Goal: Information Seeking & Learning: Find specific fact

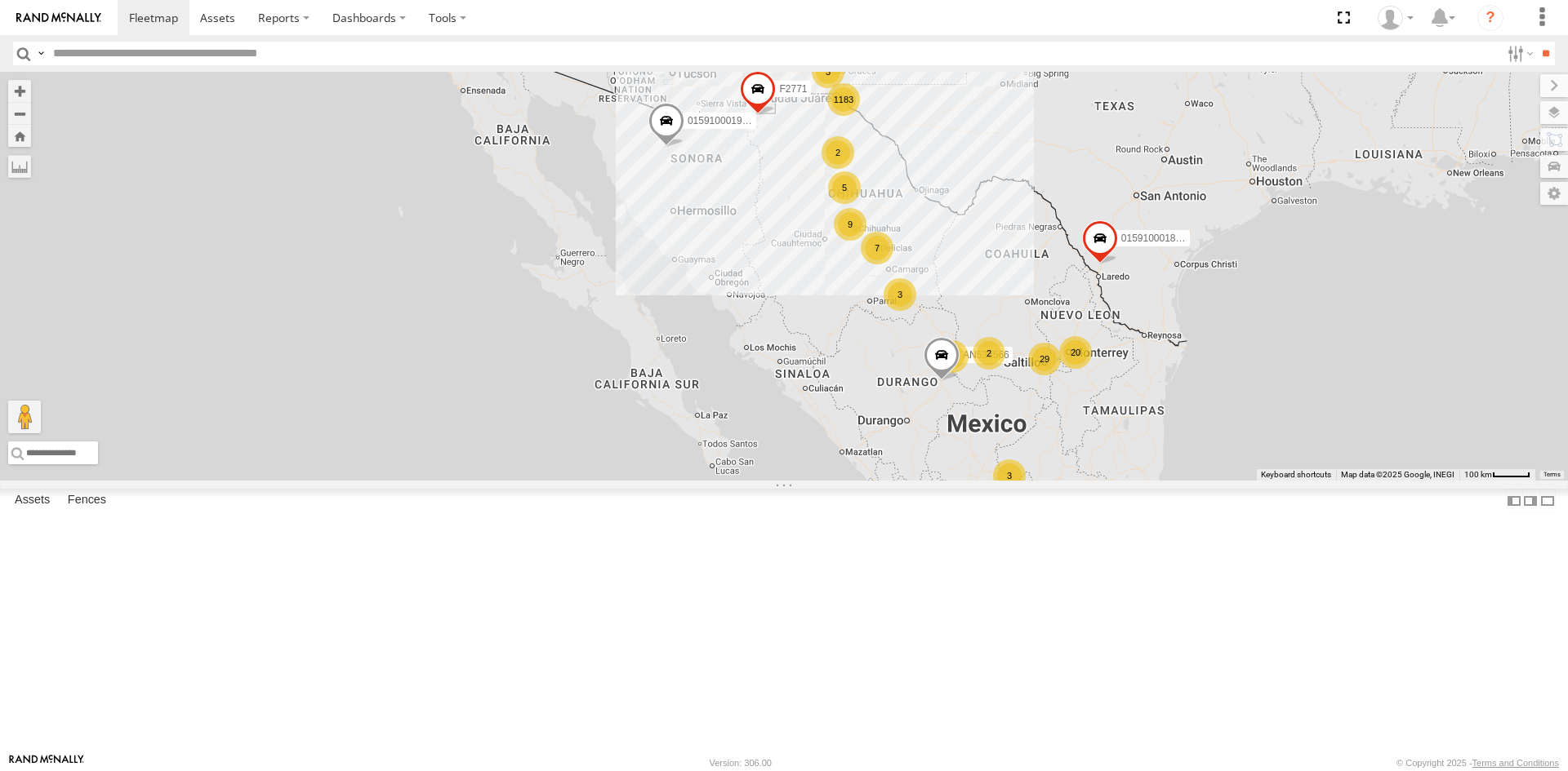
drag, startPoint x: 684, startPoint y: 374, endPoint x: 655, endPoint y: 532, distance: 160.6
click at [653, 481] on div "015910001935363 AN536034 AN535566 015910001811580 AN534838 F2771 1183 9 6 3 29 …" at bounding box center [784, 276] width 1568 height 409
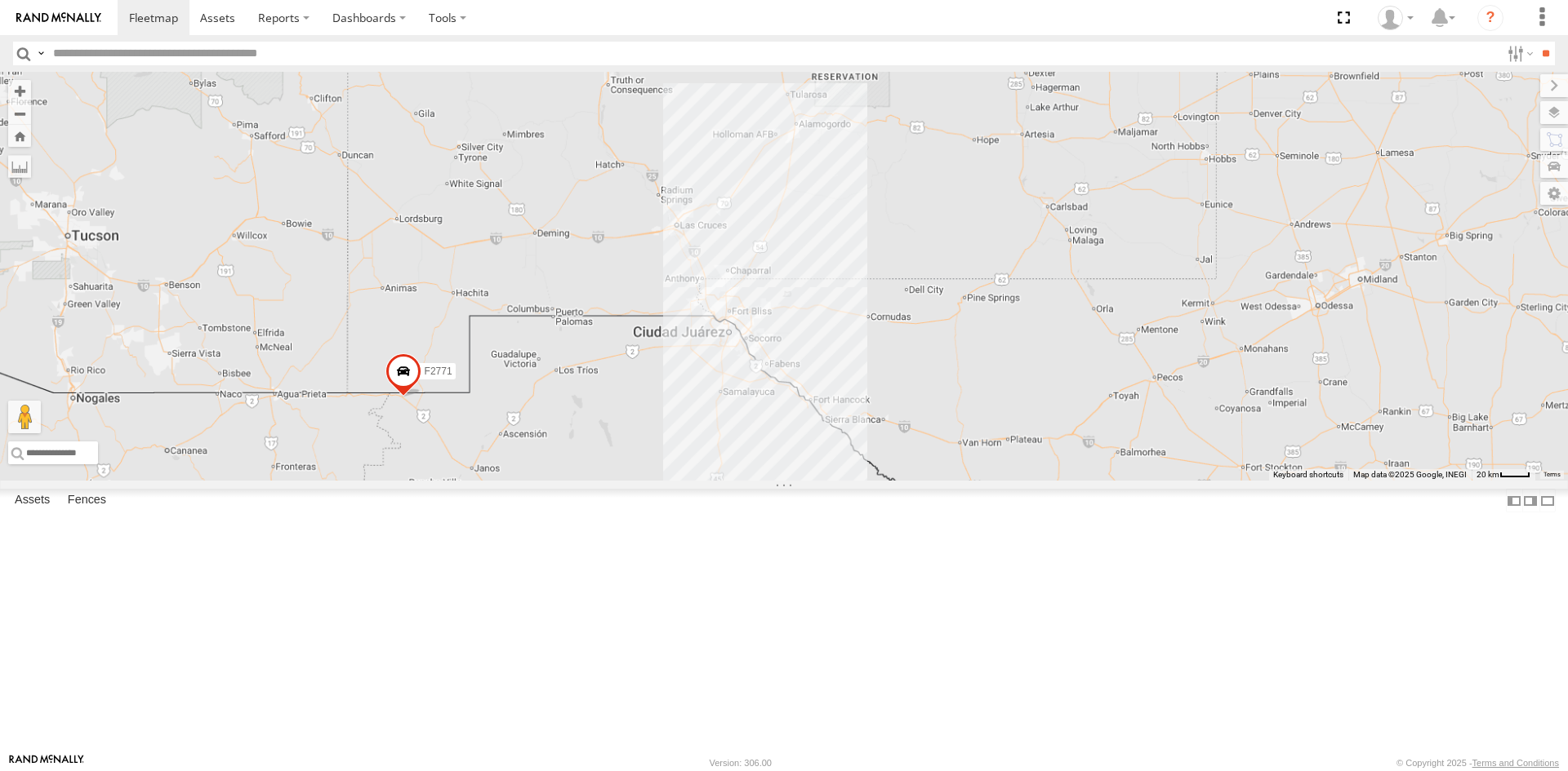
drag, startPoint x: 802, startPoint y: 633, endPoint x: 747, endPoint y: 517, distance: 128.4
click at [753, 481] on div "015910001935363 AN536034 AN535566 015910001811580 AN534838 F2771" at bounding box center [784, 276] width 1568 height 409
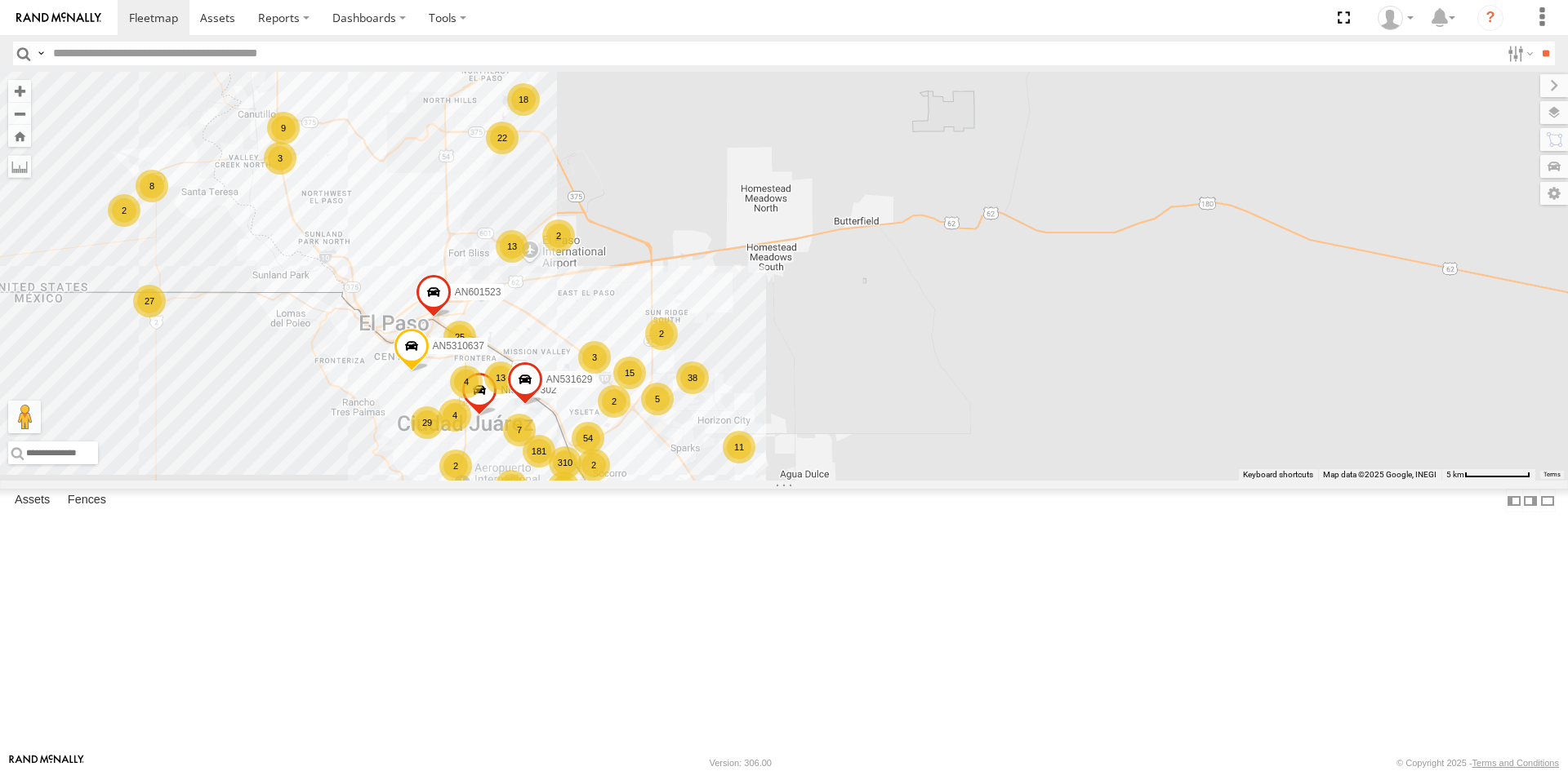
drag, startPoint x: 570, startPoint y: 628, endPoint x: 559, endPoint y: 467, distance: 161.4
click at [566, 474] on div "015910001935363 AN536034 AN535566 015910001811580 AN534838 F2771 01591000193874…" at bounding box center [784, 276] width 1568 height 409
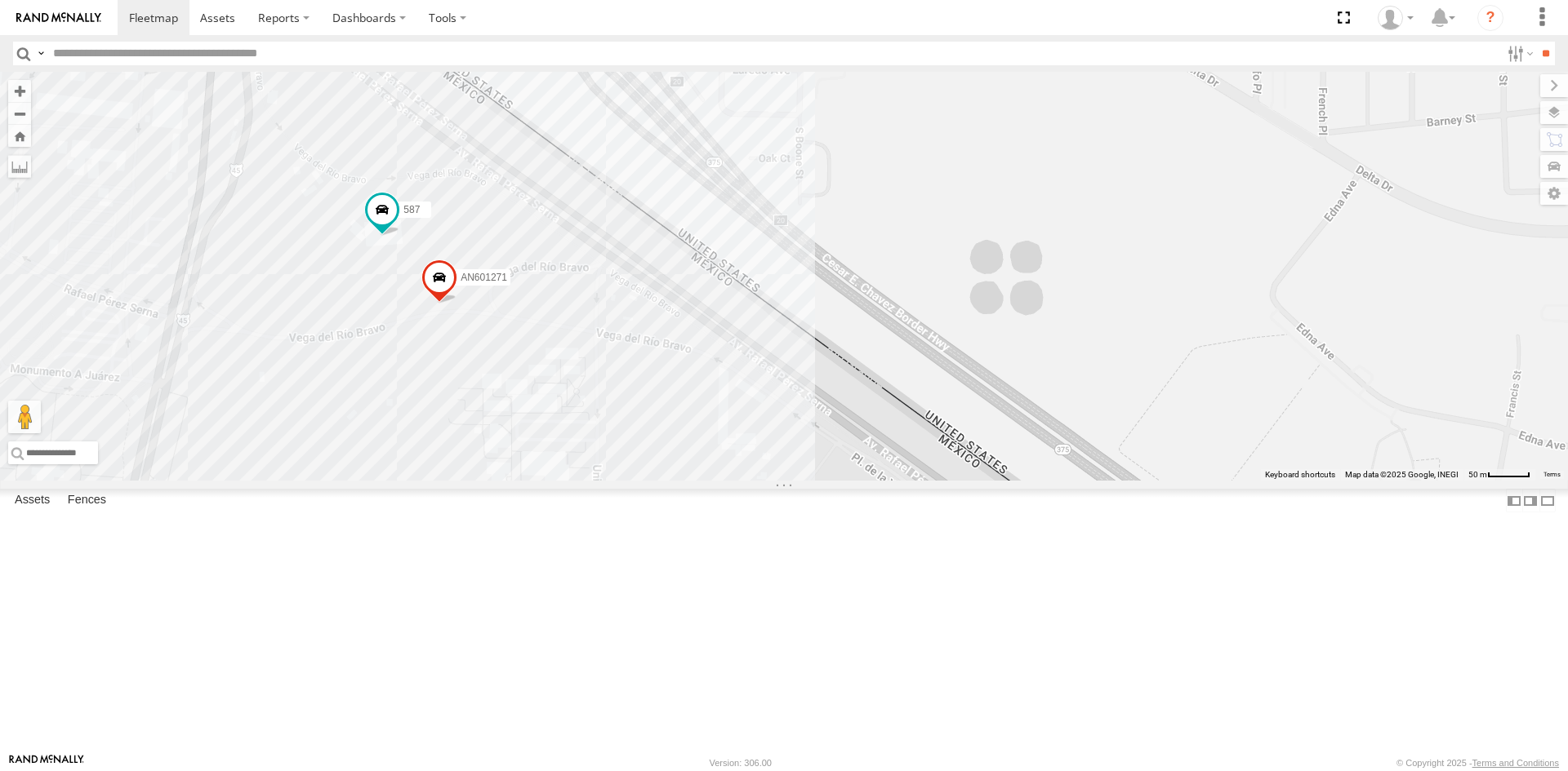
drag, startPoint x: 375, startPoint y: 583, endPoint x: 504, endPoint y: 483, distance: 163.2
click at [498, 481] on div "015910001935363 AN536034 AN535566 015910001811580 AN534838 F2771 01591000193874…" at bounding box center [784, 276] width 1568 height 409
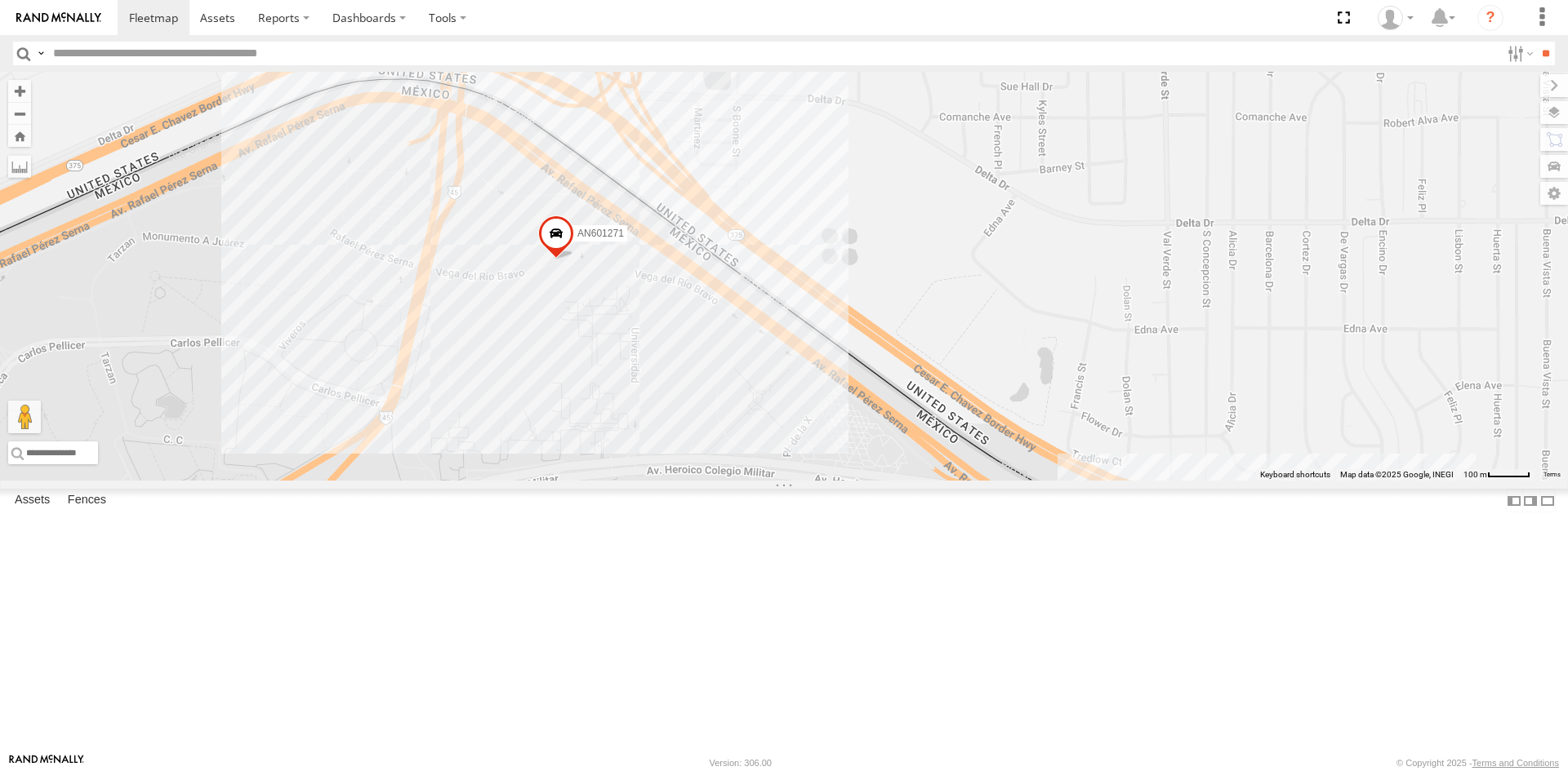
click at [114, 56] on input "text" at bounding box center [773, 53] width 1454 height 23
type input "***"
click at [1537, 41] on input "**" at bounding box center [1546, 53] width 19 height 23
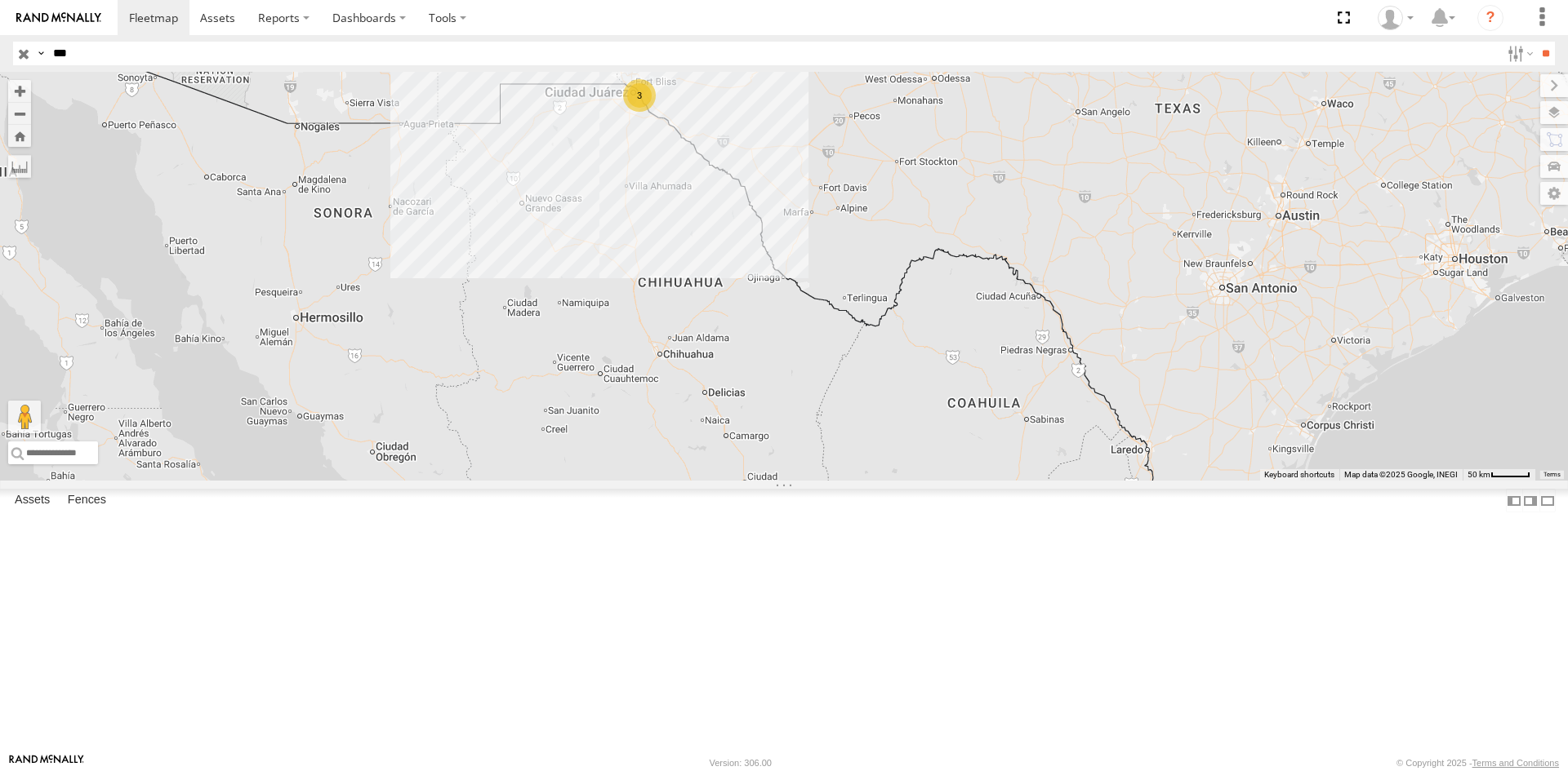
drag, startPoint x: 673, startPoint y: 351, endPoint x: 638, endPoint y: 408, distance: 66.9
click at [638, 408] on div "3 AN535566" at bounding box center [784, 276] width 1568 height 409
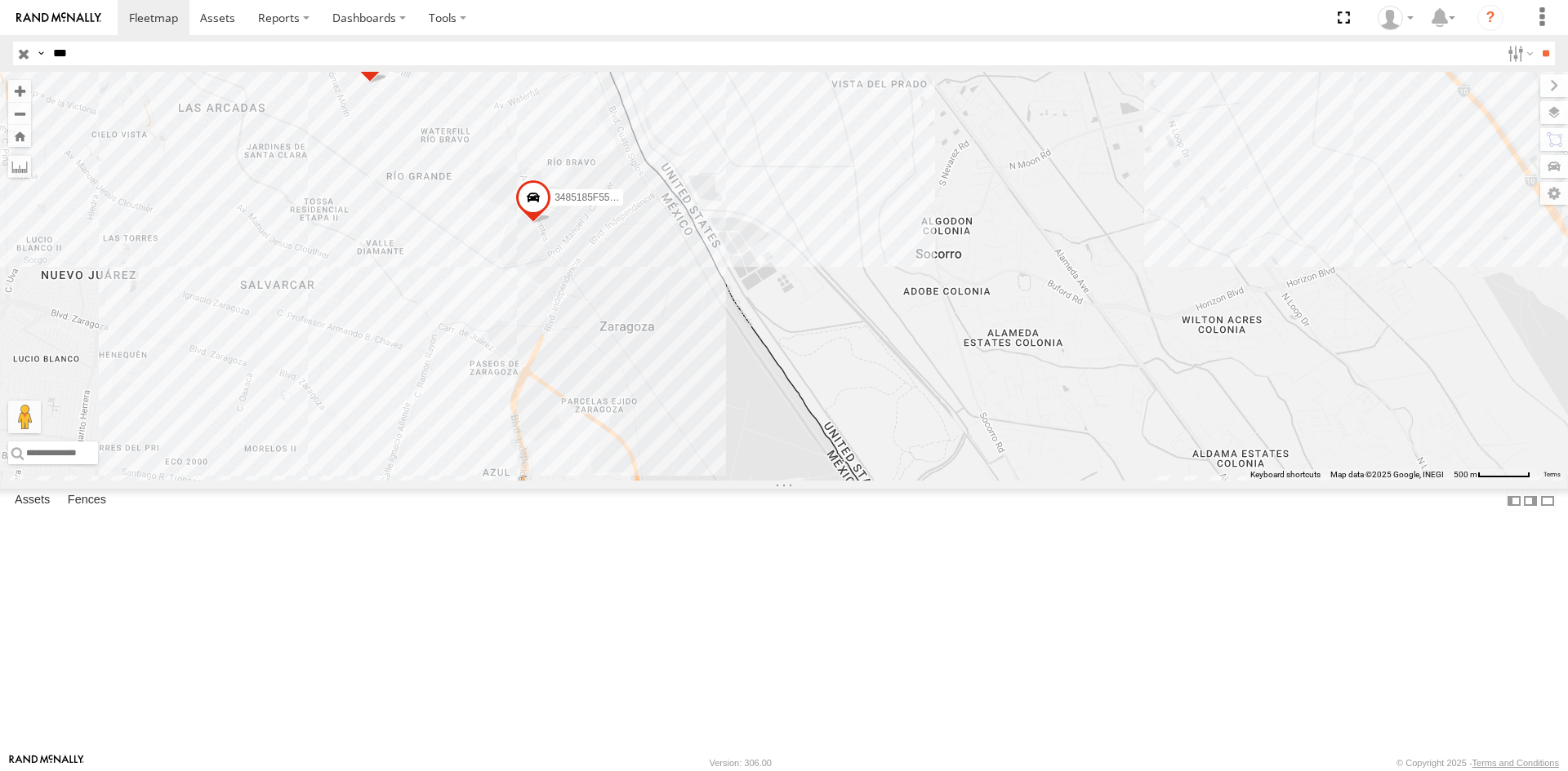
drag, startPoint x: 423, startPoint y: 262, endPoint x: 504, endPoint y: 369, distance: 134.2
click at [504, 370] on div "AN535566 AN535565 3485185F5568 556" at bounding box center [784, 276] width 1568 height 409
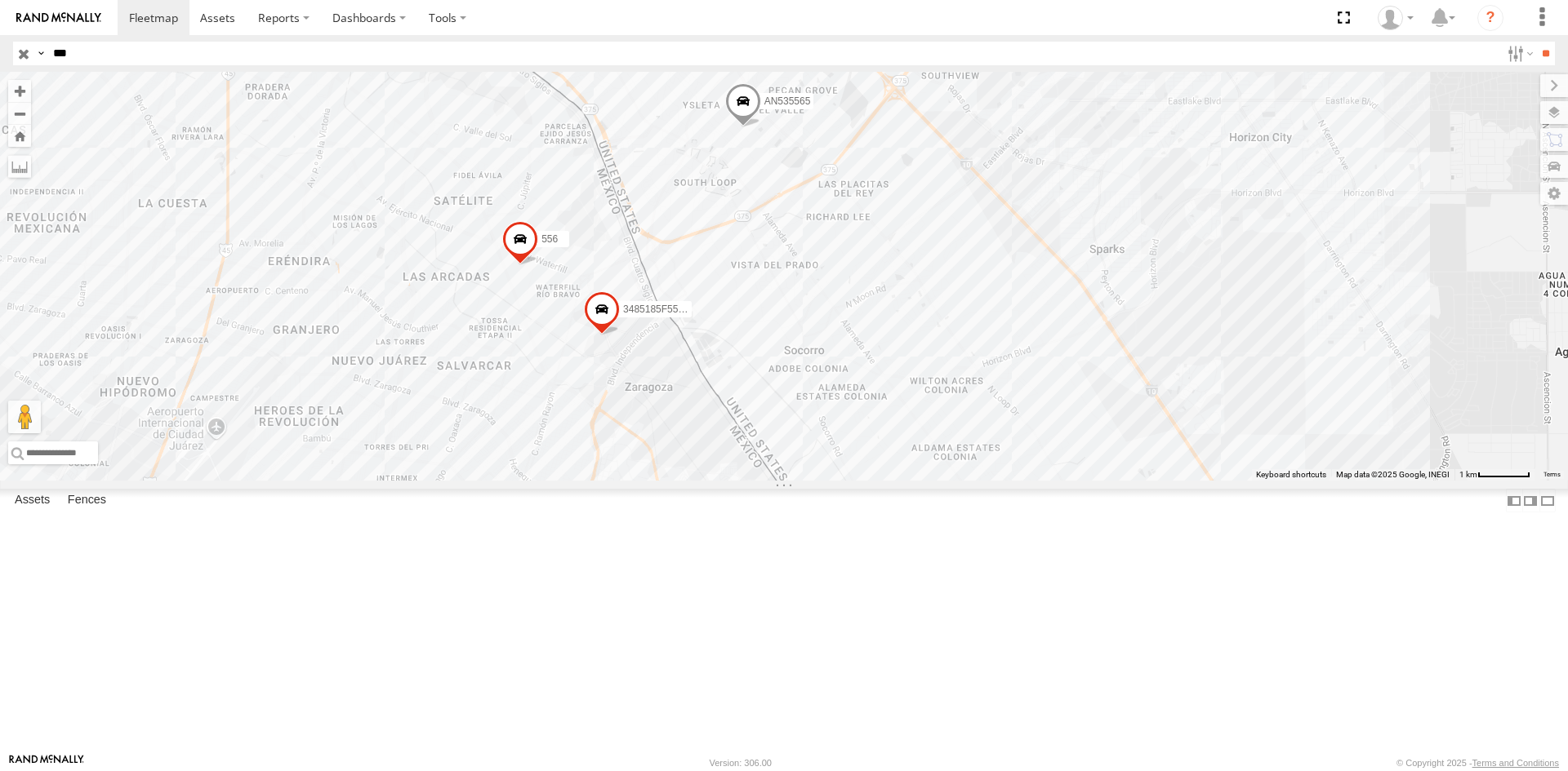
click at [24, 58] on input "button" at bounding box center [24, 53] width 22 height 23
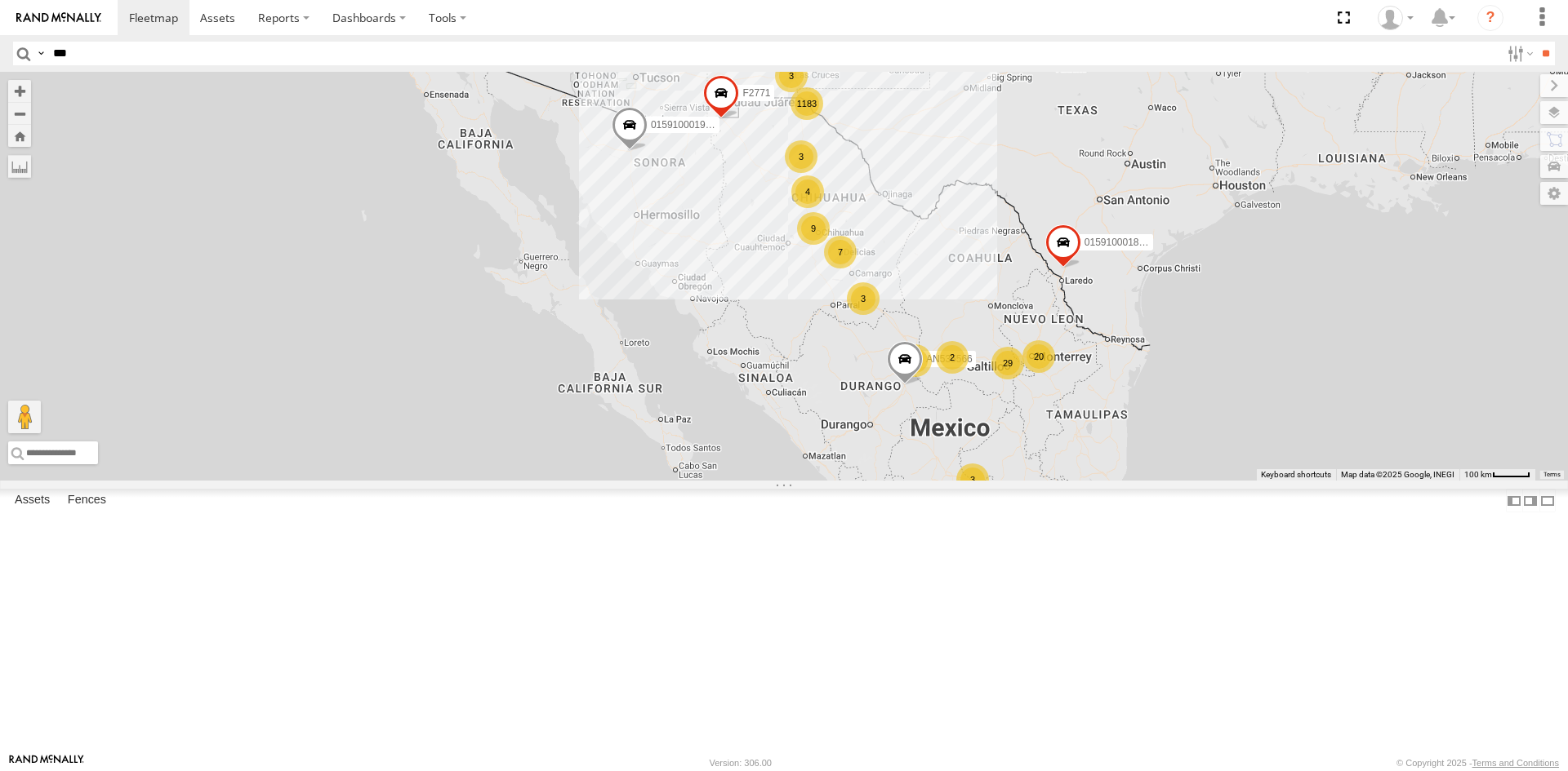
drag, startPoint x: 610, startPoint y: 217, endPoint x: 699, endPoint y: 269, distance: 103.1
click at [572, 288] on div "015910001935363 AN536034 AN535566 015910001811580 AN534838 F2771 1183 9 6 3 29 …" at bounding box center [784, 276] width 1568 height 409
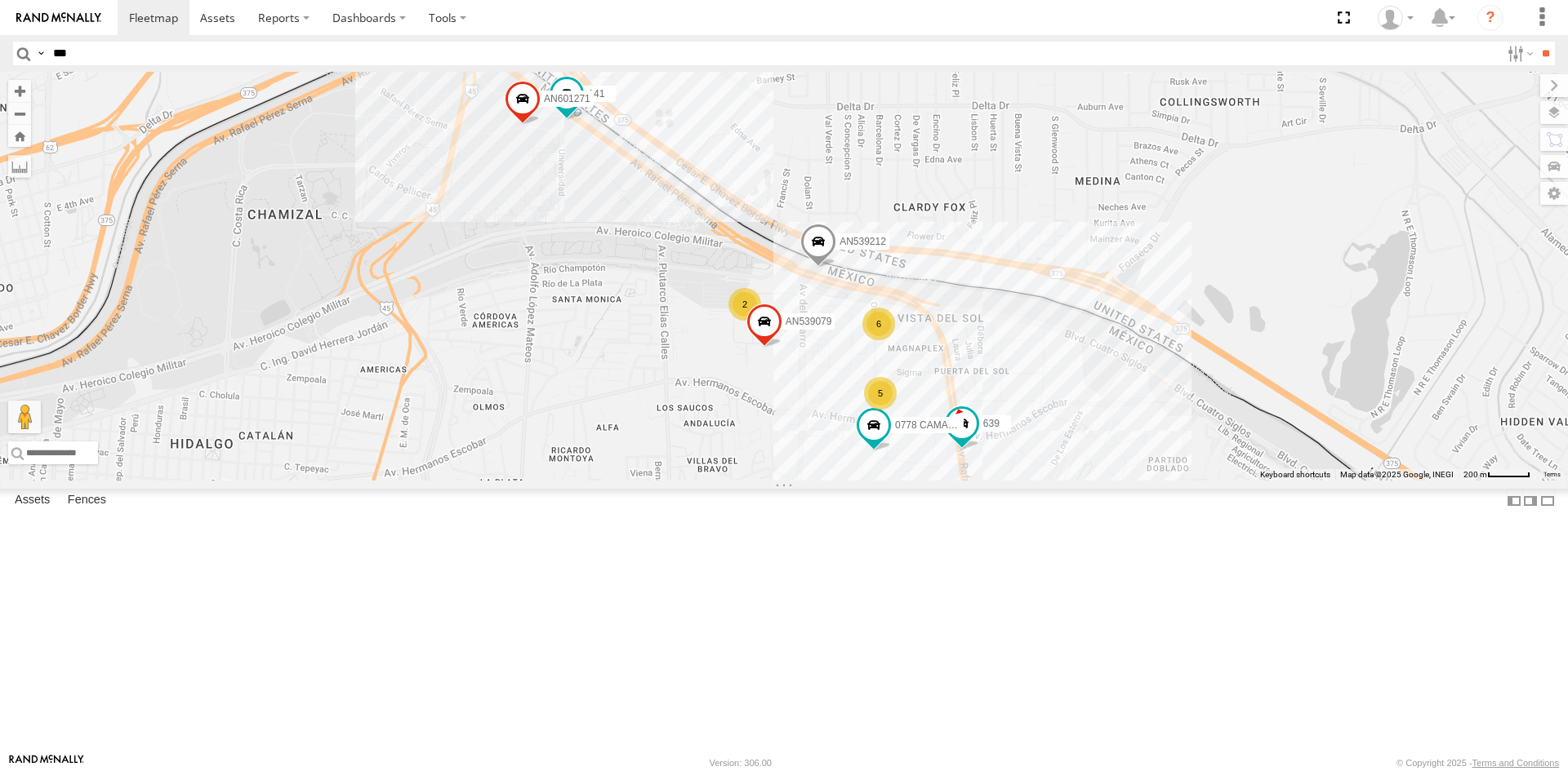
drag, startPoint x: 594, startPoint y: 276, endPoint x: 602, endPoint y: 375, distance: 99.3
click at [602, 375] on div "015910001935363 AN536034 AN535566 015910001811580 AN534838 F2771 01591000193874…" at bounding box center [784, 276] width 1568 height 409
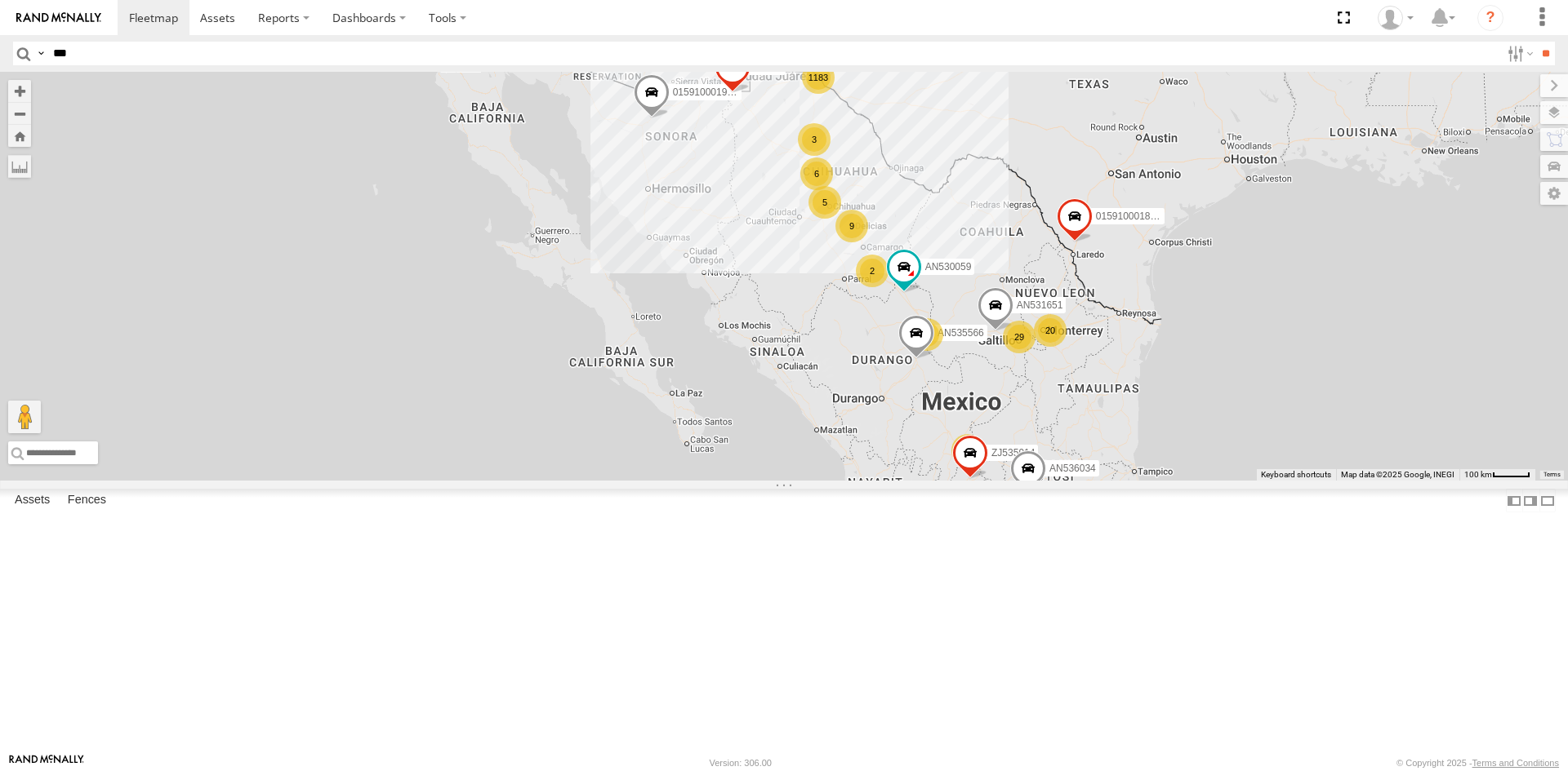
drag, startPoint x: 812, startPoint y: 383, endPoint x: 780, endPoint y: 373, distance: 33.5
click at [771, 449] on div "015910001935363 AN531651 AN536034 AN535566 015910001811580 AN534838 ZJ535914 F2…" at bounding box center [784, 276] width 1568 height 409
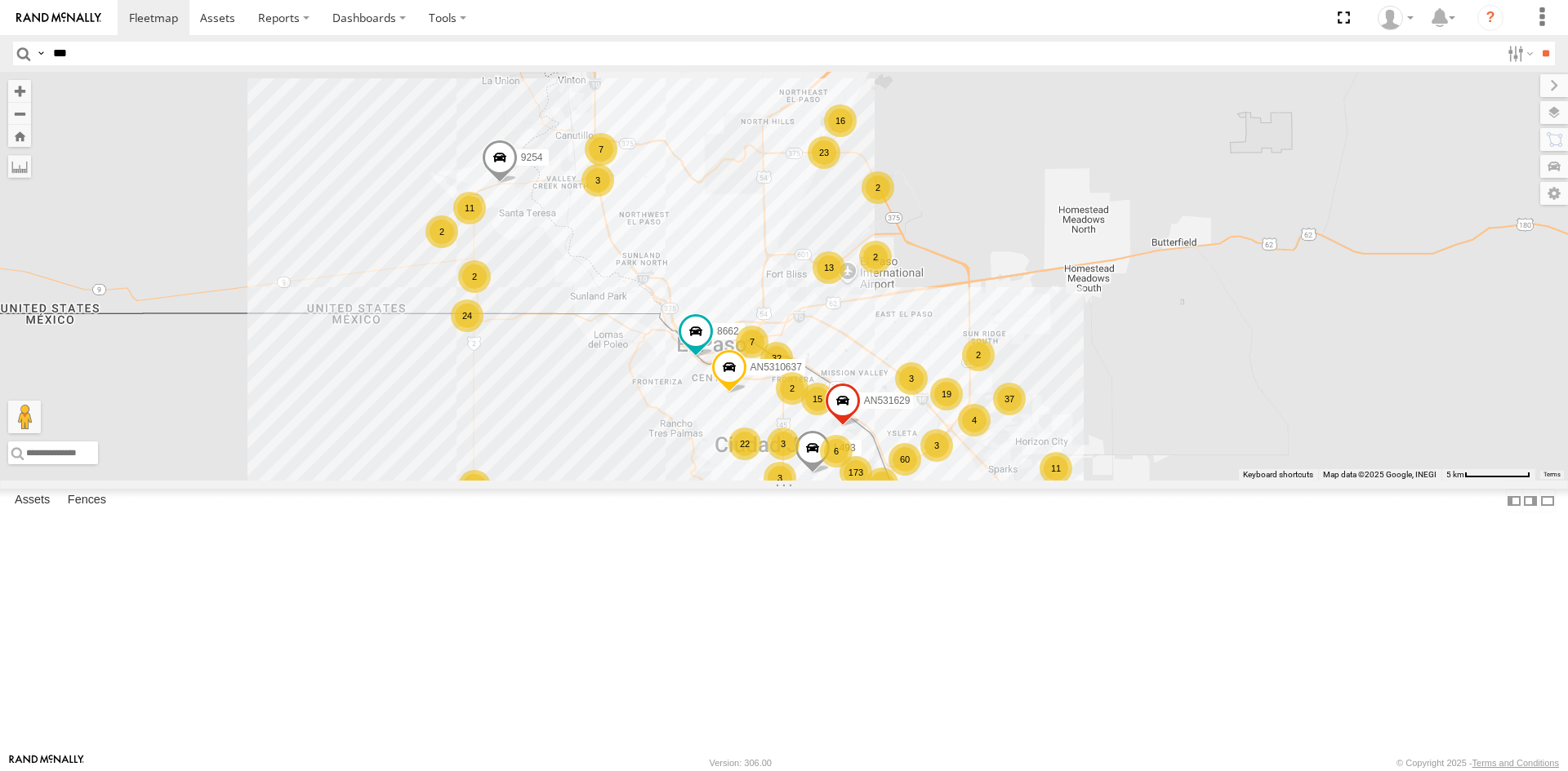
drag, startPoint x: 804, startPoint y: 510, endPoint x: 765, endPoint y: 447, distance: 74.1
click at [764, 446] on div "015910001935363 AN531651 AN536034 AN535566 015910001811580 AN534838 ZJ535914 F2…" at bounding box center [784, 276] width 1568 height 409
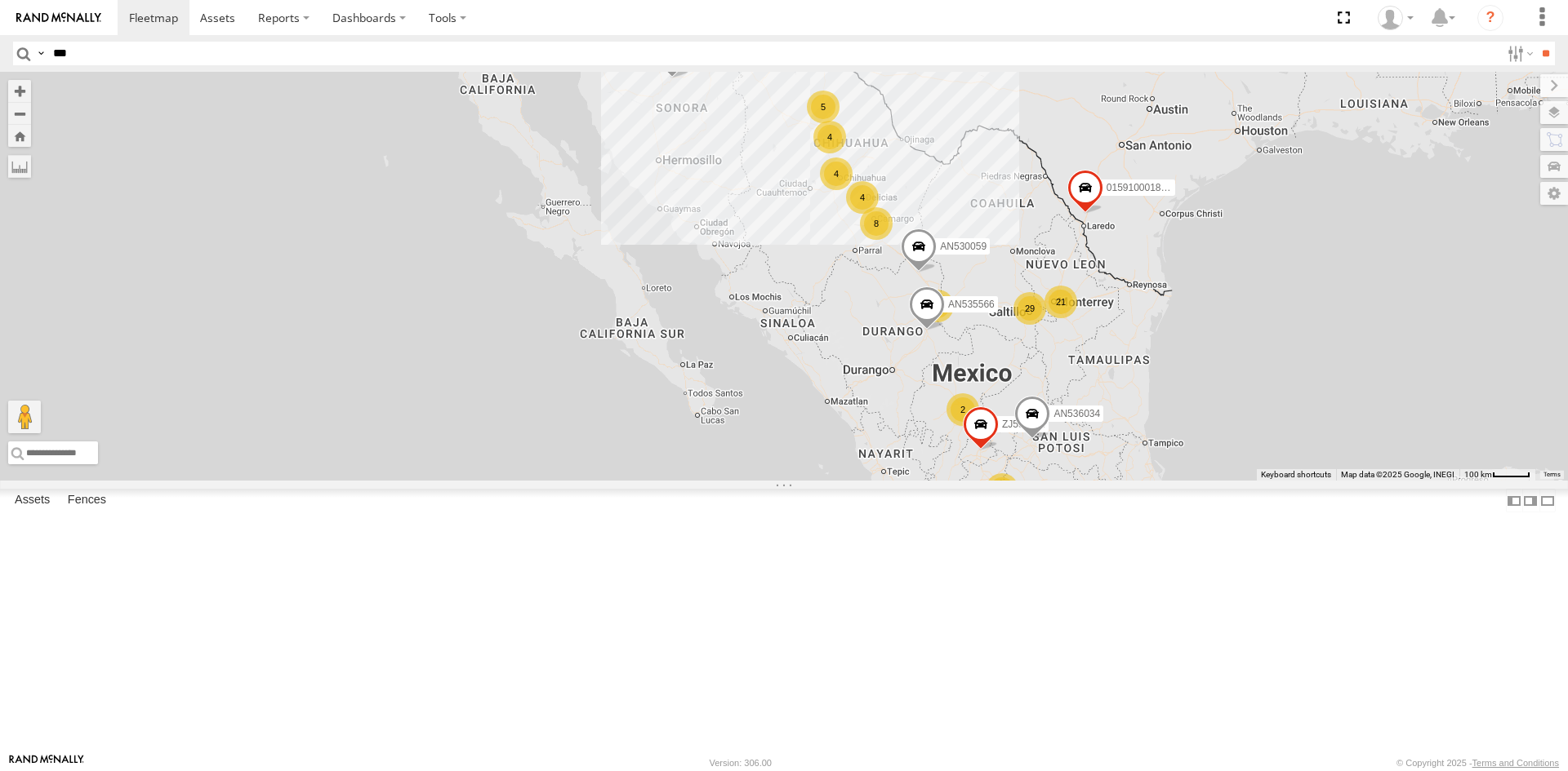
drag, startPoint x: 548, startPoint y: 408, endPoint x: 433, endPoint y: 518, distance: 159.1
click at [433, 481] on div "1182 4 6 2 29 4 5 4 8 21 4 3 5 015910001935363 4 AN536034 AN535566 015910001811…" at bounding box center [784, 276] width 1568 height 409
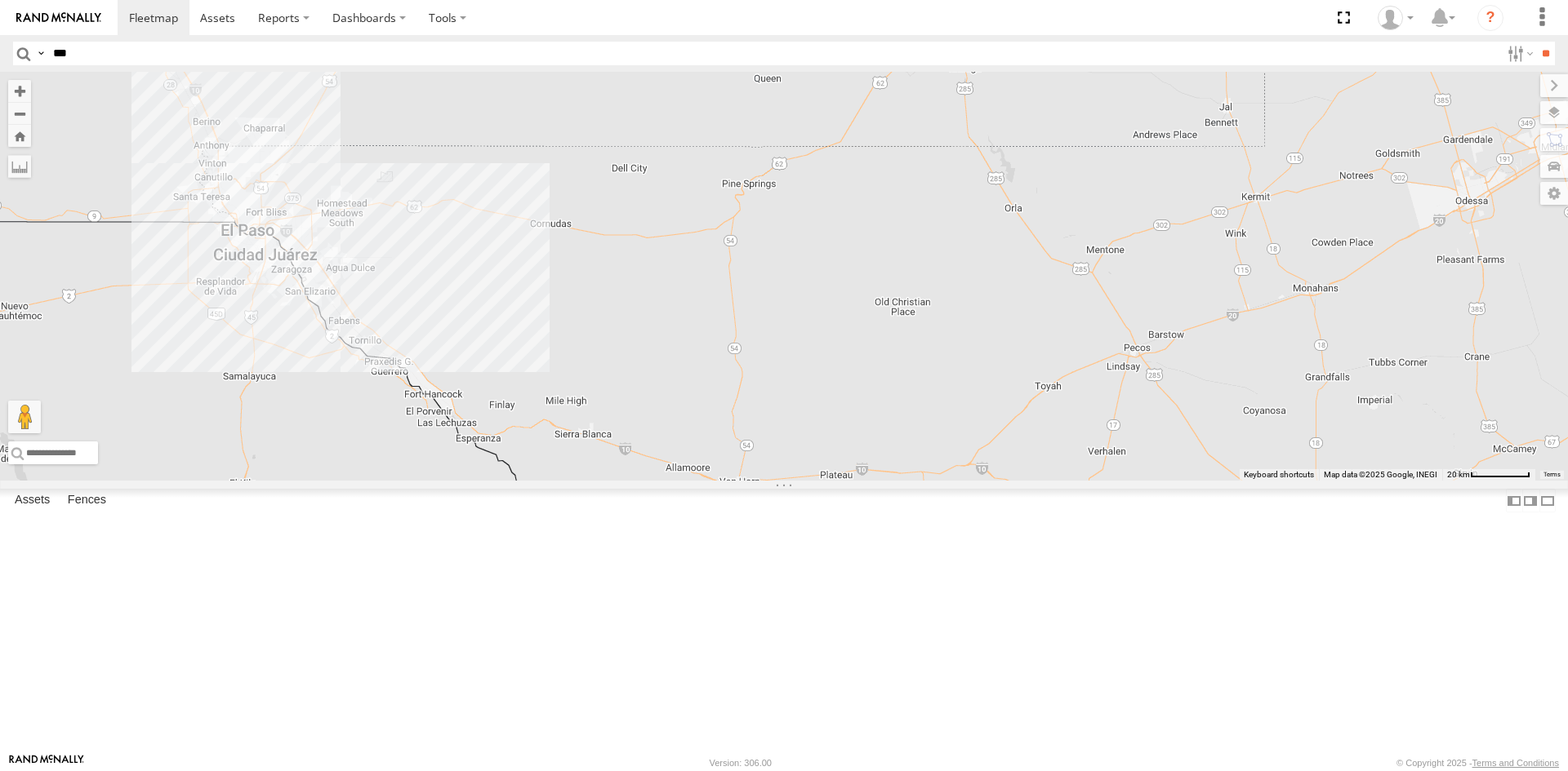
drag, startPoint x: 428, startPoint y: 358, endPoint x: 659, endPoint y: 387, distance: 232.8
click at [659, 387] on div "015910001935363 AN536034 AN535566 015910001811580 AN534838 ZJ535914 F2771 AN530…" at bounding box center [784, 276] width 1568 height 409
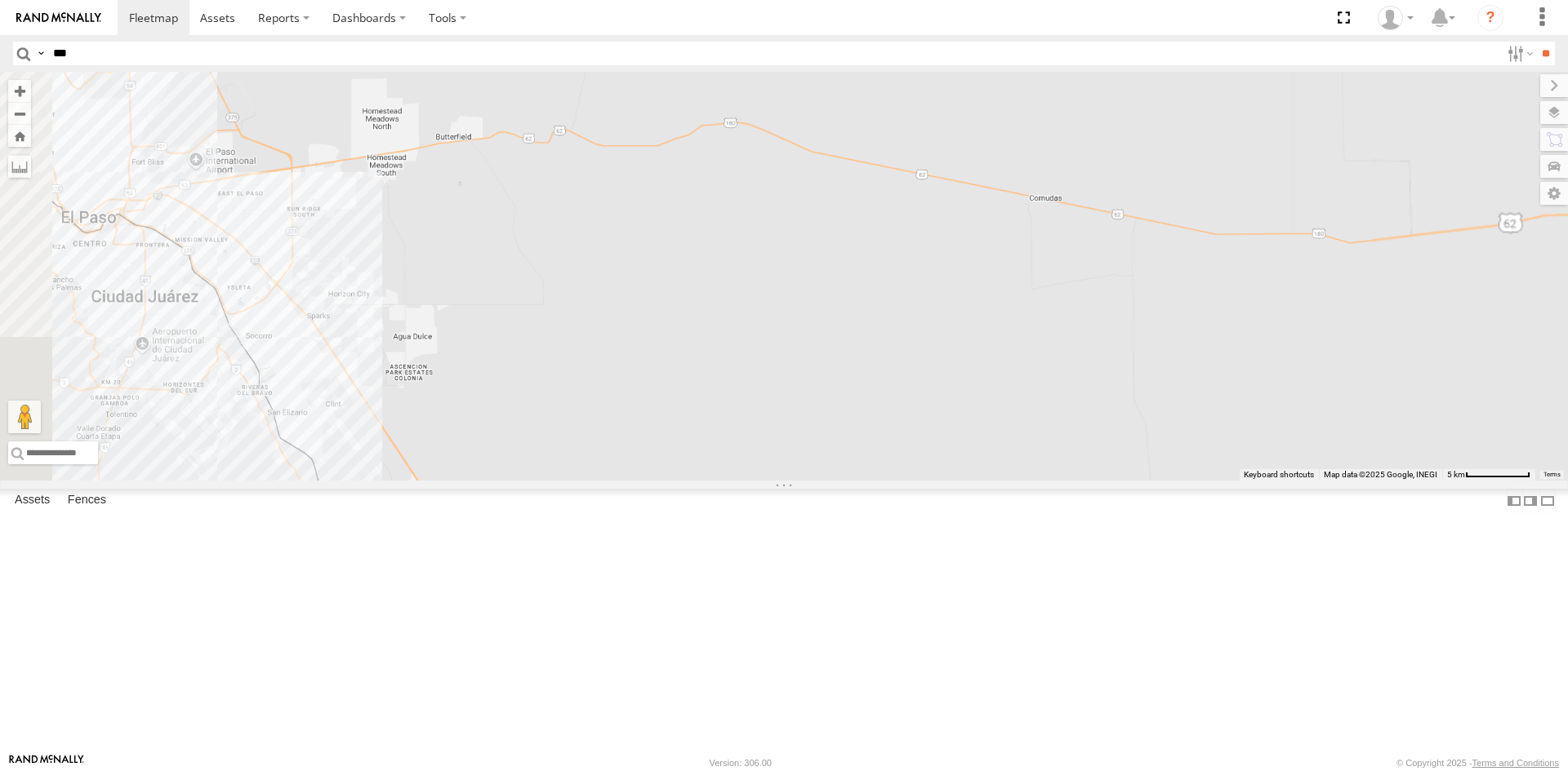
drag, startPoint x: 339, startPoint y: 412, endPoint x: 607, endPoint y: 408, distance: 268.0
click at [605, 410] on div "015910001935363 AN536034 AN535566 015910001811580 AN534838 ZJ535914 F2771 AN530…" at bounding box center [784, 276] width 1568 height 409
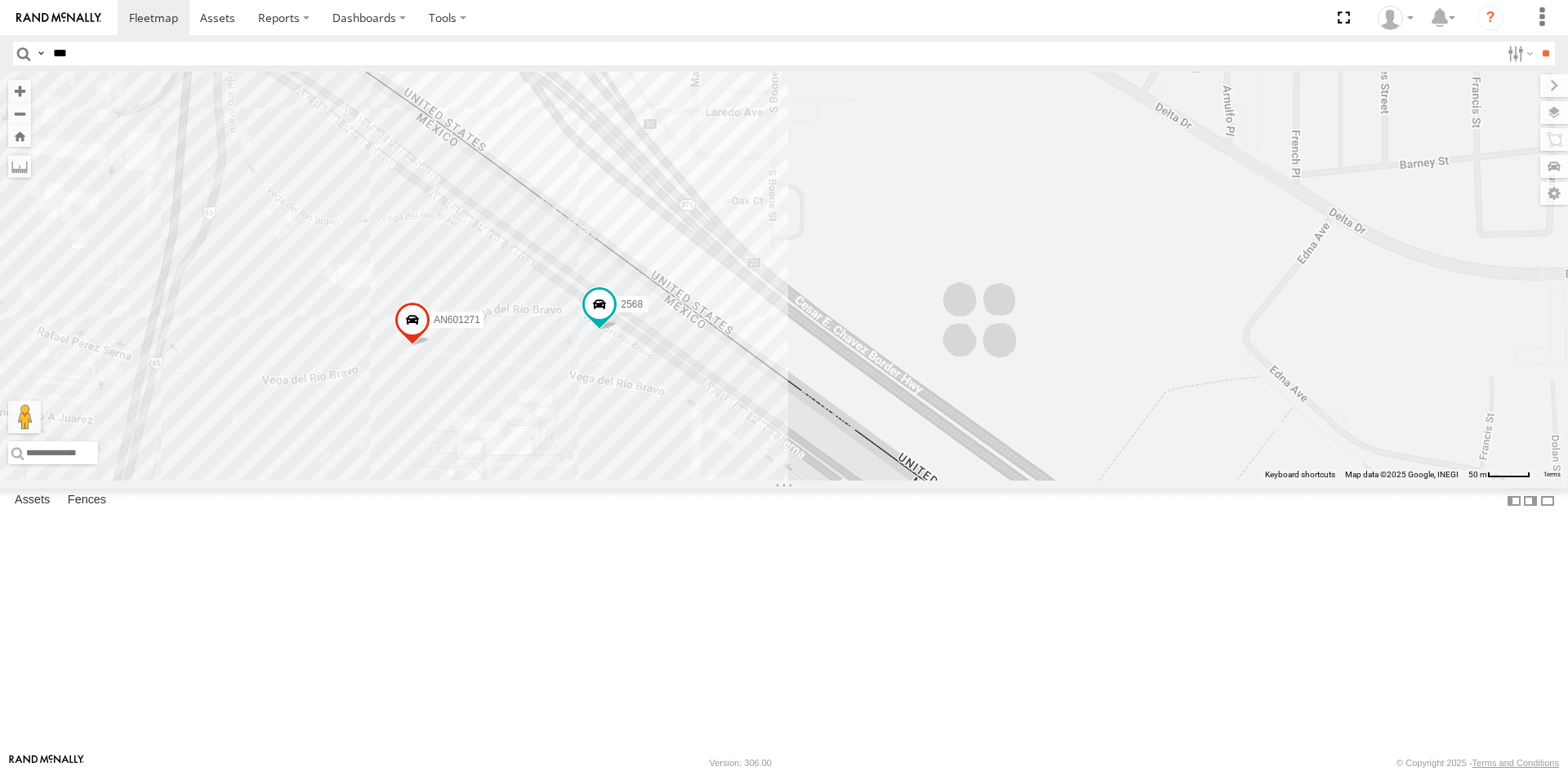
drag, startPoint x: 479, startPoint y: 608, endPoint x: 491, endPoint y: 478, distance: 130.6
click at [488, 481] on div "015910001935363 AN536034 AN535566 015910001811580 AN534838 ZJ535914 F2771 AN530…" at bounding box center [784, 276] width 1568 height 409
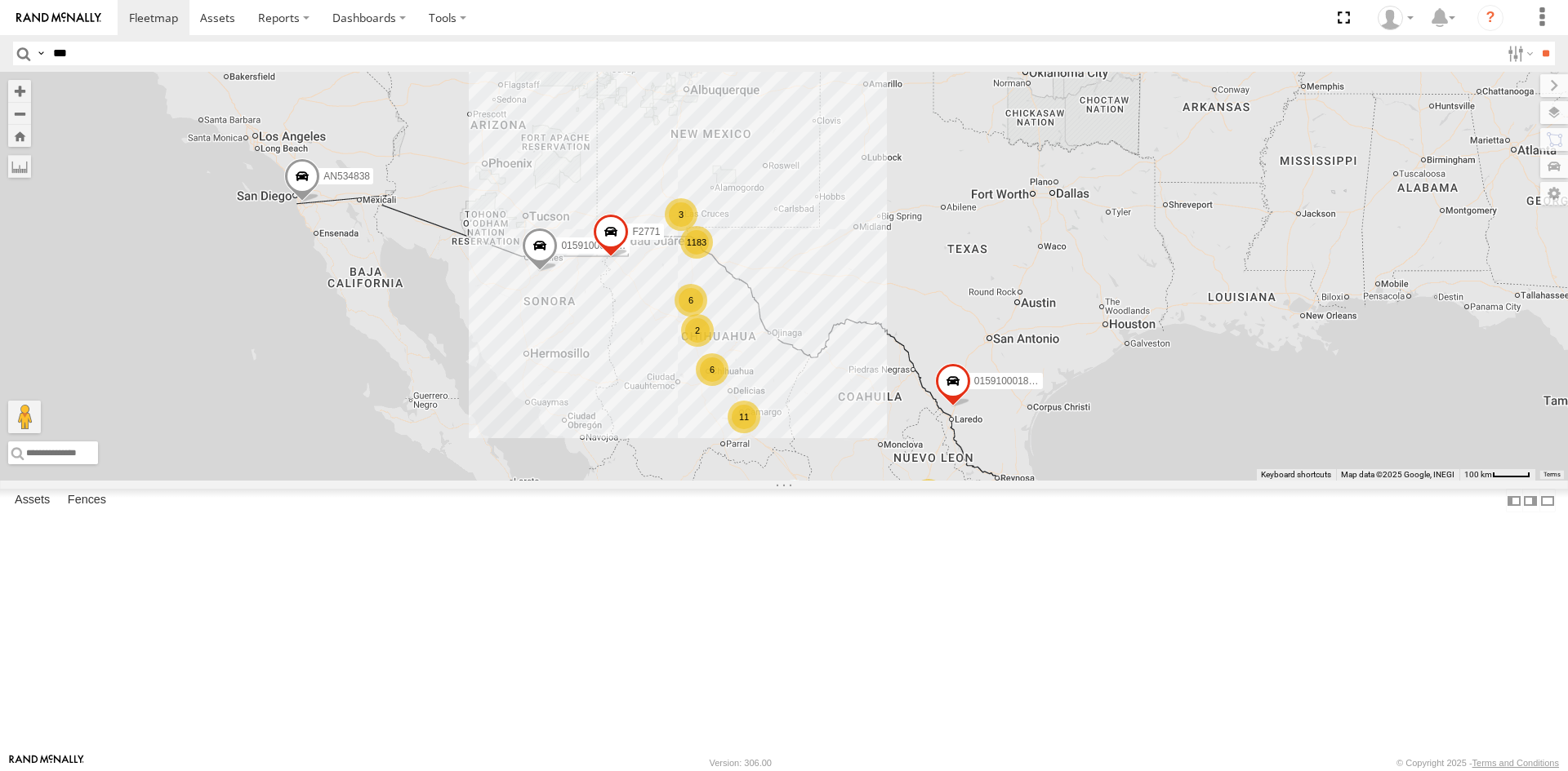
drag, startPoint x: 1192, startPoint y: 182, endPoint x: 1026, endPoint y: 386, distance: 263.0
click at [1039, 402] on div "1183 6 6 2 29 4 6 11 21 3 3 6 015910001935363 2 AN536034 AN535566 0159100018115…" at bounding box center [784, 276] width 1568 height 409
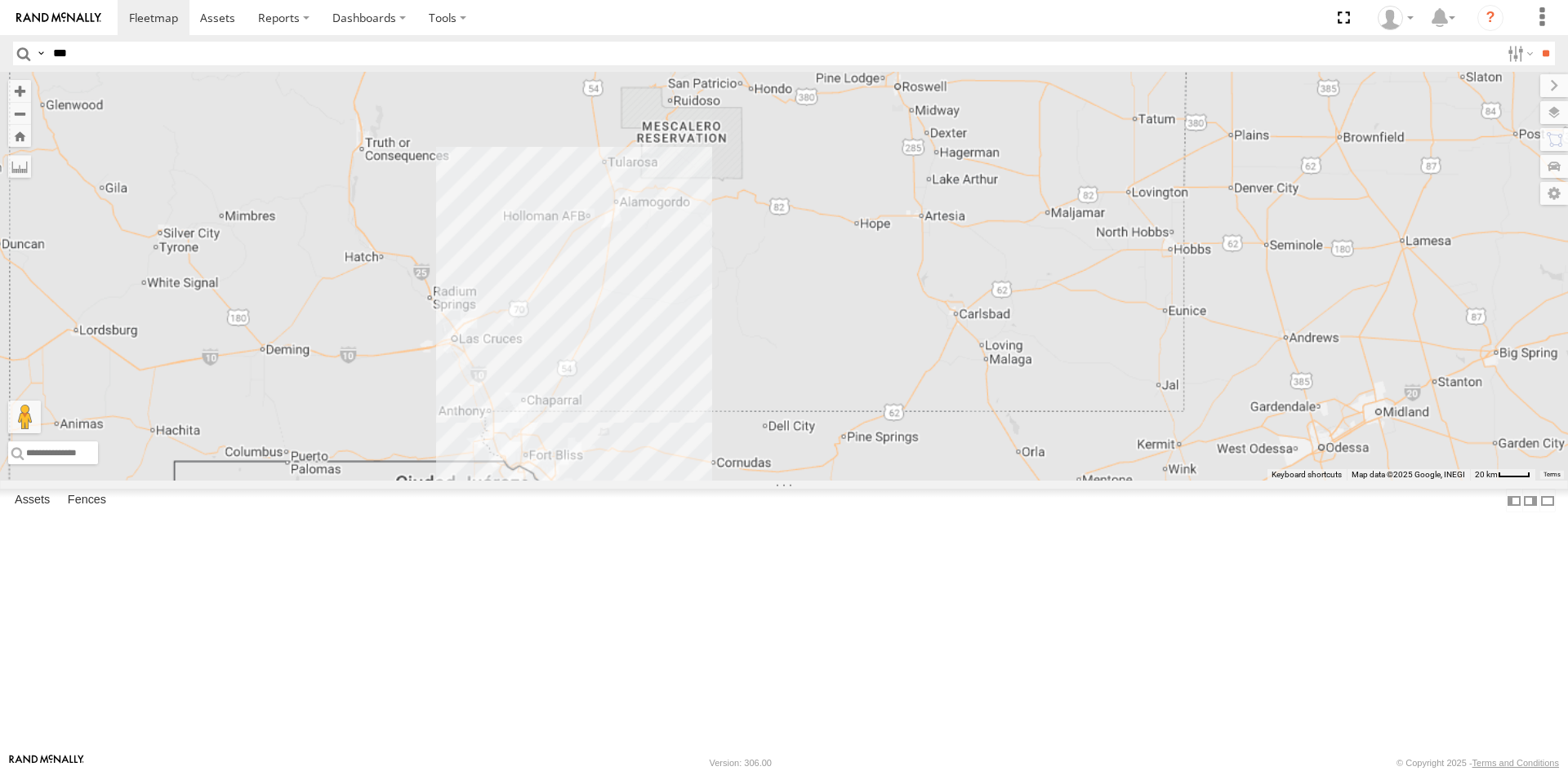
drag, startPoint x: 552, startPoint y: 516, endPoint x: 584, endPoint y: 397, distance: 123.2
click at [584, 400] on div "015910001935363 AN536034 AN535566 015910001811580 AN534838 ZJ535914 F2771" at bounding box center [784, 276] width 1568 height 409
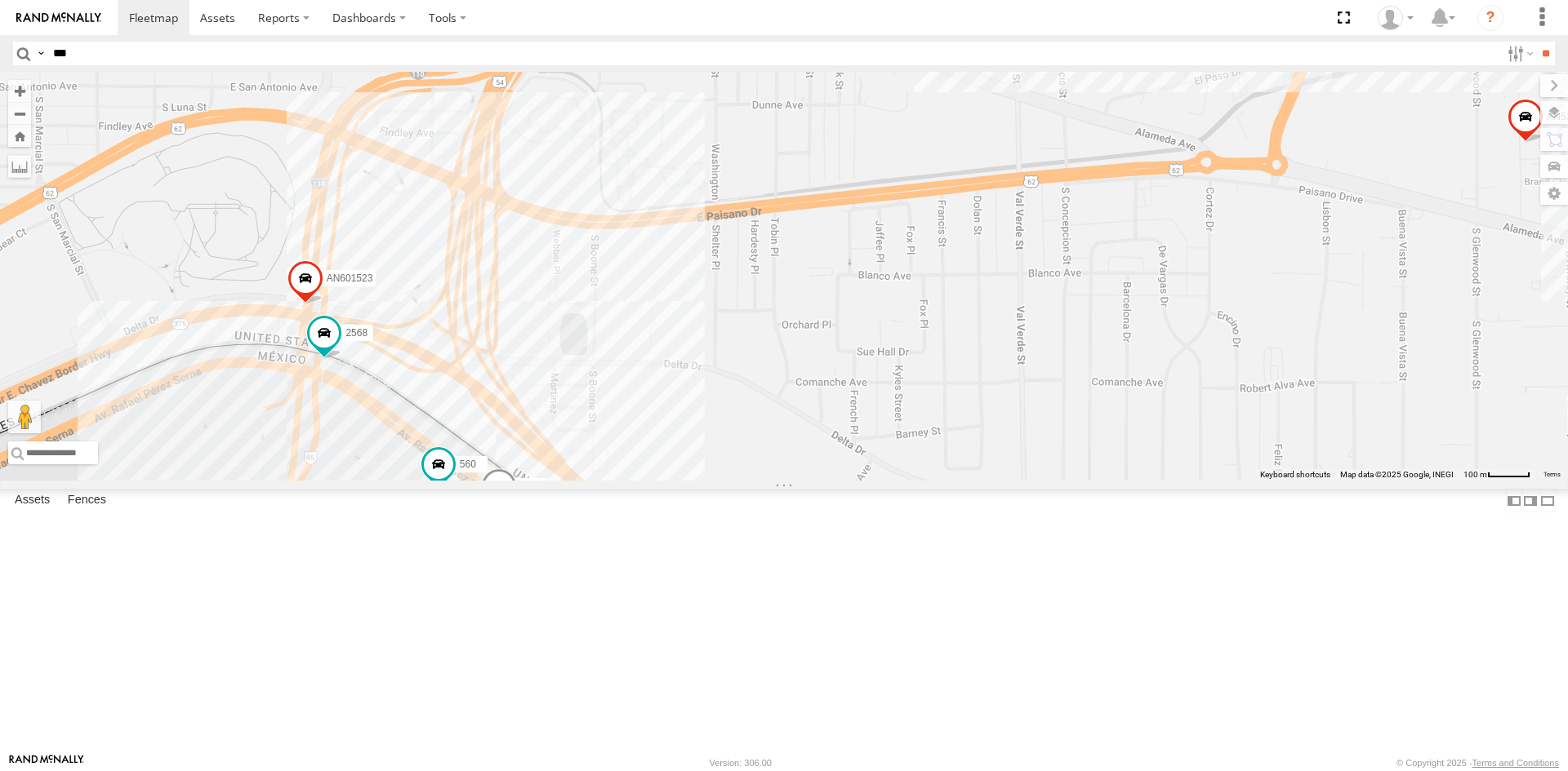
drag, startPoint x: 467, startPoint y: 597, endPoint x: 488, endPoint y: 456, distance: 142.6
click at [486, 461] on div "015910001935363 AN536034 AN535566 015910001811580 AN534838 ZJ535914 F2771 5456 …" at bounding box center [784, 276] width 1568 height 409
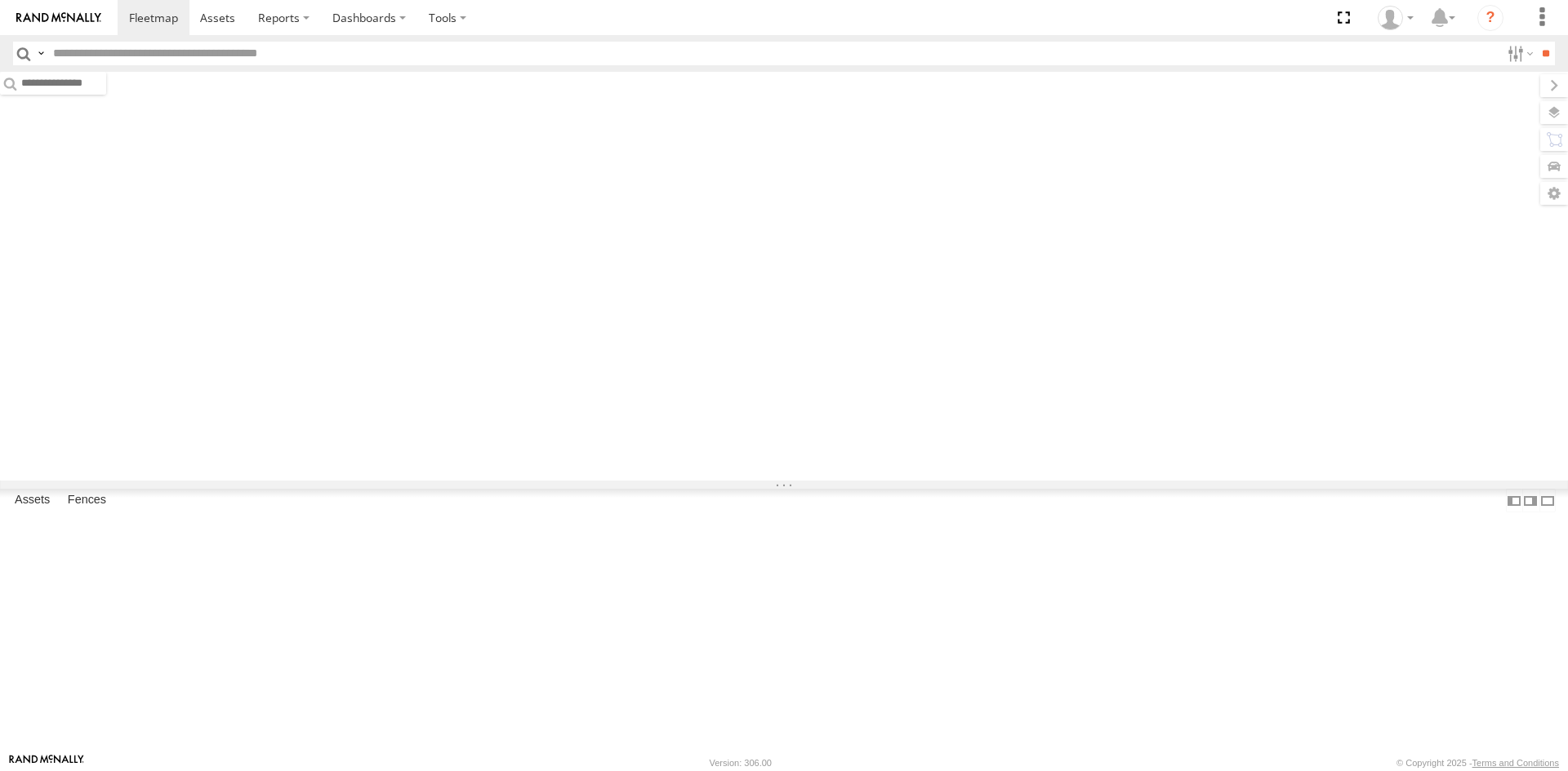
type input "****"
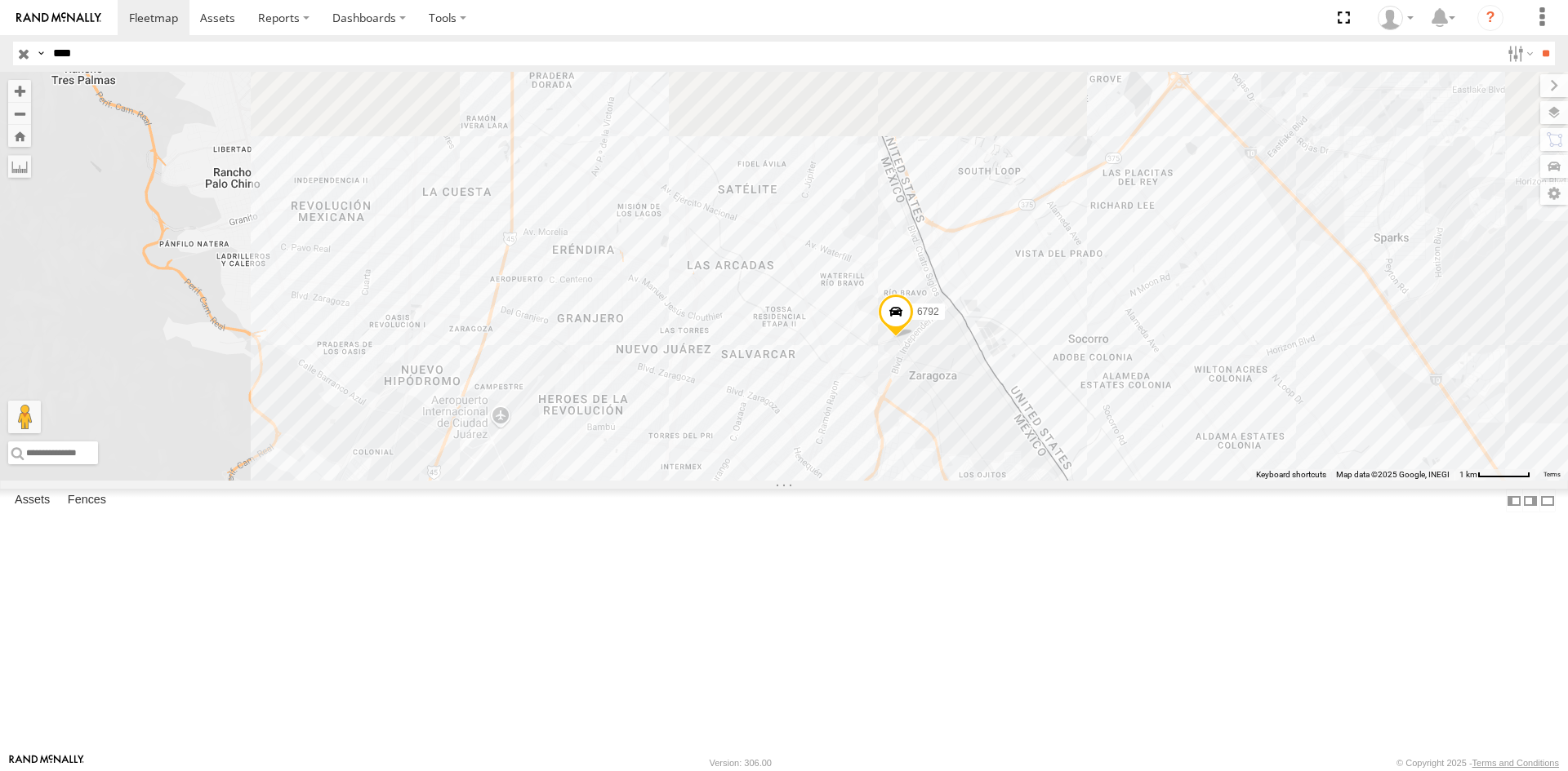
drag, startPoint x: 924, startPoint y: 309, endPoint x: 910, endPoint y: 535, distance: 226.4
click at [917, 481] on div "6792 644" at bounding box center [784, 276] width 1568 height 409
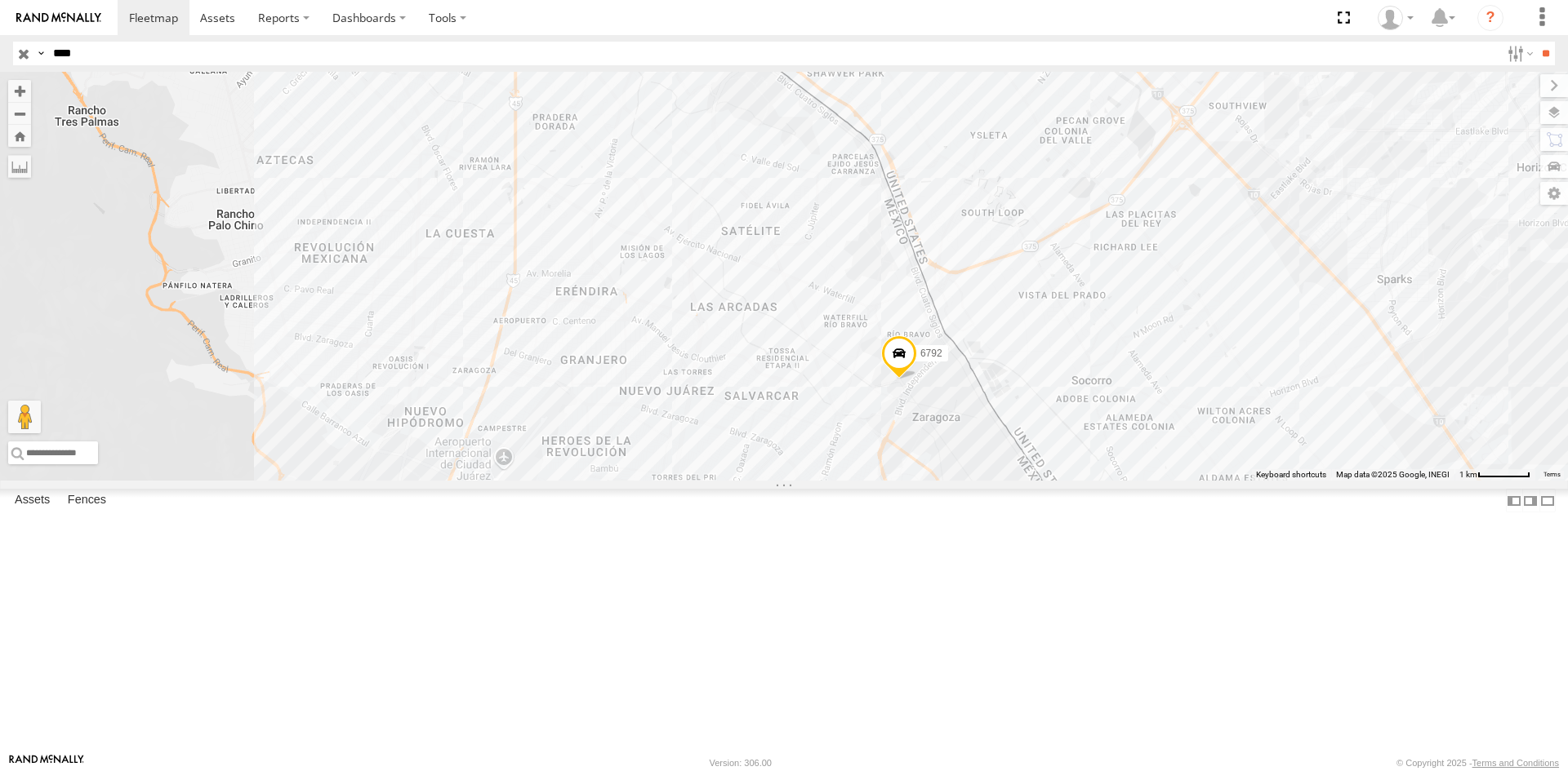
click at [25, 60] on input "button" at bounding box center [24, 53] width 22 height 23
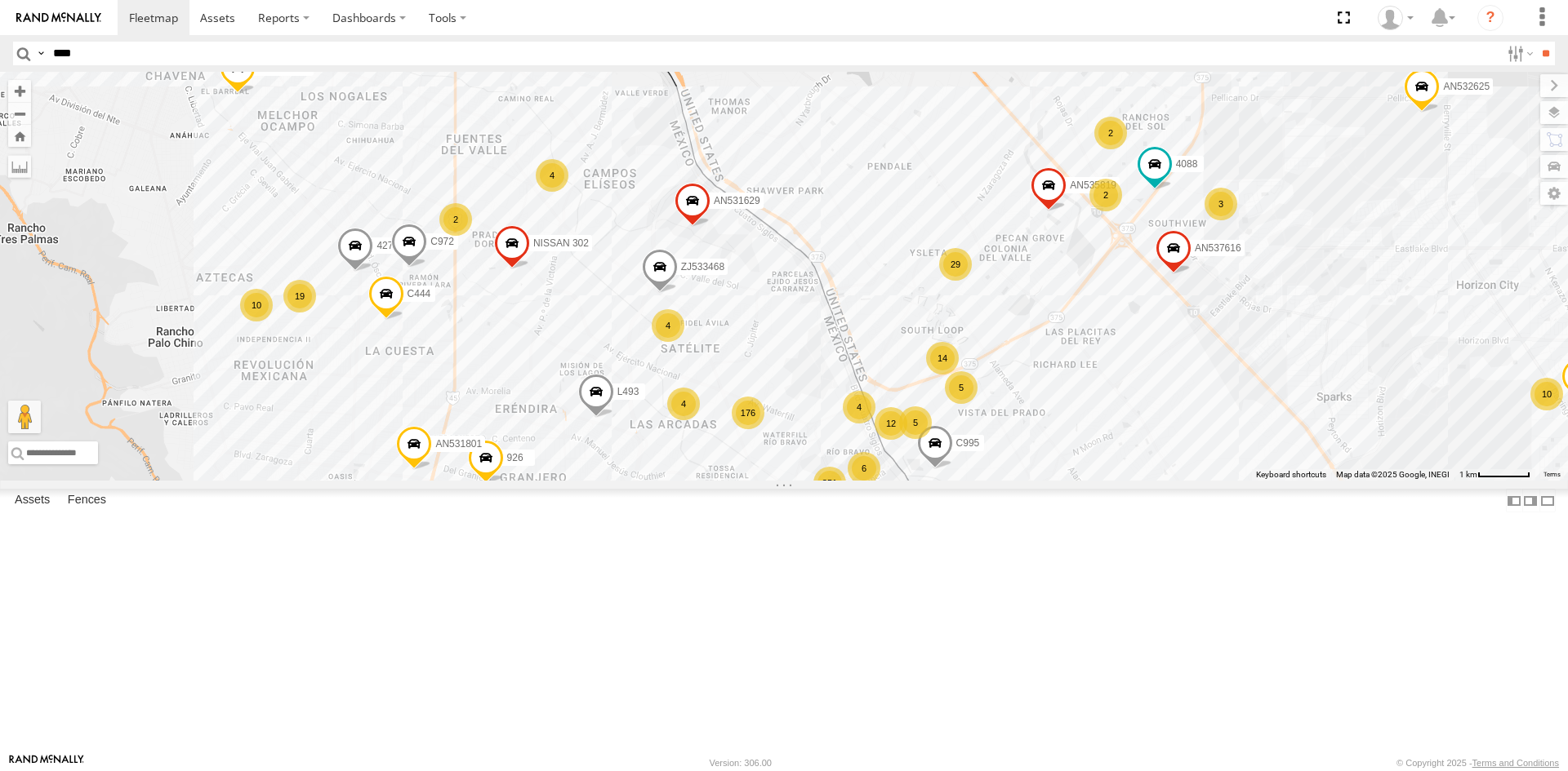
drag, startPoint x: 581, startPoint y: 241, endPoint x: 726, endPoint y: 465, distance: 266.8
click at [726, 465] on div "015910001935363 AN536034 AN535566 015910001811580 AN534838 F2771 AN53487 015910…" at bounding box center [784, 276] width 1568 height 409
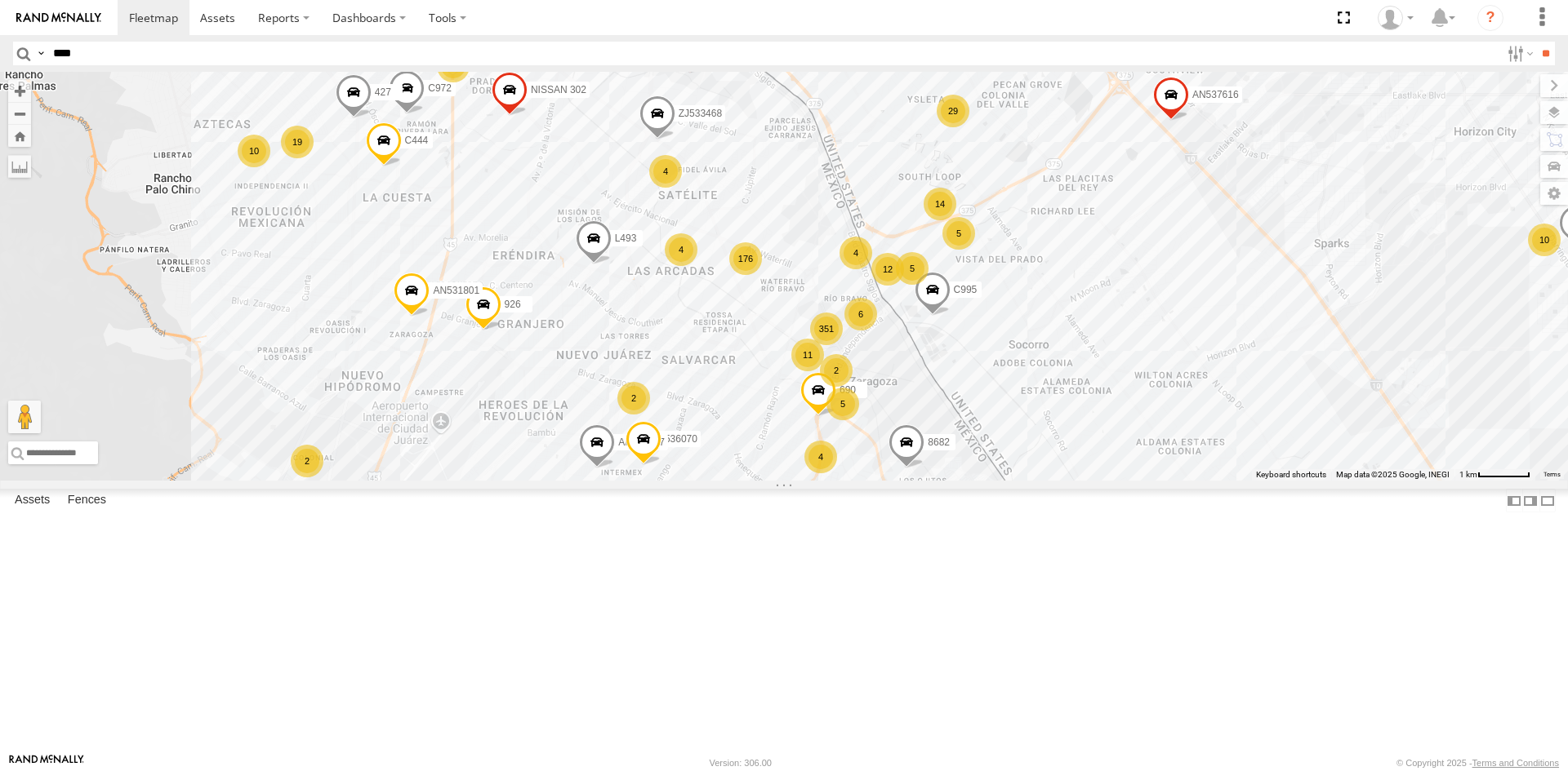
drag, startPoint x: 904, startPoint y: 387, endPoint x: 904, endPoint y: 369, distance: 18.0
click at [904, 369] on div "AN531629 C972 AN539225 690 AN5310637 4088 8682 015910001985509 AN535545 536070 …" at bounding box center [784, 276] width 1568 height 409
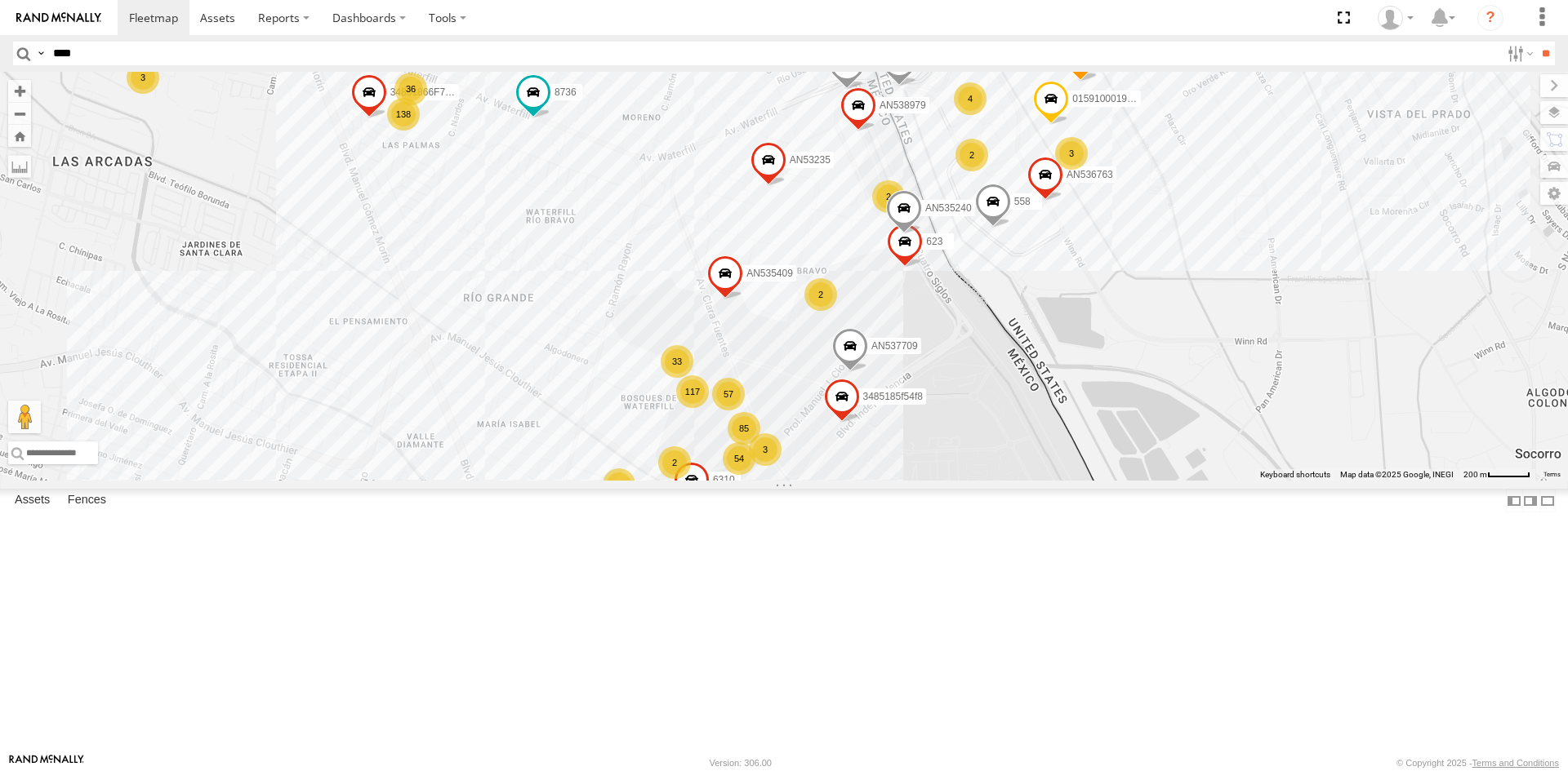
drag, startPoint x: 1029, startPoint y: 348, endPoint x: 949, endPoint y: 476, distance: 150.9
click at [949, 476] on div "AN531629 C972 AN539225 AN5310637 4088 8682 015910001985509 AN535545 536070 C444…" at bounding box center [784, 276] width 1568 height 409
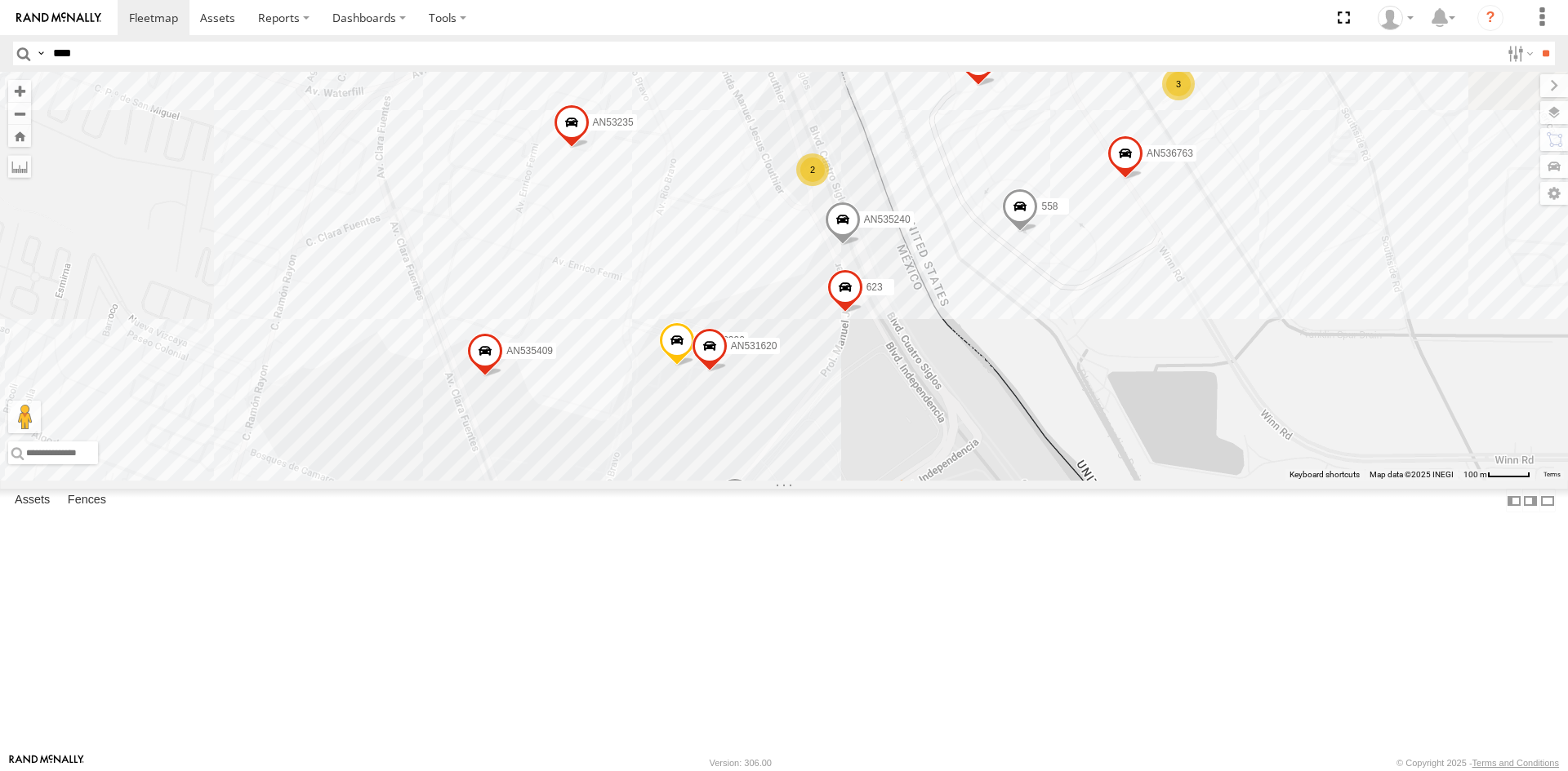
drag, startPoint x: 941, startPoint y: 490, endPoint x: 741, endPoint y: 553, distance: 209.7
click at [741, 481] on div "AN531629 C972 AN539225 AN5310637 4088 8682 015910001985509 AN535545 536070 C444…" at bounding box center [784, 276] width 1568 height 409
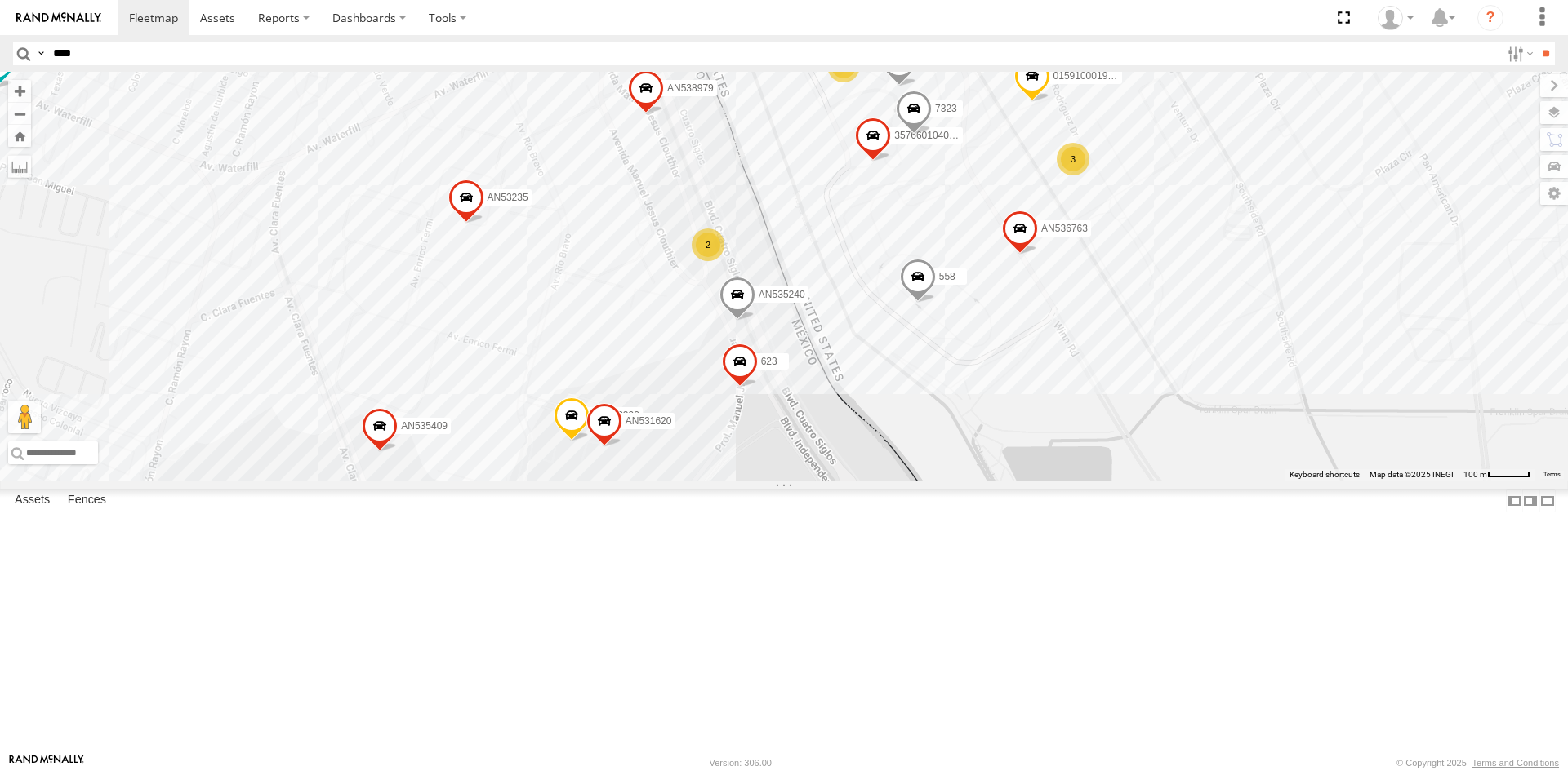
drag, startPoint x: 868, startPoint y: 453, endPoint x: 777, endPoint y: 530, distance: 119.2
click at [777, 481] on div "AN531629 C972 AN539225 AN5310637 4088 8682 015910001985509 AN535545 536070 C444…" at bounding box center [784, 276] width 1568 height 409
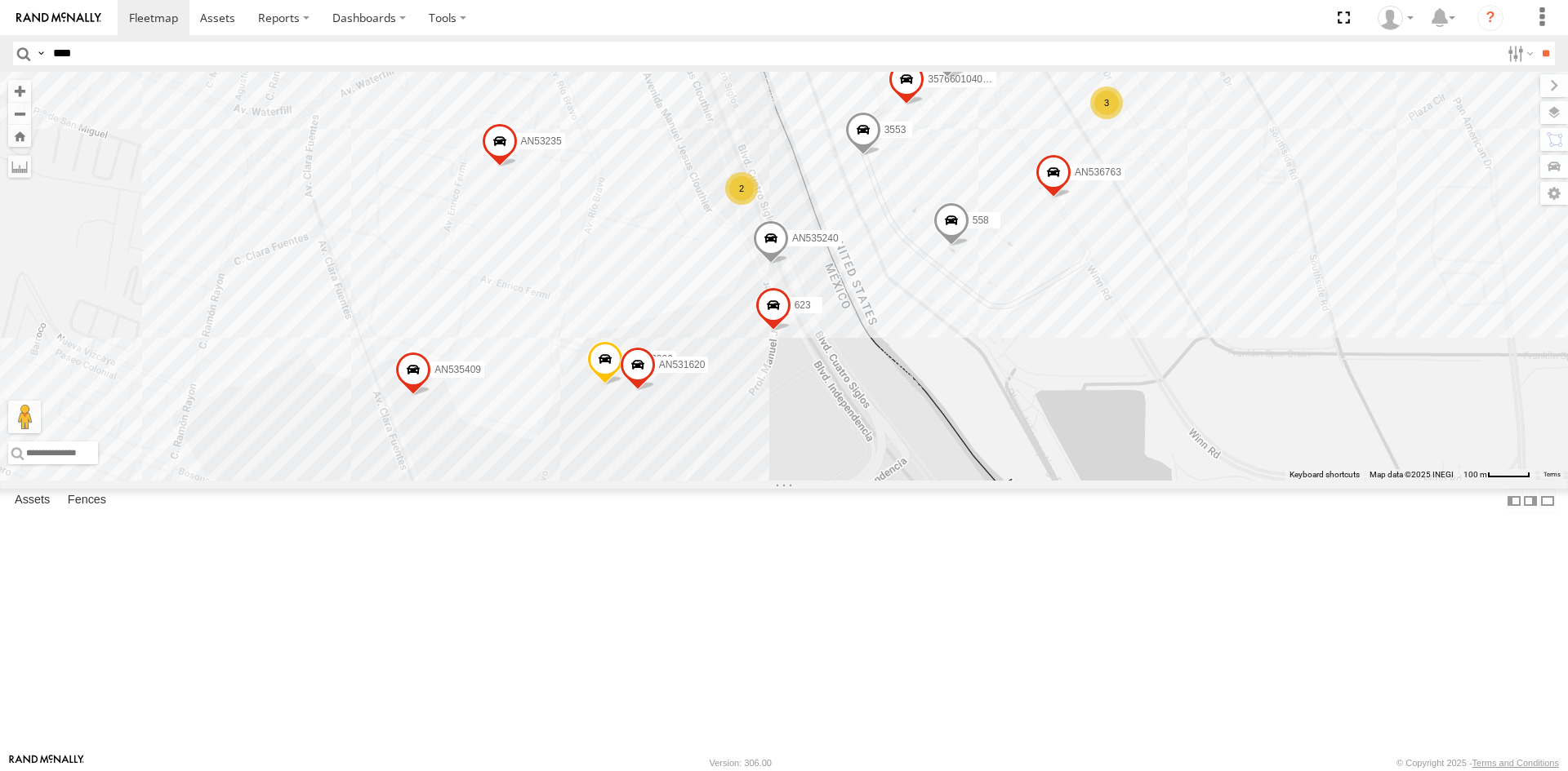
drag, startPoint x: 801, startPoint y: 458, endPoint x: 840, endPoint y: 395, distance: 74.1
click at [840, 395] on div "AN531629 C972 AN539225 AN5310637 4088 8682 015910001985509 AN535545 536070 C444…" at bounding box center [784, 276] width 1568 height 409
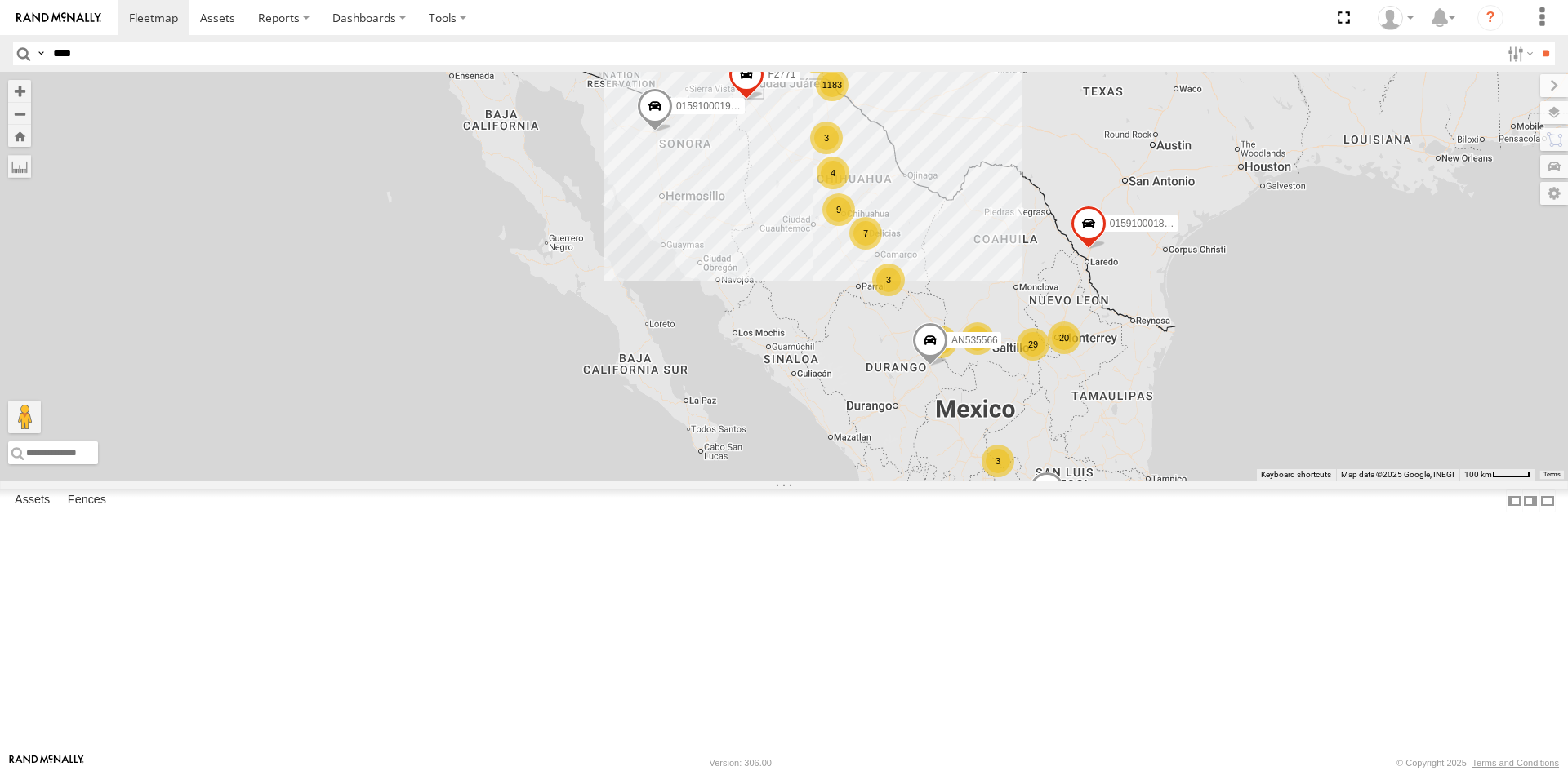
drag, startPoint x: 725, startPoint y: 164, endPoint x: 767, endPoint y: 210, distance: 62.3
click at [713, 209] on div "1183 9 6 3 29 4 7 20 3 3 4 015910001935363 4 2 AN536034 3 AN535566 015910001811…" at bounding box center [784, 276] width 1568 height 409
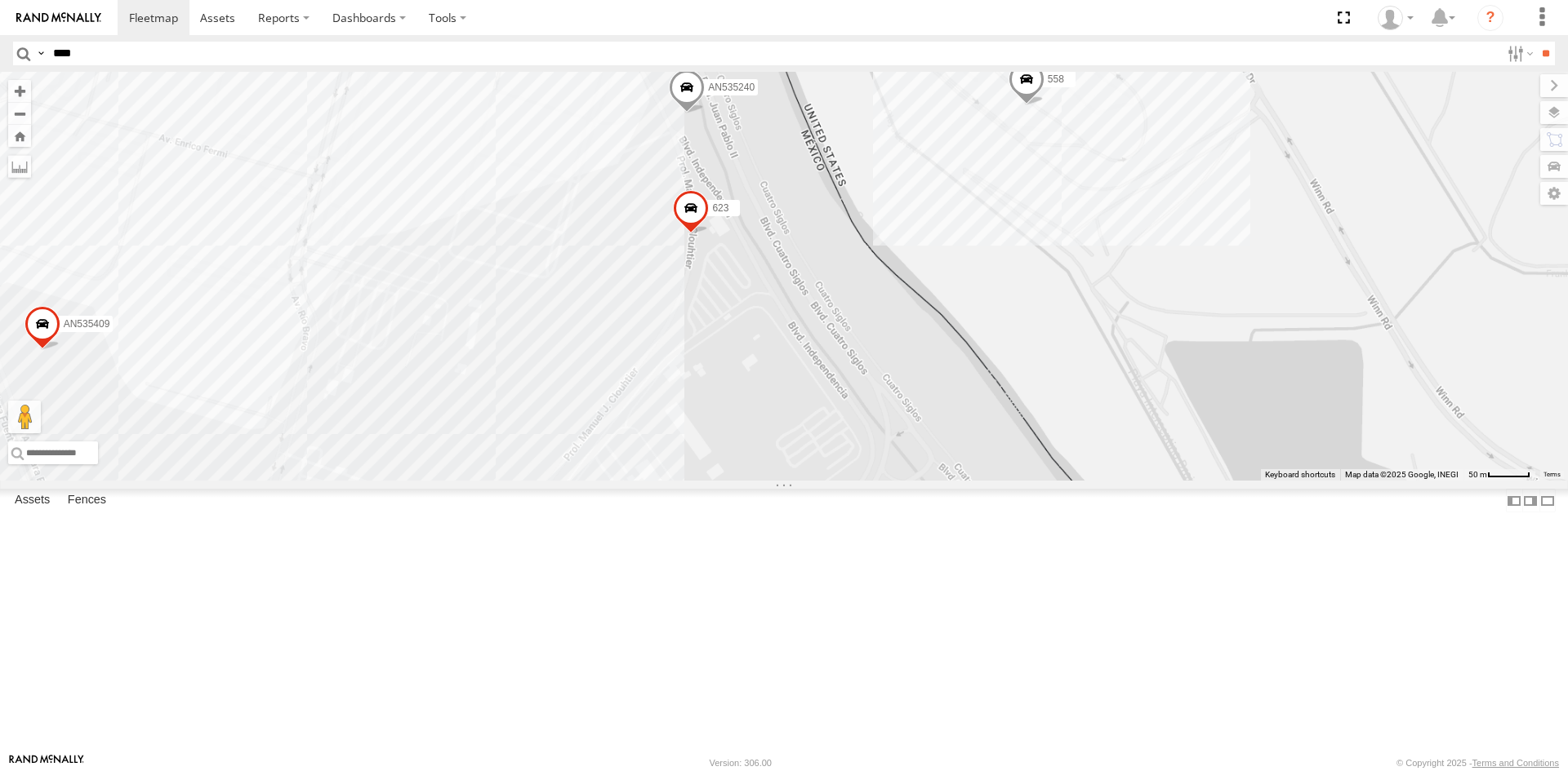
drag, startPoint x: 694, startPoint y: 593, endPoint x: 750, endPoint y: 423, distance: 179.0
click at [748, 426] on div "AN531629 C972 AN53575 NISSAN 063 AN5310637 8682 AN538889 C444 AN531801 AN533007…" at bounding box center [784, 276] width 1568 height 409
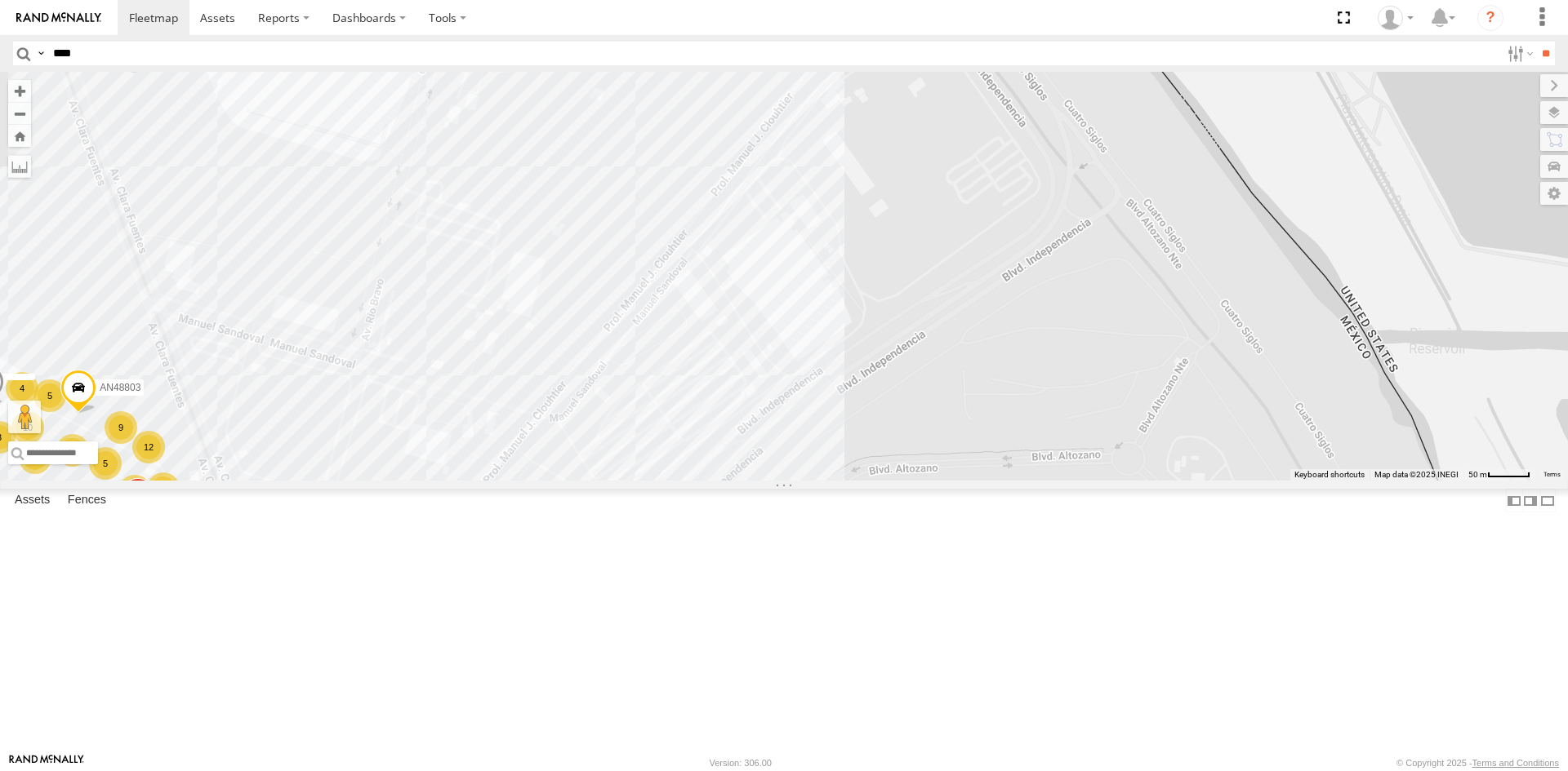
drag, startPoint x: 841, startPoint y: 430, endPoint x: 842, endPoint y: 479, distance: 49.0
click at [842, 479] on div "AN537709 12 7 3 17 12 20 31 5 10 17 4 3 11 8 AN532390 9 8 3 3 6 2 4 3 AN535409 …" at bounding box center [784, 276] width 1568 height 409
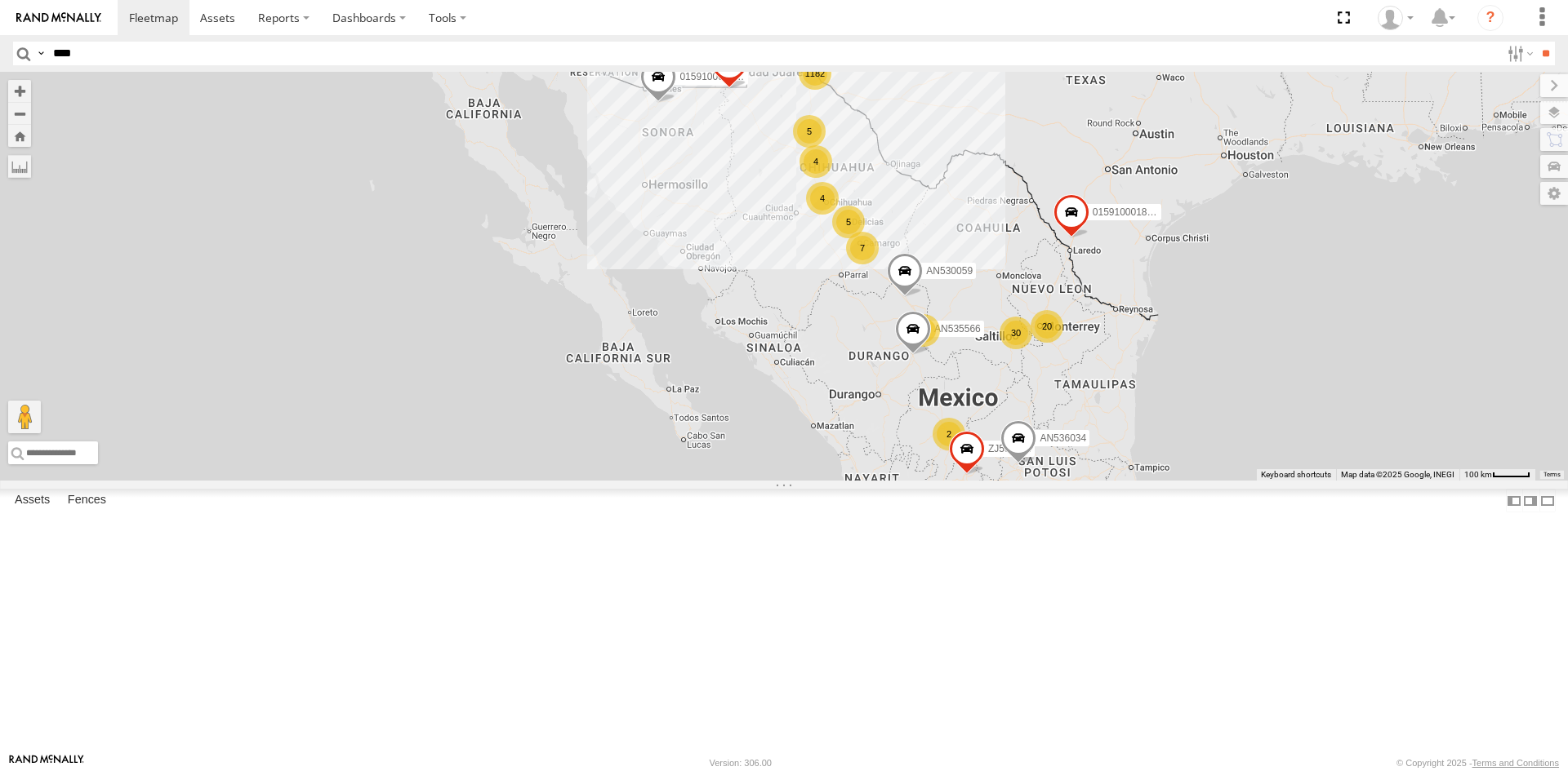
drag, startPoint x: 753, startPoint y: 347, endPoint x: 678, endPoint y: 423, distance: 106.8
click at [675, 431] on div "015910001935363 AN536034 AN535566 015910001811580 AN534838 ZJ535914 F2771 AN530…" at bounding box center [784, 276] width 1568 height 409
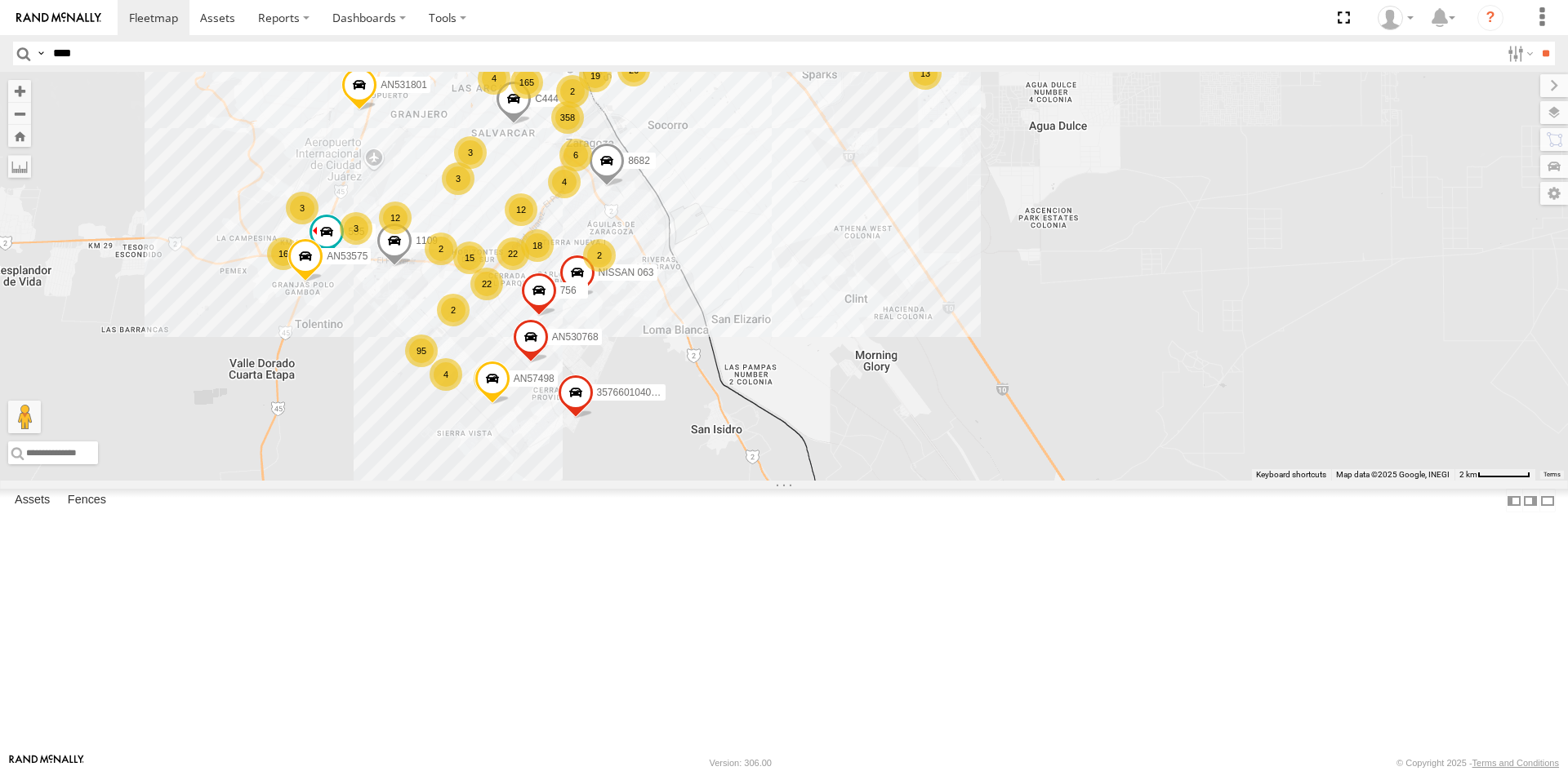
drag, startPoint x: 567, startPoint y: 415, endPoint x: 628, endPoint y: 600, distance: 194.8
click at [627, 481] on div "015910001935363 AN536034 AN535566 015910001811580 AN534838 ZJ535914 F2771 AN530…" at bounding box center [784, 276] width 1568 height 409
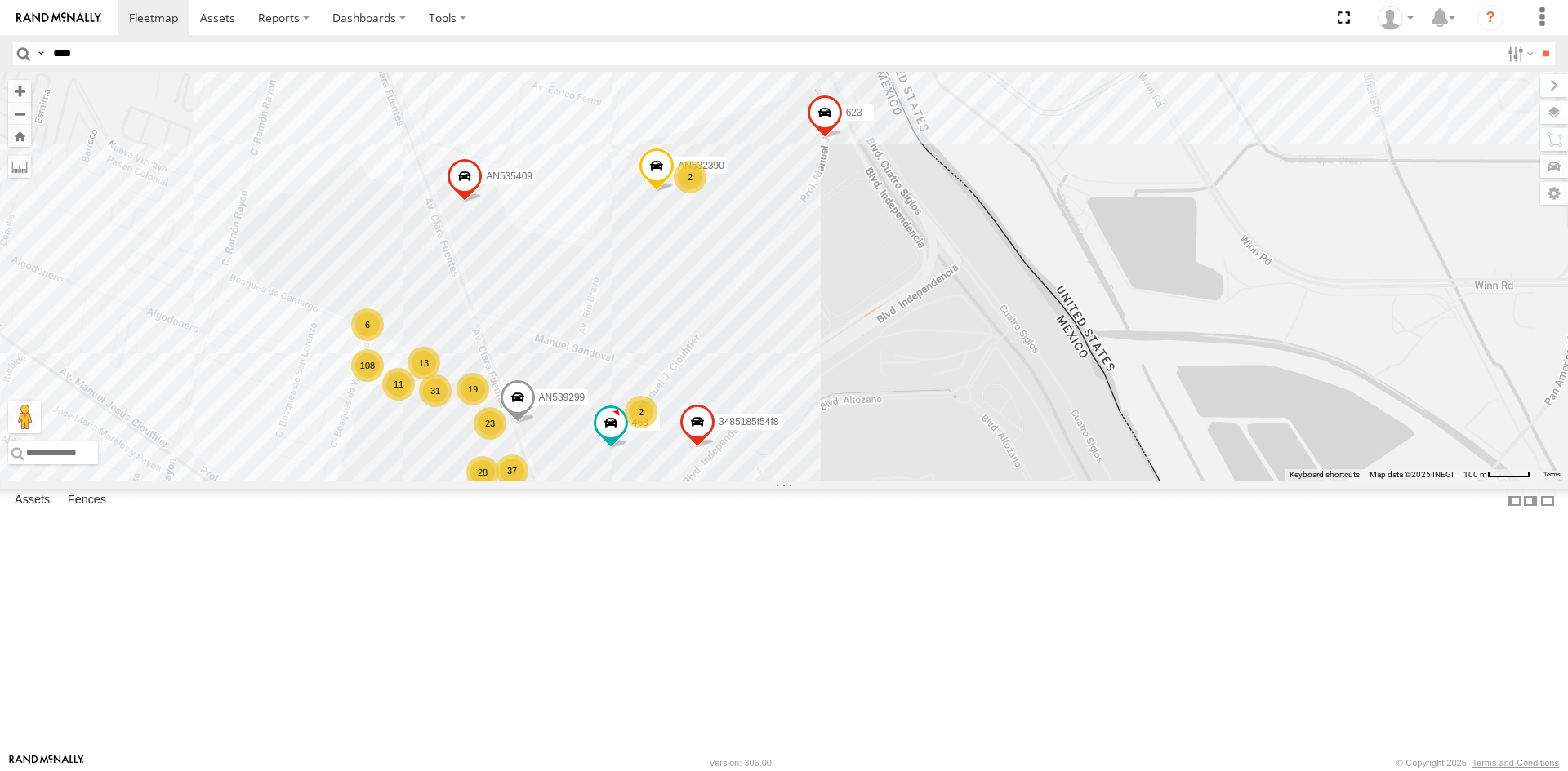
click at [859, 430] on div "AN539299 AN532390 AN535409 623 3485185f54f8 19 23 11 108 28 37 31 45 13 U11442 …" at bounding box center [784, 276] width 1568 height 409
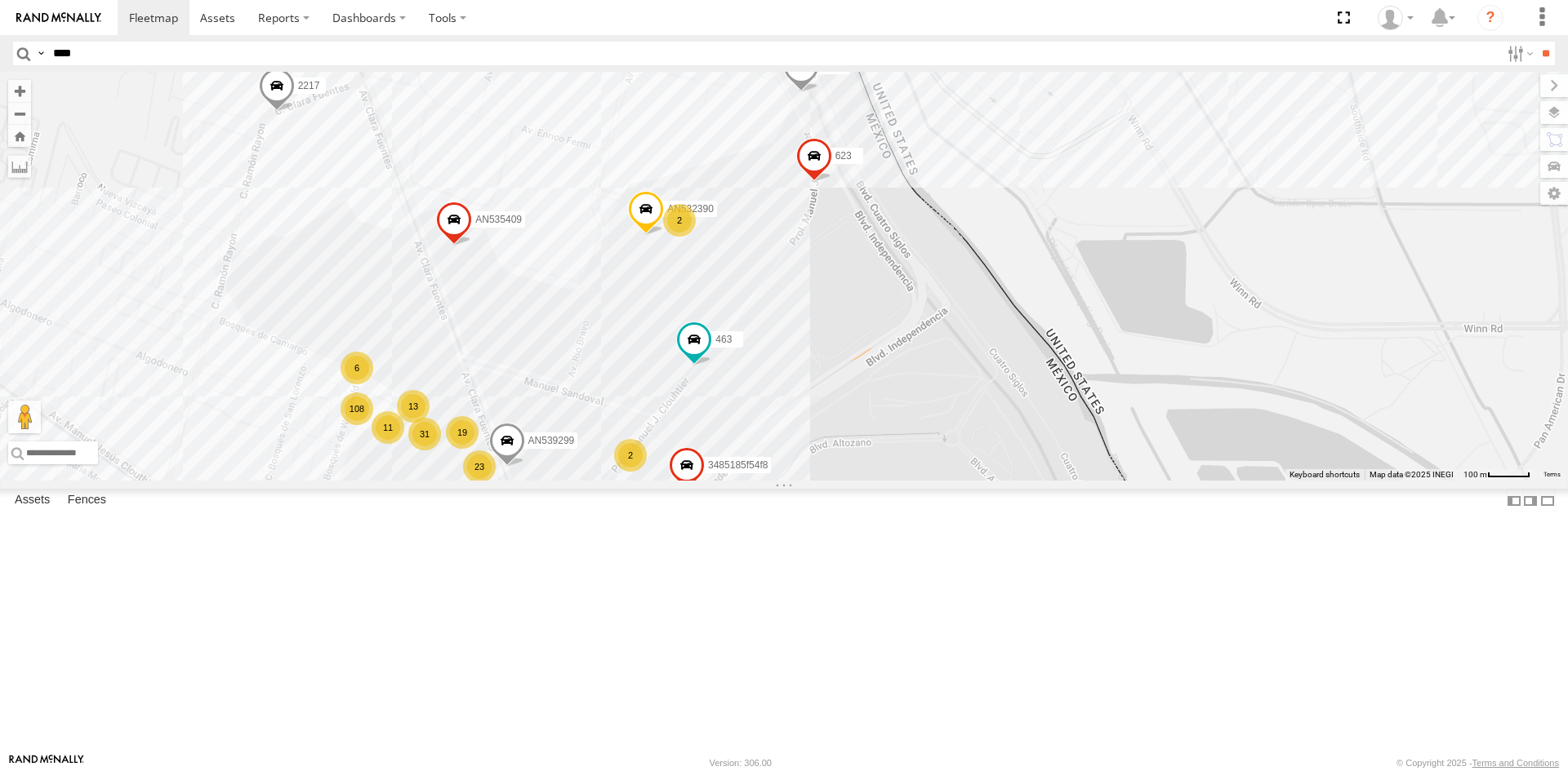
drag, startPoint x: 967, startPoint y: 426, endPoint x: 987, endPoint y: 524, distance: 100.0
click at [985, 481] on div "AN539299 AN532390 AN535409 623 3485185f54f8 19 23 11 108 28 37 31 45 13 U11442 …" at bounding box center [784, 276] width 1568 height 409
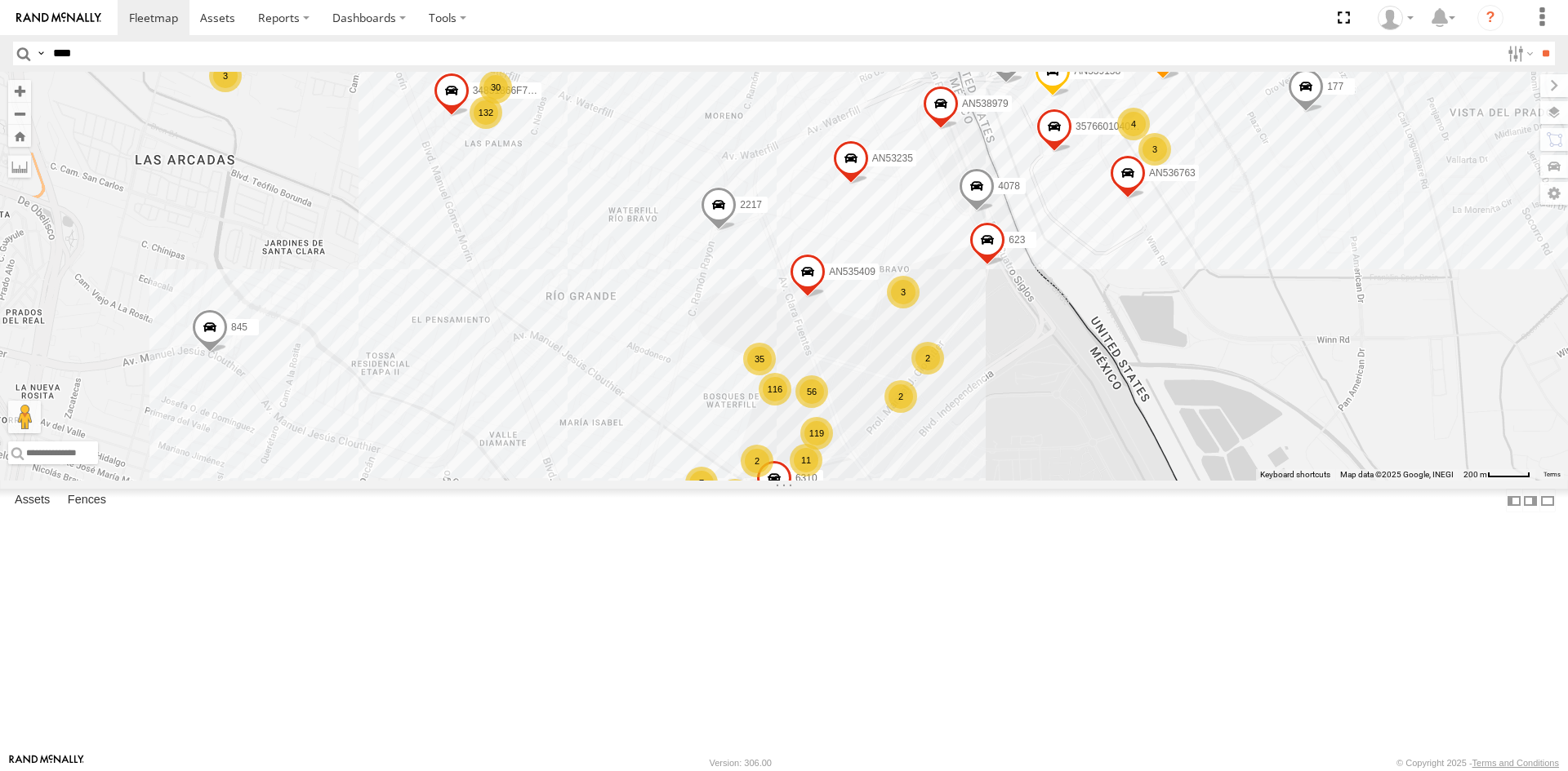
drag, startPoint x: 873, startPoint y: 461, endPoint x: 909, endPoint y: 430, distance: 47.5
click at [909, 308] on div "3" at bounding box center [904, 292] width 32 height 32
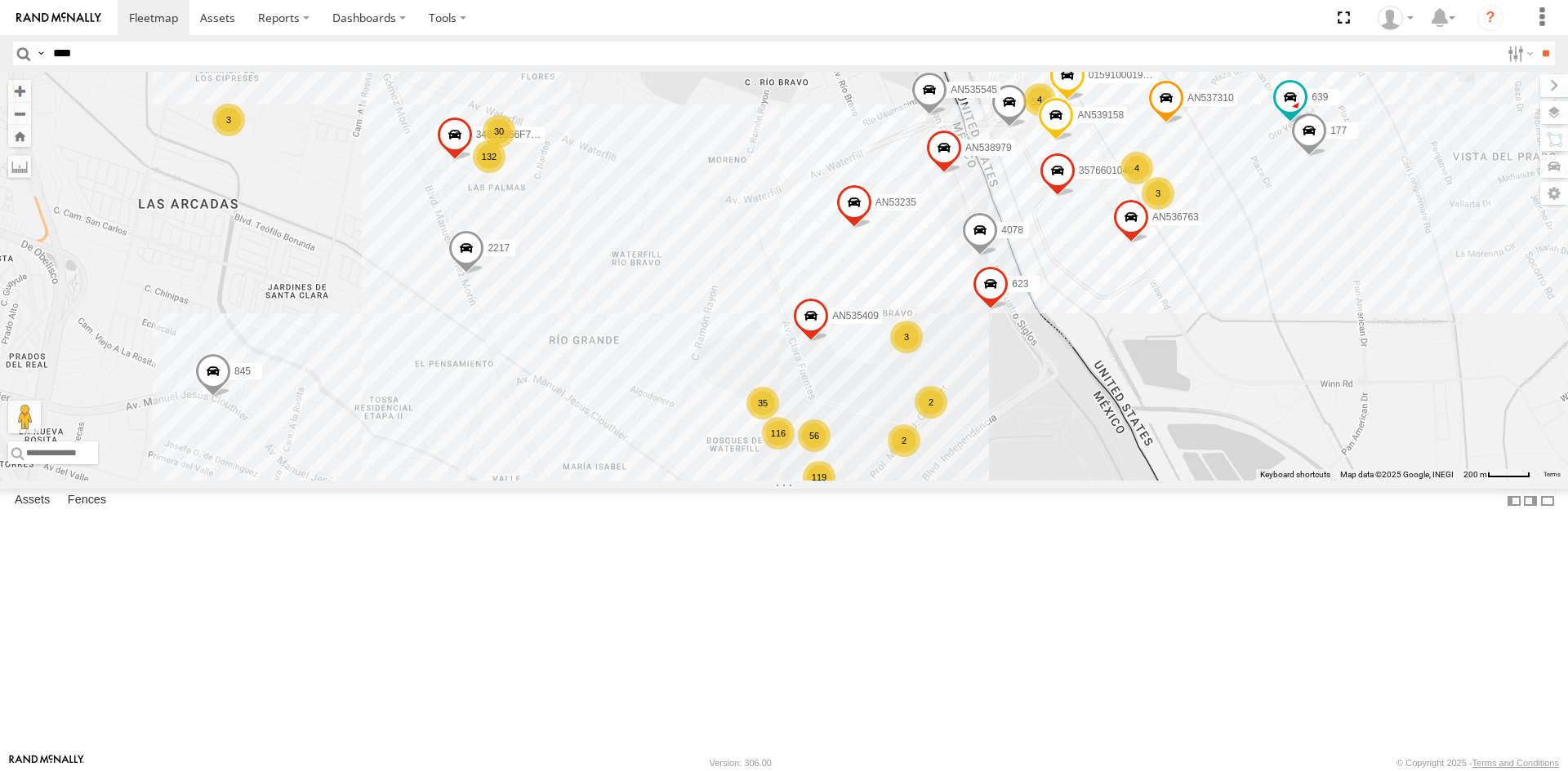
drag, startPoint x: 1048, startPoint y: 465, endPoint x: 1056, endPoint y: 513, distance: 48.7
click at [1056, 481] on div "AN535409 623 AN536763 4078 6310 2217 AN53235 357660104096649 177 AN538979 132 4…" at bounding box center [784, 276] width 1568 height 409
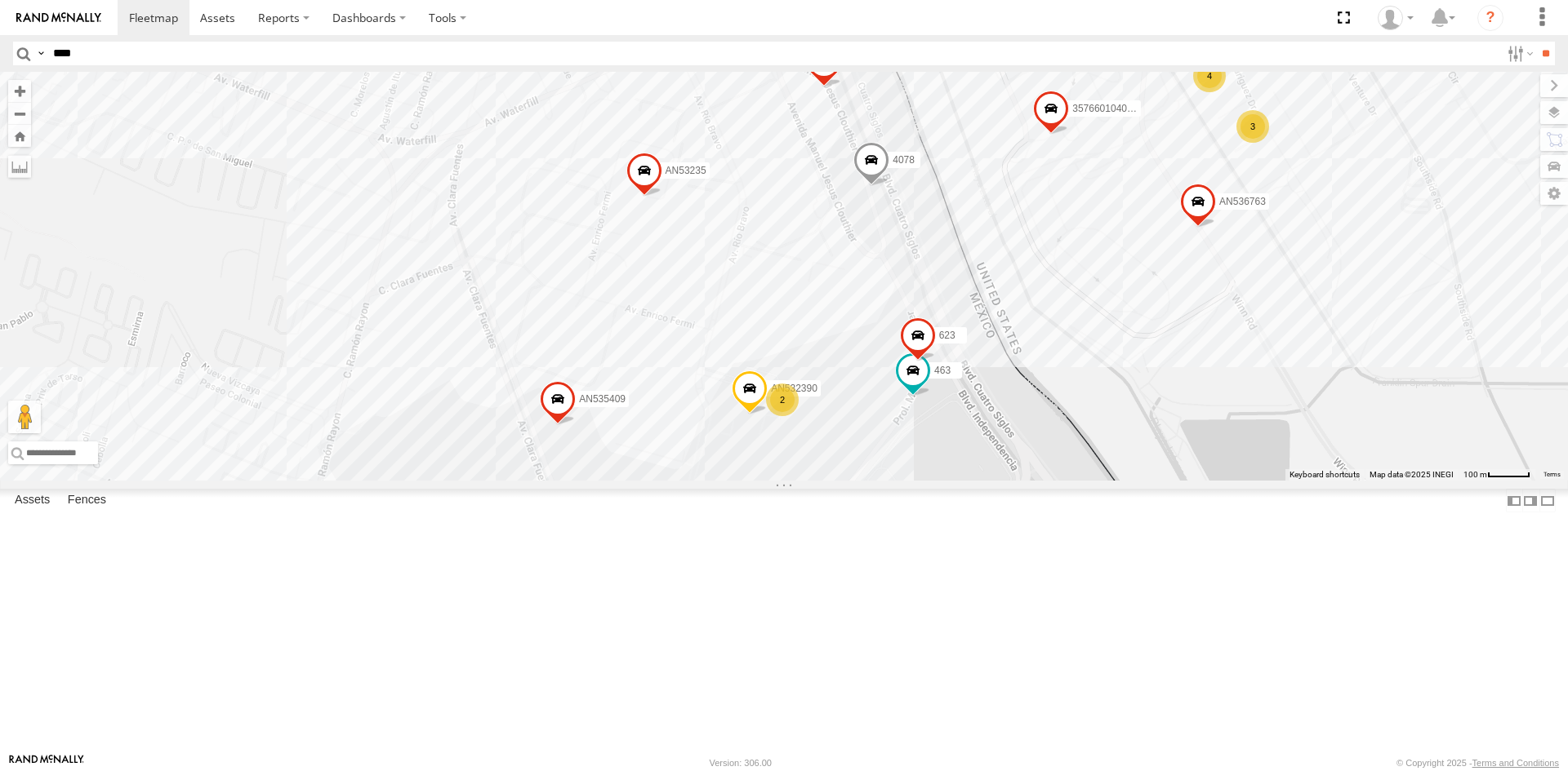
drag, startPoint x: 1098, startPoint y: 357, endPoint x: 1053, endPoint y: 468, distance: 119.8
click at [1053, 468] on div "357660104096649 AN539299 3487 AN536763 639 AN532390 AN539158 463 558 L2627 4078…" at bounding box center [784, 276] width 1568 height 409
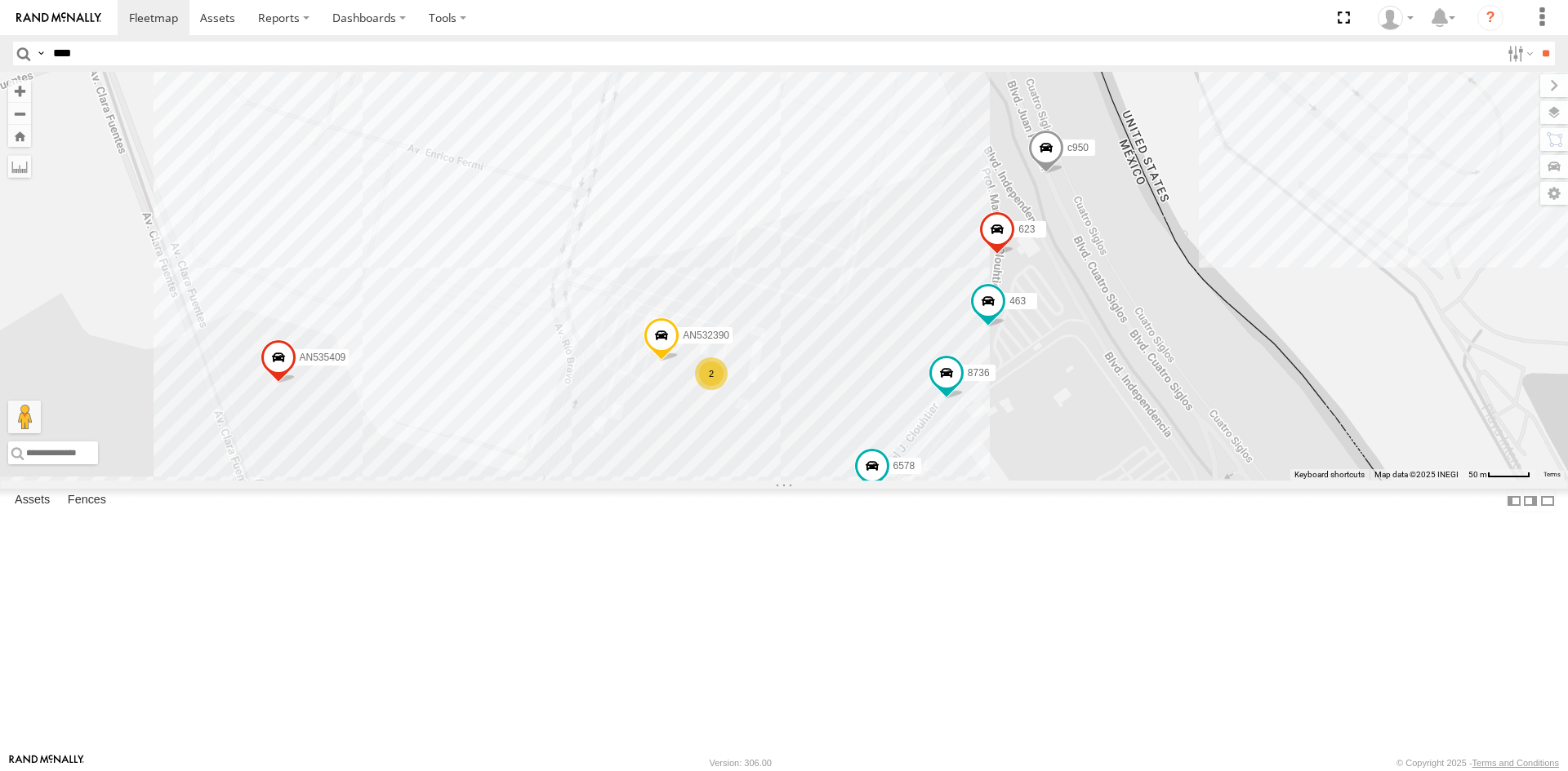
drag, startPoint x: 842, startPoint y: 605, endPoint x: 872, endPoint y: 464, distance: 144.2
click at [872, 465] on div "357660104096649 AN539299 3487 AN536763 639 AN532390 AN539158 463 558 L2627 4078…" at bounding box center [784, 276] width 1568 height 409
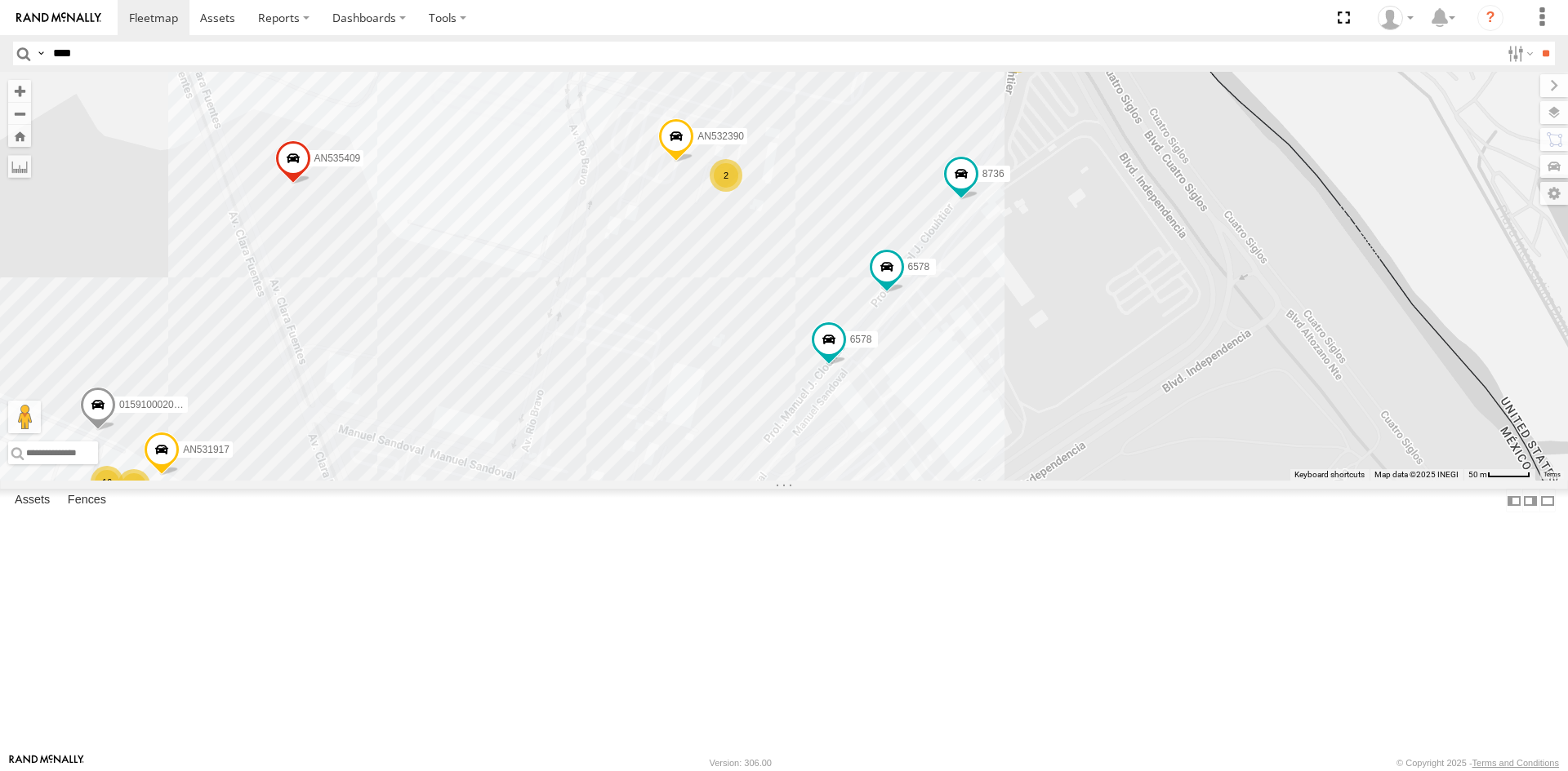
drag, startPoint x: 1080, startPoint y: 441, endPoint x: 999, endPoint y: 500, distance: 100.2
click at [999, 481] on div "8736 6578 1109 6578 10 7 3 92 20 16 5 10 AN539299 4 3 8 AN532390 9 7 0159100020…" at bounding box center [784, 276] width 1568 height 409
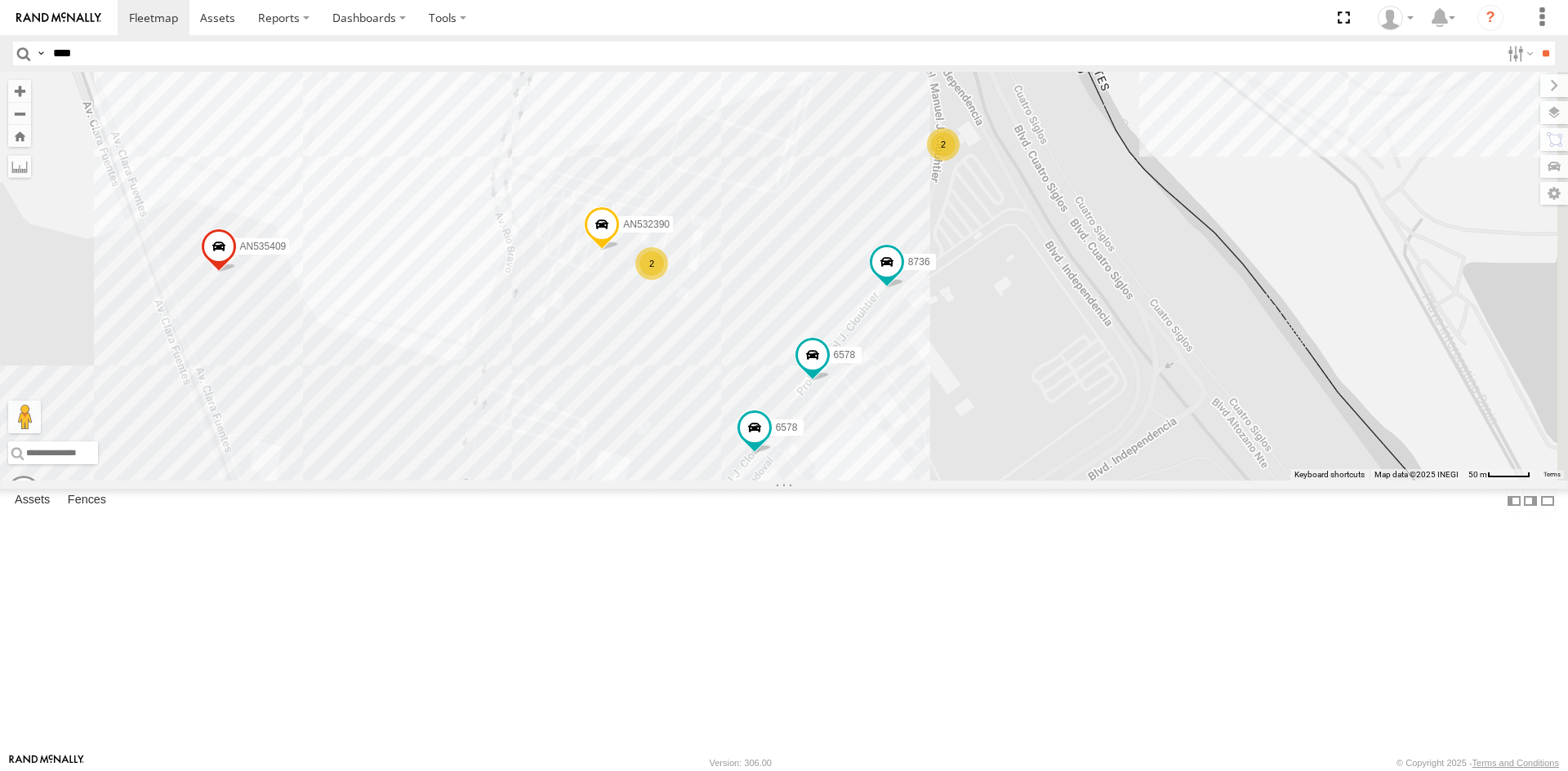
drag, startPoint x: 1040, startPoint y: 429, endPoint x: 974, endPoint y: 500, distance: 96.9
click at [974, 481] on div "8736 6578 1109 6578 10 7 3 92 20 16 5 10 AN539299 4 3 8 AN532390 9 7 0159100020…" at bounding box center [784, 276] width 1568 height 409
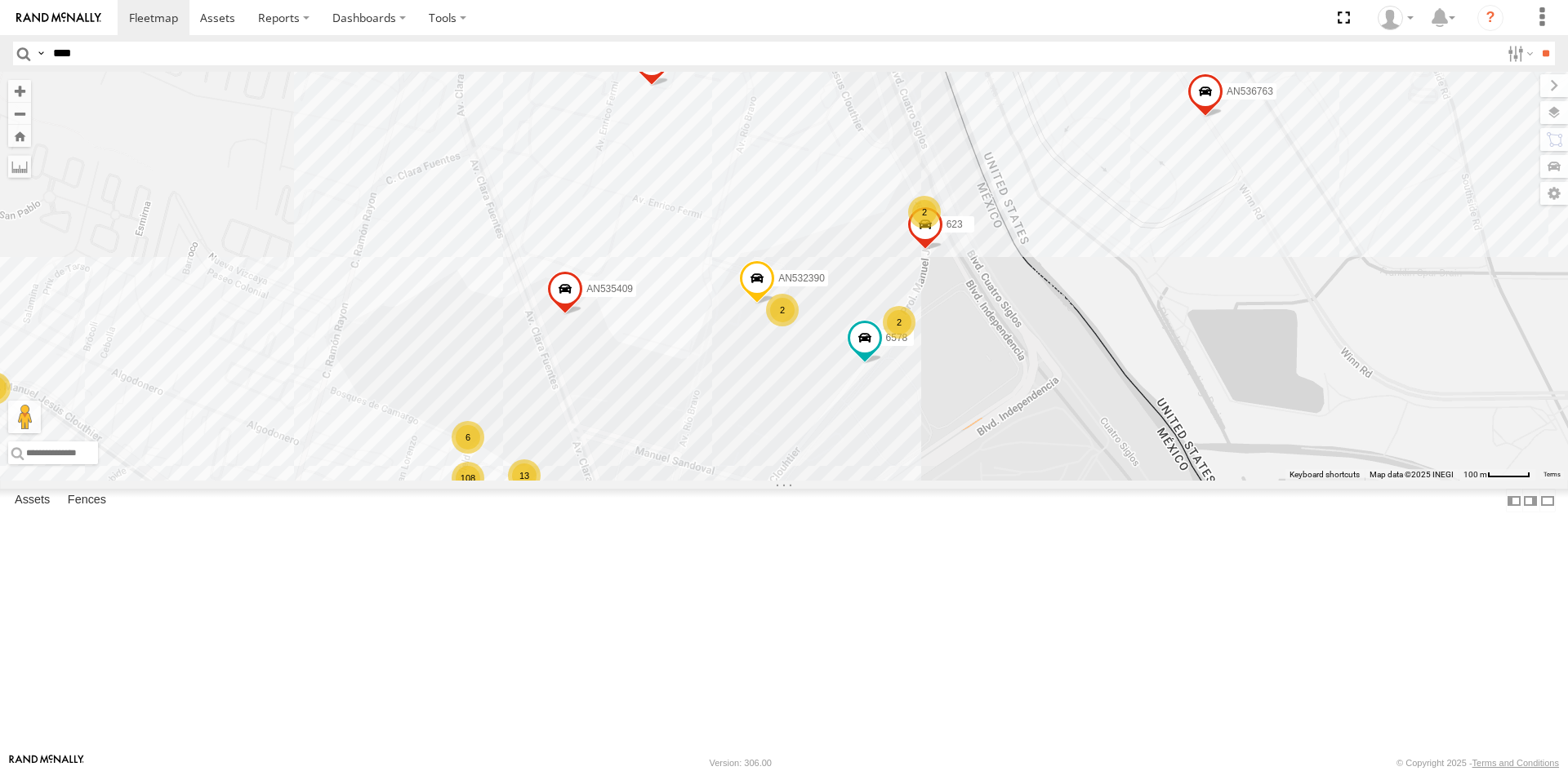
drag, startPoint x: 906, startPoint y: 603, endPoint x: 918, endPoint y: 553, distance: 51.4
click at [918, 481] on div "357660104096649 AN539299 AN536763 639 AN532390 AN539158 6578 4078 AN535409 623 …" at bounding box center [784, 276] width 1568 height 409
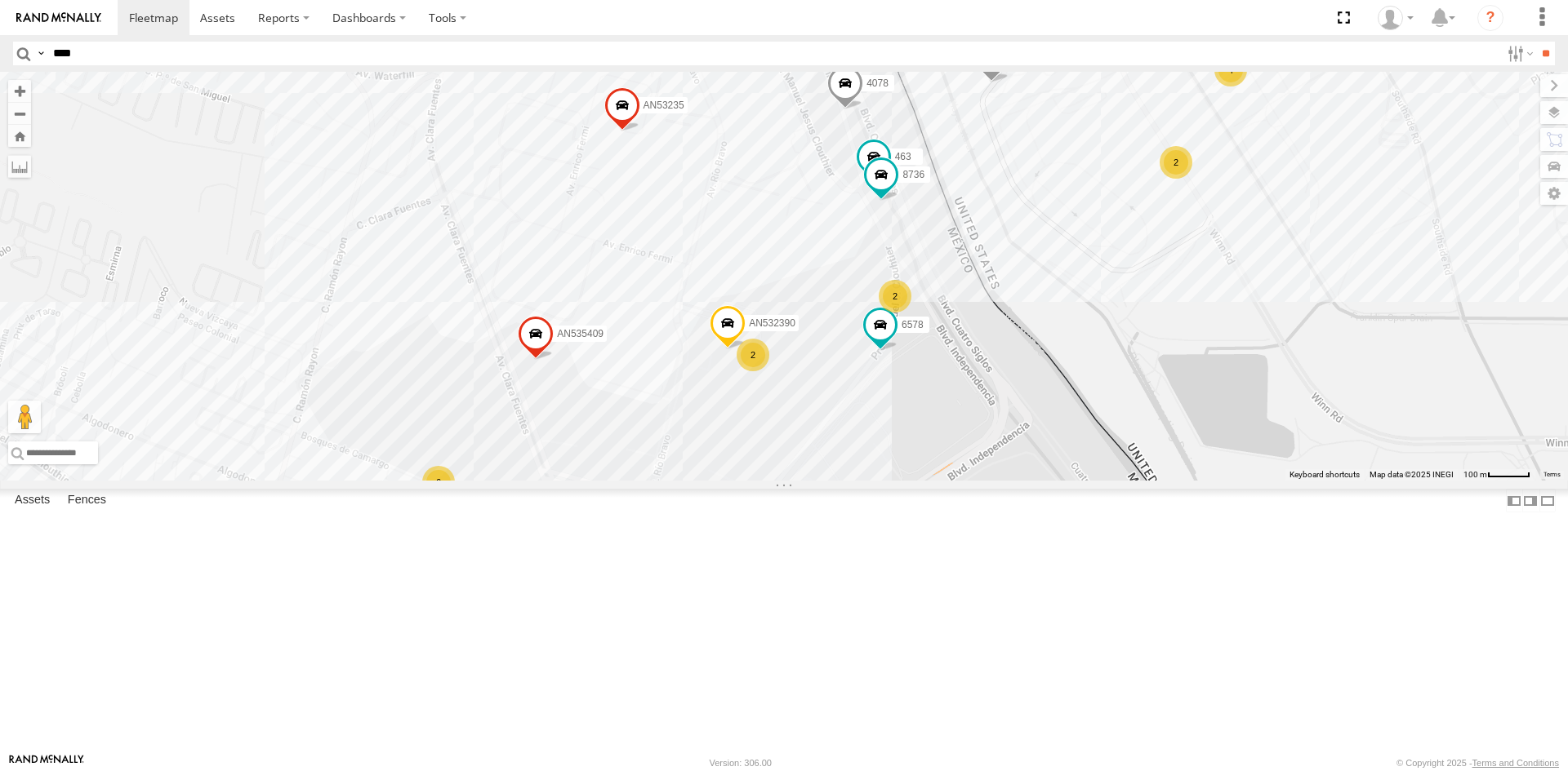
drag, startPoint x: 985, startPoint y: 545, endPoint x: 944, endPoint y: 608, distance: 75.2
click at [944, 481] on div "357660104096649 AN539299 AN532390 463 3489 8736 6578 4078 AN535409 177 AN538979…" at bounding box center [784, 276] width 1568 height 409
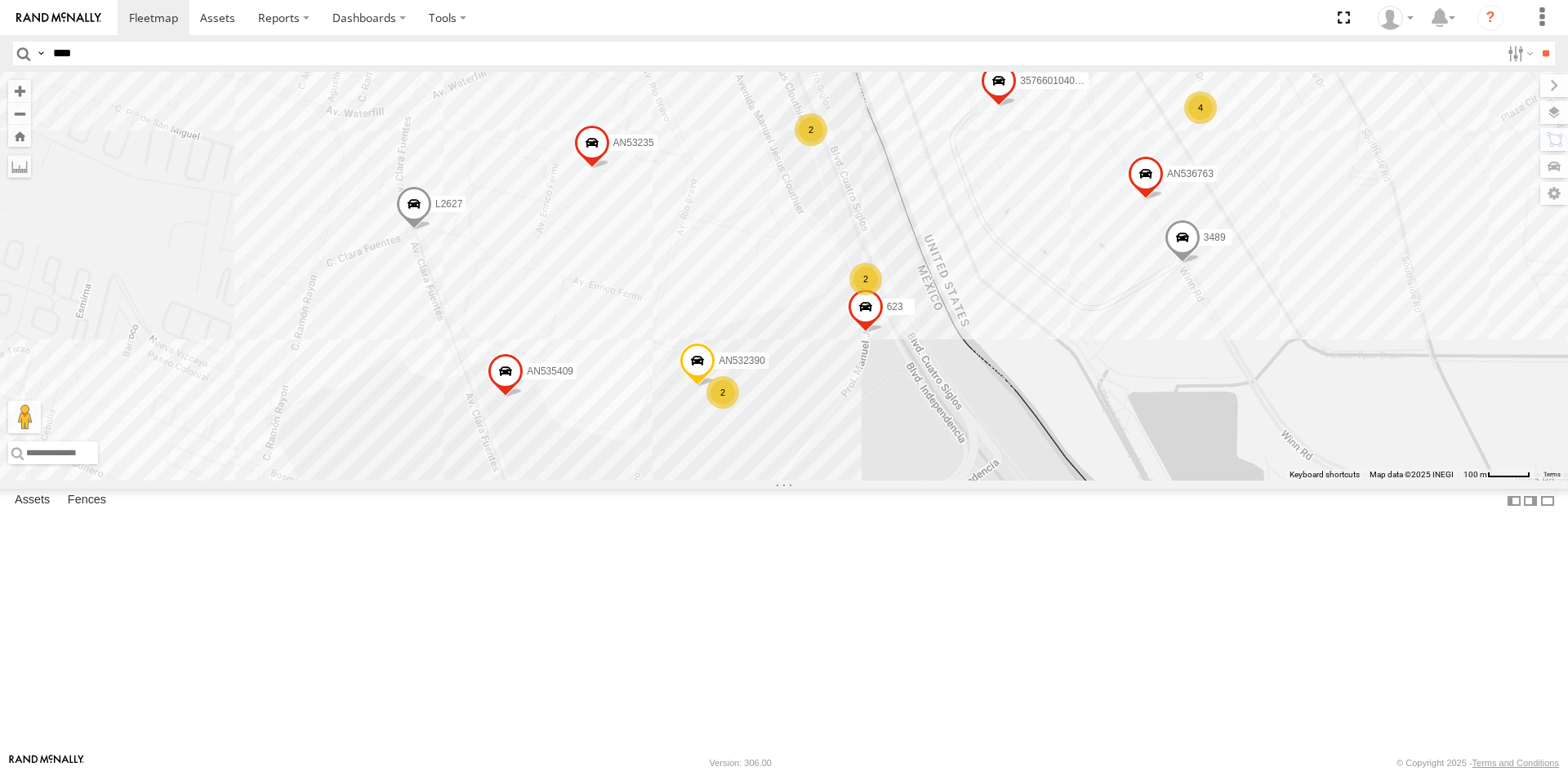
drag, startPoint x: 1036, startPoint y: 372, endPoint x: 1005, endPoint y: 414, distance: 52.2
click at [1005, 414] on div "357660104096649 AN536763 AN532390 AN539158 587 463 3489 AN532620 L2627 AN535409…" at bounding box center [784, 276] width 1568 height 409
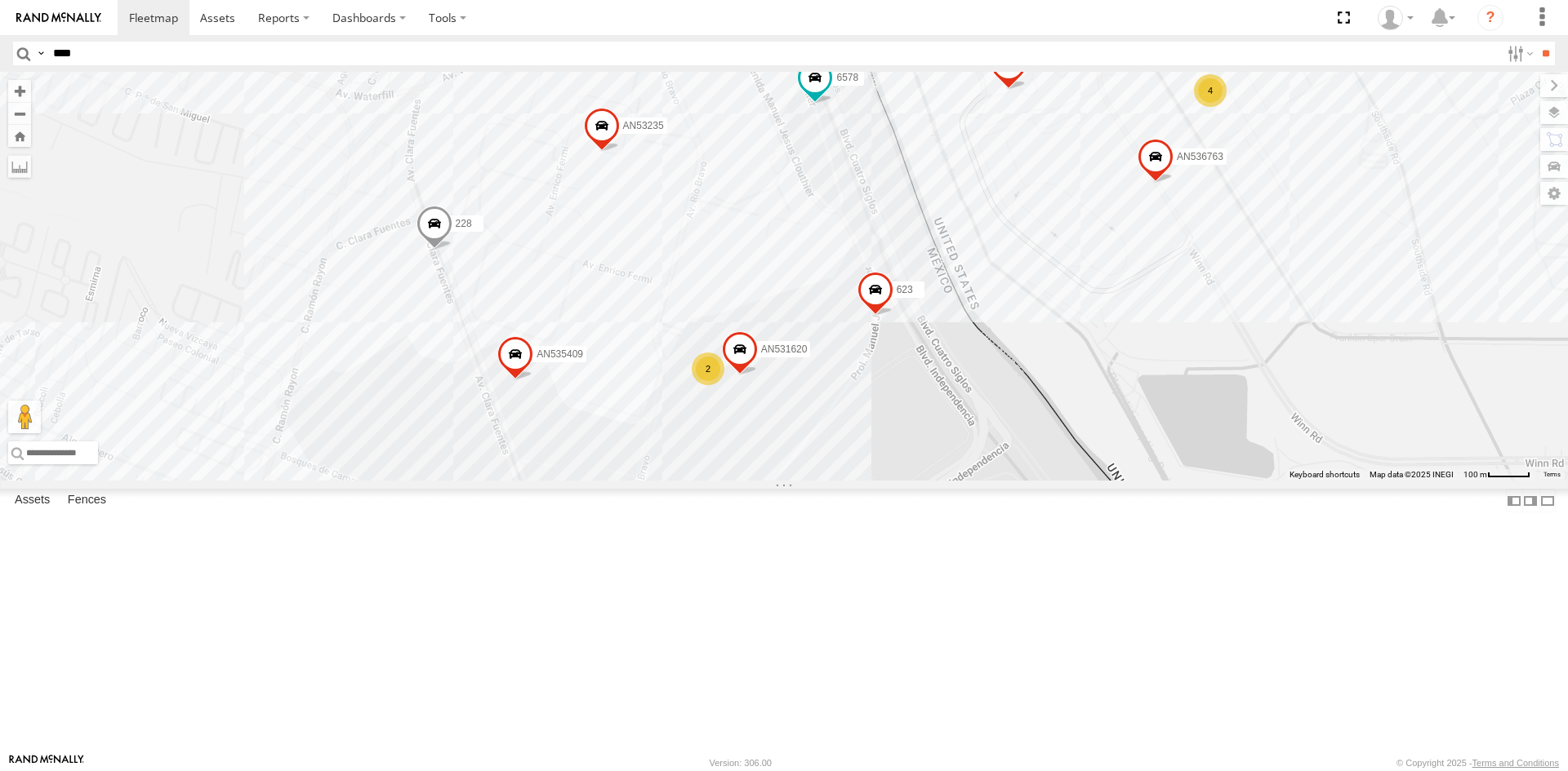
drag, startPoint x: 807, startPoint y: 645, endPoint x: 809, endPoint y: 617, distance: 28.1
click at [814, 481] on div "228 357660104096649 AN536763 AN539158 587 3485186707C0 3489 8736 AN535545 AN532…" at bounding box center [784, 276] width 1568 height 409
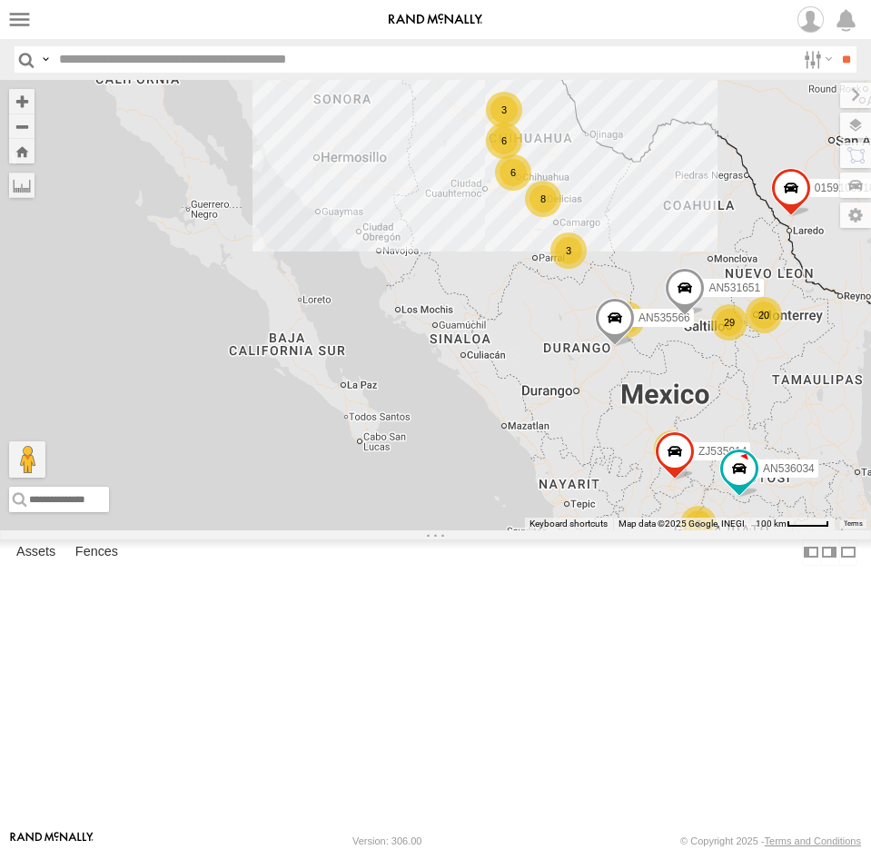
click at [67, 59] on input "text" at bounding box center [424, 59] width 744 height 26
type input "****"
click at [836, 46] on input "**" at bounding box center [846, 59] width 21 height 26
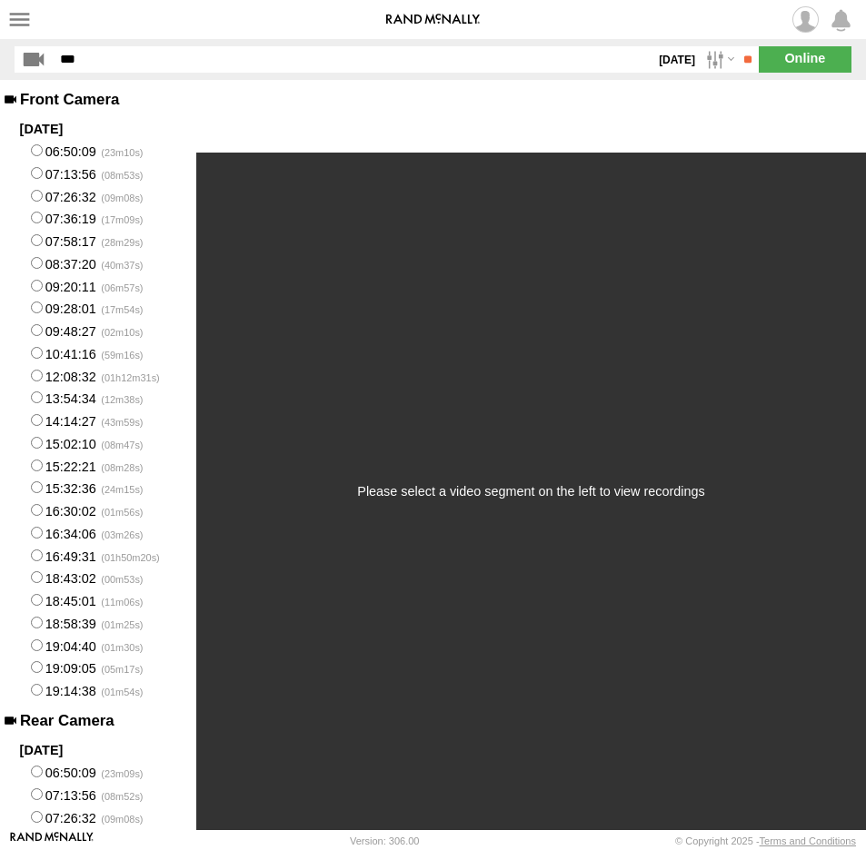
click at [0, 0] on span at bounding box center [0, 0] width 0 height 0
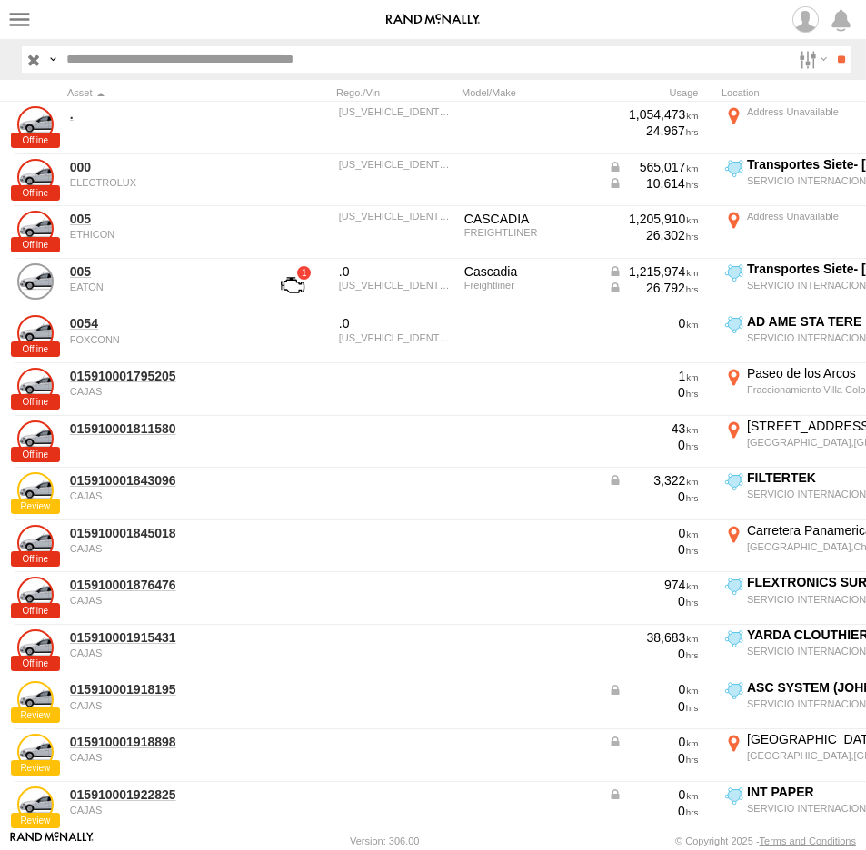
click at [74, 61] on input "text" at bounding box center [424, 59] width 731 height 26
type input "****"
click at [830, 46] on input "**" at bounding box center [840, 59] width 21 height 26
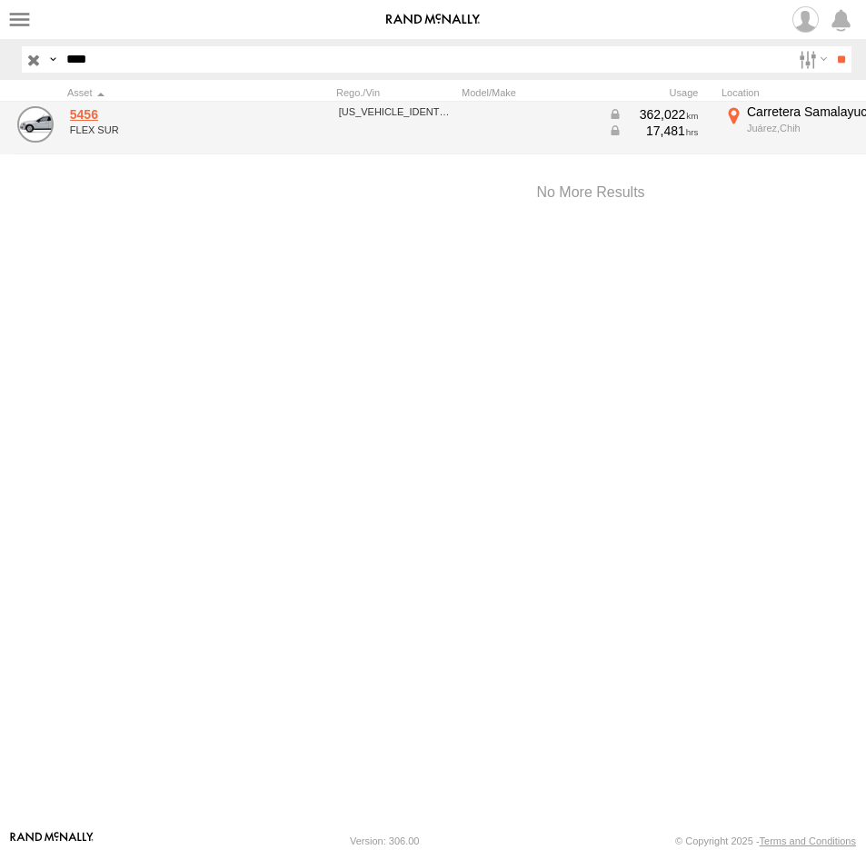
click at [93, 115] on link "5456" at bounding box center [158, 114] width 176 height 16
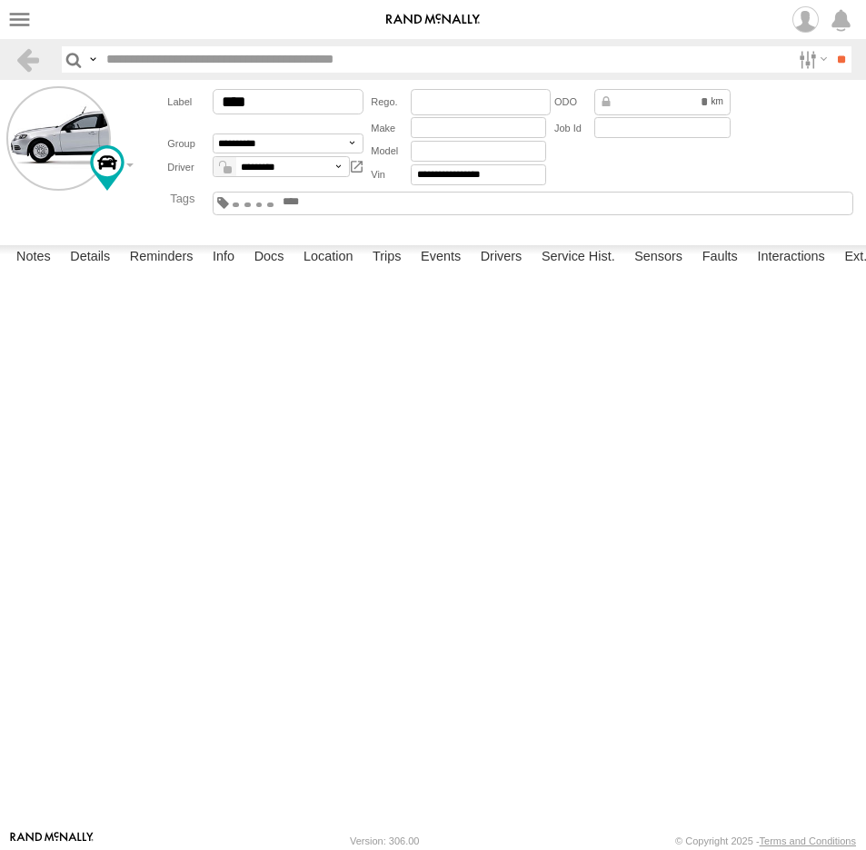
type input "****"
click at [0, 0] on span at bounding box center [0, 0] width 0 height 0
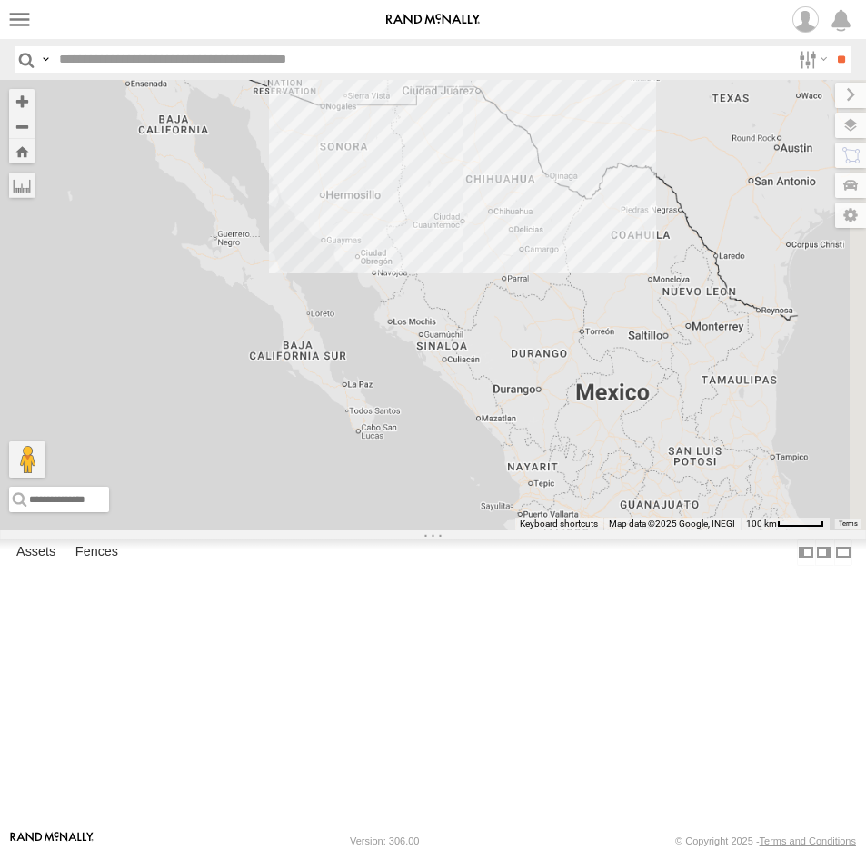
click at [97, 59] on input "text" at bounding box center [421, 59] width 739 height 26
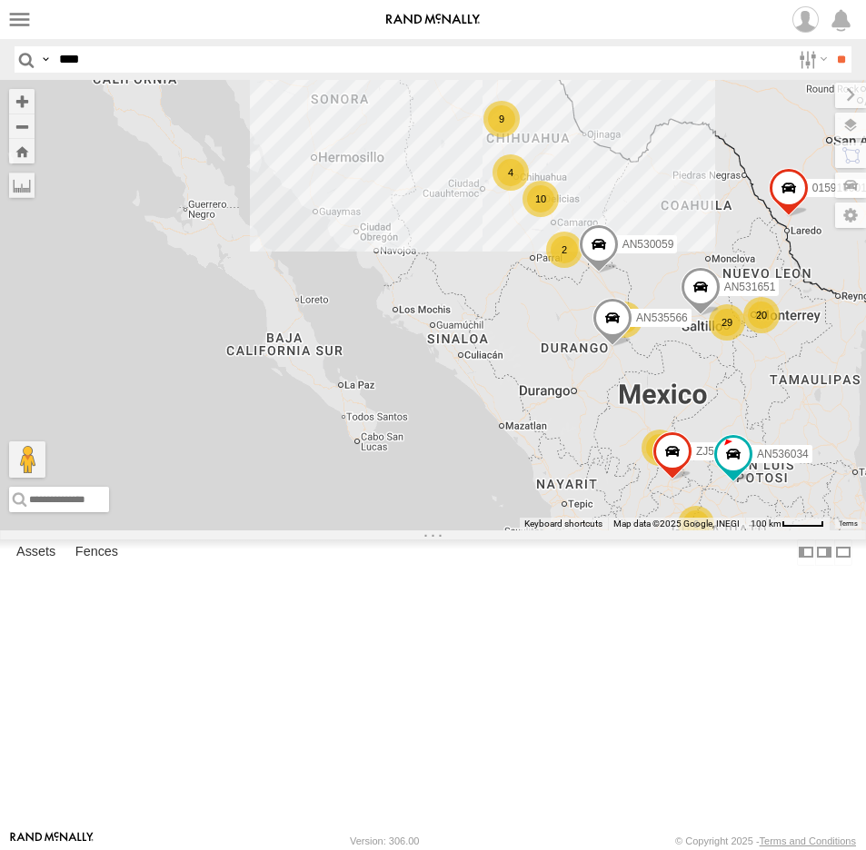
click at [830, 46] on input "**" at bounding box center [840, 59] width 21 height 26
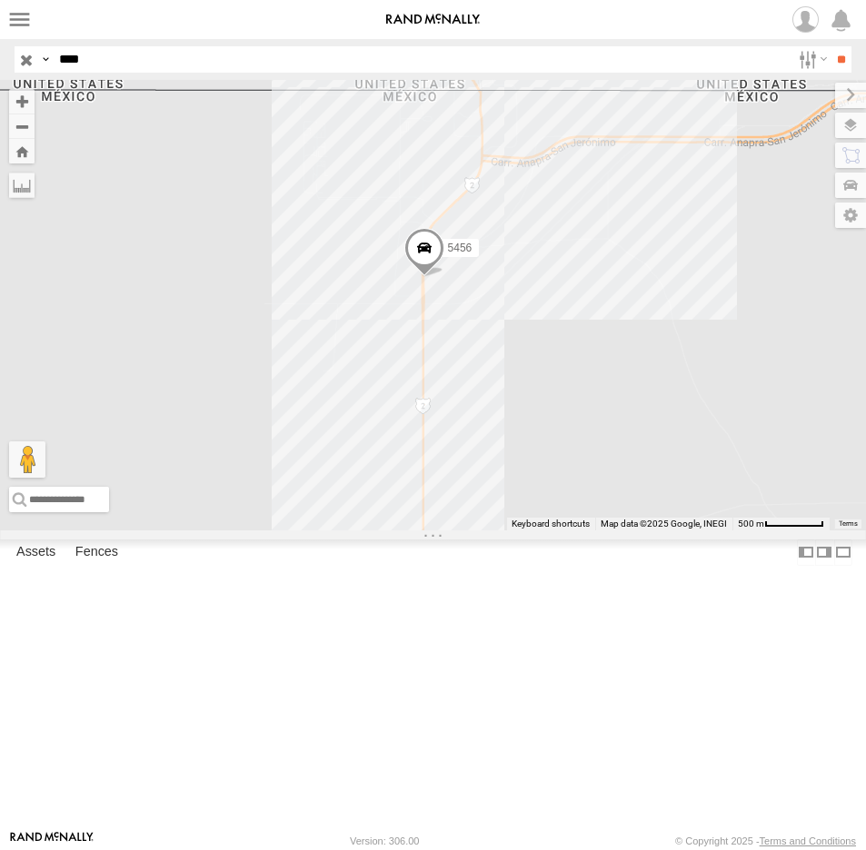
drag, startPoint x: 104, startPoint y: 66, endPoint x: -64, endPoint y: 45, distance: 169.3
click at [0, 45] on html at bounding box center [433, 425] width 866 height 850
type input "****"
click at [830, 46] on input "**" at bounding box center [840, 59] width 21 height 26
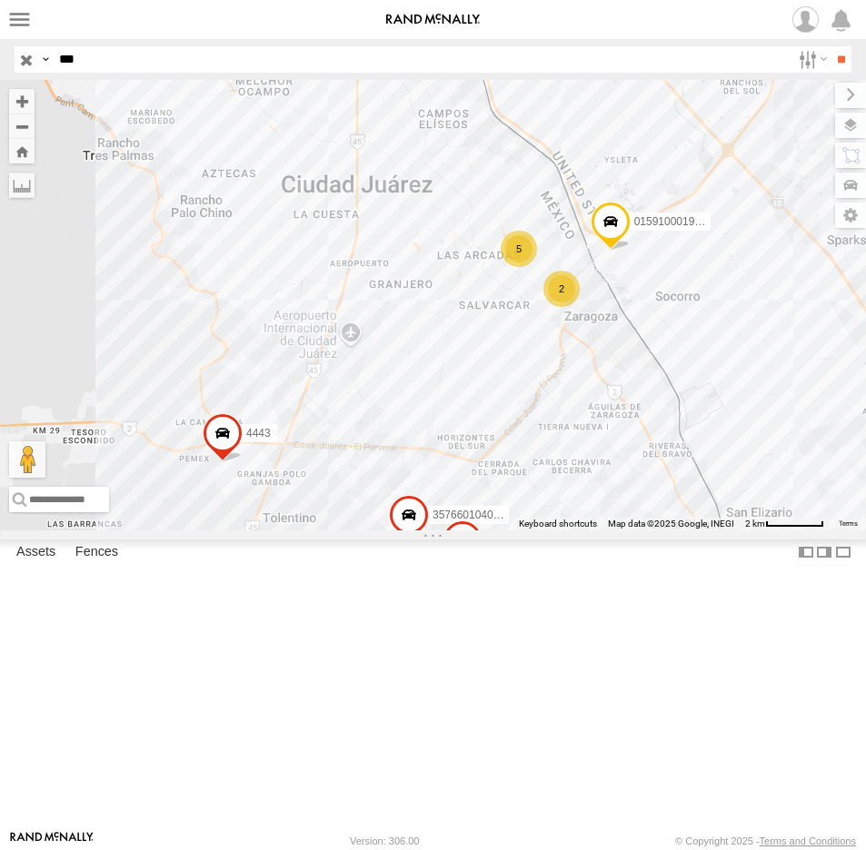
drag, startPoint x: 117, startPoint y: 55, endPoint x: -36, endPoint y: 61, distance: 153.6
click at [0, 61] on html at bounding box center [433, 425] width 866 height 850
click at [830, 46] on input "**" at bounding box center [840, 59] width 21 height 26
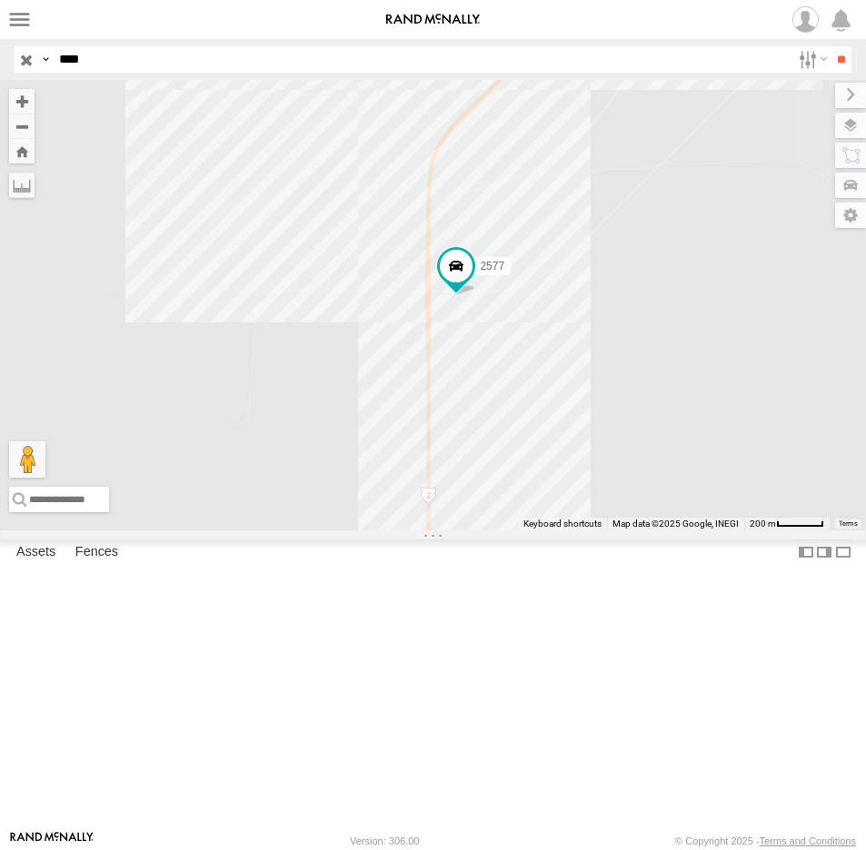
drag, startPoint x: -96, startPoint y: 64, endPoint x: -113, endPoint y: 64, distance: 16.4
click at [0, 64] on html at bounding box center [433, 425] width 866 height 850
click at [830, 46] on input "**" at bounding box center [840, 59] width 21 height 26
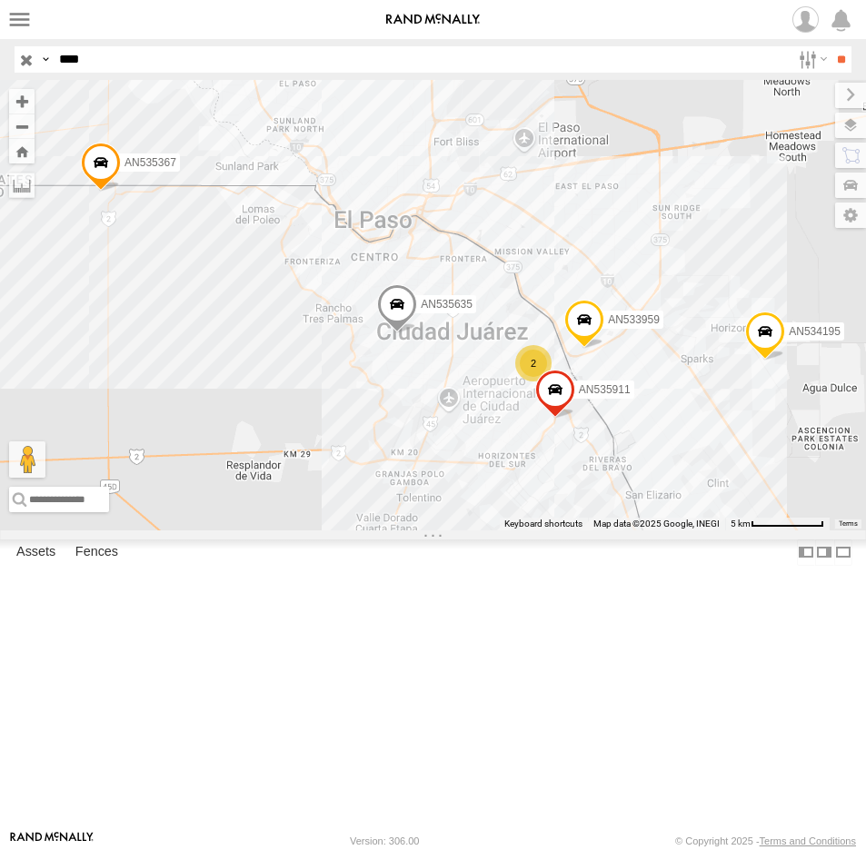
drag, startPoint x: 95, startPoint y: 55, endPoint x: 18, endPoint y: 63, distance: 77.6
click at [18, 63] on div "Search Query Asset ID Asset Label Registration Manufacturer Model VIN Job ID Dr…" at bounding box center [423, 59] width 816 height 26
type input "****"
click at [830, 46] on input "**" at bounding box center [840, 59] width 21 height 26
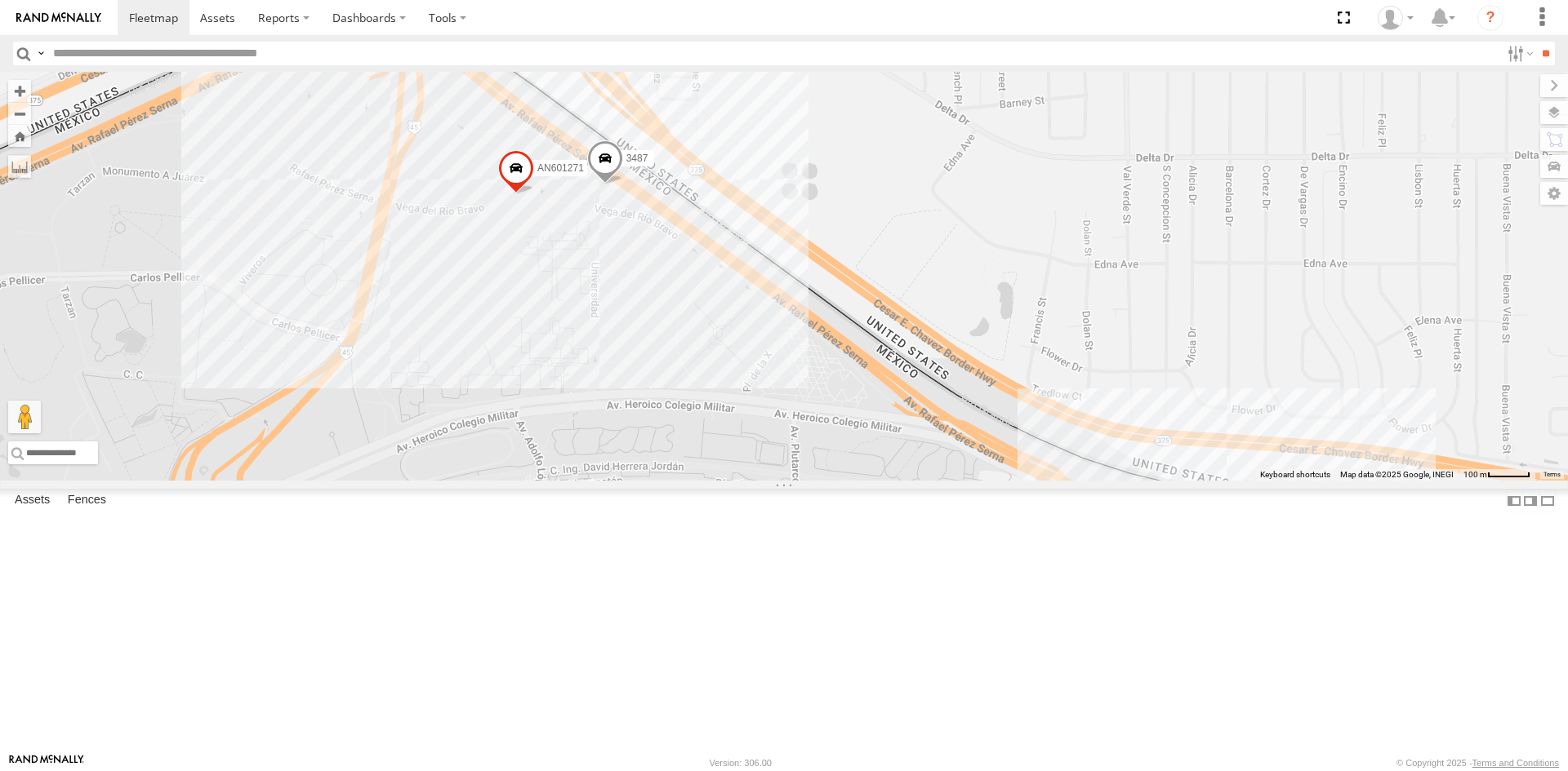
drag, startPoint x: 521, startPoint y: 556, endPoint x: 615, endPoint y: 382, distance: 197.8
click at [615, 382] on div "560 3487 AN601271 6792 AN601523 AN538889" at bounding box center [784, 276] width 1568 height 409
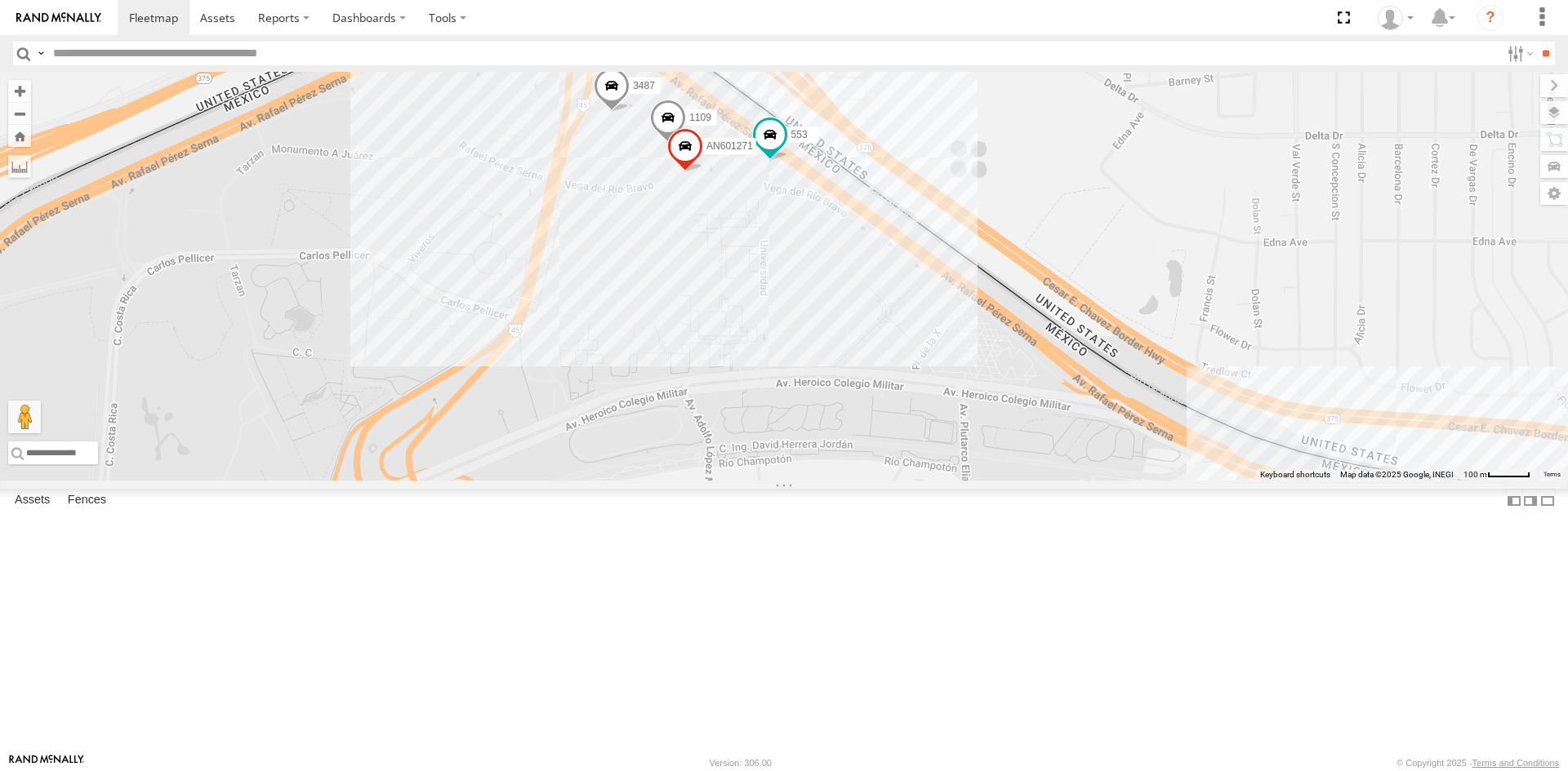
drag, startPoint x: 815, startPoint y: 584, endPoint x: 735, endPoint y: 467, distance: 141.7
click at [737, 469] on div "AN531863 AN535203 015910001935363 AN536034 AN535566 015910001811580 AN534838 ZJ…" at bounding box center [784, 276] width 1568 height 409
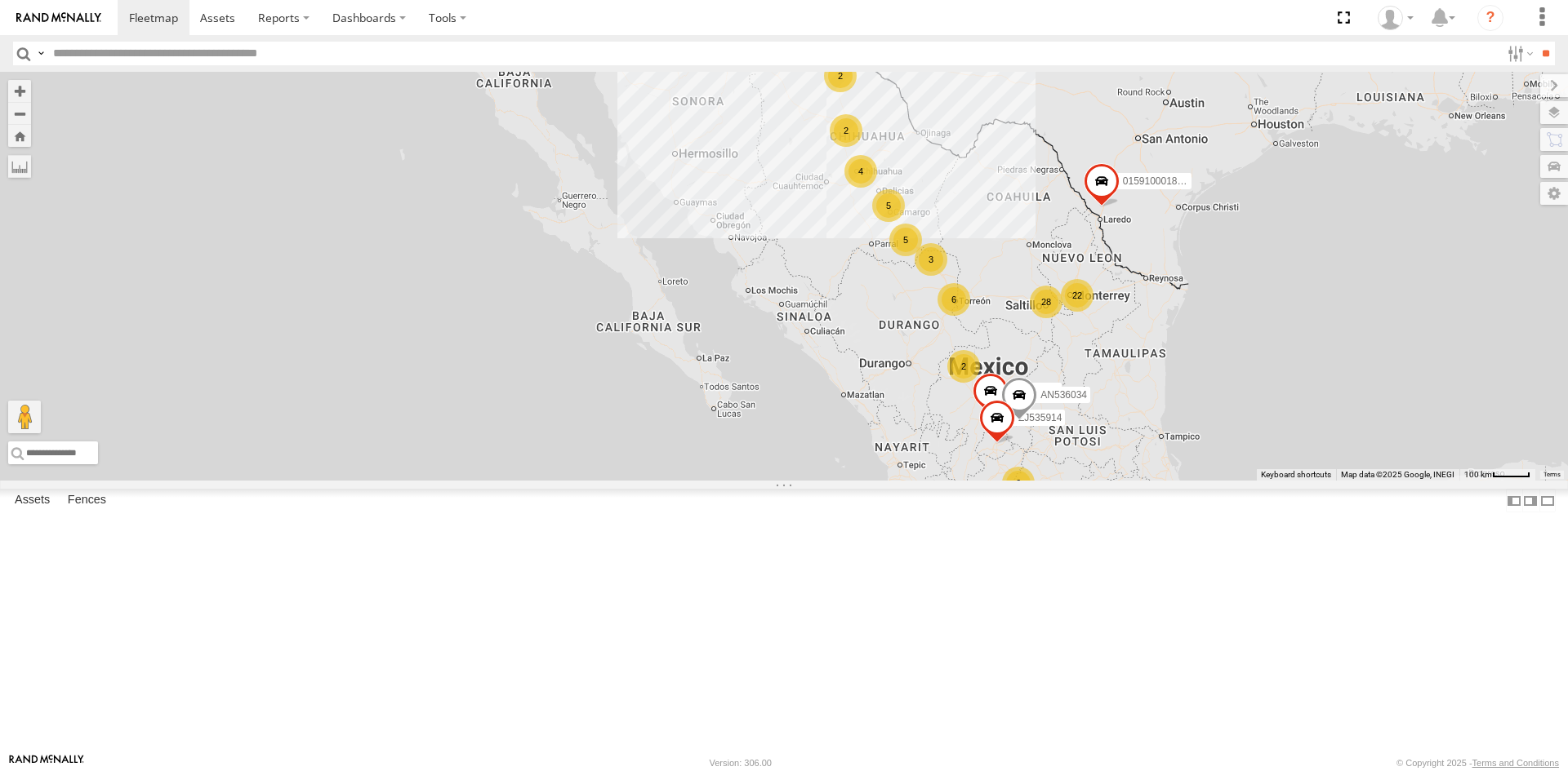
drag, startPoint x: 771, startPoint y: 250, endPoint x: 654, endPoint y: 357, distance: 158.5
click at [654, 357] on div "AN535203 015910001935363 AN536034 015910001811580 AN534838 ZJ535914 F2771 1186 …" at bounding box center [784, 276] width 1568 height 409
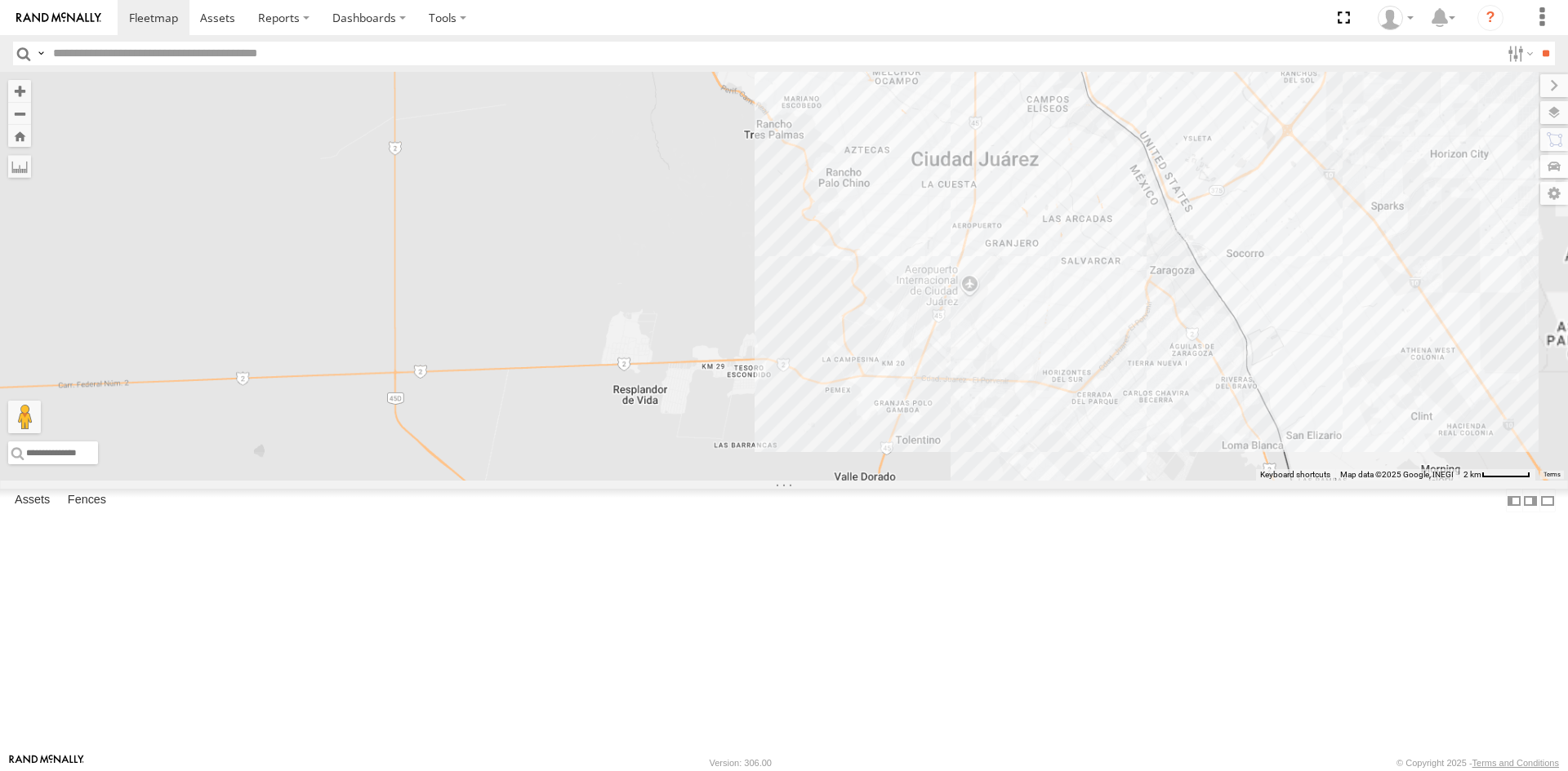
drag, startPoint x: 913, startPoint y: 394, endPoint x: 697, endPoint y: 510, distance: 245.2
click at [697, 481] on div "AN535203 015910001935363 AN536034 015910001811580 AN534838 ZJ535914 F2771" at bounding box center [784, 276] width 1568 height 409
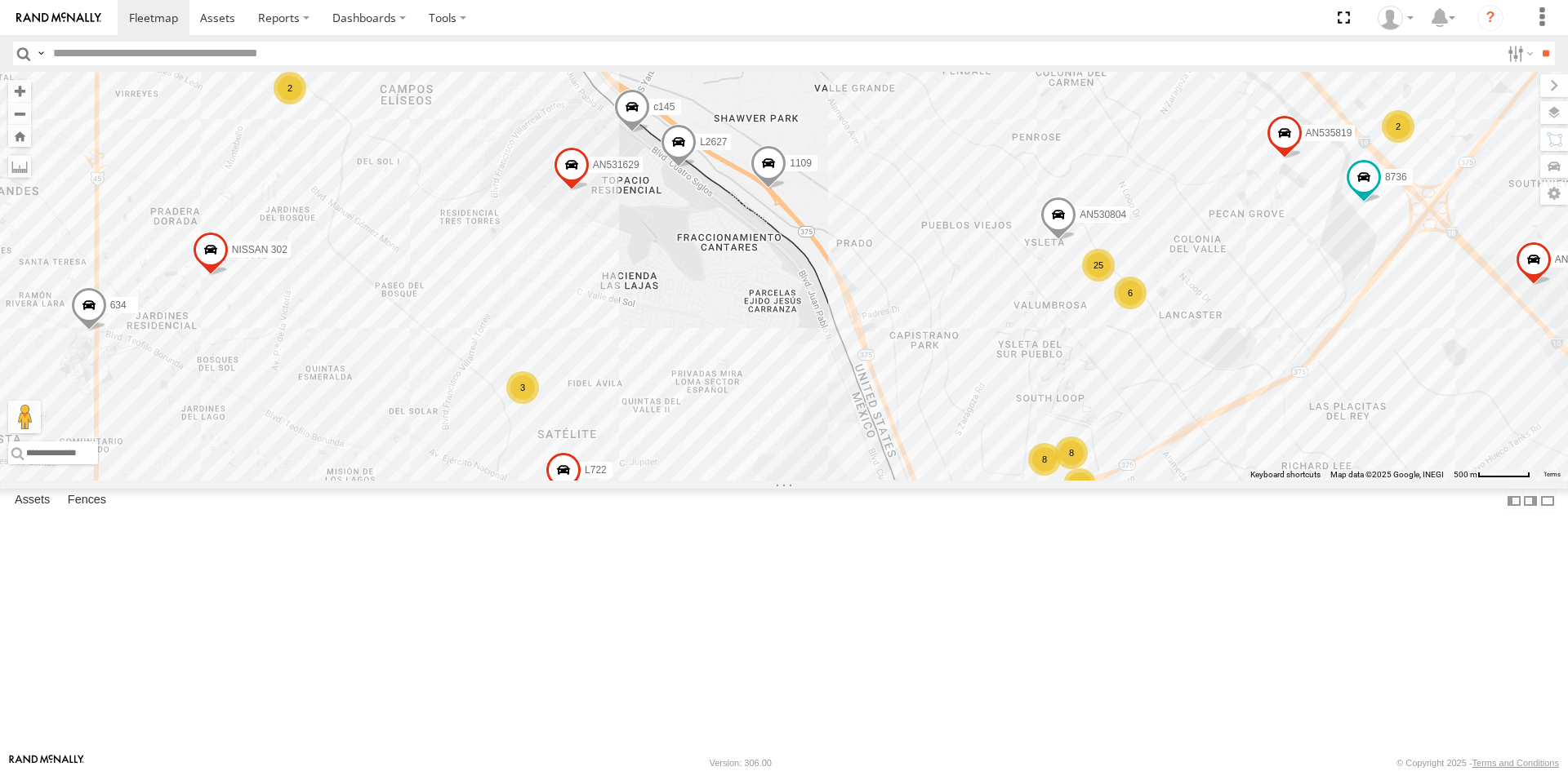
drag, startPoint x: 636, startPoint y: 374, endPoint x: 723, endPoint y: 671, distance: 309.5
click at [724, 481] on div "AN535203 015910001935363 AN536034 015910001811580 AN534838 ZJ535914 F2771 AN536…" at bounding box center [784, 276] width 1568 height 409
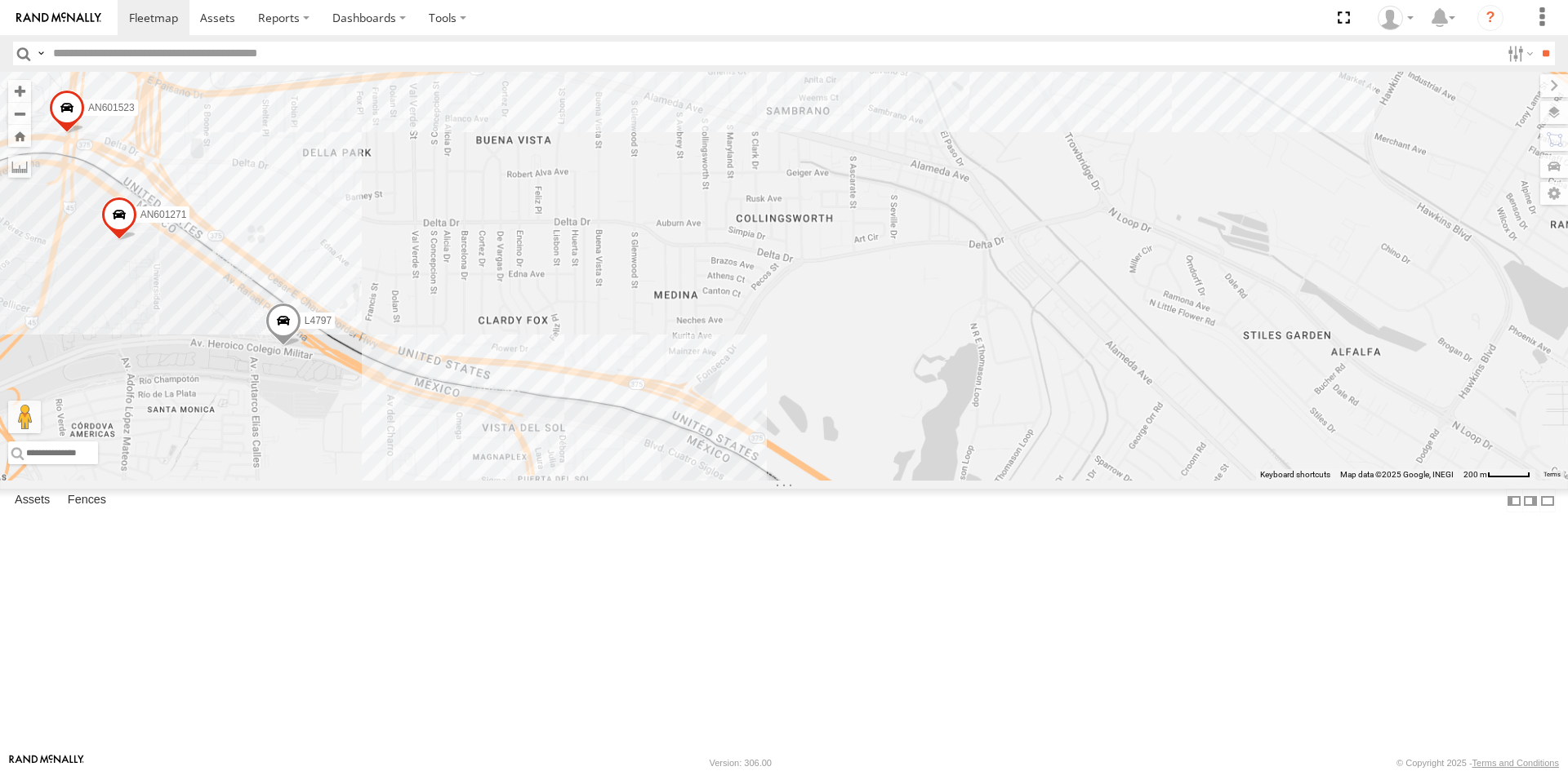
drag, startPoint x: 334, startPoint y: 435, endPoint x: 495, endPoint y: 541, distance: 192.8
click at [495, 481] on div "AN535203 015910001935363 AN536034 015910001811580 AN534838 ZJ535914 F2771 AN536…" at bounding box center [784, 276] width 1568 height 409
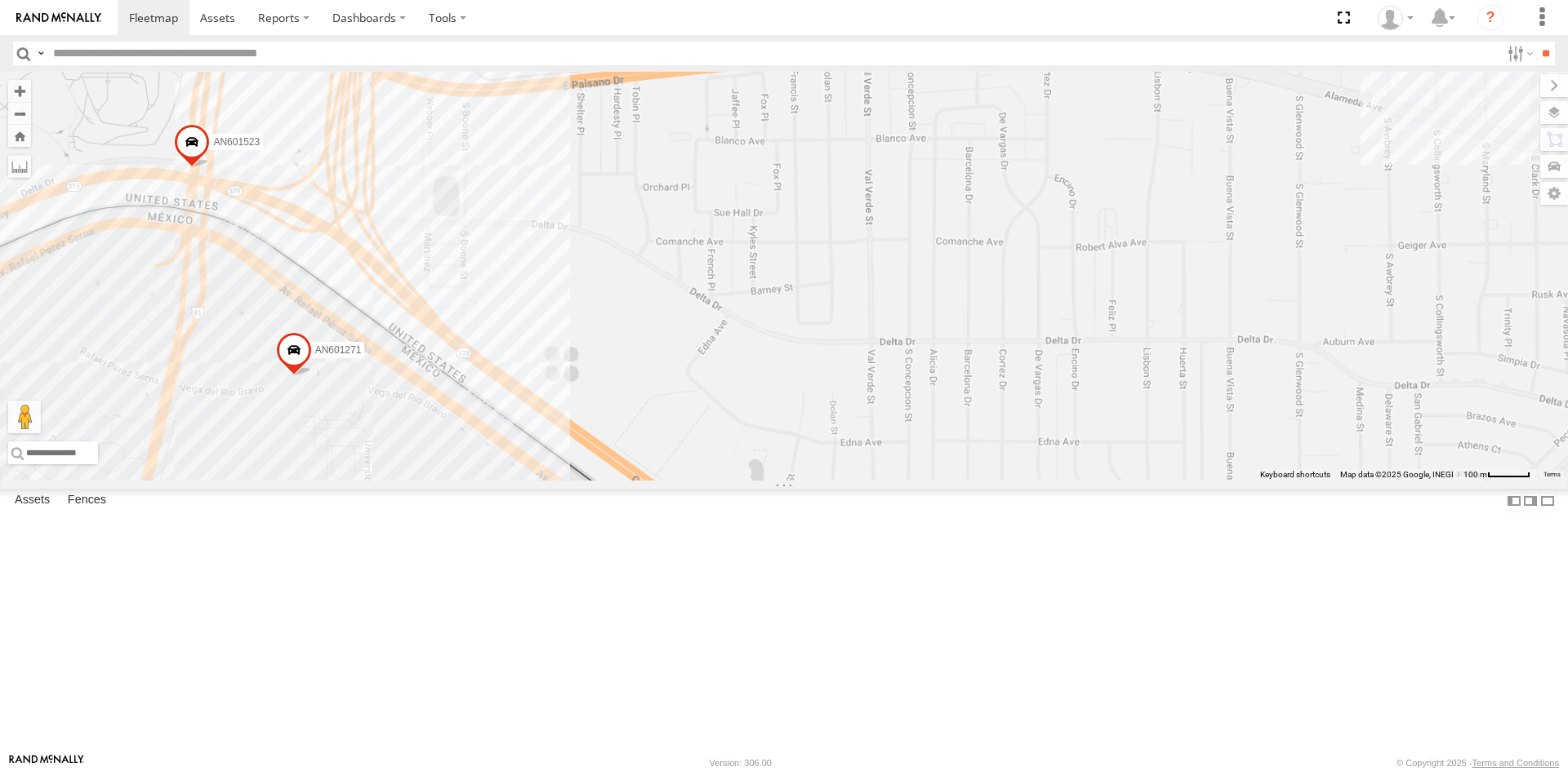
drag, startPoint x: 293, startPoint y: 454, endPoint x: 362, endPoint y: 472, distance: 71.3
click at [360, 481] on div "AN535203 015910001935363 AN536034 015910001811580 AN534838 ZJ535914 F2771 AN536…" at bounding box center [784, 276] width 1568 height 409
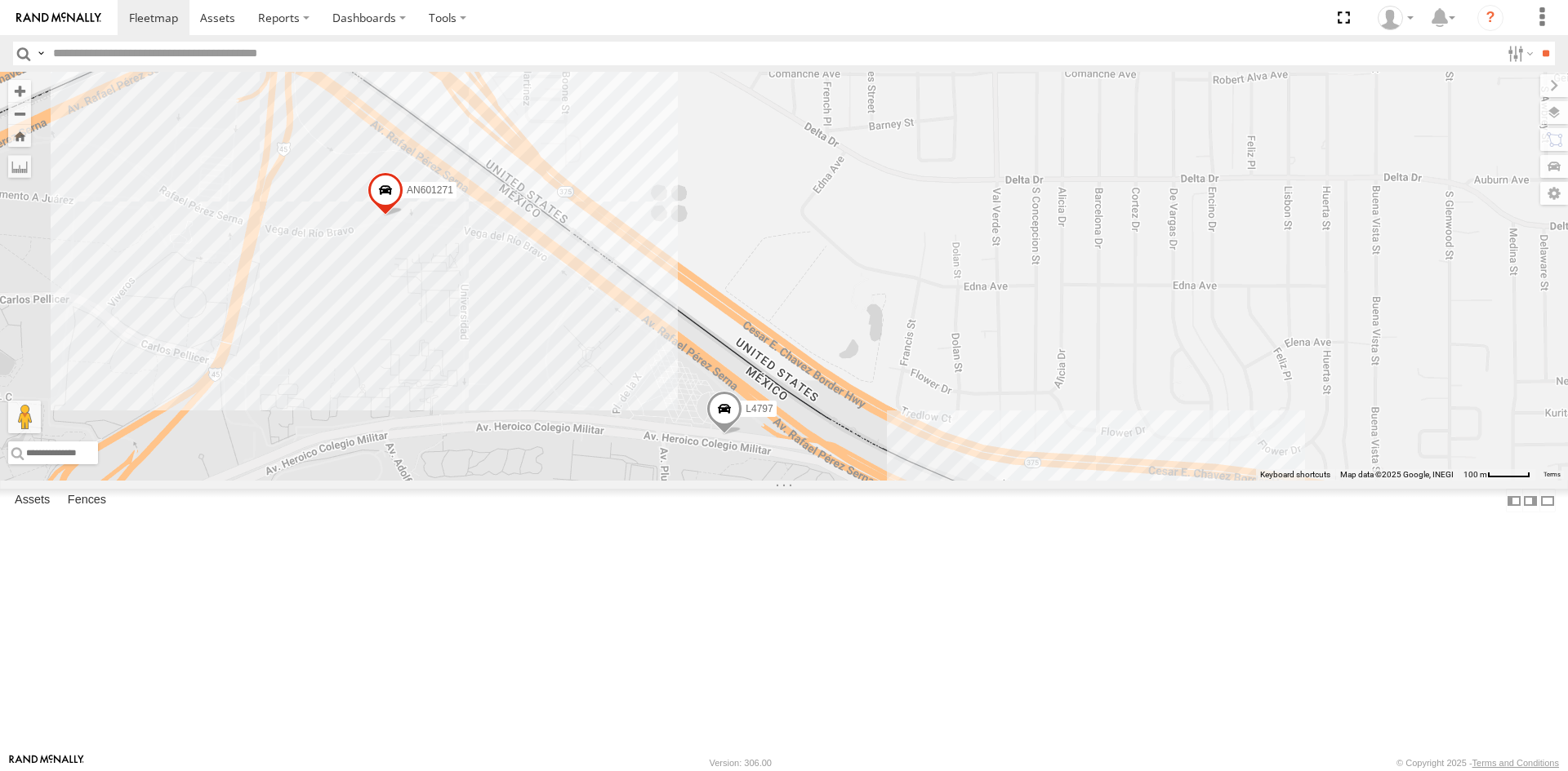
drag, startPoint x: 388, startPoint y: 479, endPoint x: 435, endPoint y: 257, distance: 226.9
click at [436, 262] on div "AN601271 AN601523 AN538889 L4797" at bounding box center [784, 276] width 1568 height 409
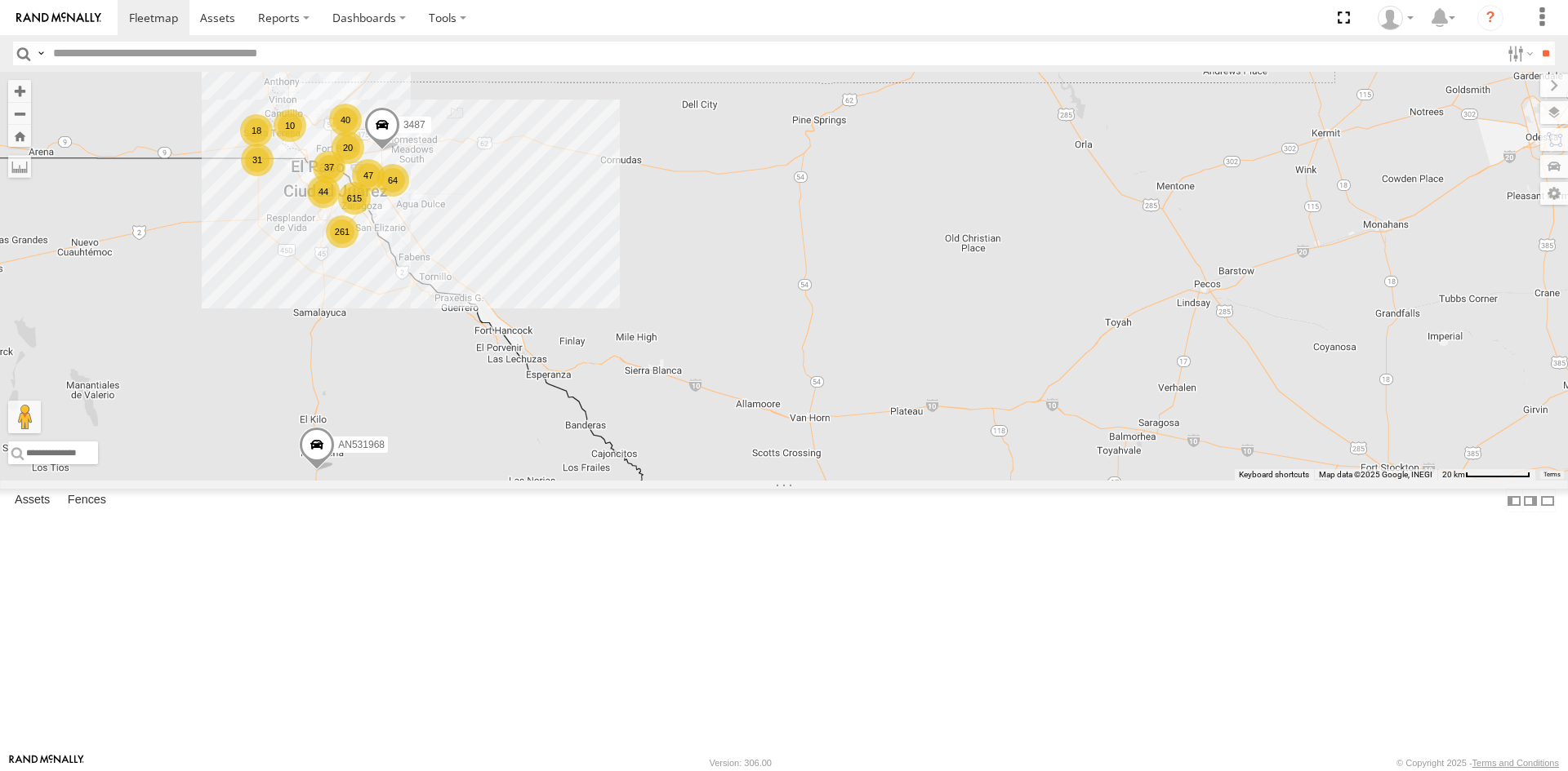
drag, startPoint x: 337, startPoint y: 149, endPoint x: 463, endPoint y: 286, distance: 186.1
click at [471, 283] on div "015910001935363 015910001811580 AN534838 ZJ535914 AN531968 F2771 615 20 261 31 …" at bounding box center [784, 276] width 1568 height 409
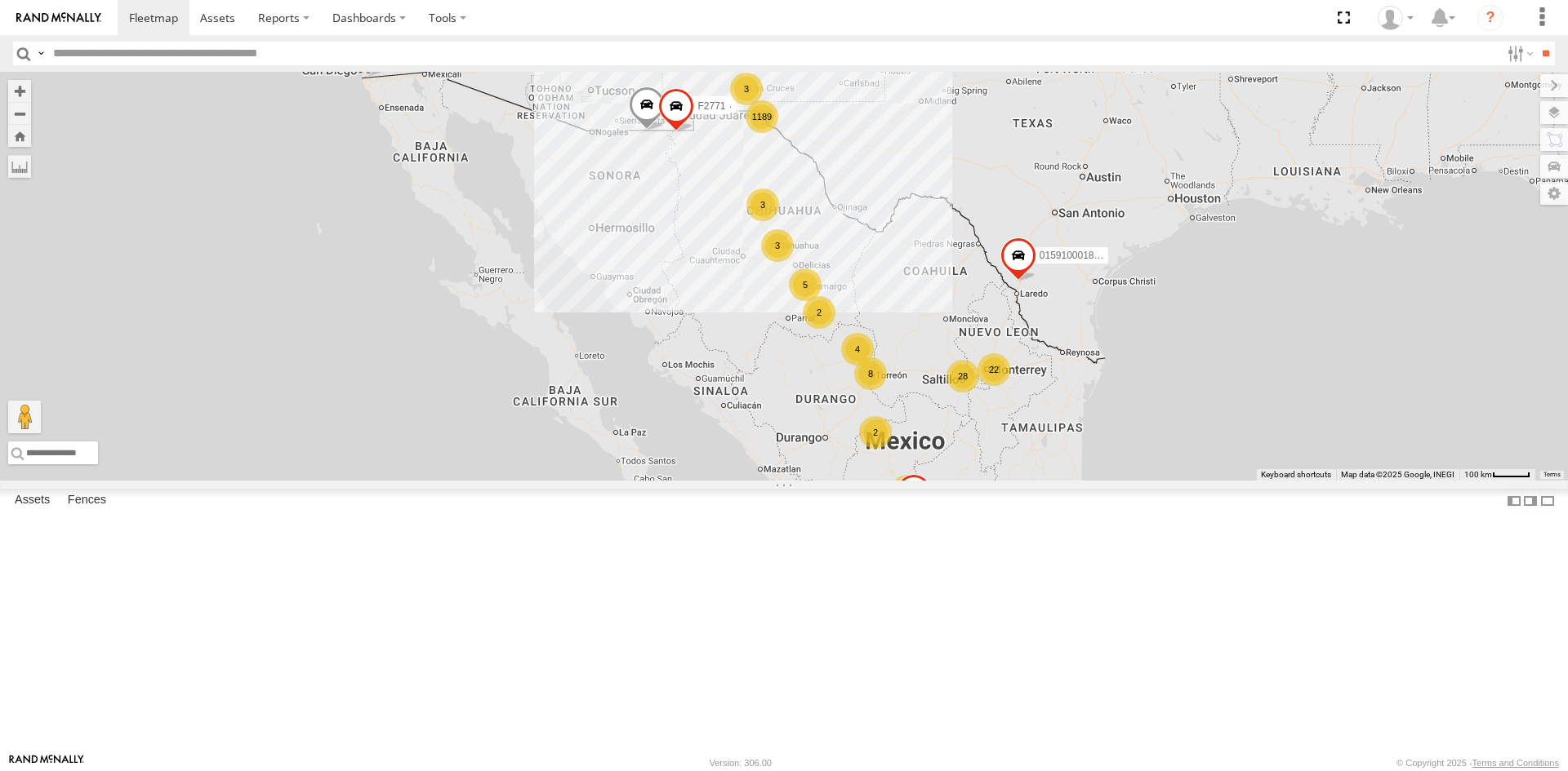
drag, startPoint x: 655, startPoint y: 384, endPoint x: 593, endPoint y: 434, distance: 79.6
click at [574, 470] on div "1189 5 6 2 28 4 4 22 3 3 8 2 015910001935363 3 3 2 015910001811580 AN534838 ZJ5…" at bounding box center [784, 276] width 1568 height 409
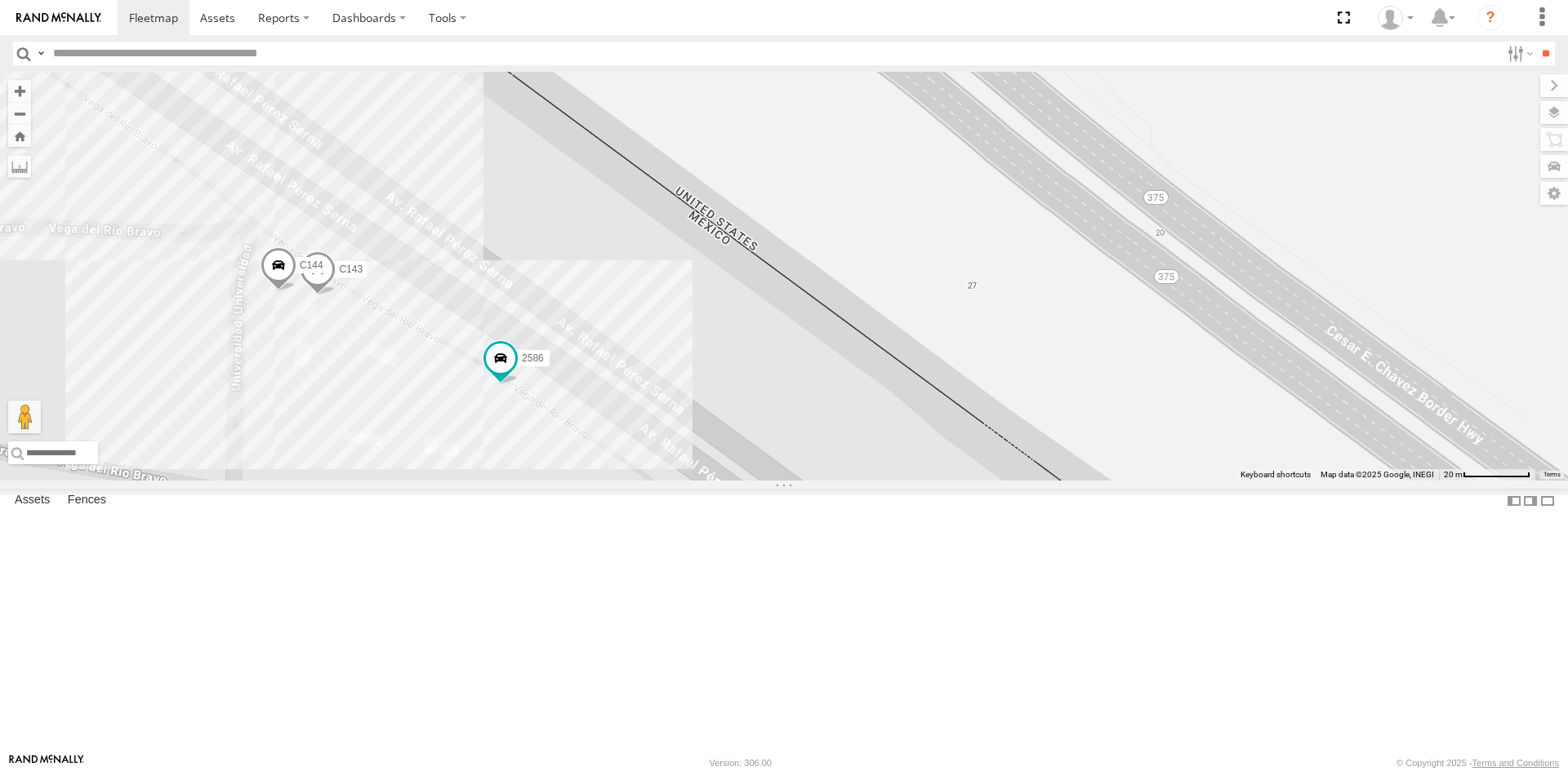
click at [797, 405] on div "015910001935363 015910001811580 AN534838 ZJ535914 F2771 813 639 AN601271 AN6015…" at bounding box center [784, 276] width 1568 height 409
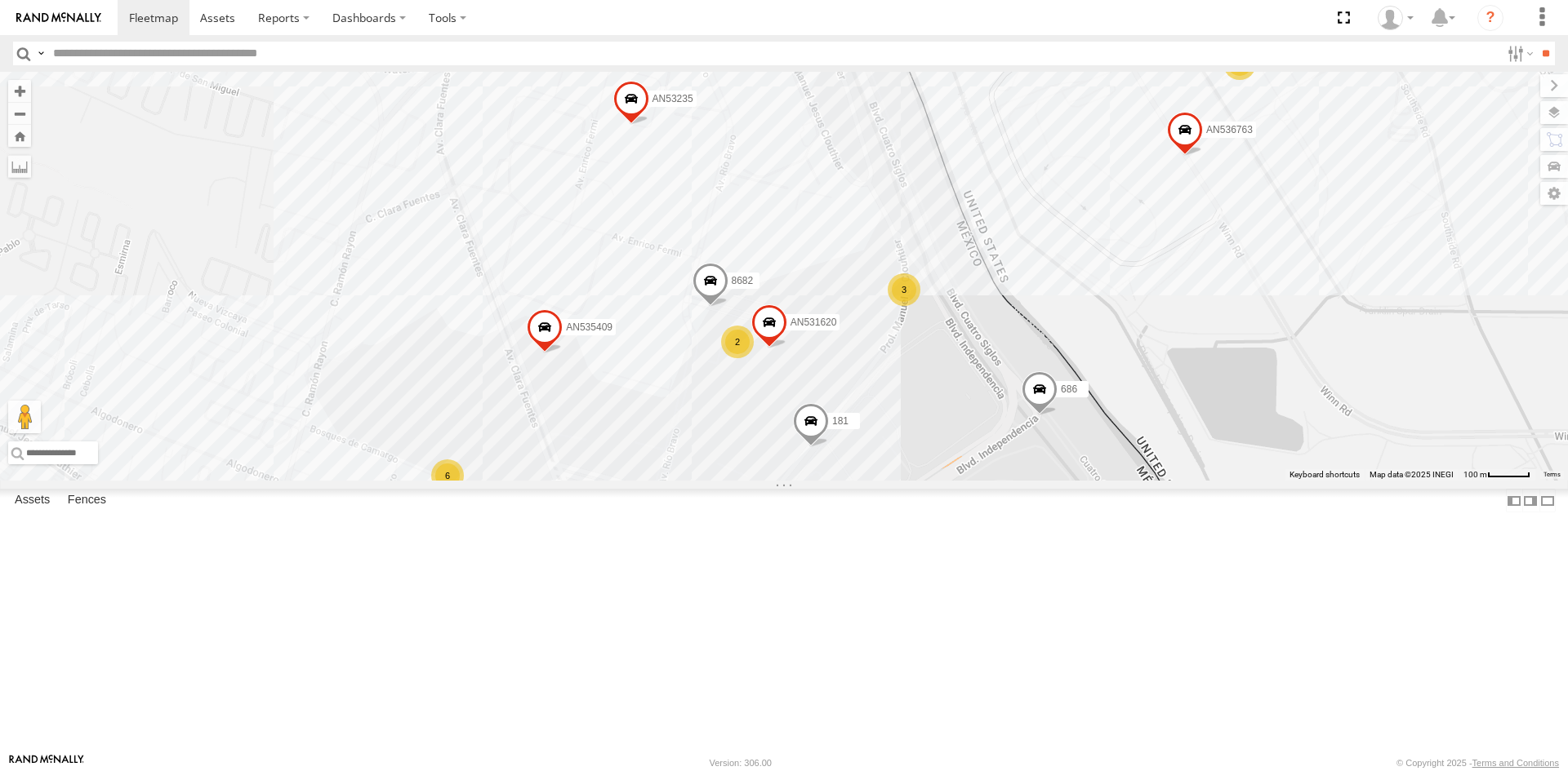
drag, startPoint x: 895, startPoint y: 687, endPoint x: 904, endPoint y: 553, distance: 134.3
click at [904, 481] on div "181 357660104096649 AN536763 AN539158 2586 463 4078 AN535409 AN537310 AN53235 3…" at bounding box center [784, 276] width 1568 height 409
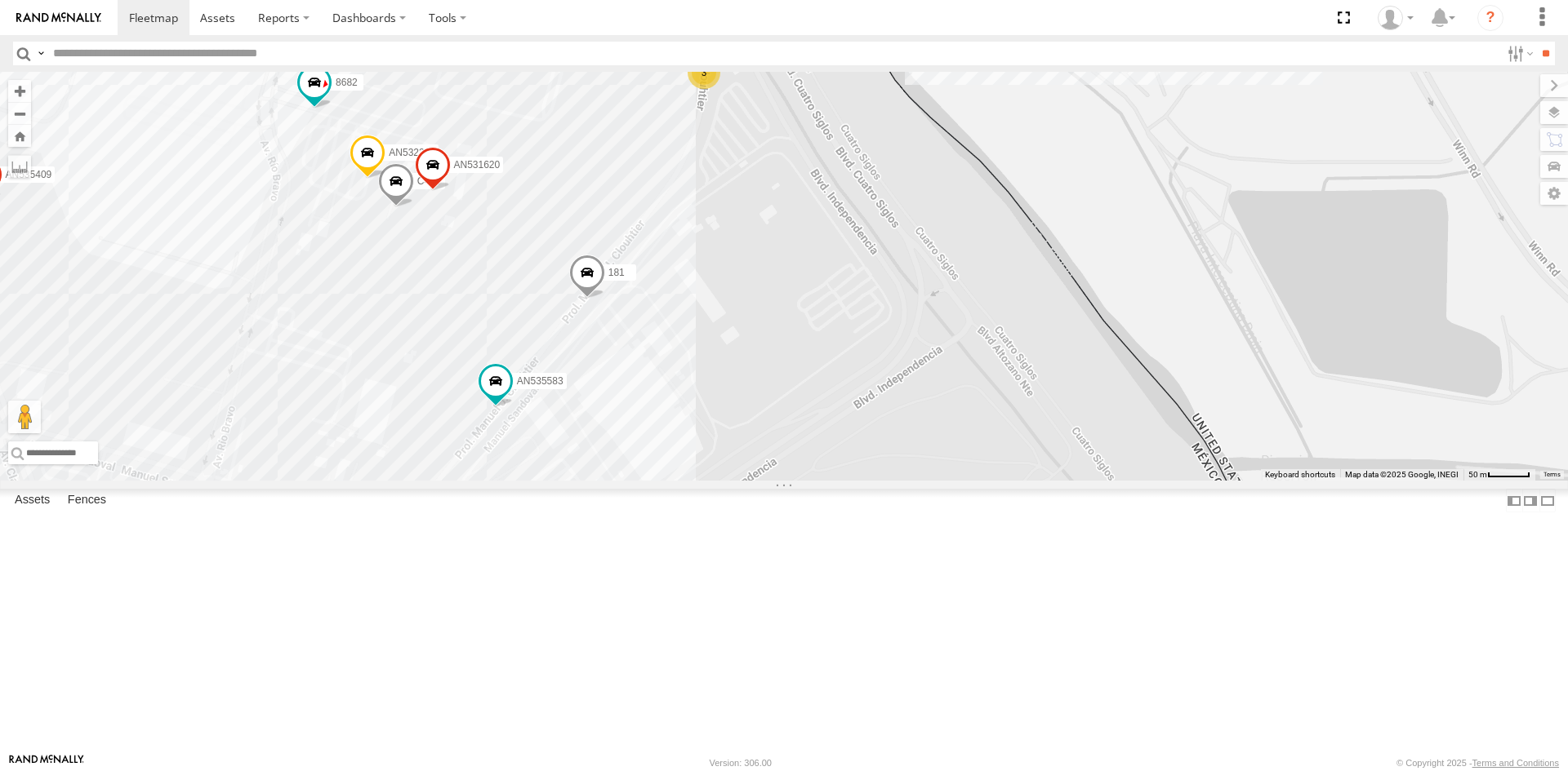
drag, startPoint x: 646, startPoint y: 580, endPoint x: 626, endPoint y: 527, distance: 56.6
click at [650, 481] on div "AN531863 AN535203 015910001935363 AN536034 AN535566 015910001811580 AN534838 ZJ…" at bounding box center [784, 276] width 1568 height 409
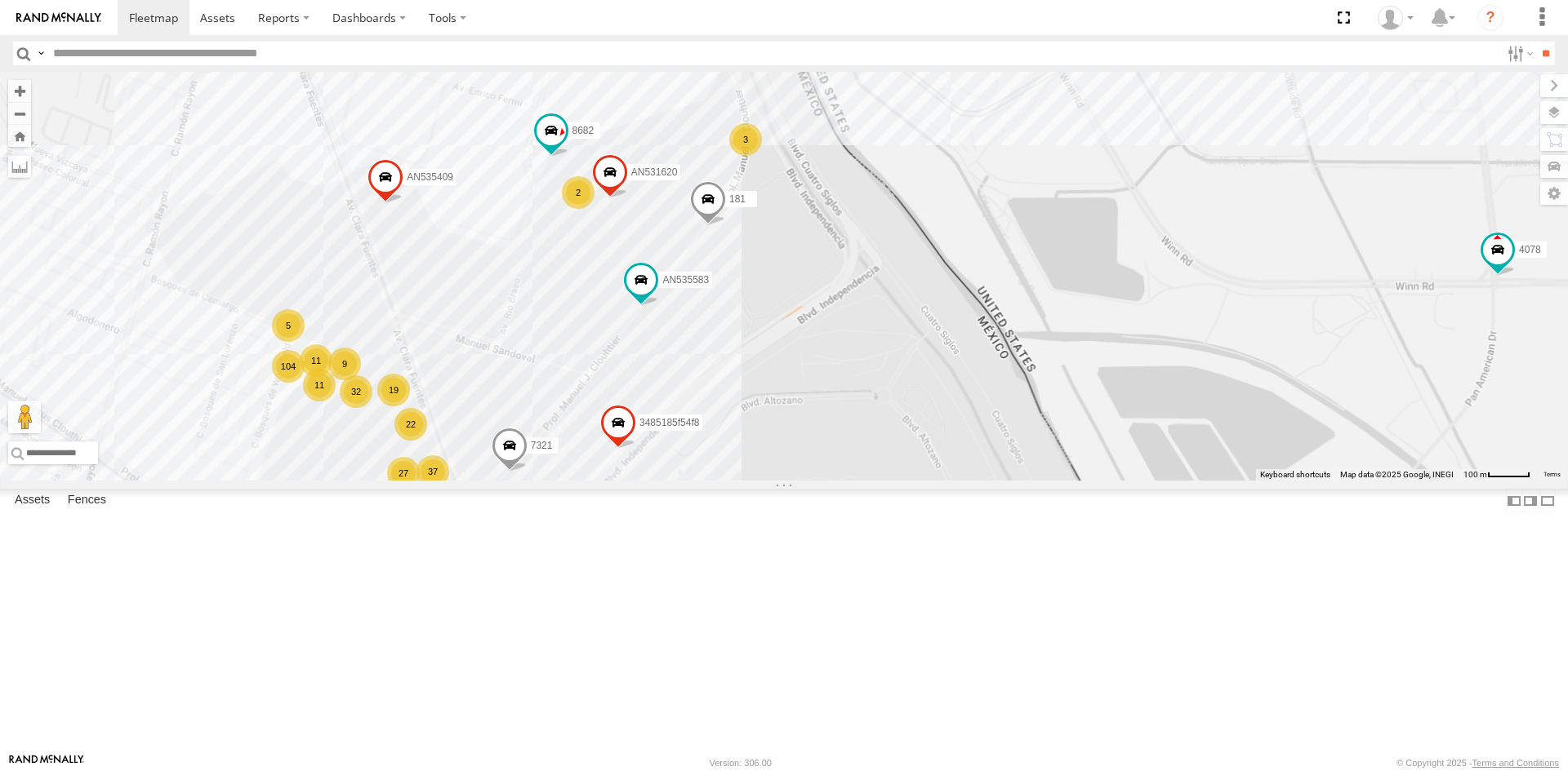
drag, startPoint x: 717, startPoint y: 359, endPoint x: 706, endPoint y: 510, distance: 151.4
click at [706, 481] on div "181 8682 AN535583 AN535409 AN531620 3485185f54f8 19 22 11 104 27 37 32 44 9 11 …" at bounding box center [784, 276] width 1568 height 409
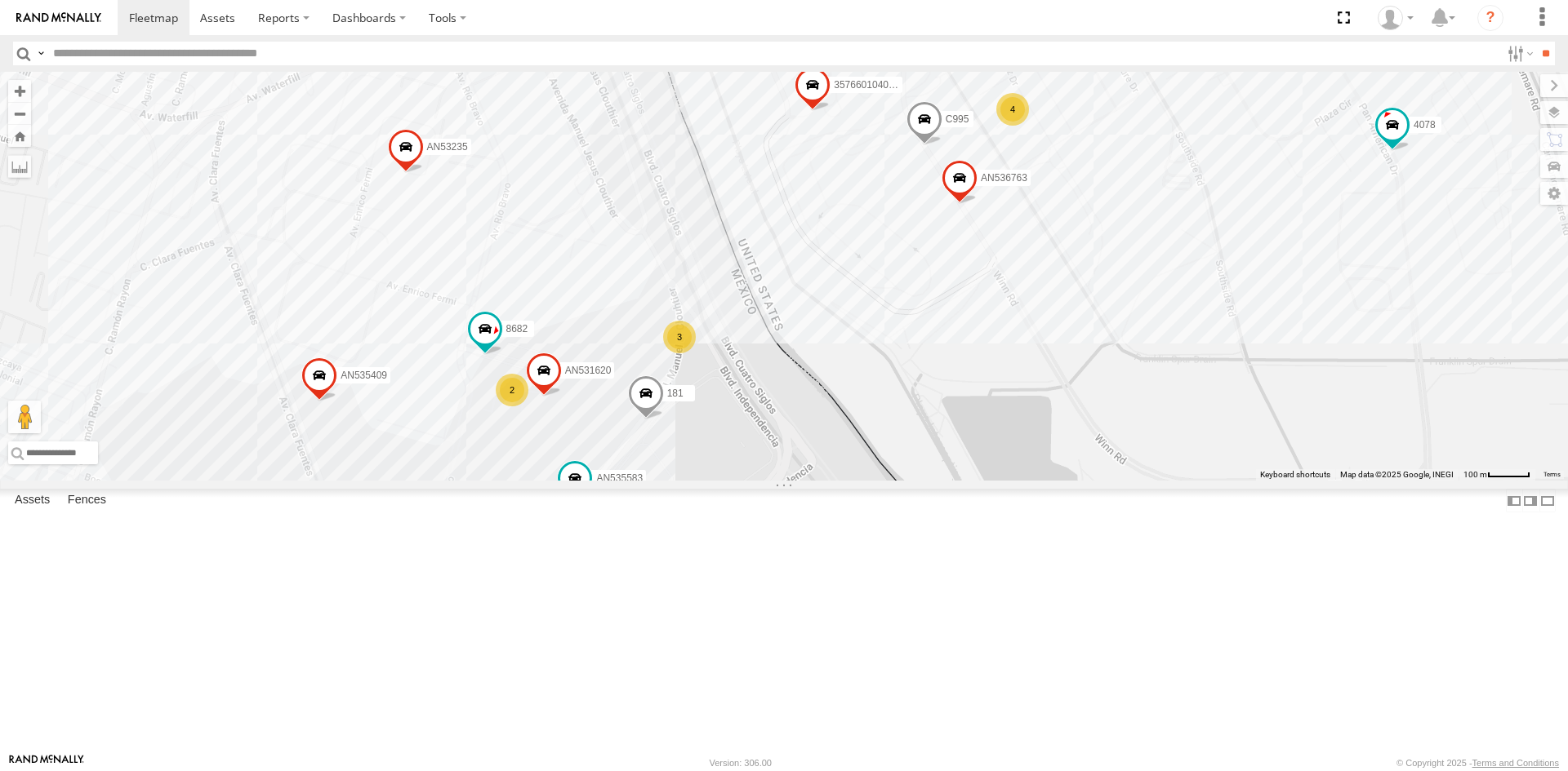
drag, startPoint x: 759, startPoint y: 445, endPoint x: 726, endPoint y: 454, distance: 34.2
click at [726, 454] on div "181 8682 AN535583 AN535409 AN531620 3485185f54f8 19 22 11 104 27 37 32 44 9 11 …" at bounding box center [784, 276] width 1568 height 409
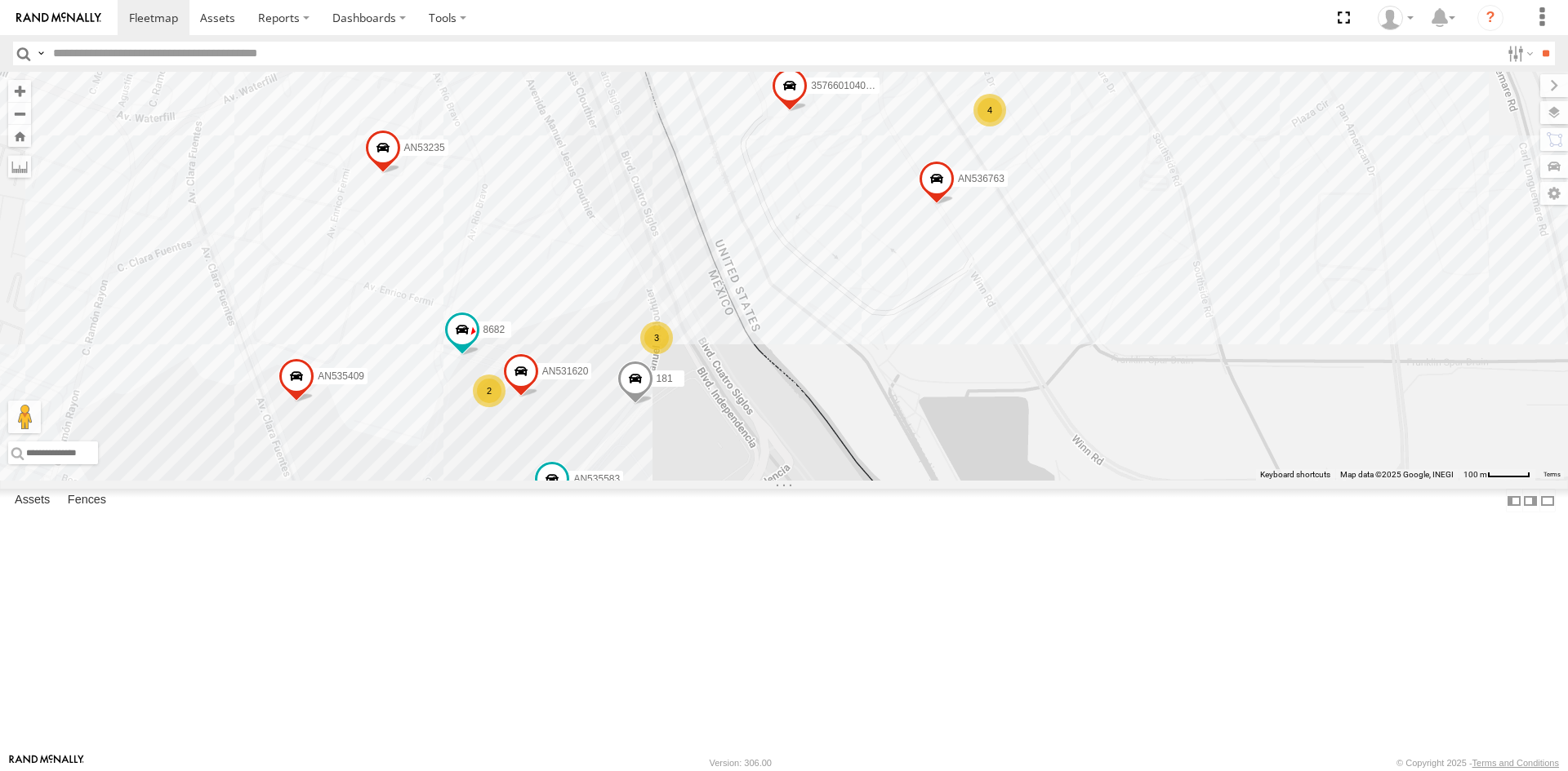
drag, startPoint x: 844, startPoint y: 572, endPoint x: 817, endPoint y: 573, distance: 27.0
click at [817, 481] on div "181 8682 AN535583 AN535409 AN531620 3485185f54f8 19 22 11 104 27 37 32 44 9 11 …" at bounding box center [784, 276] width 1568 height 409
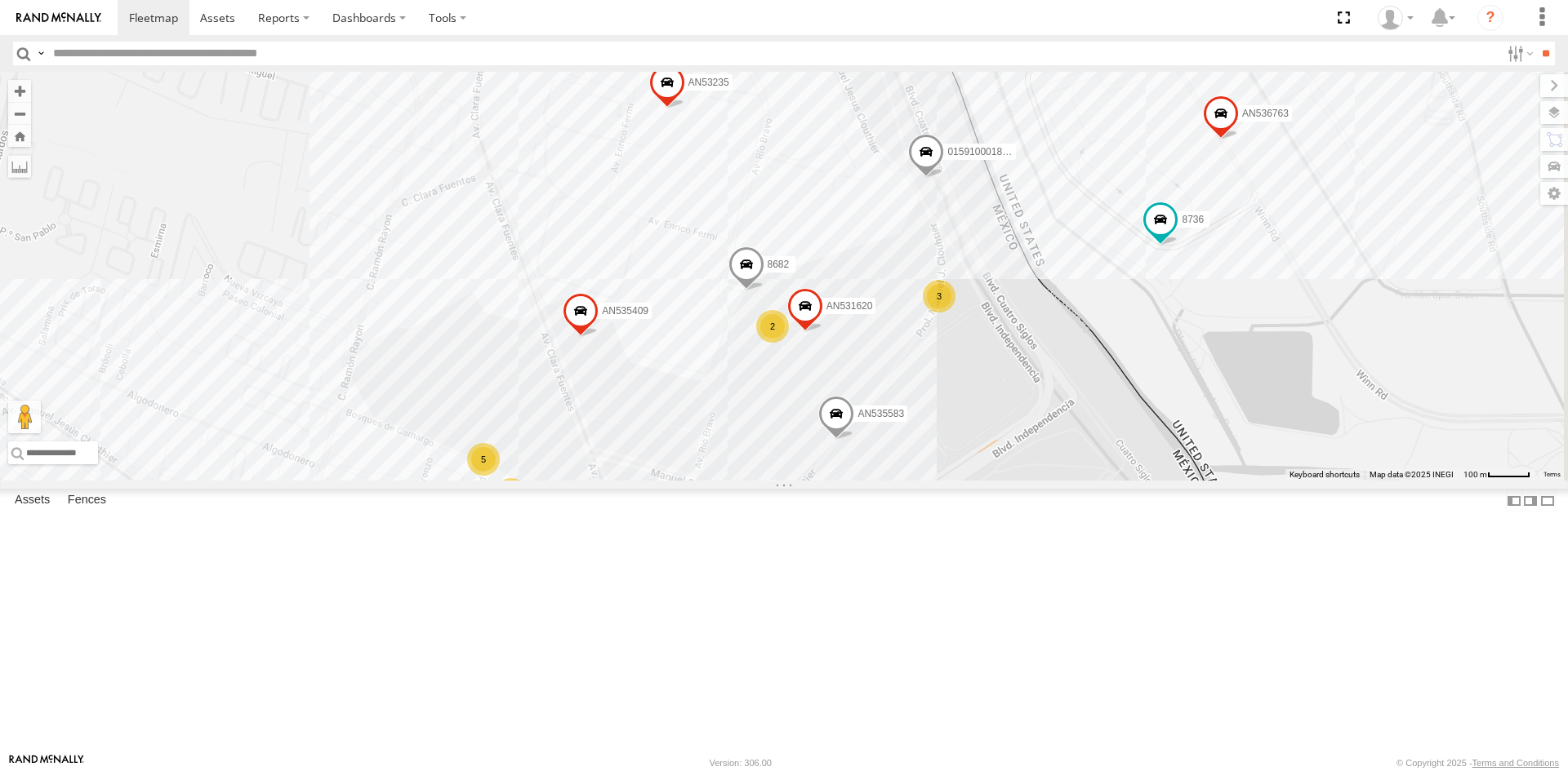
drag, startPoint x: 1002, startPoint y: 441, endPoint x: 940, endPoint y: 580, distance: 152.2
click at [940, 481] on div "AN531863 AN535203 015910001935363 AN536034 AN535566 015910001811580 AN534838 ZJ…" at bounding box center [784, 276] width 1568 height 409
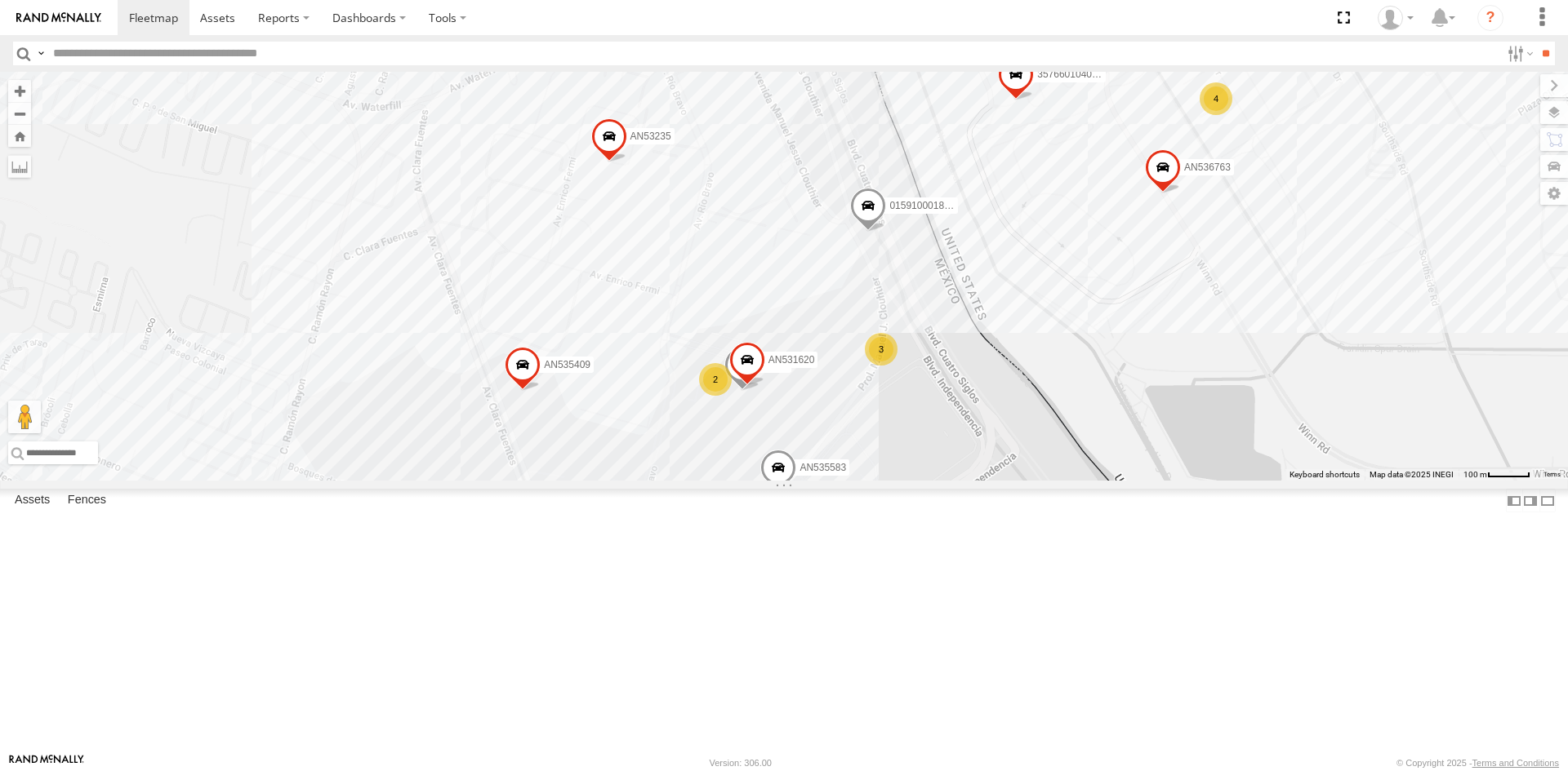
drag, startPoint x: 968, startPoint y: 611, endPoint x: 932, endPoint y: 616, distance: 36.3
click at [932, 481] on div "AN531863 AN535203 015910001935363 AN536034 AN535566 015910001811580 AN534838 ZJ…" at bounding box center [784, 276] width 1568 height 409
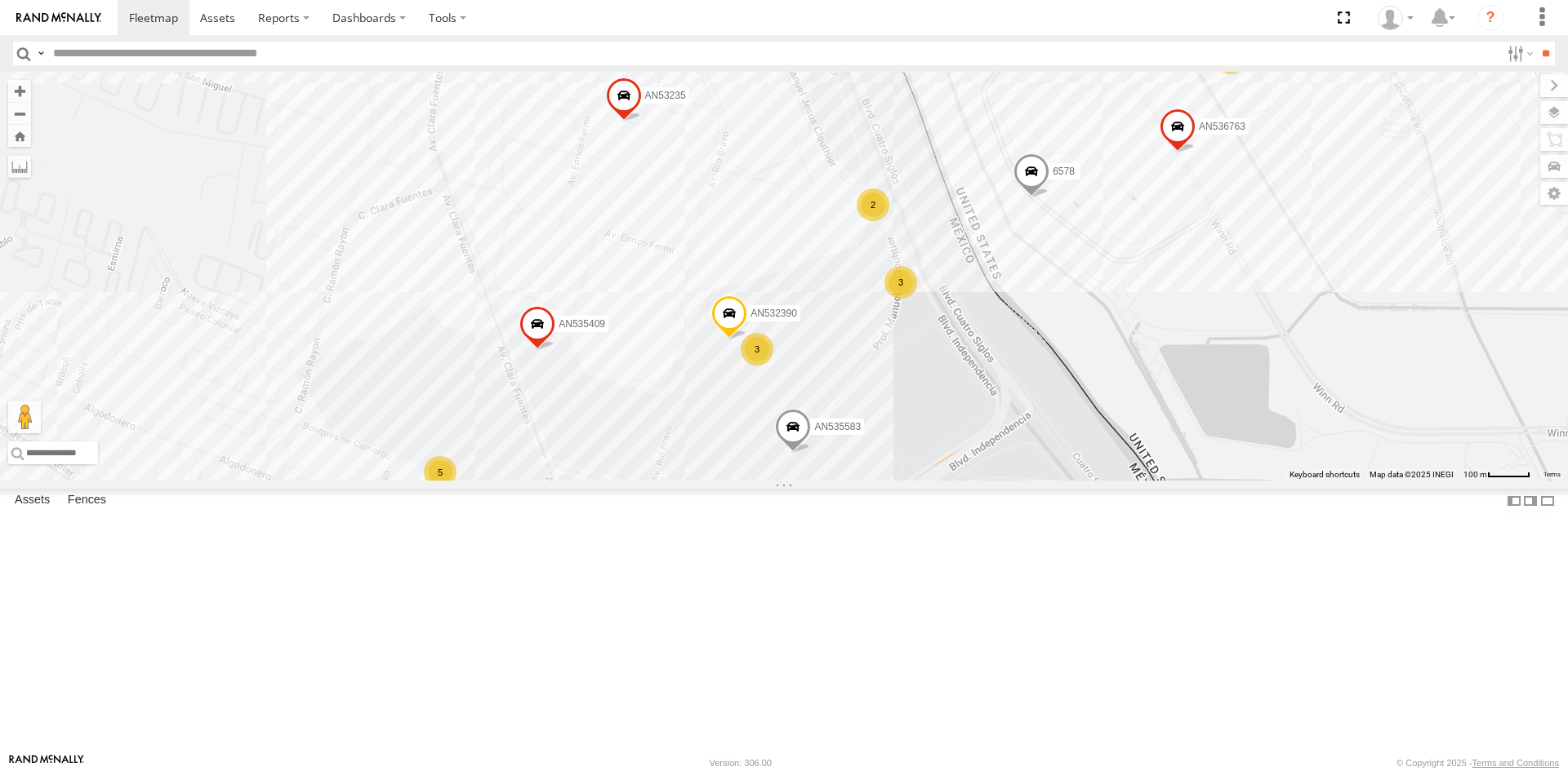
drag, startPoint x: 934, startPoint y: 524, endPoint x: 953, endPoint y: 479, distance: 48.8
click at [953, 479] on div "357660104096649 AN536763 AN532390 AN539158 AN535583 AN535545 6578 7041 AN538658…" at bounding box center [784, 276] width 1568 height 409
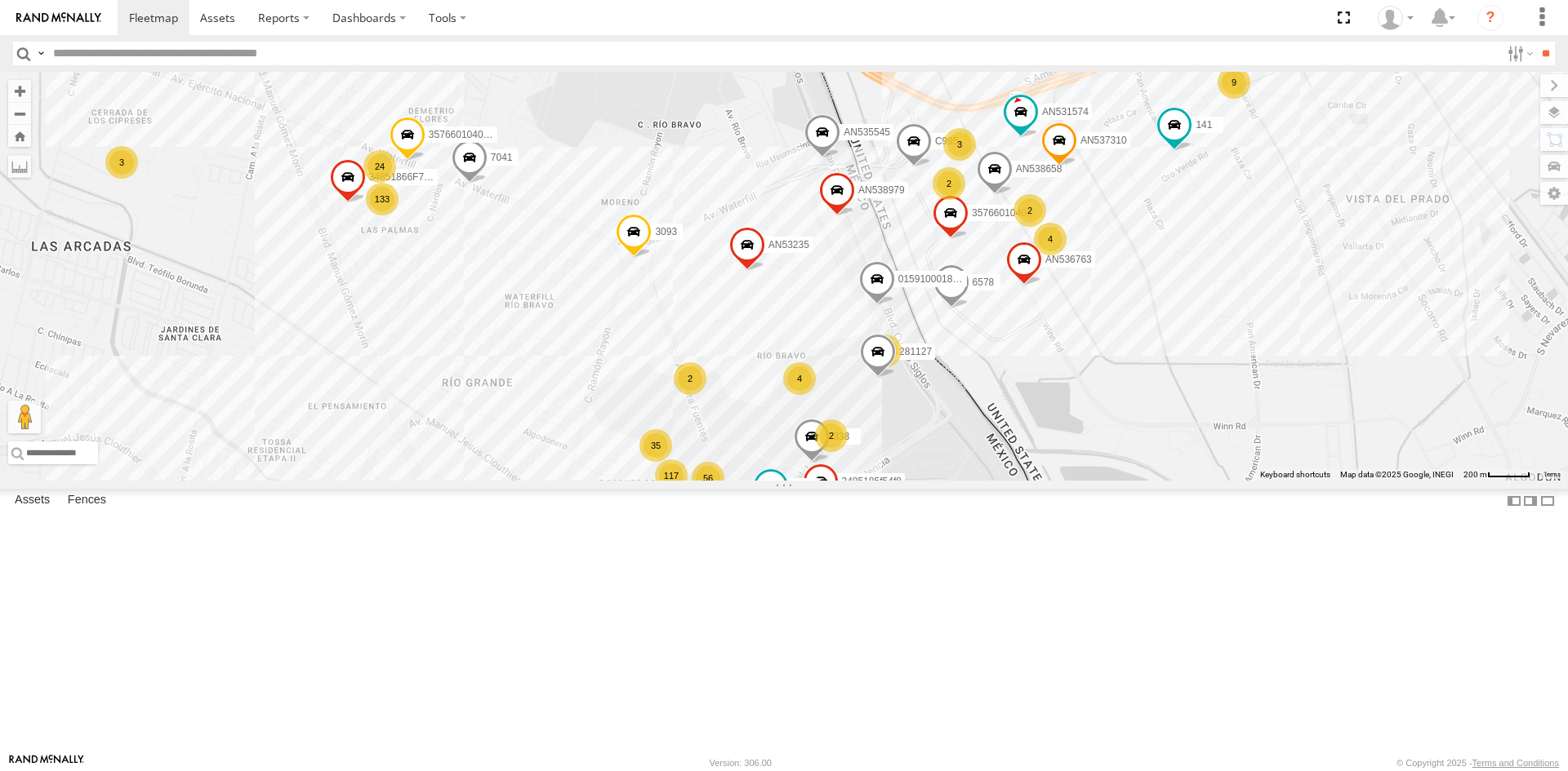
drag, startPoint x: 982, startPoint y: 491, endPoint x: 940, endPoint y: 530, distance: 57.3
click at [940, 481] on div "357660104096649 AN536763 141 AN535545 7041 AN538658 AN537310 6578 C995 AN538979…" at bounding box center [784, 276] width 1568 height 409
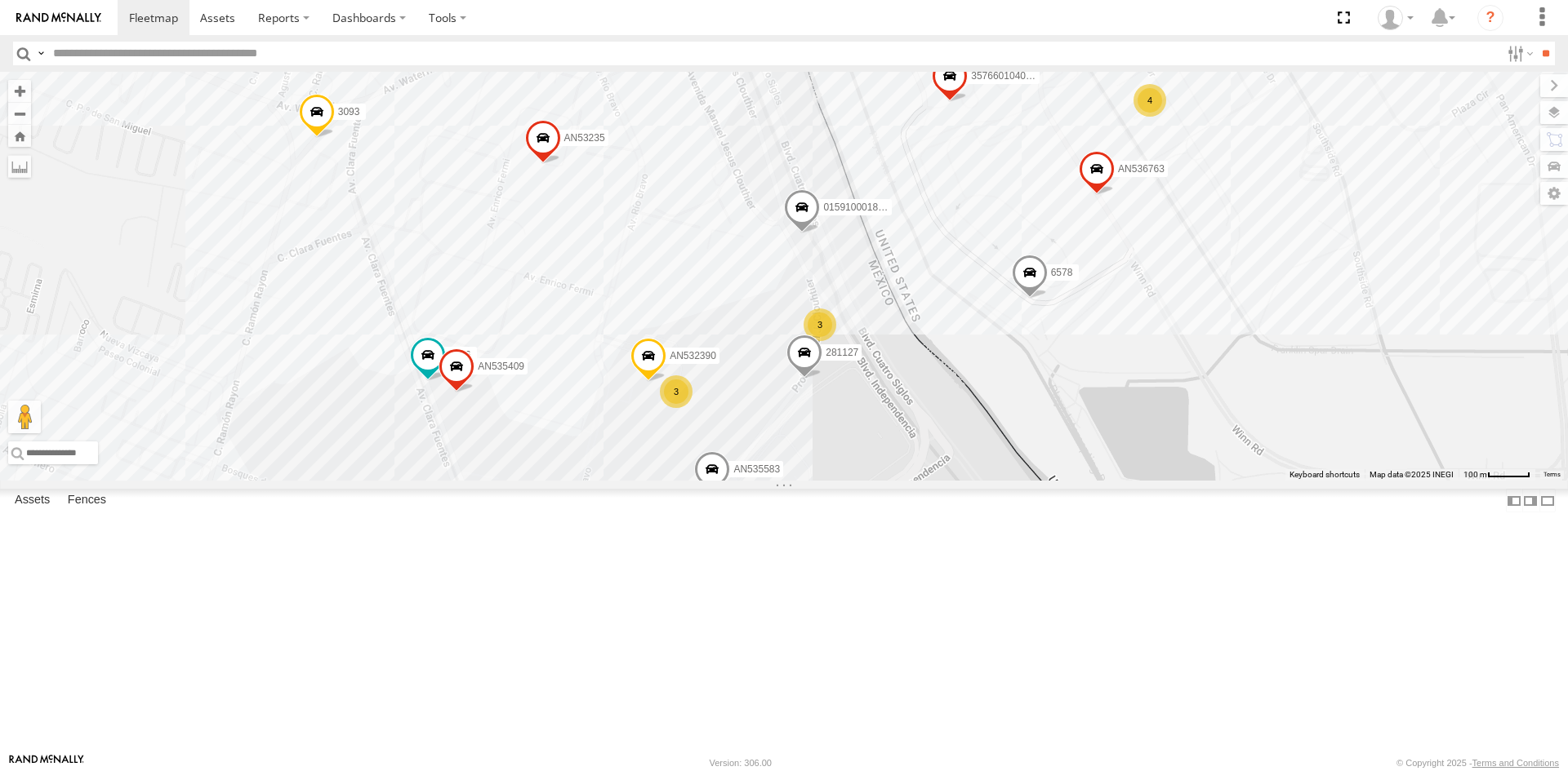
drag, startPoint x: 1021, startPoint y: 554, endPoint x: 993, endPoint y: 583, distance: 40.3
click at [993, 481] on div "357660104096649 AN536763 141 AN535545 7041 AN538658 AN537310 6578 C995 AN538979…" at bounding box center [784, 276] width 1568 height 409
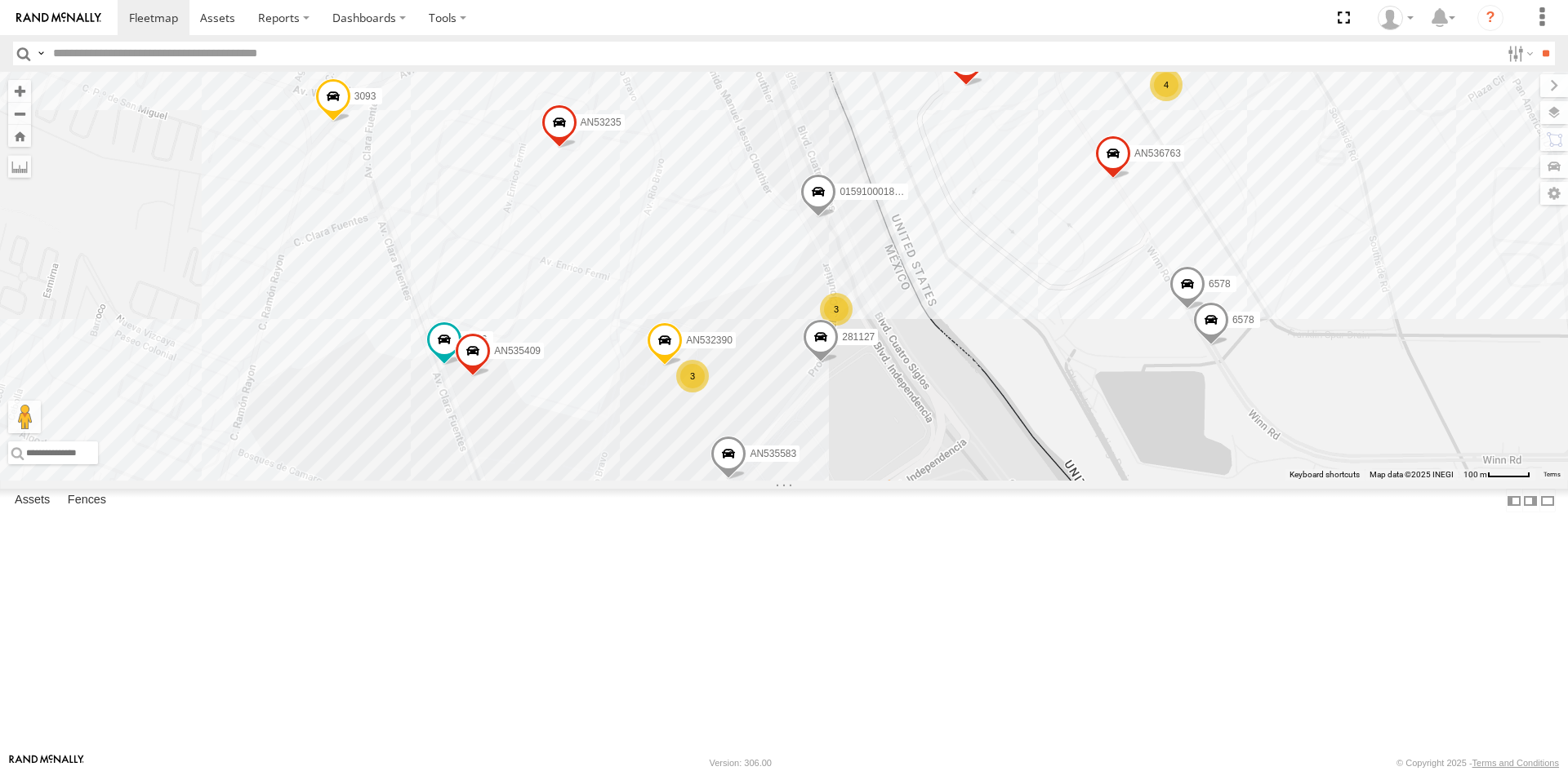
drag, startPoint x: 729, startPoint y: 648, endPoint x: 797, endPoint y: 530, distance: 136.2
click at [797, 481] on div "357660104096649 AN536763 141 AN535545 7041 AN538658 AN537310 6578 C995 AN538979…" at bounding box center [784, 276] width 1568 height 409
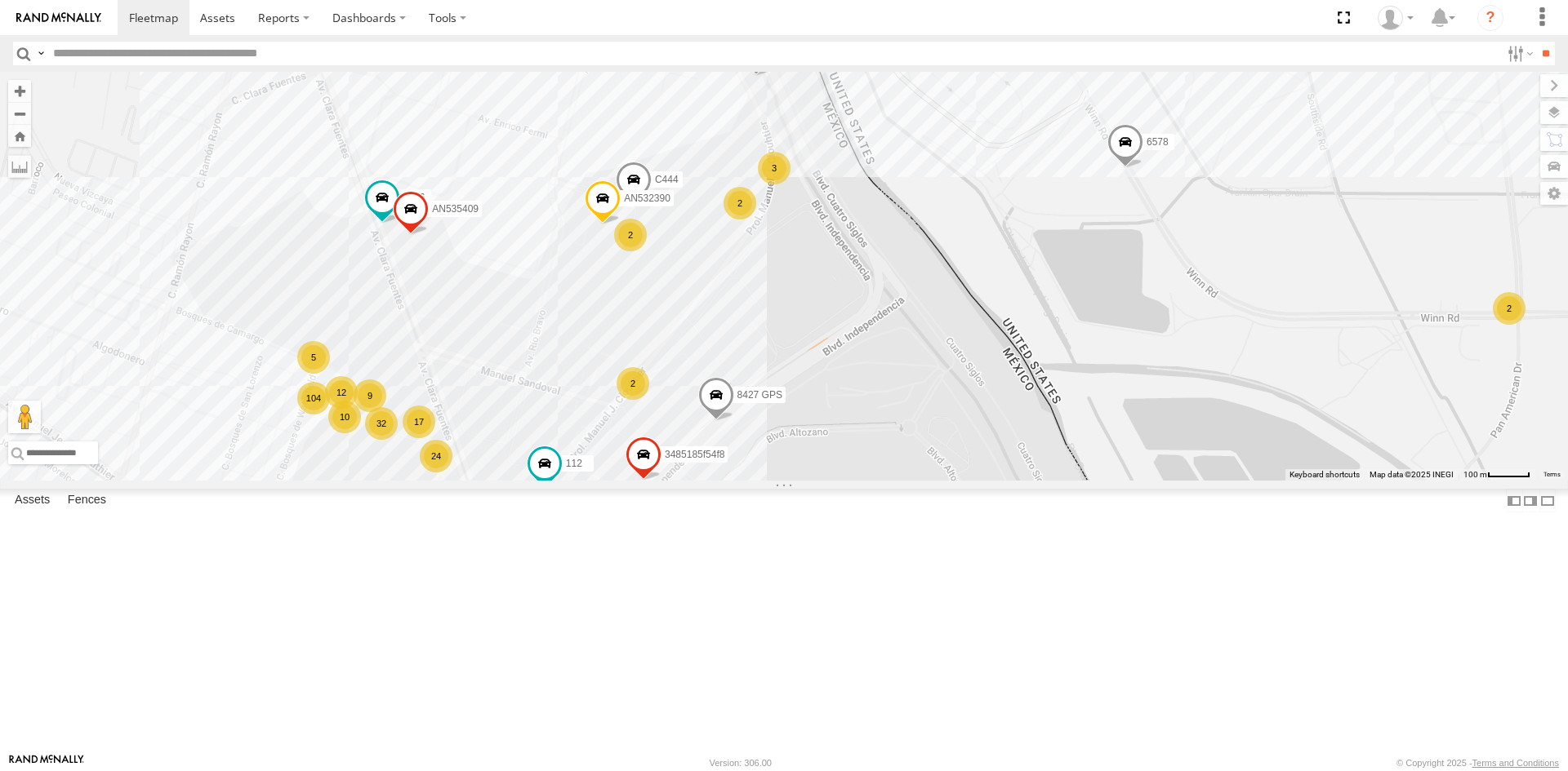
drag, startPoint x: 818, startPoint y: 466, endPoint x: 783, endPoint y: 498, distance: 47.4
click at [783, 481] on div "17 112 24 10 104 29 36 32 3 45 9 12 U11442 2 AN536763 15 8427 GPS AN532390 AN53…" at bounding box center [784, 276] width 1568 height 409
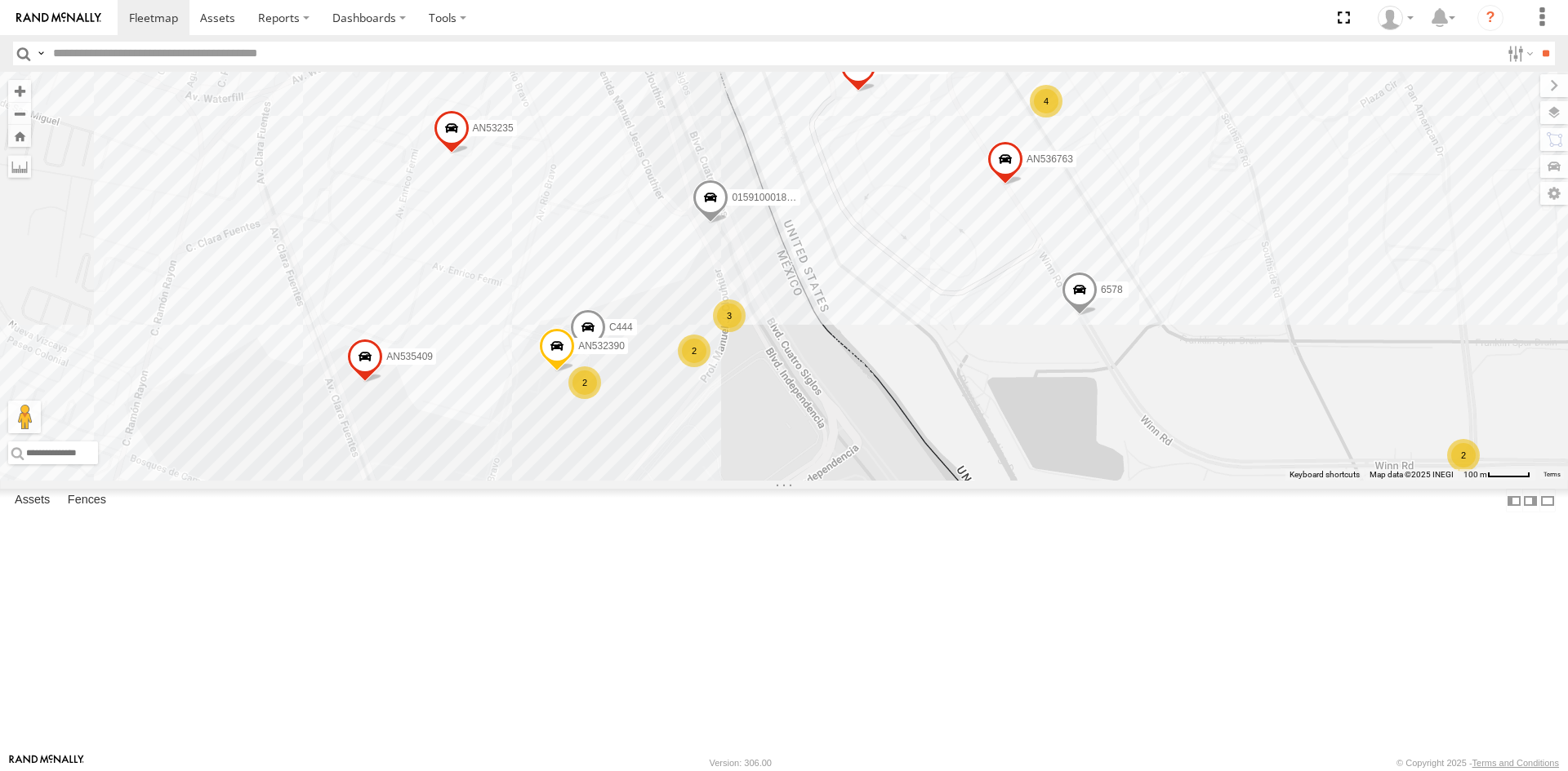
drag, startPoint x: 891, startPoint y: 441, endPoint x: 851, endPoint y: 583, distance: 147.5
click at [851, 481] on div "17 112 24 10 104 29 36 32 3 45 9 12 U11442 2 AN536763 15 8427 GPS AN532390 4 5 …" at bounding box center [784, 276] width 1568 height 409
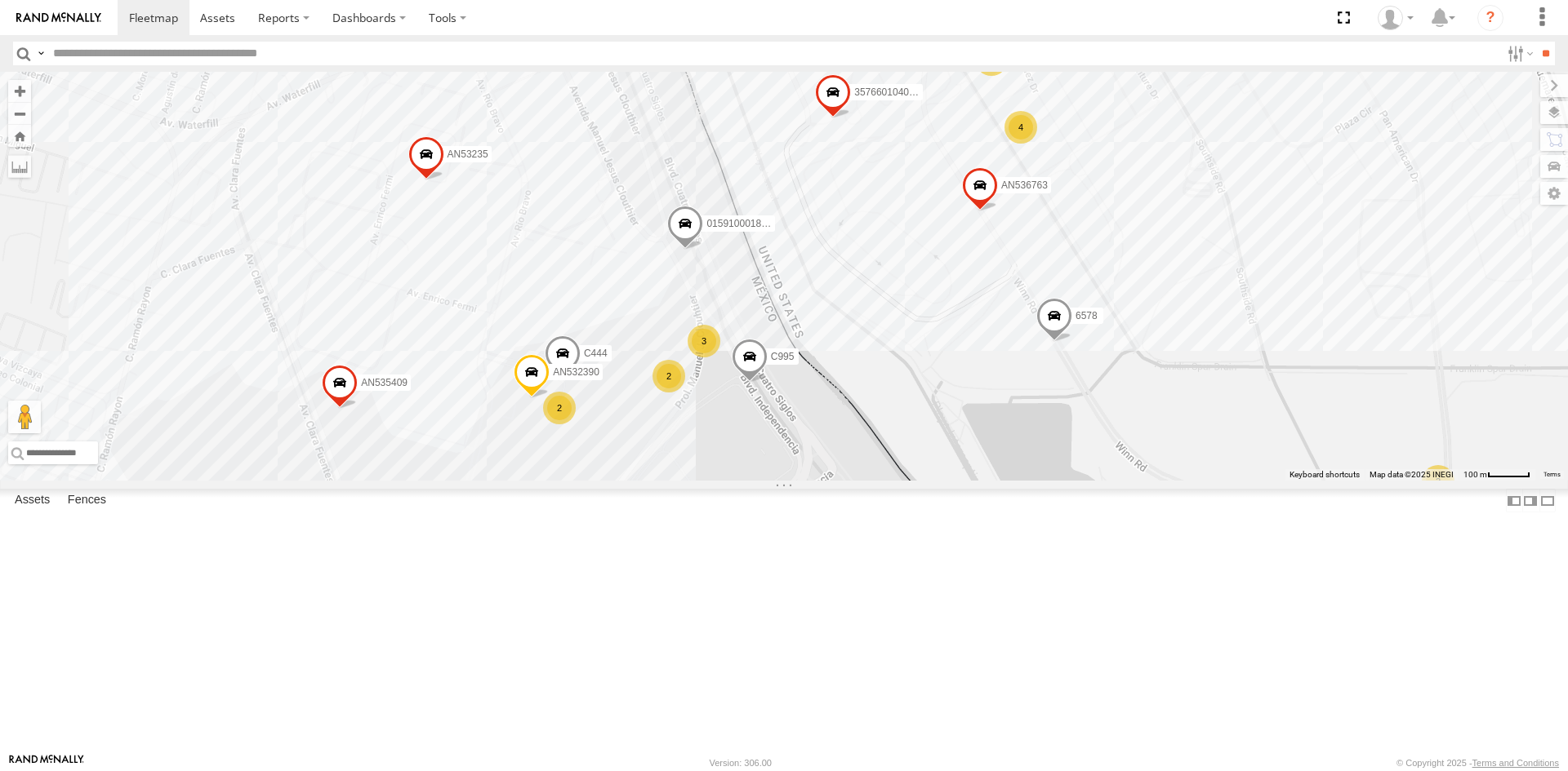
drag, startPoint x: 941, startPoint y: 522, endPoint x: 916, endPoint y: 550, distance: 37.5
click at [916, 481] on div "17 112 24 10 104 29 36 32 3 45 9 12 U11442 2 AN536763 15 8427 GPS AN532390 4 5 …" at bounding box center [784, 276] width 1568 height 409
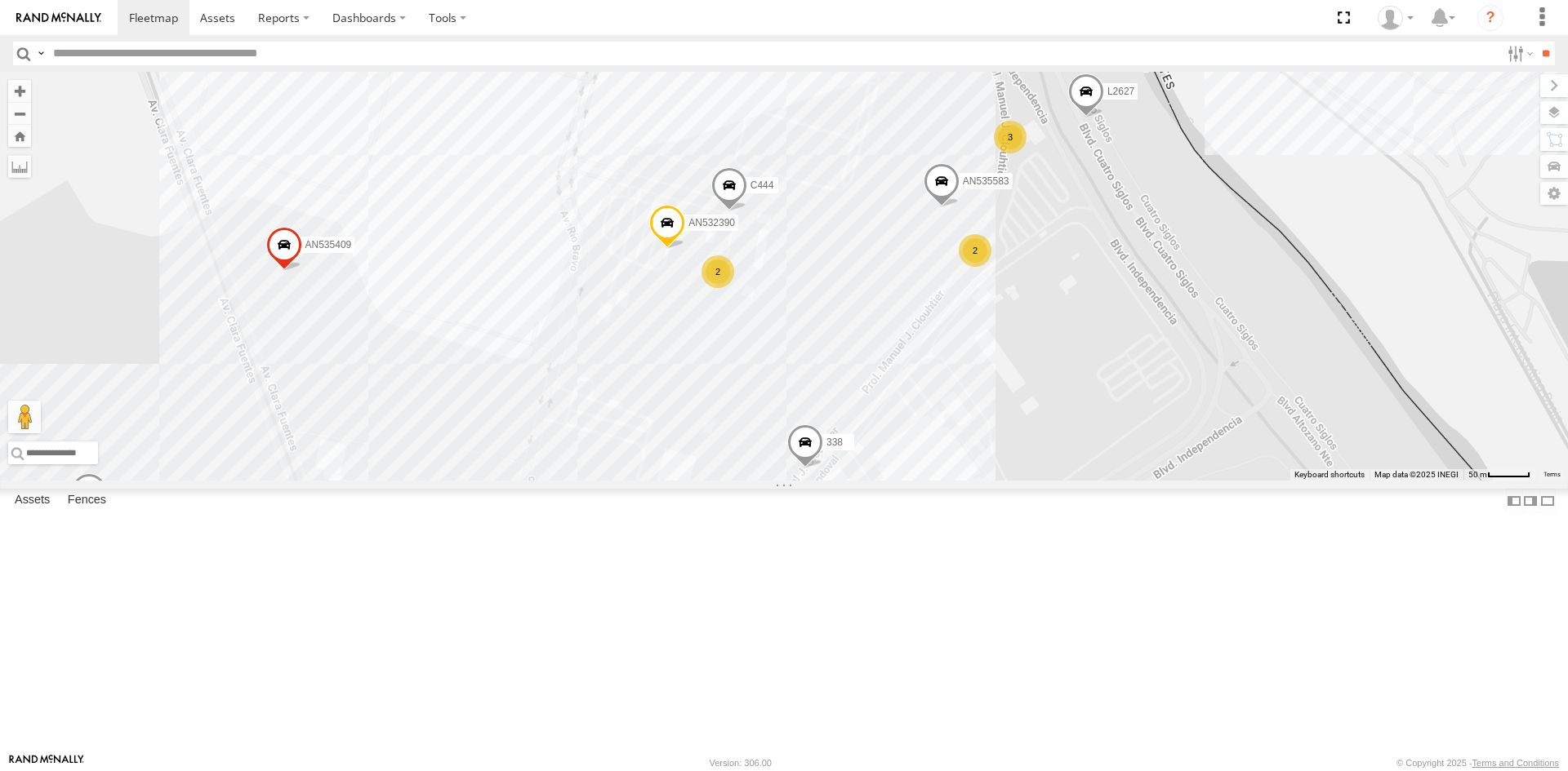
drag, startPoint x: 1054, startPoint y: 439, endPoint x: 1051, endPoint y: 460, distance: 21.2
click at [1051, 460] on div "AN535203 015910001935363 AN536034 015910001811580 AN534838 ZJ535914 F2771 1124 …" at bounding box center [784, 276] width 1568 height 409
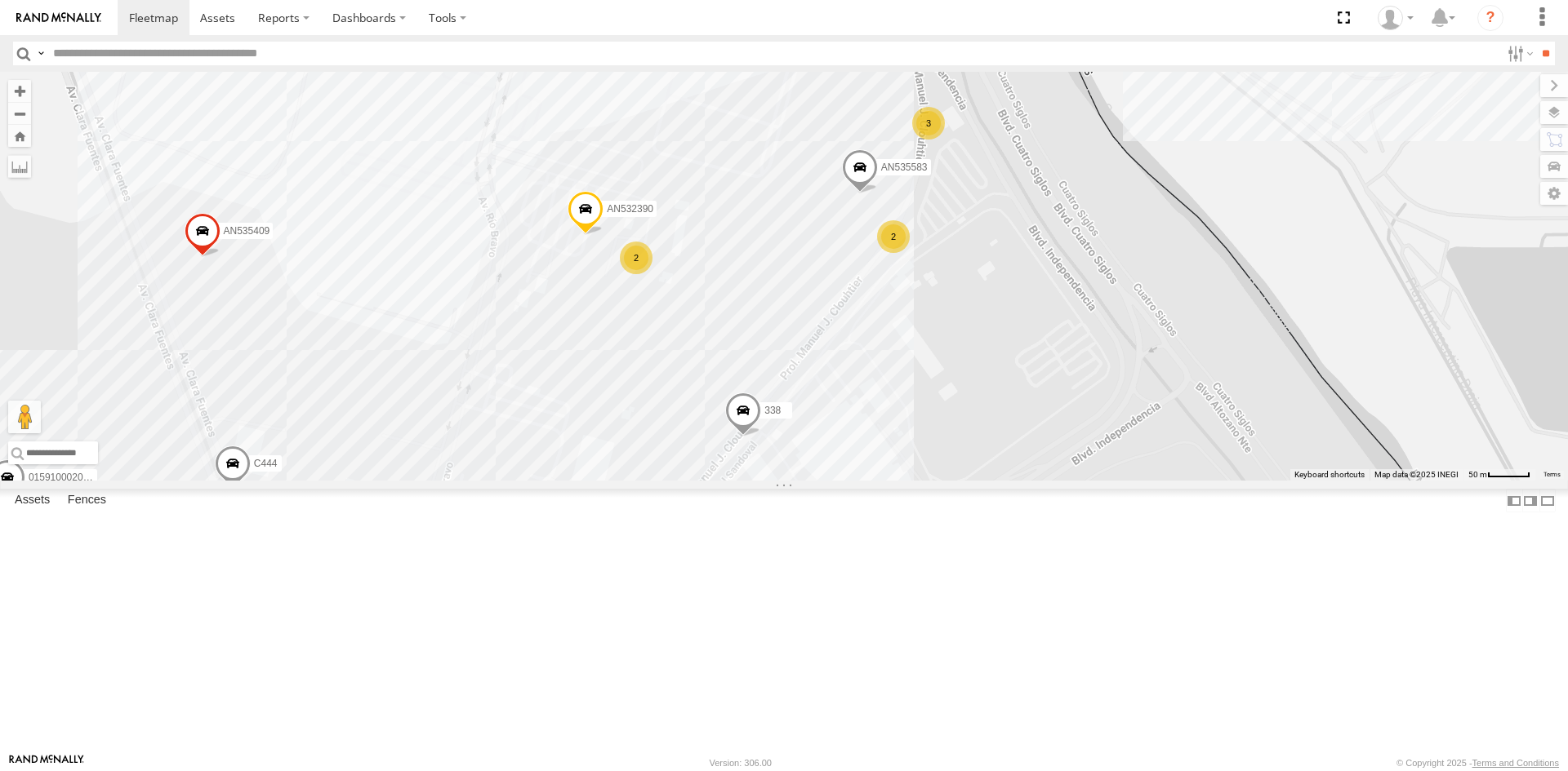
drag, startPoint x: 792, startPoint y: 547, endPoint x: 724, endPoint y: 592, distance: 81.5
click at [724, 481] on div "AN535203 015910001935363 AN536034 015910001811580 AN534838 ZJ535914 F2771 1124 …" at bounding box center [784, 276] width 1568 height 409
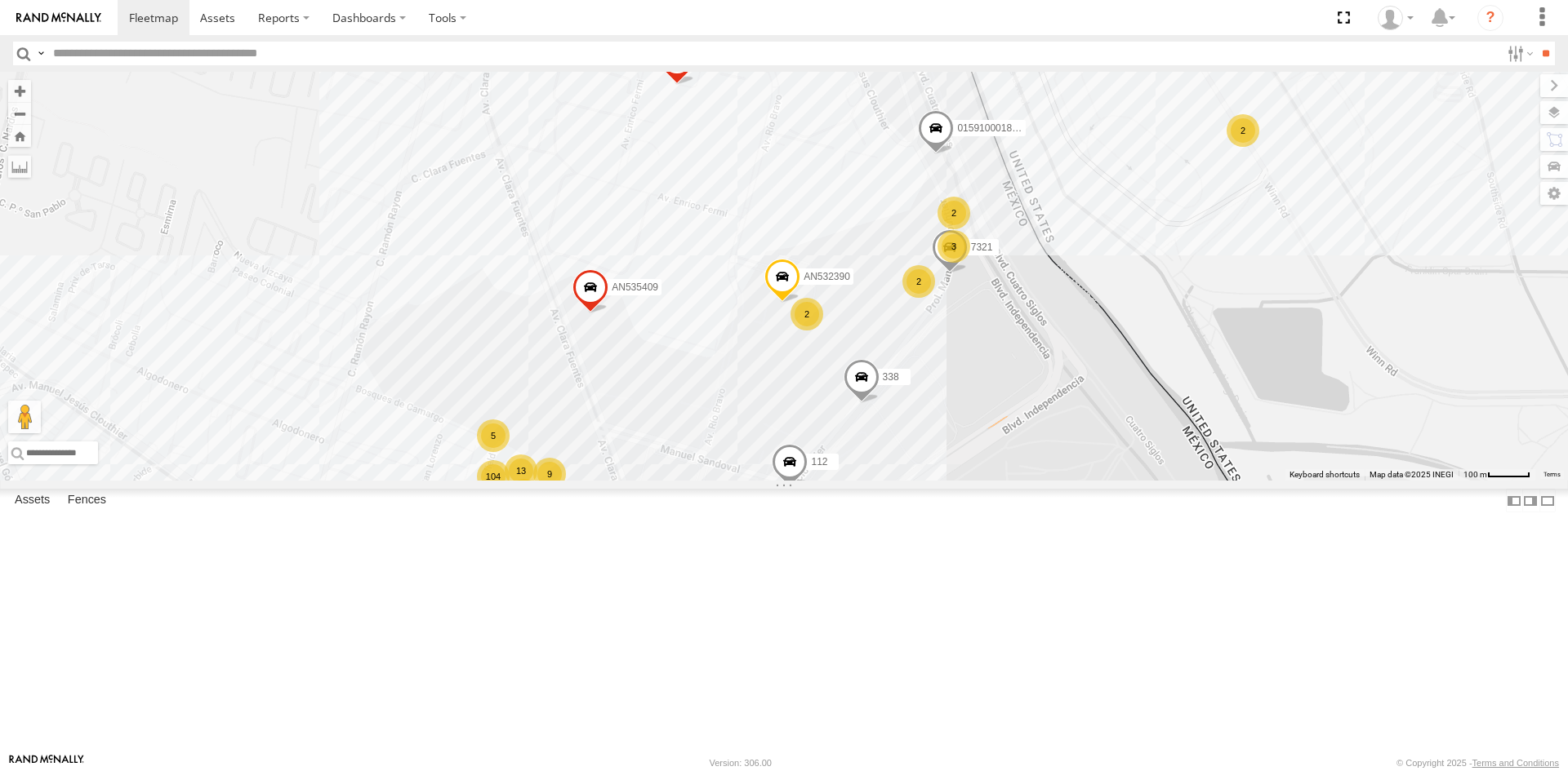
drag, startPoint x: 1123, startPoint y: 389, endPoint x: 978, endPoint y: 487, distance: 175.0
click at [979, 481] on div "AN535203 015910001935363 AN536034 015910001811580 AN534838 ZJ535914 F2771 1124 …" at bounding box center [784, 276] width 1568 height 409
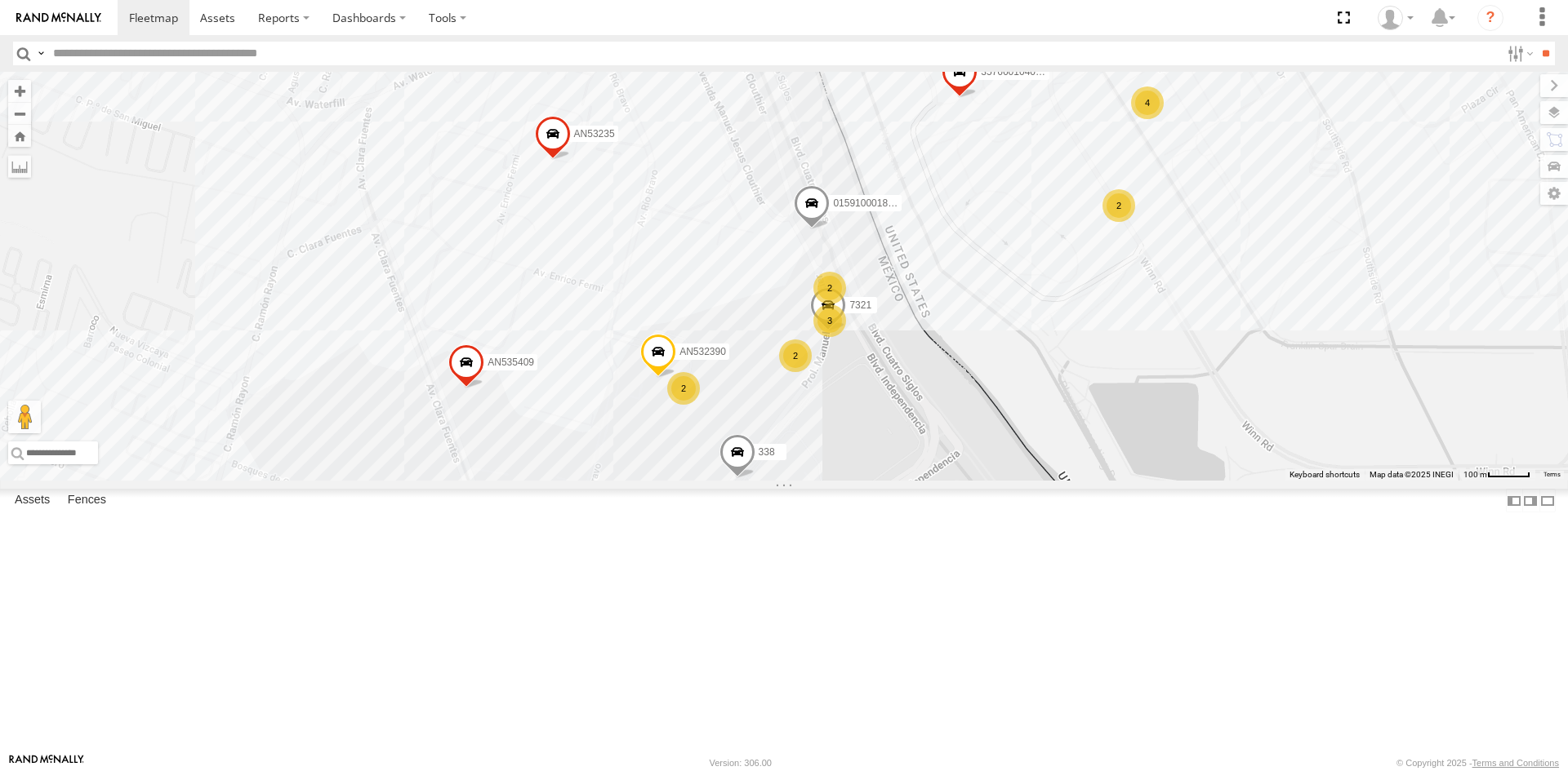
click at [992, 481] on div "AN535203 015910001935363 AN536034 015910001811580 AN534838 ZJ535914 F2771 1124 …" at bounding box center [784, 276] width 1568 height 409
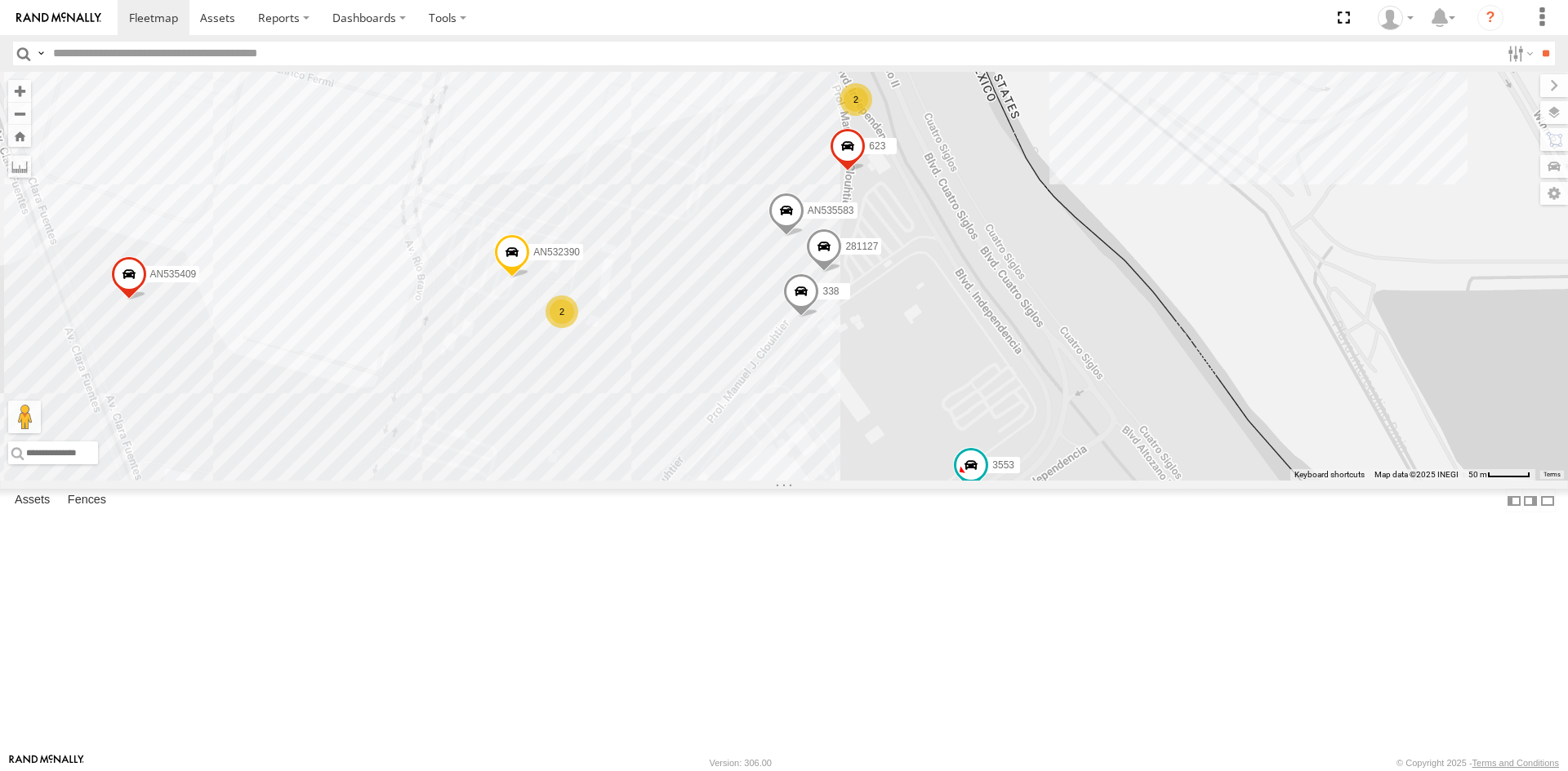
drag, startPoint x: 782, startPoint y: 607, endPoint x: 817, endPoint y: 527, distance: 87.3
click at [817, 481] on div "112 181 357660104096649 AN532390 AN539158 AN535545 AN538658 AN535409 AN537310 3…" at bounding box center [784, 276] width 1568 height 409
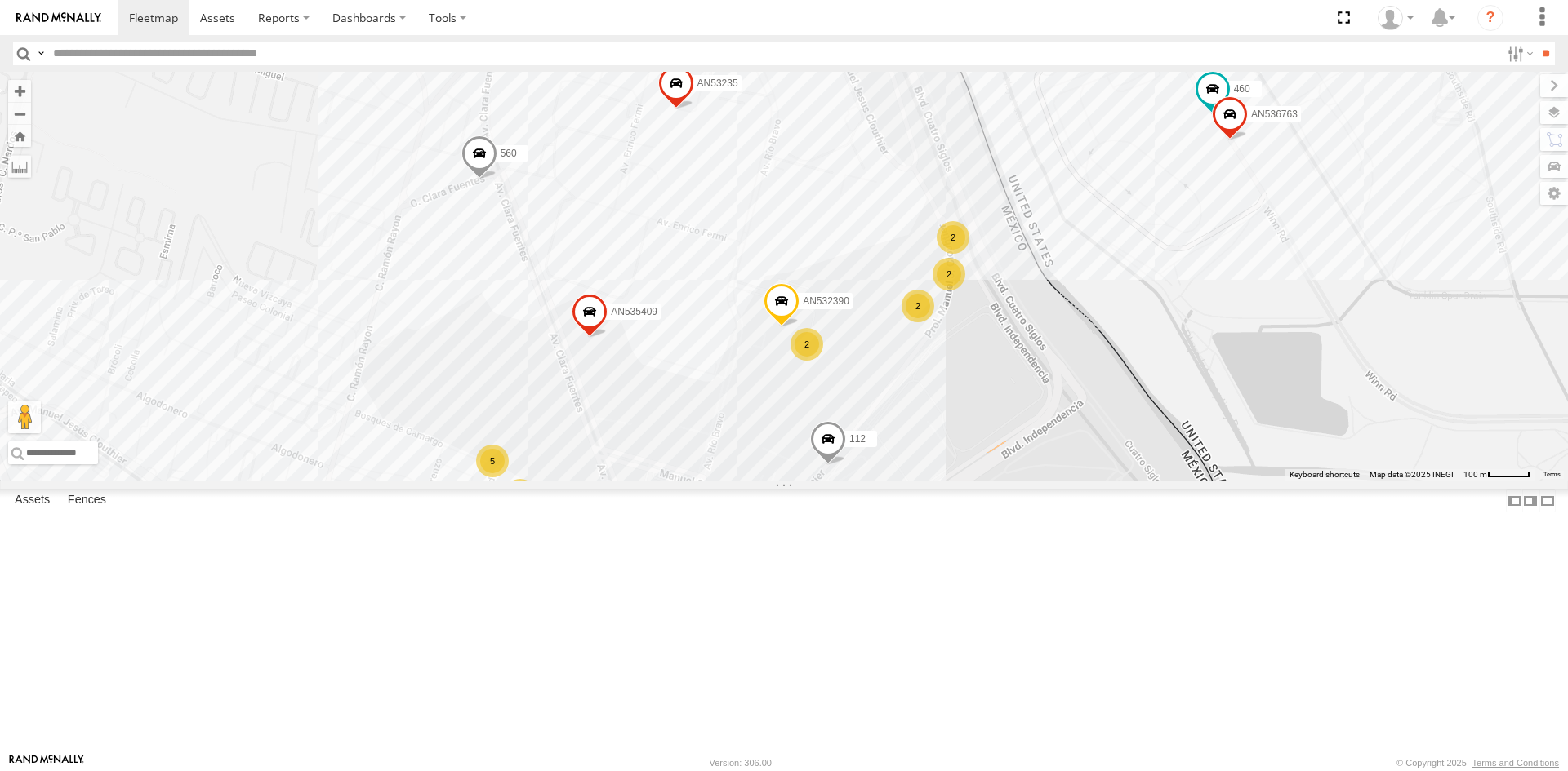
drag, startPoint x: 974, startPoint y: 453, endPoint x: 986, endPoint y: 504, distance: 52.4
click at [986, 481] on div "112 AN532390 AN535409 3553 17 23 10 104 28 36 32 46 9 12 U11442 560 AN536763 5 …" at bounding box center [784, 276] width 1568 height 409
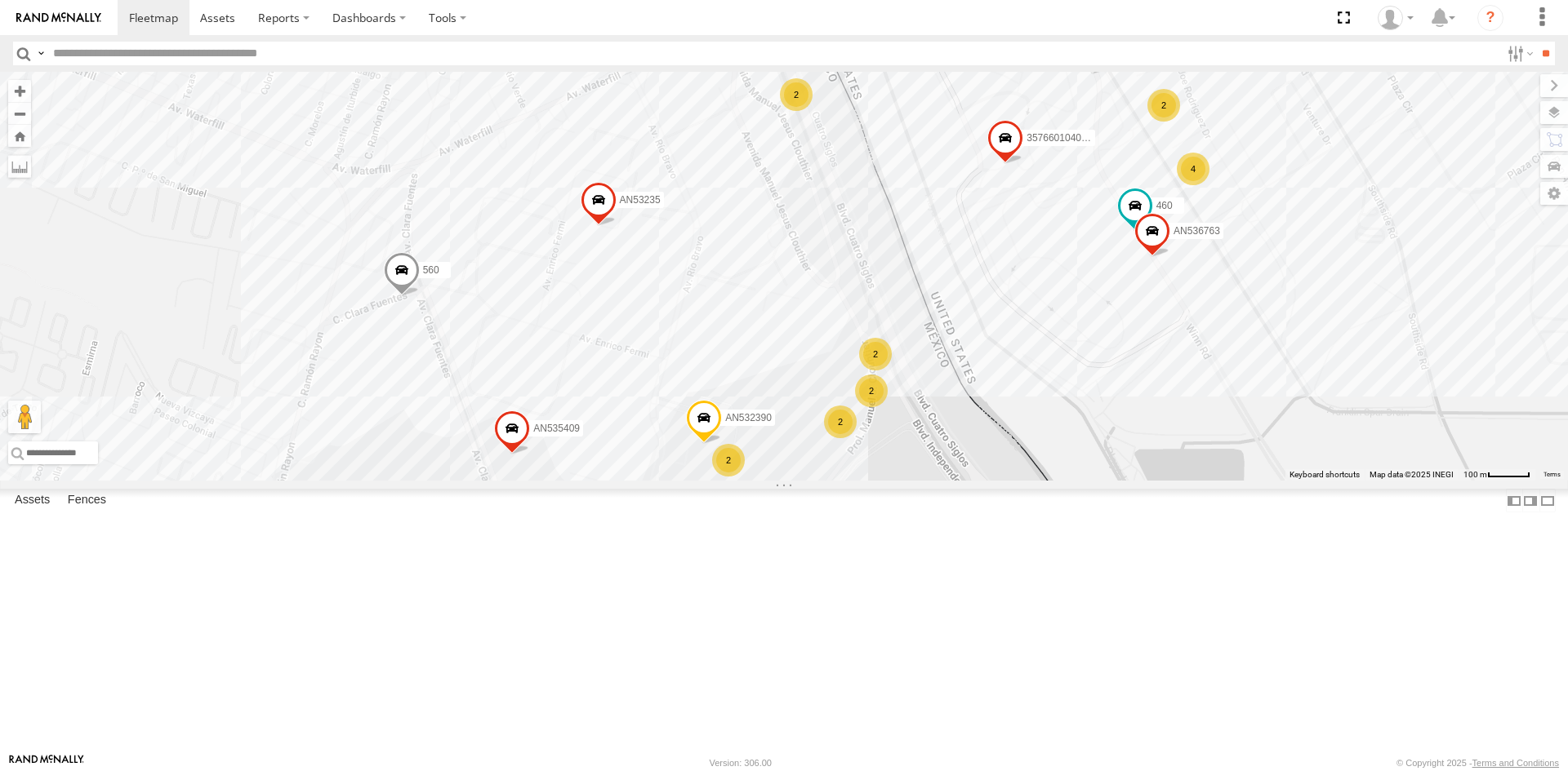
drag, startPoint x: 1029, startPoint y: 461, endPoint x: 949, endPoint y: 570, distance: 135.2
click at [949, 481] on div "112 AN532390 AN535409 3553 17 23 10 104 28 36 32 46 9 12 U11442 560 AN536763 5 …" at bounding box center [784, 276] width 1568 height 409
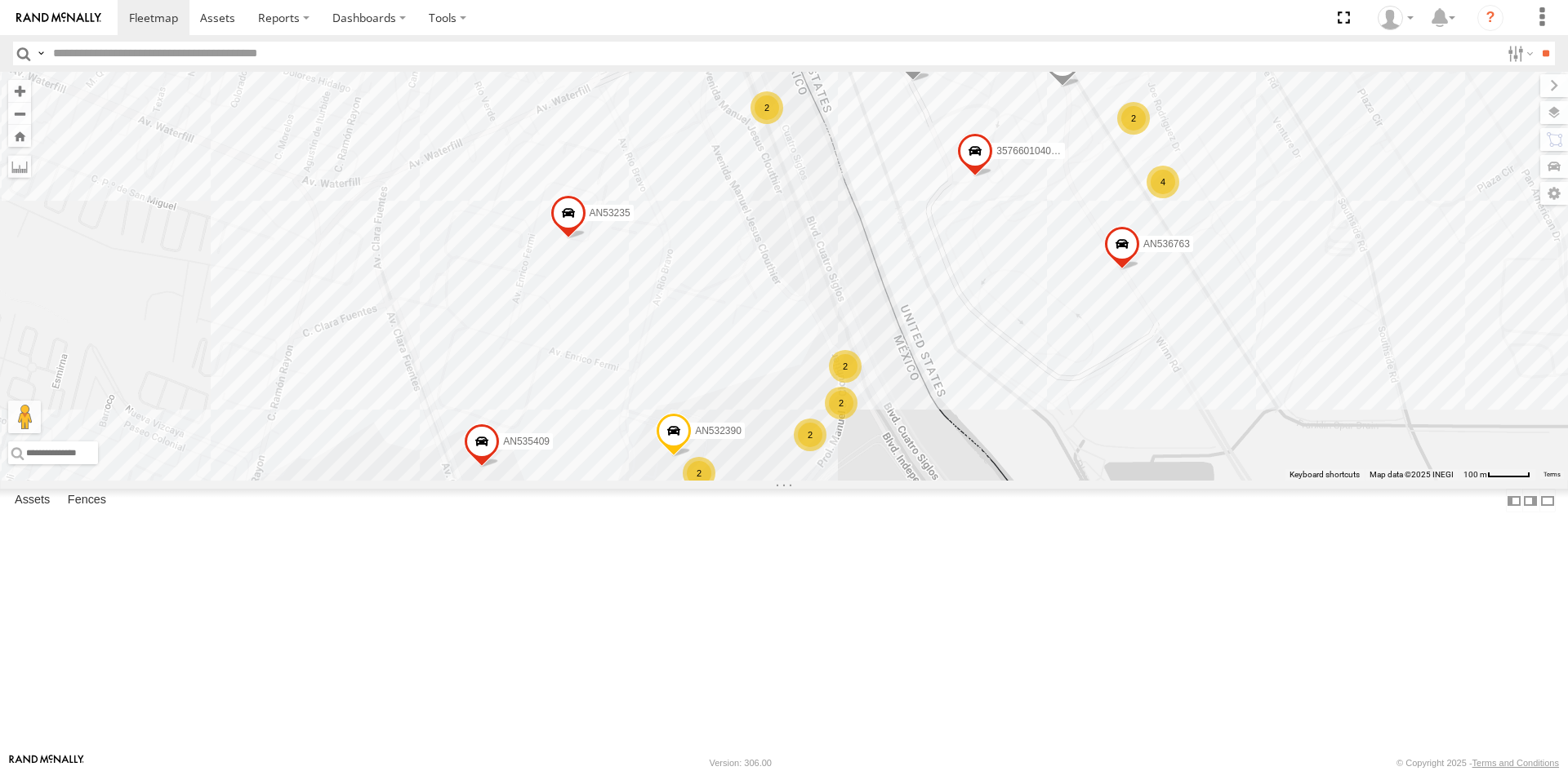
drag, startPoint x: 947, startPoint y: 433, endPoint x: 916, endPoint y: 447, distance: 34.0
click at [916, 447] on div "112 AN532390 AN535409 3553 17 23 10 104 28 36 32 46 9 12 U11442 560 AN536763 5 …" at bounding box center [784, 276] width 1568 height 409
drag, startPoint x: 979, startPoint y: 663, endPoint x: 978, endPoint y: 457, distance: 206.0
click at [978, 459] on div "112 181 357660104096649 015910001918898 AN536763 AN532390 AN539158 AN535583 AN5…" at bounding box center [784, 276] width 1568 height 409
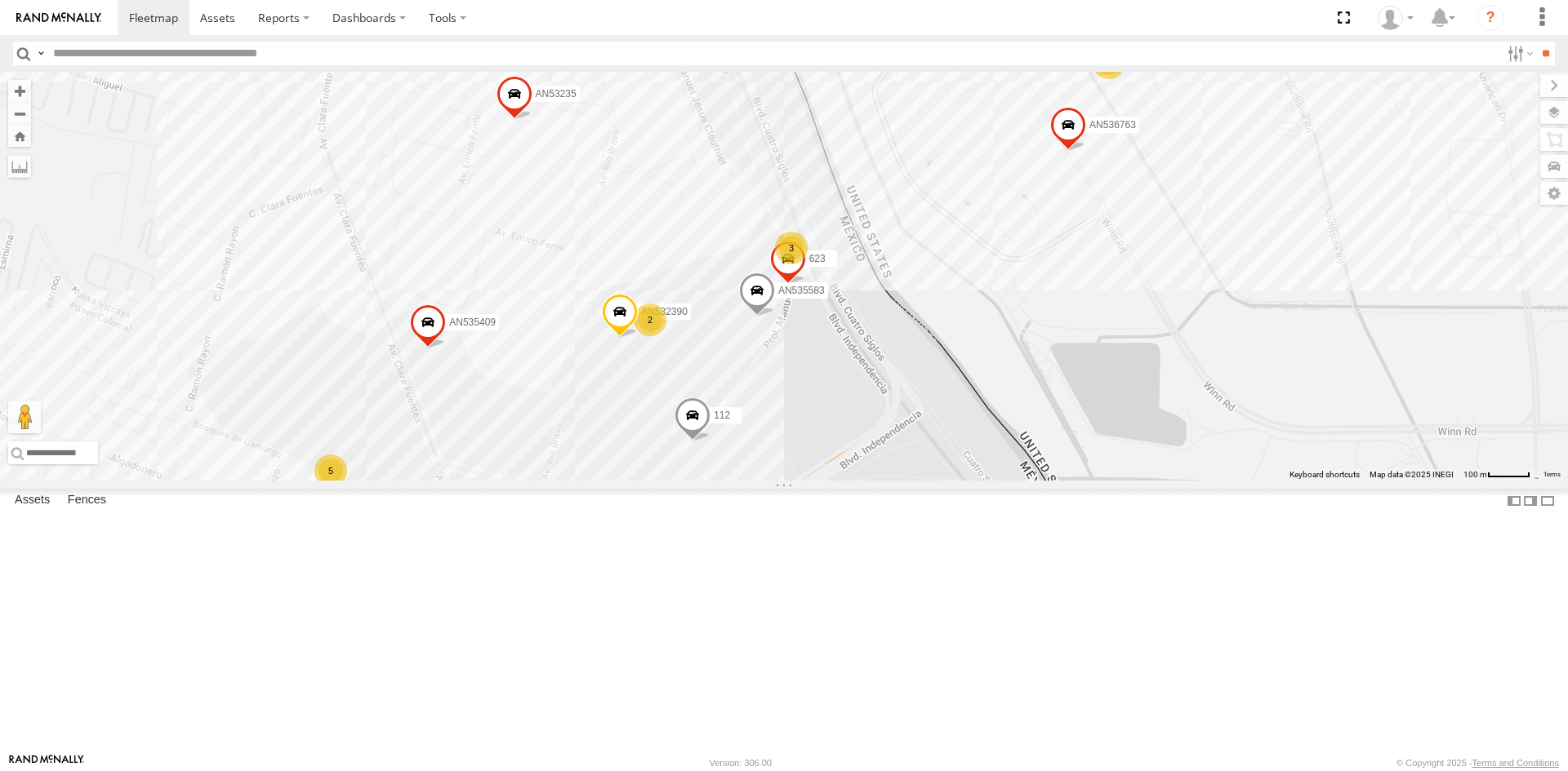
drag, startPoint x: 909, startPoint y: 414, endPoint x: 847, endPoint y: 523, distance: 125.4
click at [851, 481] on div "112 181 357660104096649 015910001918898 AN536763 AN532390 AN539158 AN535583 AN5…" at bounding box center [784, 276] width 1568 height 409
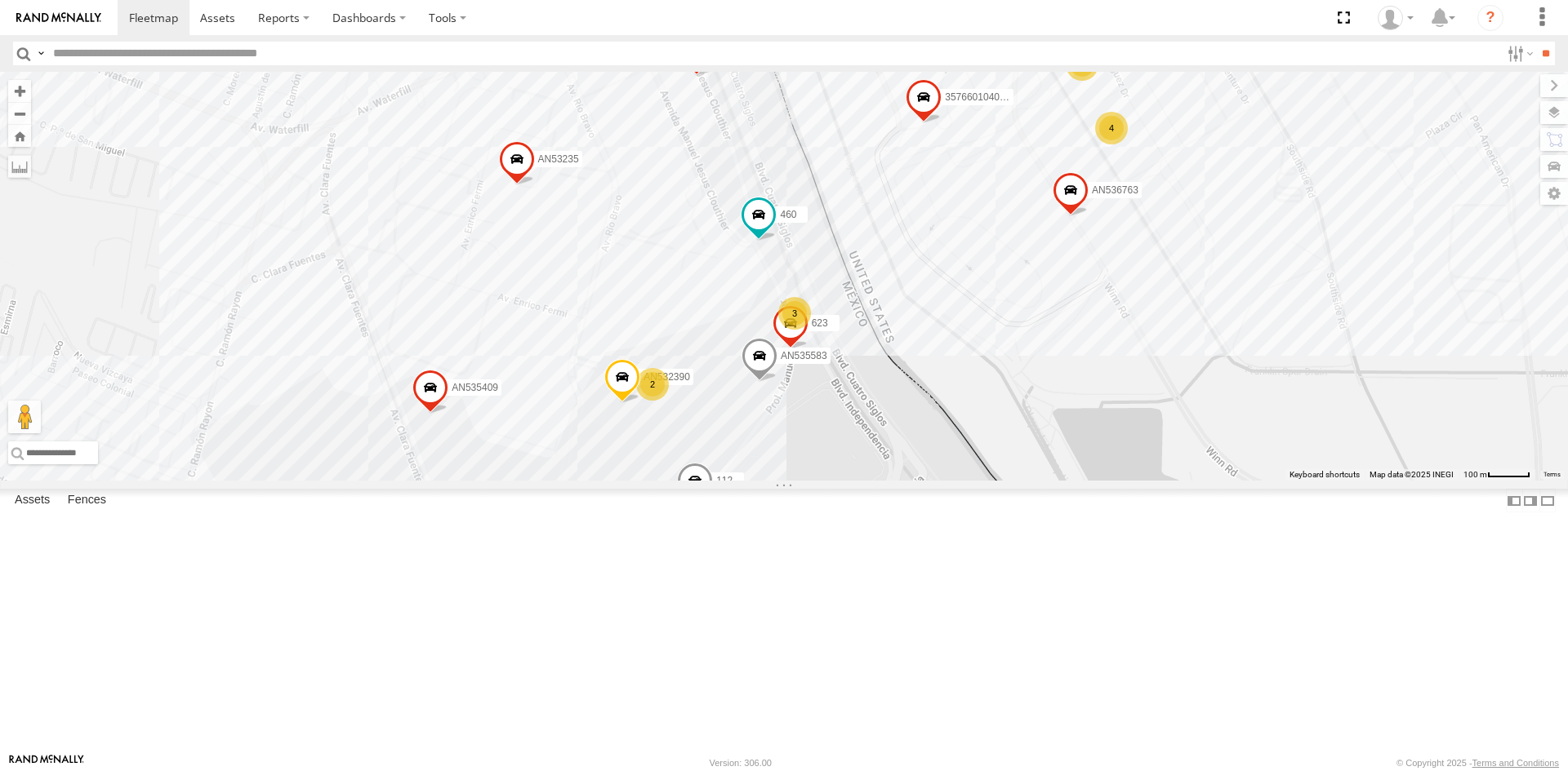
drag, startPoint x: 878, startPoint y: 421, endPoint x: 881, endPoint y: 485, distance: 64.1
click at [881, 481] on div "112 181 357660104096649 015910001918898 AN536763 AN532390 AN539158 AN535583 AN5…" at bounding box center [784, 276] width 1568 height 409
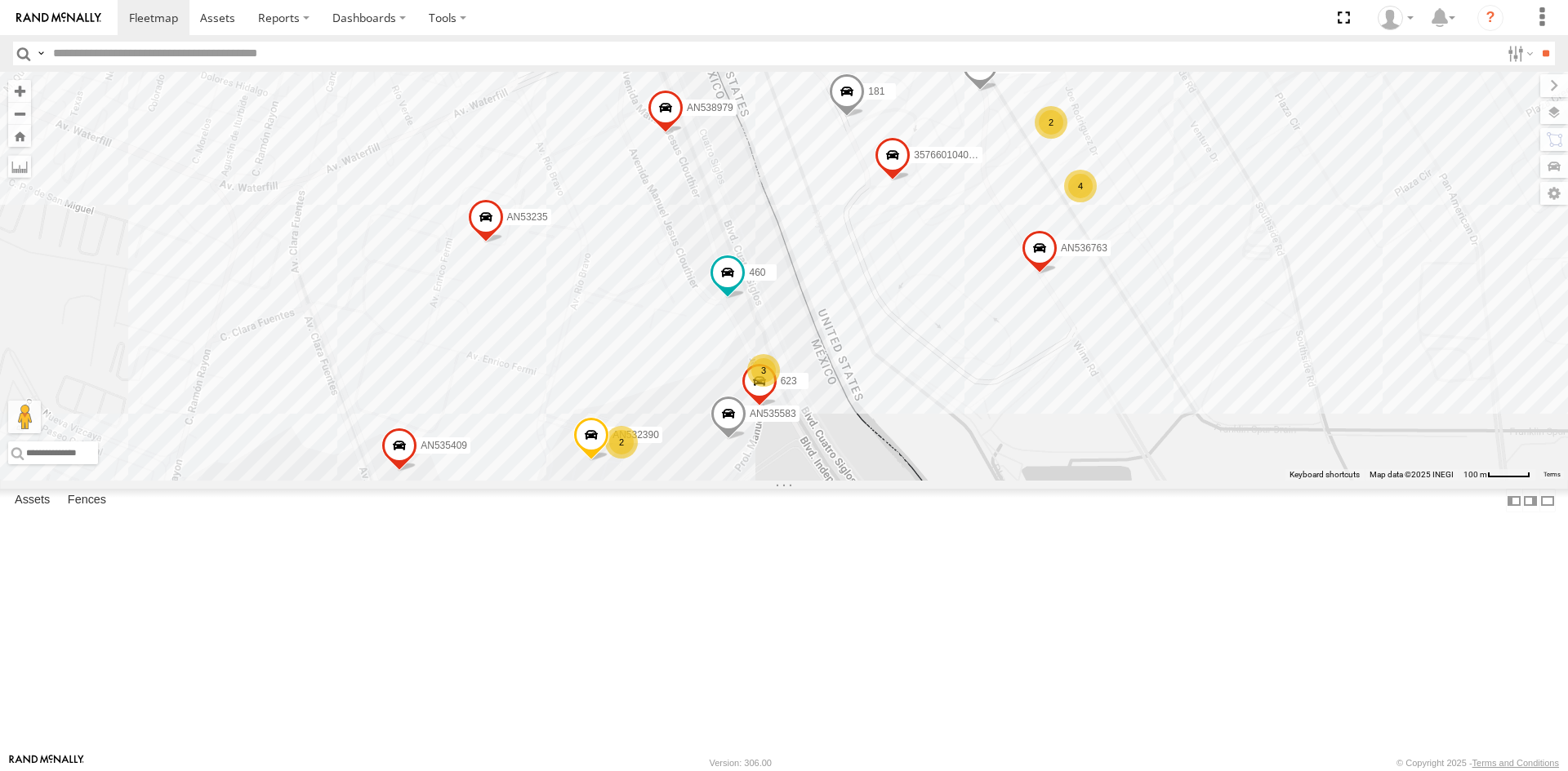
drag, startPoint x: 930, startPoint y: 350, endPoint x: 898, endPoint y: 412, distance: 69.8
click at [898, 412] on div "112 181 357660104096649 015910001918898 AN536763 AN532390 AN539158 AN535583 AN5…" at bounding box center [784, 276] width 1568 height 409
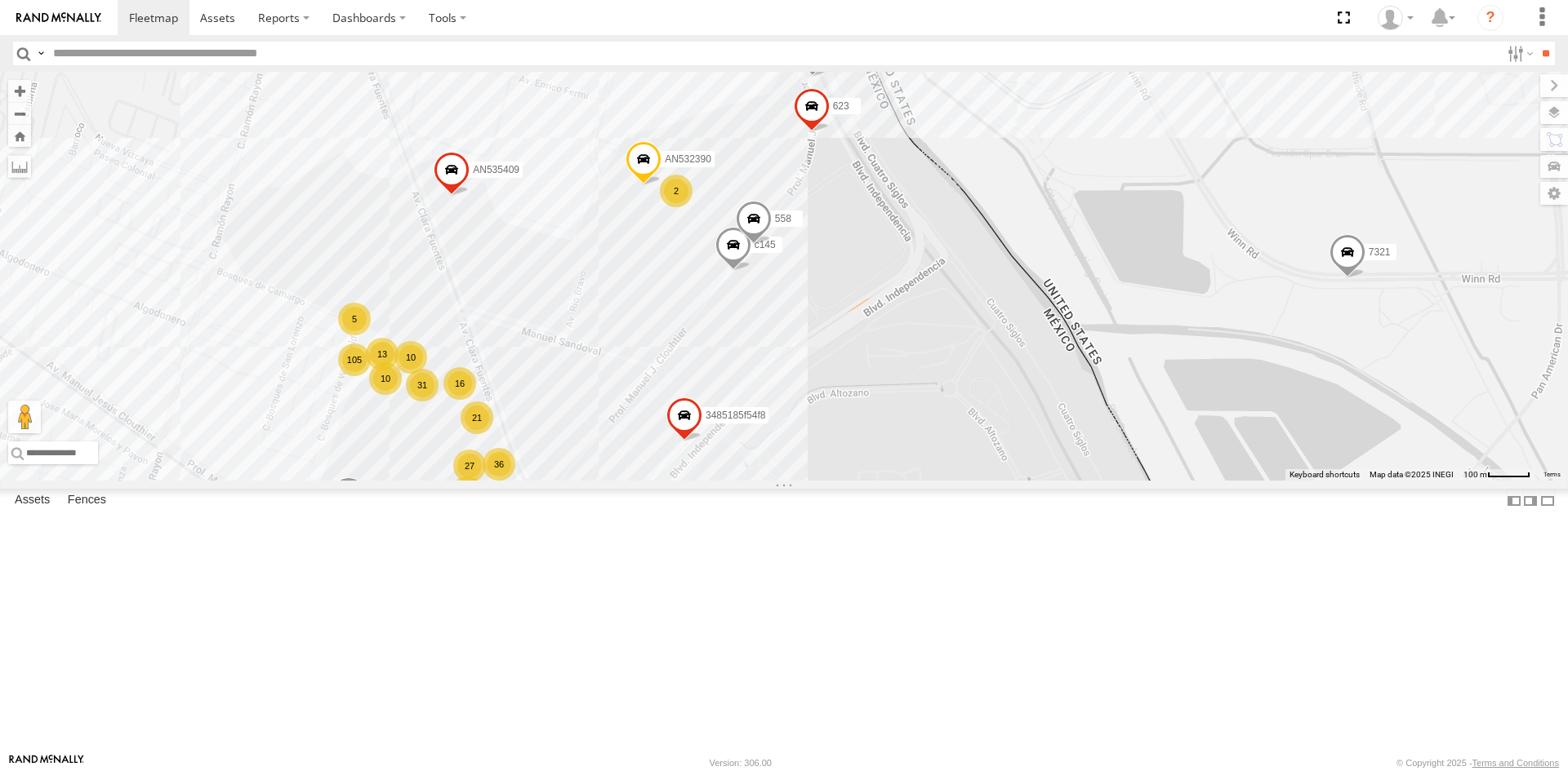
drag, startPoint x: 919, startPoint y: 254, endPoint x: 856, endPoint y: 457, distance: 212.6
click at [876, 464] on div "015910001935363 015910001811580 AN534838 ZJ535914 F2771 AN531629 AN5310637 AN60…" at bounding box center [784, 276] width 1568 height 409
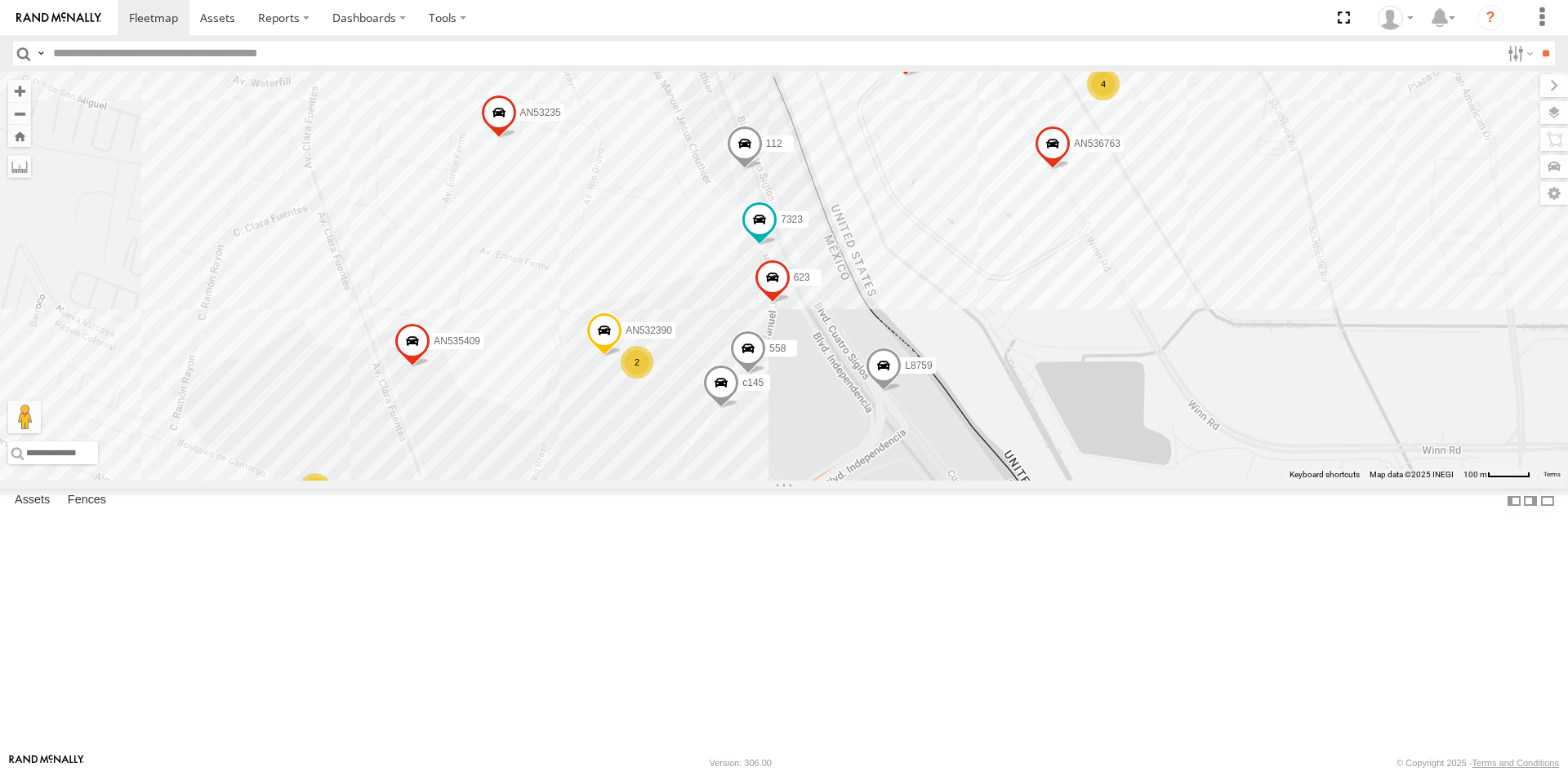
drag, startPoint x: 808, startPoint y: 377, endPoint x: 779, endPoint y: 534, distance: 159.7
click at [779, 481] on div "112 AN535911 015910001935157 536070 L722 L8759 AN538658 AN535409 623 AN539247 7…" at bounding box center [784, 276] width 1568 height 409
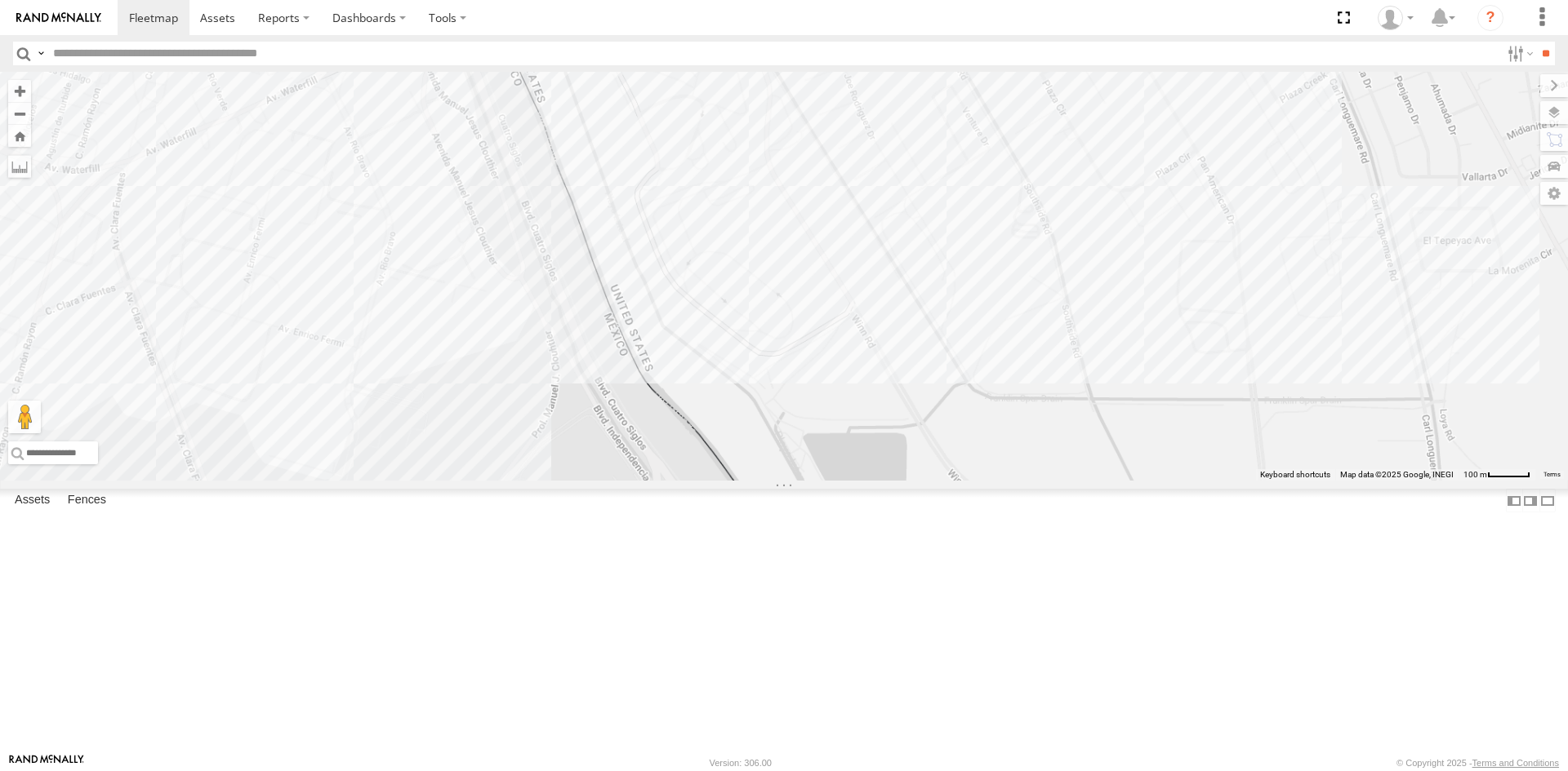
drag, startPoint x: 641, startPoint y: 537, endPoint x: 762, endPoint y: 456, distance: 145.6
click at [727, 476] on div "015910001935363 015910001811580 AN534838 ZJ535914 AN531968 F2771 3487 AN5310637…" at bounding box center [784, 276] width 1568 height 409
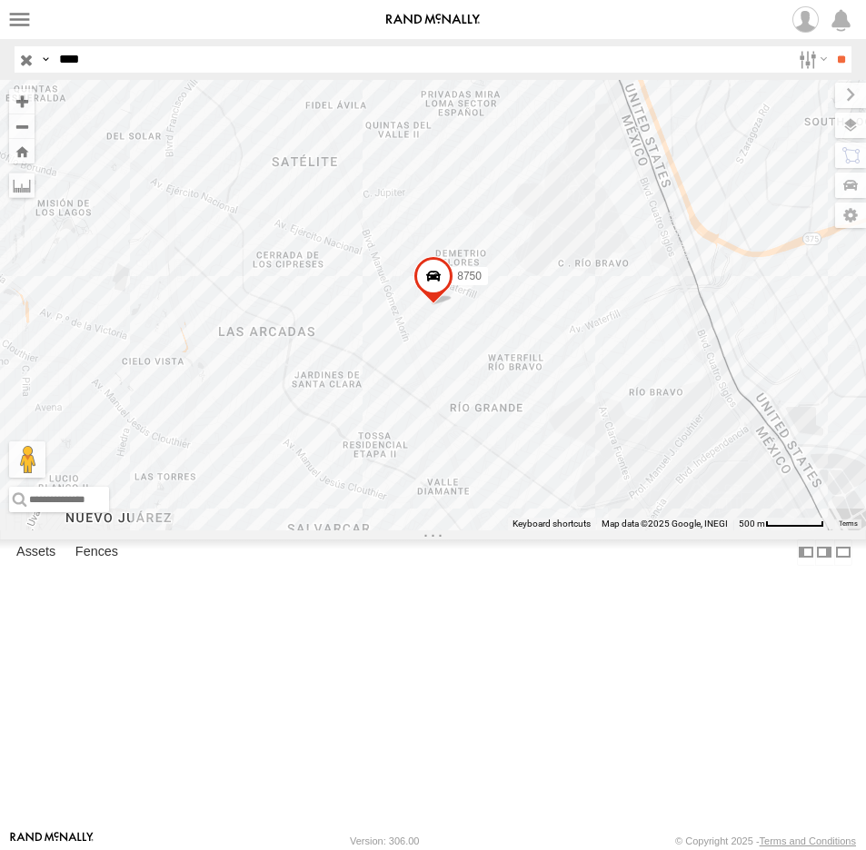
click at [0, 74] on html at bounding box center [433, 425] width 866 height 850
type input "****"
click at [830, 46] on input "**" at bounding box center [840, 59] width 21 height 26
drag, startPoint x: 0, startPoint y: 0, endPoint x: -5, endPoint y: 39, distance: 39.4
click at [0, 39] on html at bounding box center [433, 425] width 866 height 850
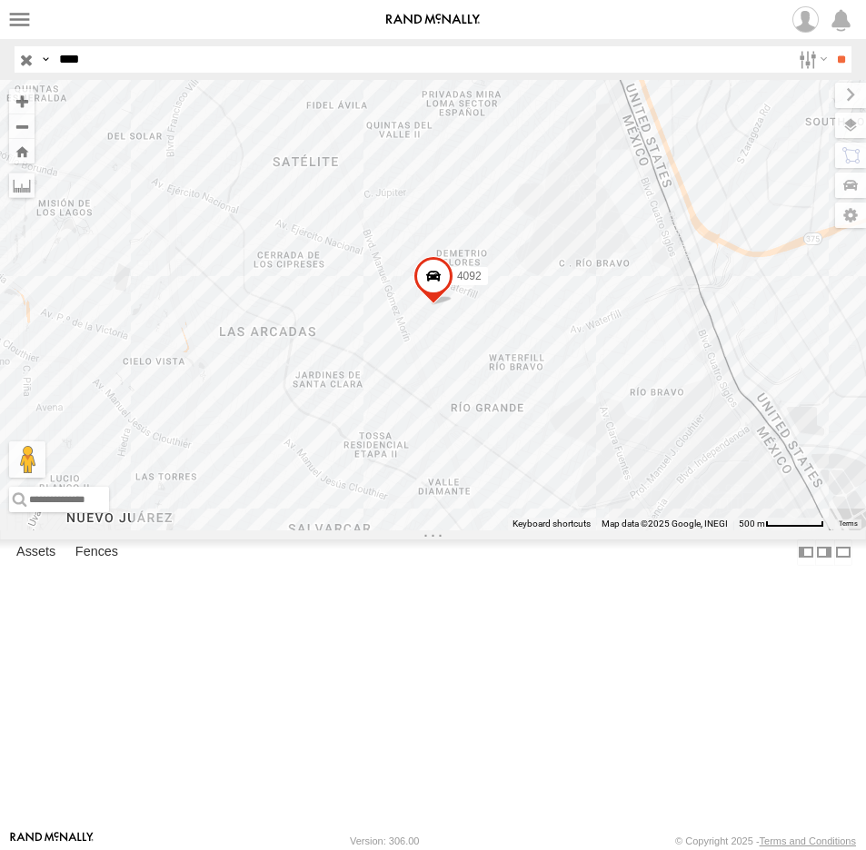
click at [830, 46] on input "**" at bounding box center [840, 59] width 21 height 26
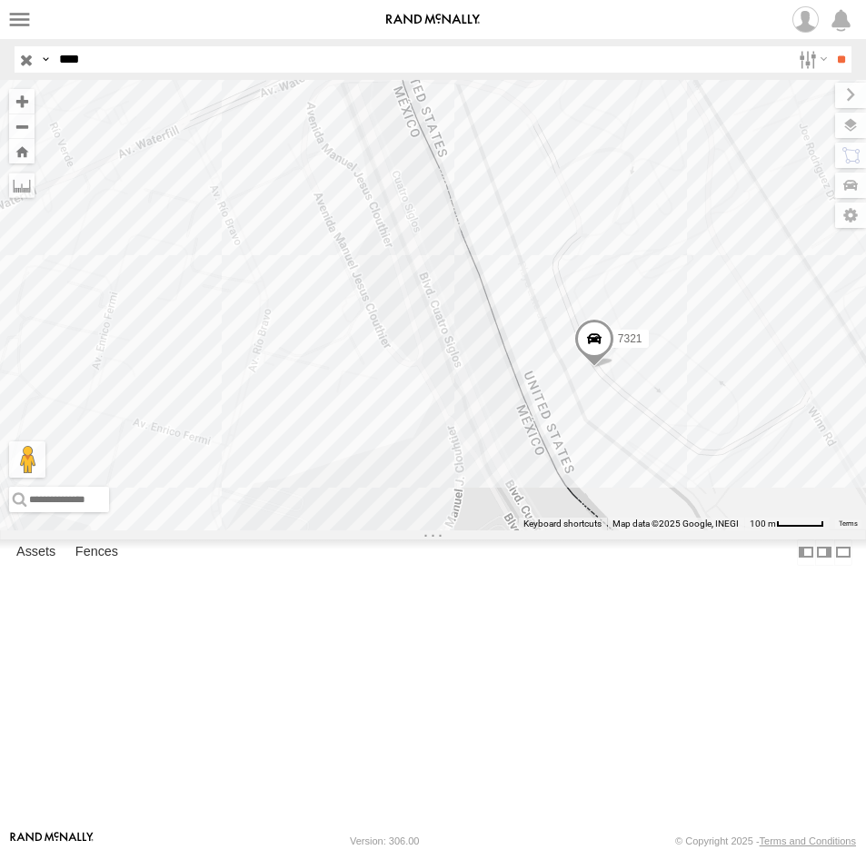
drag, startPoint x: 97, startPoint y: 626, endPoint x: 232, endPoint y: 401, distance: 262.3
click at [227, 408] on div "7321" at bounding box center [433, 305] width 866 height 451
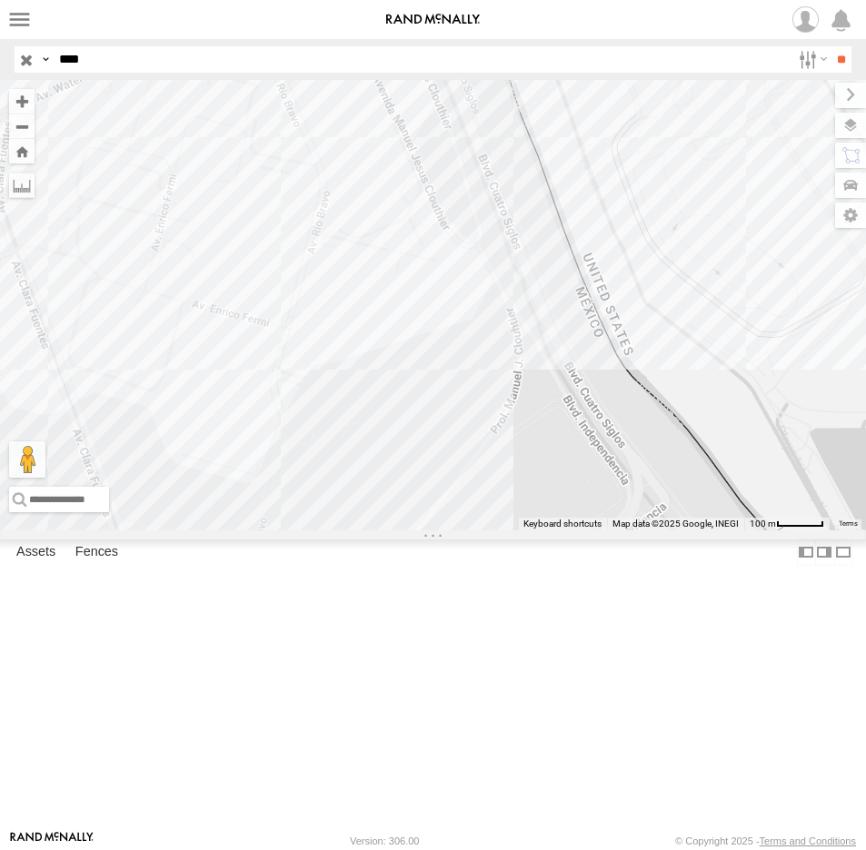
drag, startPoint x: 108, startPoint y: 64, endPoint x: -33, endPoint y: 89, distance: 142.9
click at [0, 89] on html at bounding box center [433, 425] width 866 height 850
click at [830, 46] on input "**" at bounding box center [840, 59] width 21 height 26
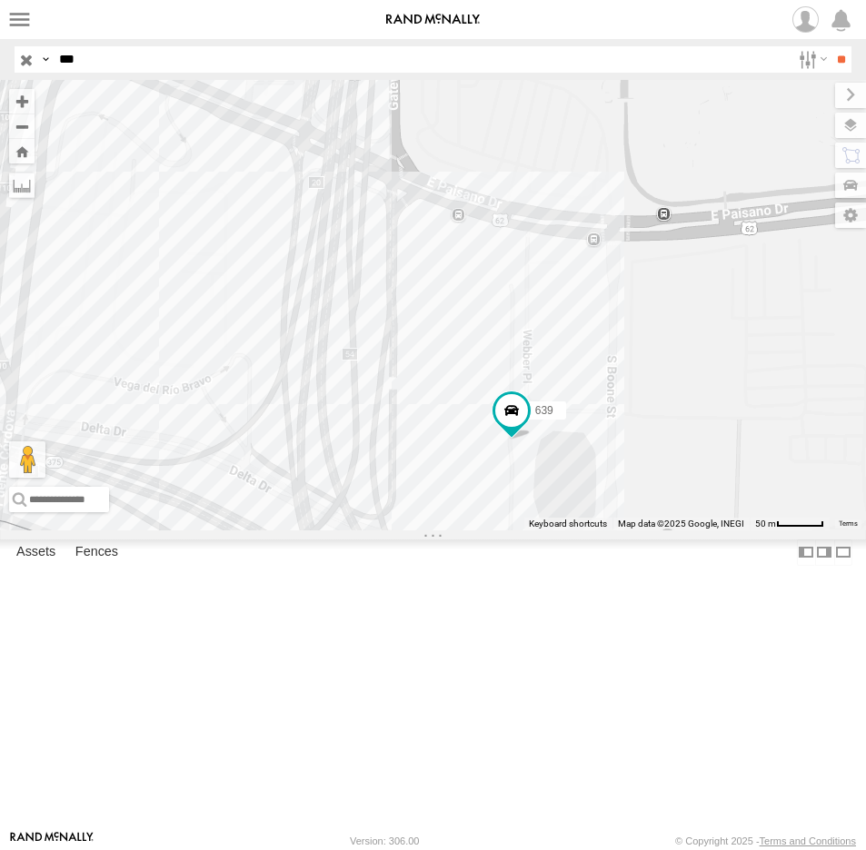
drag, startPoint x: 643, startPoint y: 649, endPoint x: 651, endPoint y: 660, distance: 13.6
click at [651, 530] on div "639 703" at bounding box center [433, 305] width 866 height 451
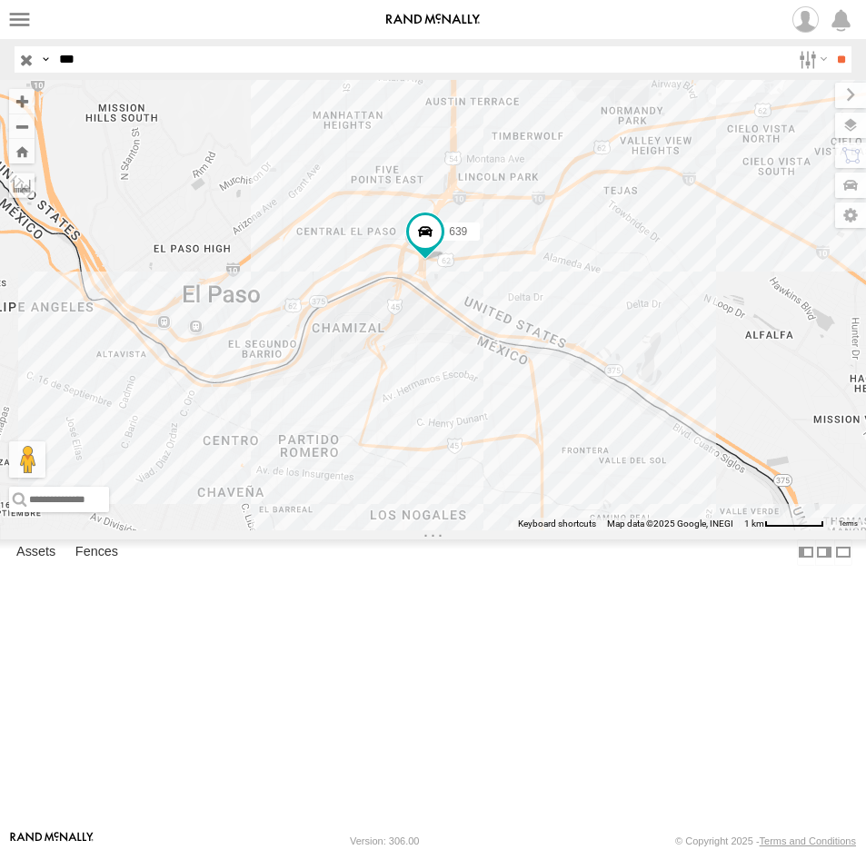
drag, startPoint x: 406, startPoint y: 550, endPoint x: 370, endPoint y: 339, distance: 214.7
click at [372, 342] on div "639 703" at bounding box center [433, 305] width 866 height 451
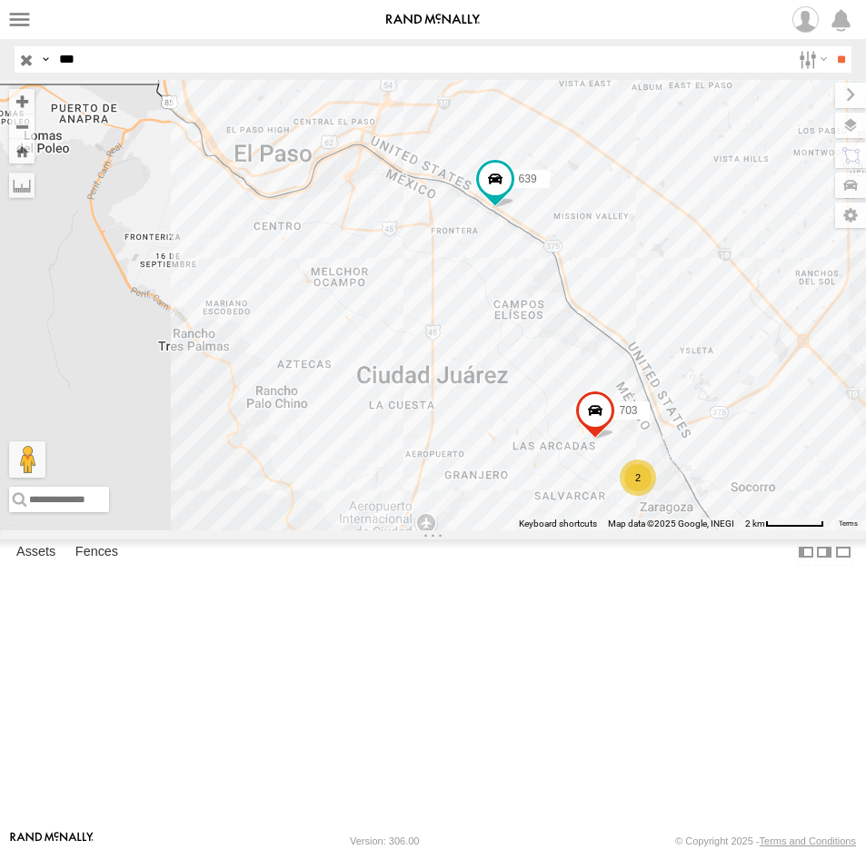
drag, startPoint x: 110, startPoint y: 50, endPoint x: -9, endPoint y: 43, distance: 119.2
click at [0, 43] on html at bounding box center [433, 425] width 866 height 850
click at [830, 46] on input "**" at bounding box center [840, 59] width 21 height 26
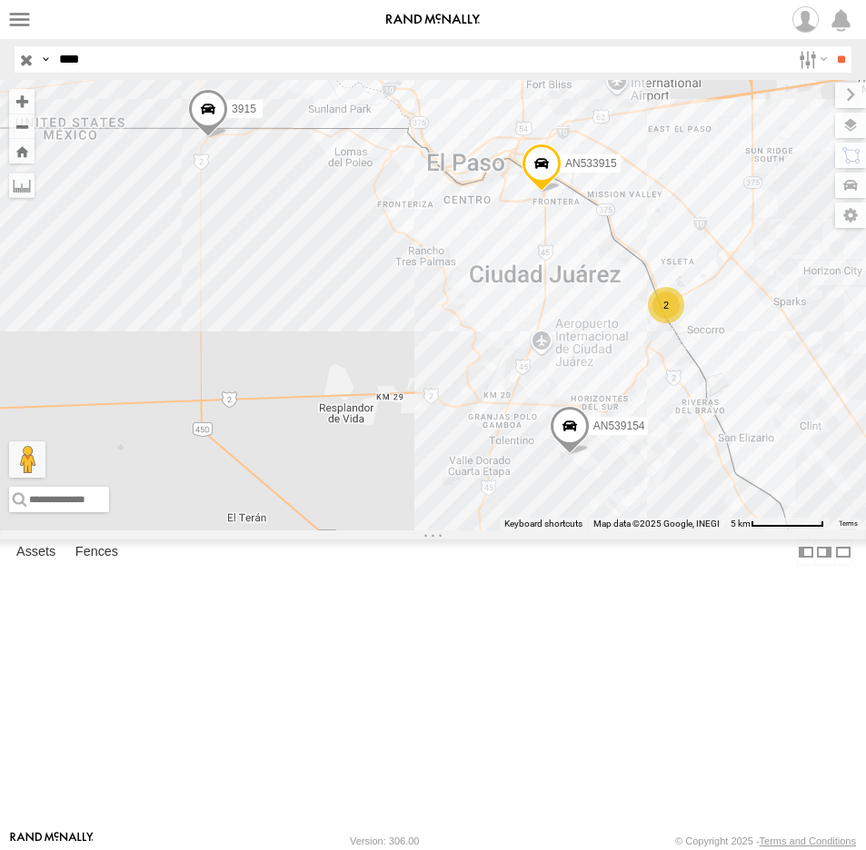
drag, startPoint x: 102, startPoint y: 63, endPoint x: -25, endPoint y: 45, distance: 127.6
click at [0, 45] on html at bounding box center [433, 425] width 866 height 850
click at [830, 46] on input "**" at bounding box center [840, 59] width 21 height 26
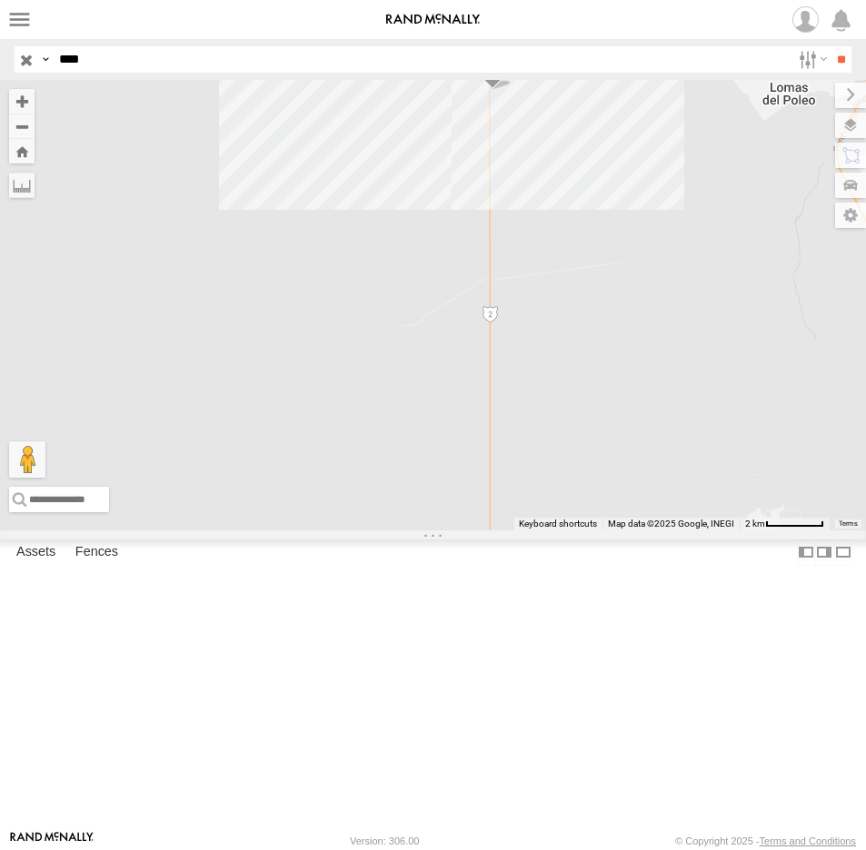
drag, startPoint x: 104, startPoint y: 64, endPoint x: -42, endPoint y: 54, distance: 146.7
click at [0, 54] on html at bounding box center [433, 425] width 866 height 850
type input "****"
click at [830, 46] on input "**" at bounding box center [840, 59] width 21 height 26
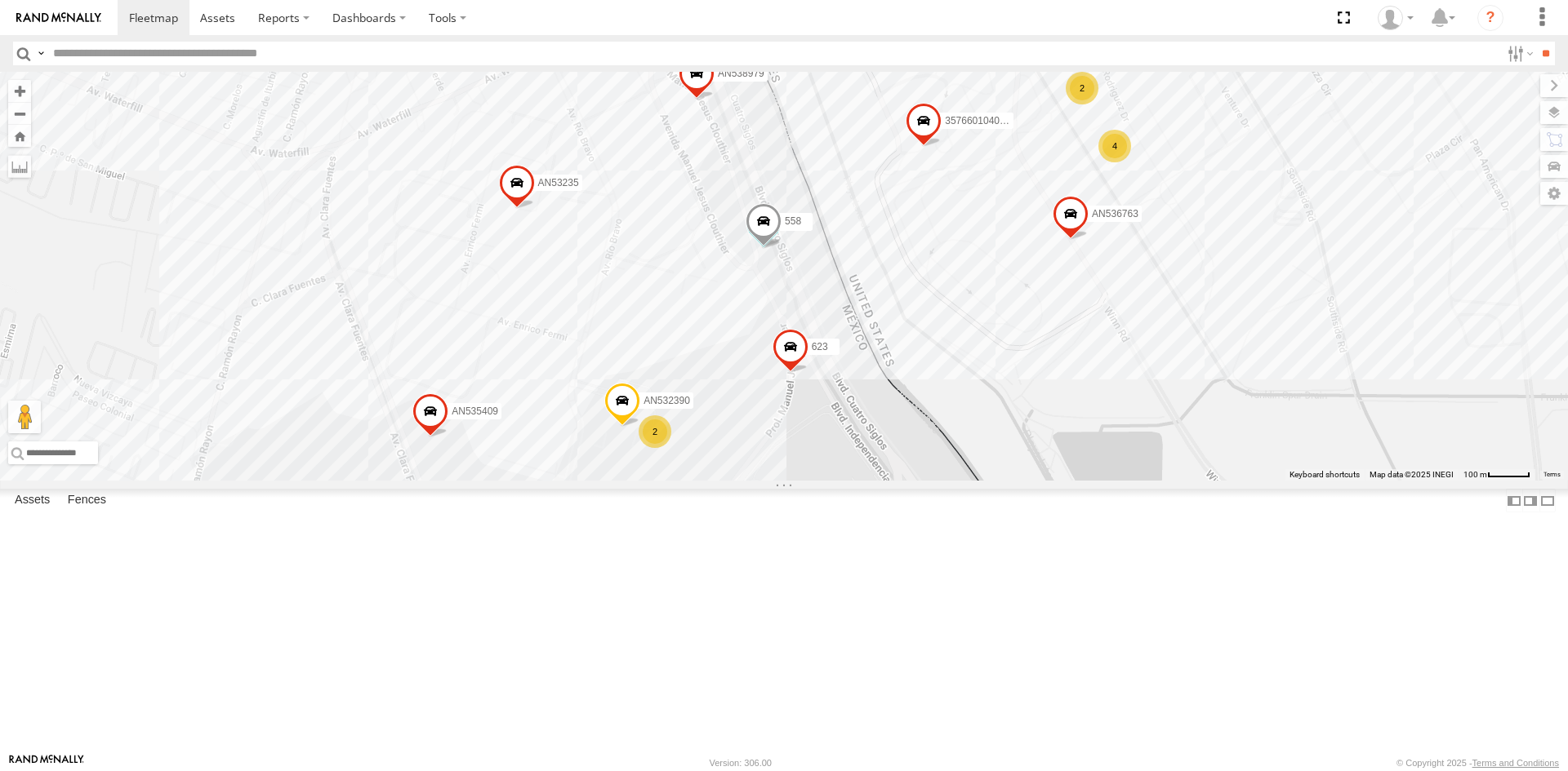
drag, startPoint x: 897, startPoint y: 454, endPoint x: 886, endPoint y: 484, distance: 32.0
click at [887, 481] on div "015910001935363 AN536621 F2771 AN53617 560 3487 141 AN53575 813 NISSAN 063 AN53…" at bounding box center [784, 276] width 1568 height 409
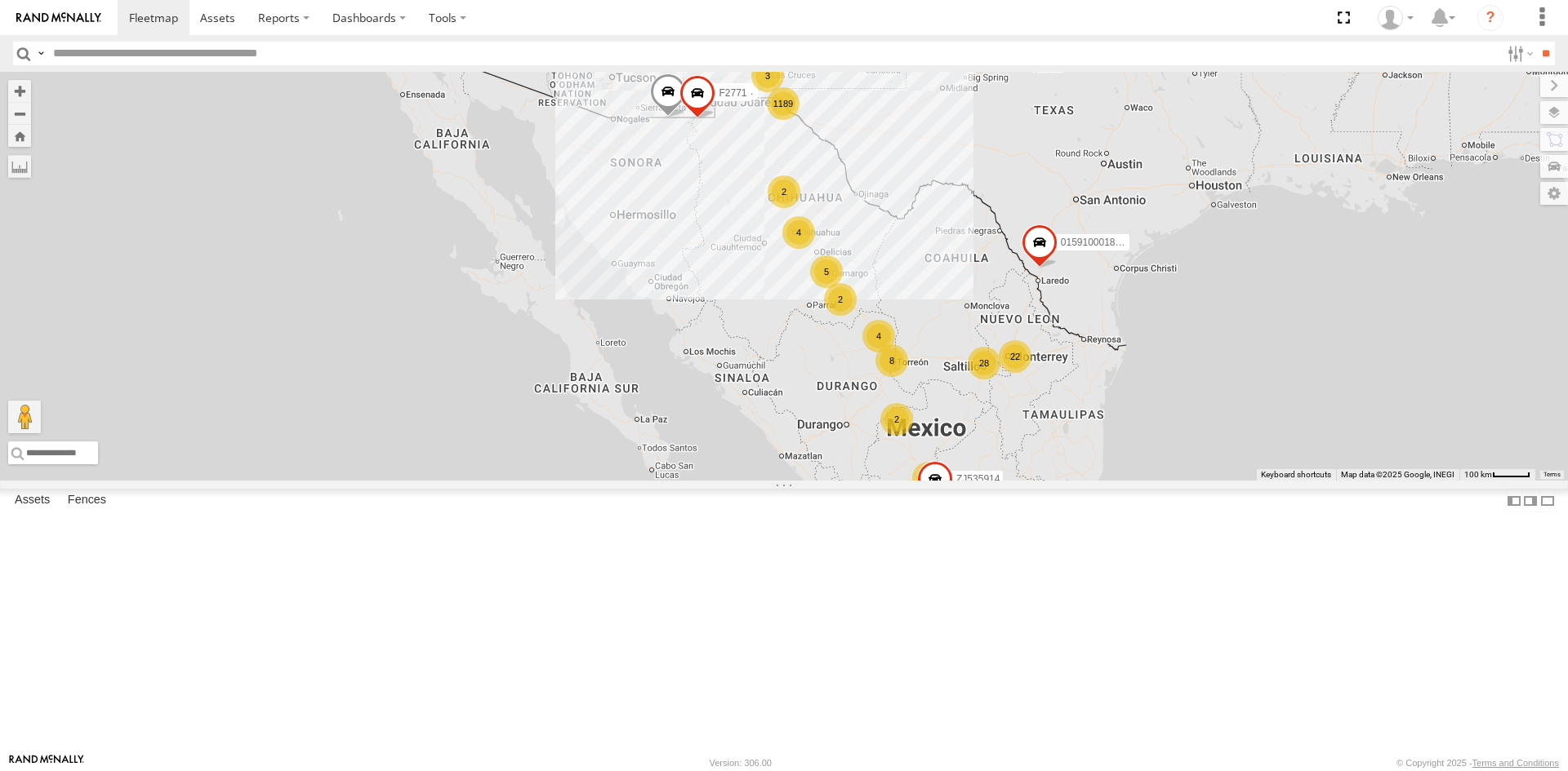
drag, startPoint x: 878, startPoint y: 197, endPoint x: 771, endPoint y: 289, distance: 141.1
click at [777, 290] on div "1189 5 6 2 28 4 4 22 3 3 8 2 015910001935363 2 4 2 015910001811580 AN534838 ZJ5…" at bounding box center [784, 276] width 1568 height 409
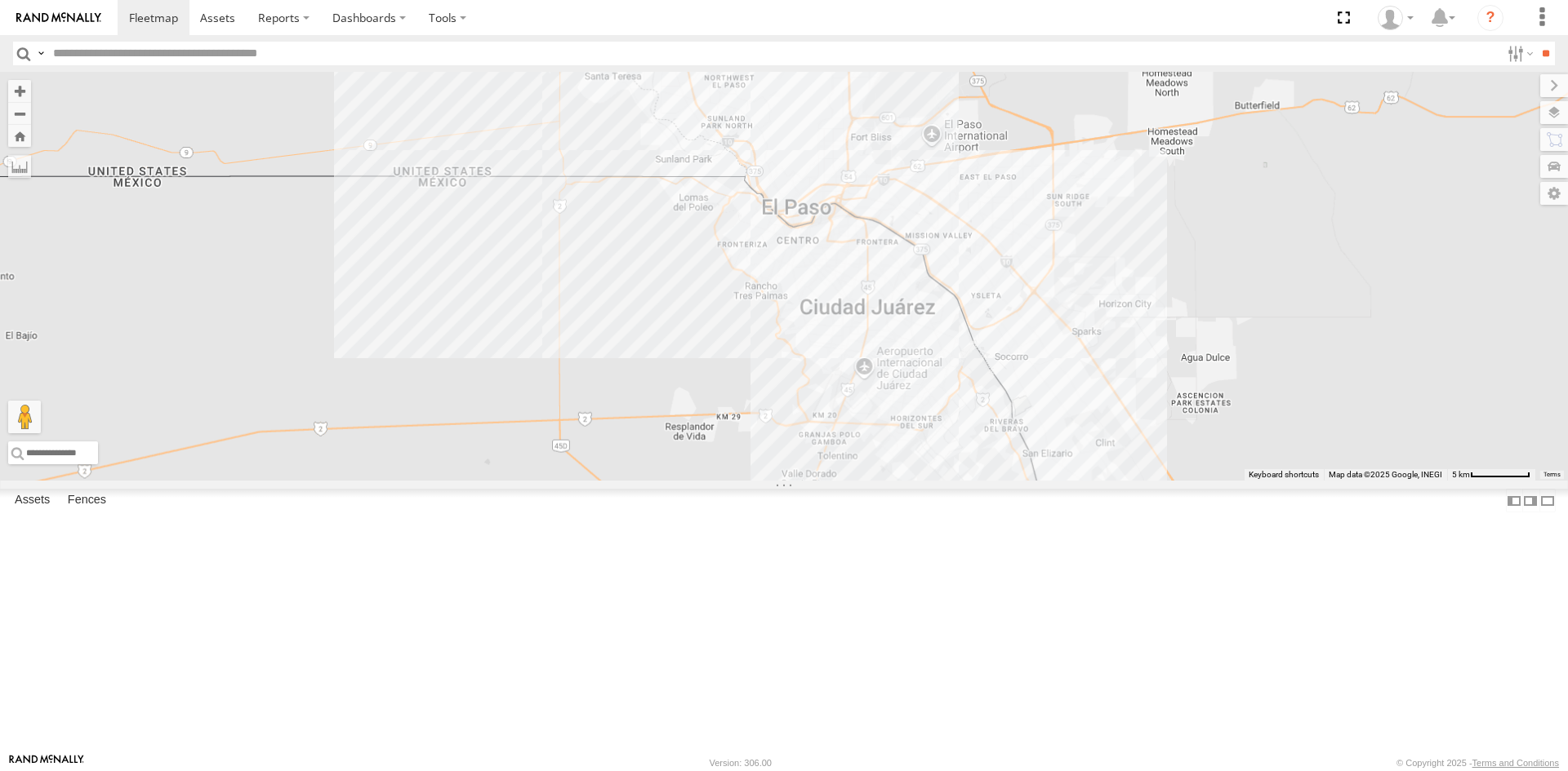
drag, startPoint x: 817, startPoint y: 301, endPoint x: 722, endPoint y: 301, distance: 95.0
click at [722, 301] on div "015910001935363 015910001811580 AN534838 ZJ535914 F2771" at bounding box center [784, 276] width 1568 height 409
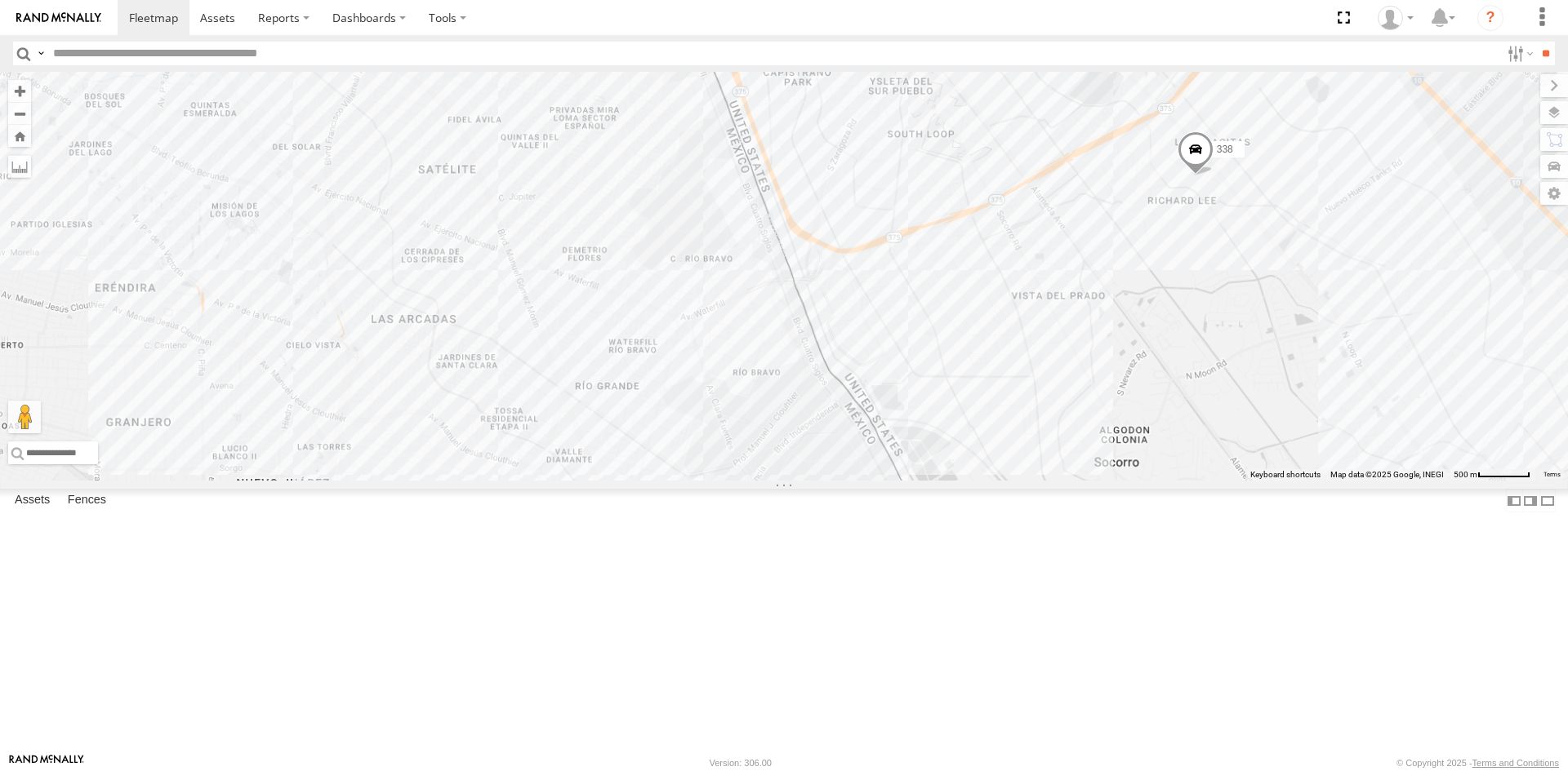
drag, startPoint x: 850, startPoint y: 504, endPoint x: 805, endPoint y: 375, distance: 136.6
click at [806, 384] on div "015910001935363 015910001811580 AN534838 ZJ535914 F2771 AN5310637 3489 6792 391…" at bounding box center [784, 276] width 1568 height 409
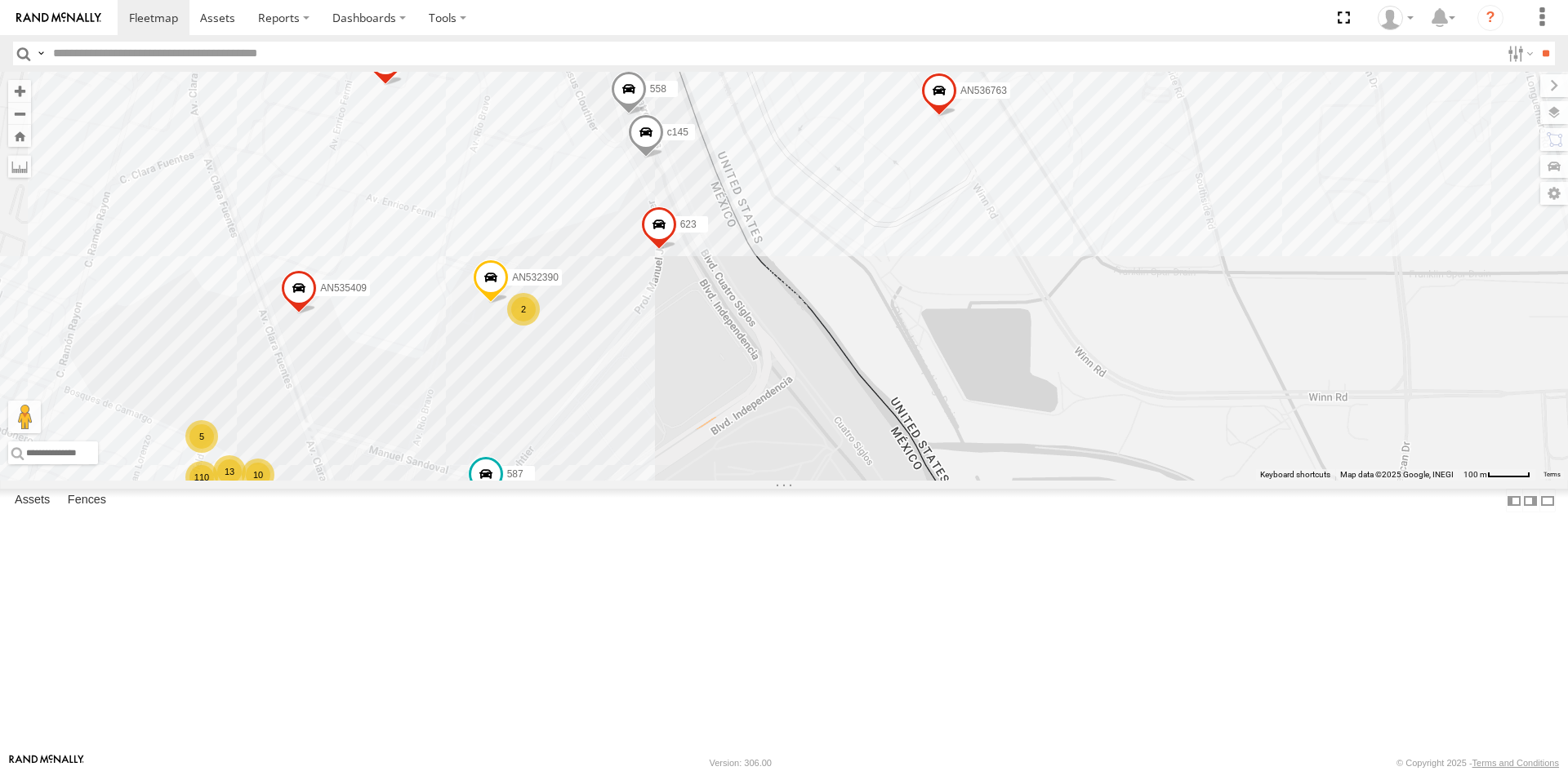
drag, startPoint x: 799, startPoint y: 398, endPoint x: 815, endPoint y: 469, distance: 72.8
click at [815, 469] on div "015910001935363 015910001811580 AN534838 ZJ535914 F2771 AN5310637 3489 6792 391…" at bounding box center [784, 276] width 1568 height 409
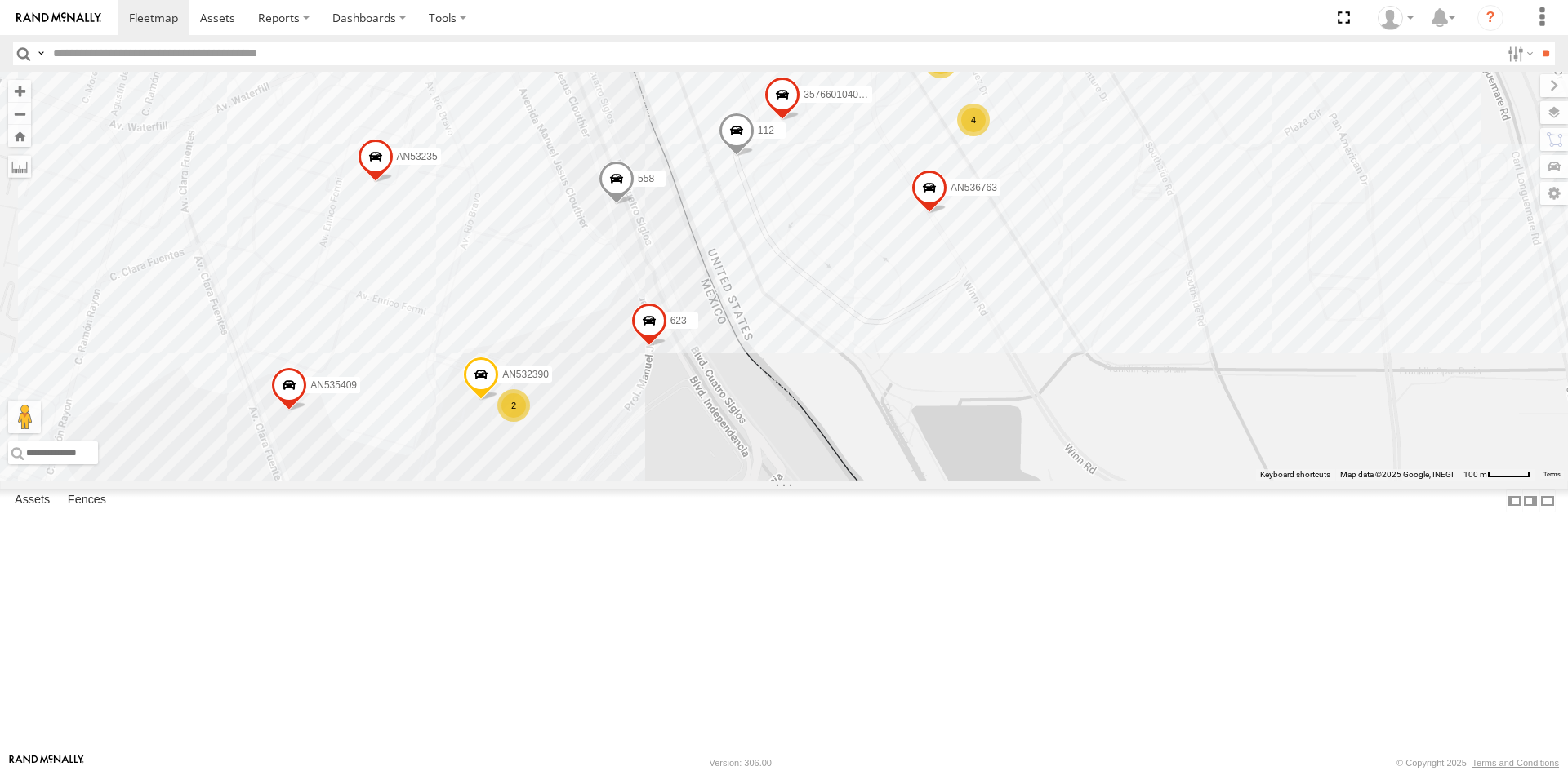
drag, startPoint x: 941, startPoint y: 492, endPoint x: 926, endPoint y: 551, distance: 60.9
click at [926, 481] on div "112 357660104096649 AN536763 c145 AN532390 AN539158 587 558 AN535409 623 281127…" at bounding box center [784, 276] width 1568 height 409
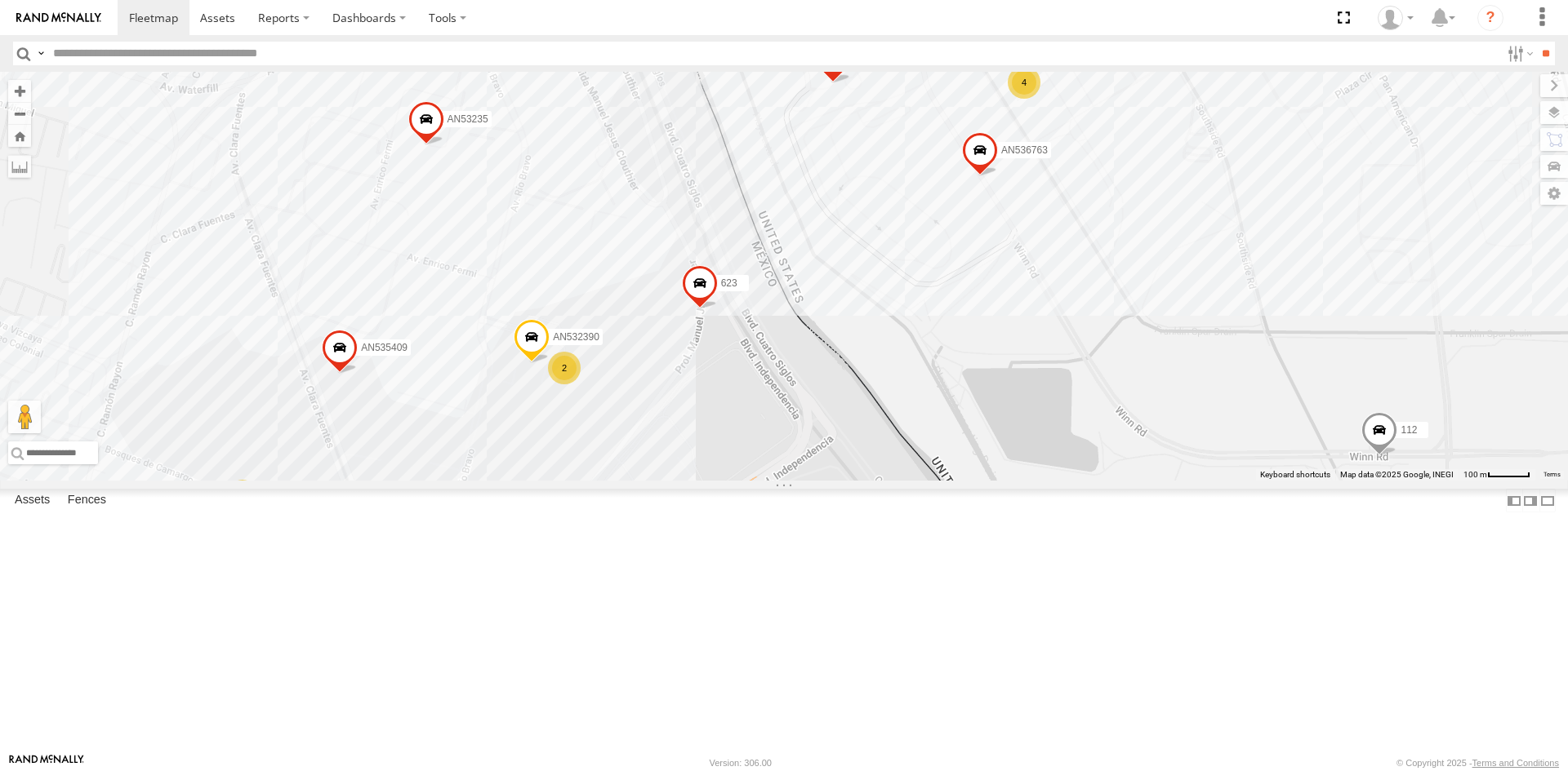
drag, startPoint x: 682, startPoint y: 572, endPoint x: 451, endPoint y: 559, distance: 231.4
click at [685, 481] on div "112 357660104096649 AN536763 c145 AN532390 AN539158 587 AN535545 558 AN535409 6…" at bounding box center [784, 276] width 1568 height 409
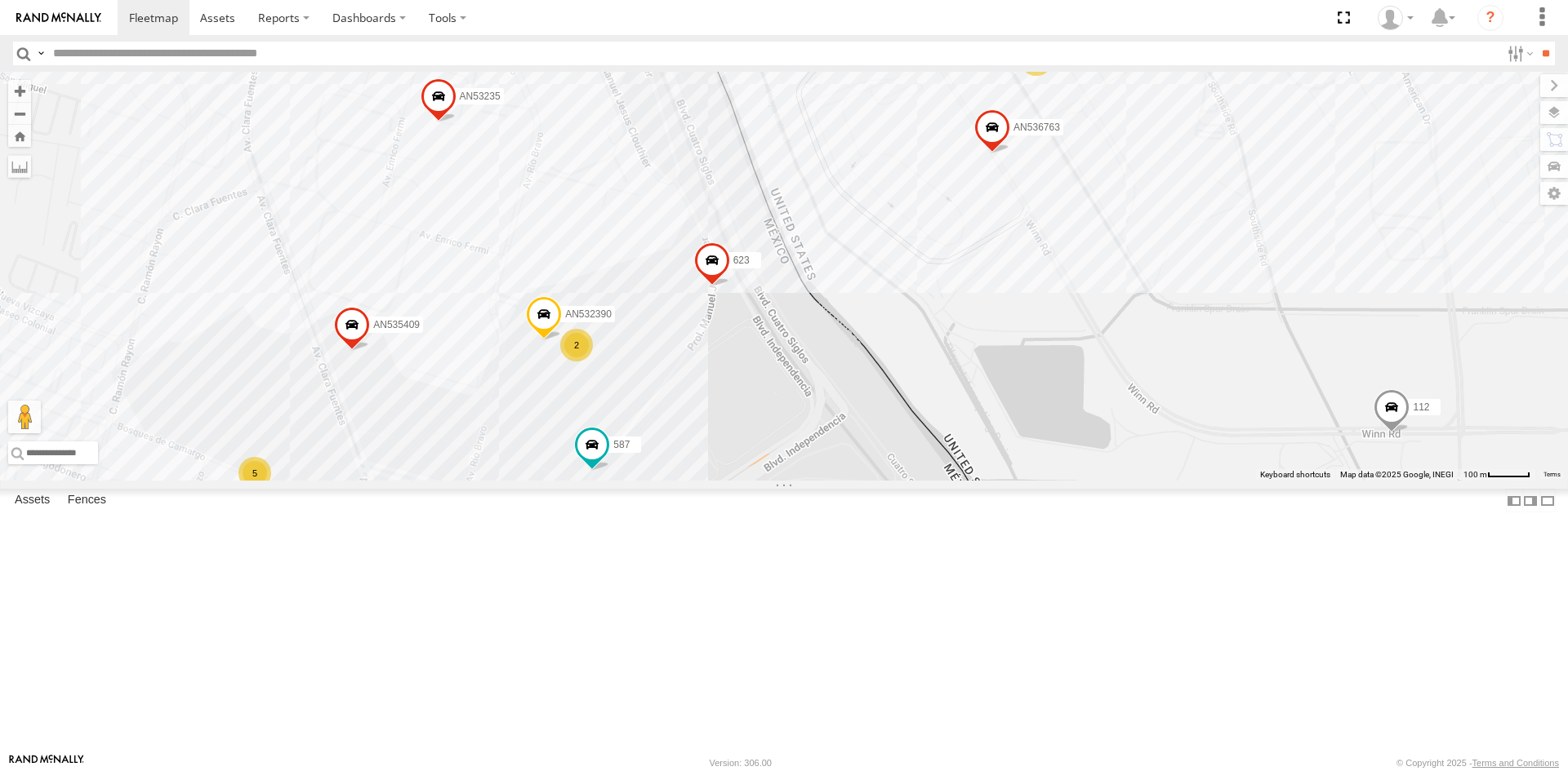
drag, startPoint x: 717, startPoint y: 626, endPoint x: 293, endPoint y: 478, distance: 449.1
click at [729, 481] on div "112 357660104096649 AN536763 c145 AN532390 AN539158 587 AN535545 558 AN535409 6…" at bounding box center [784, 276] width 1568 height 409
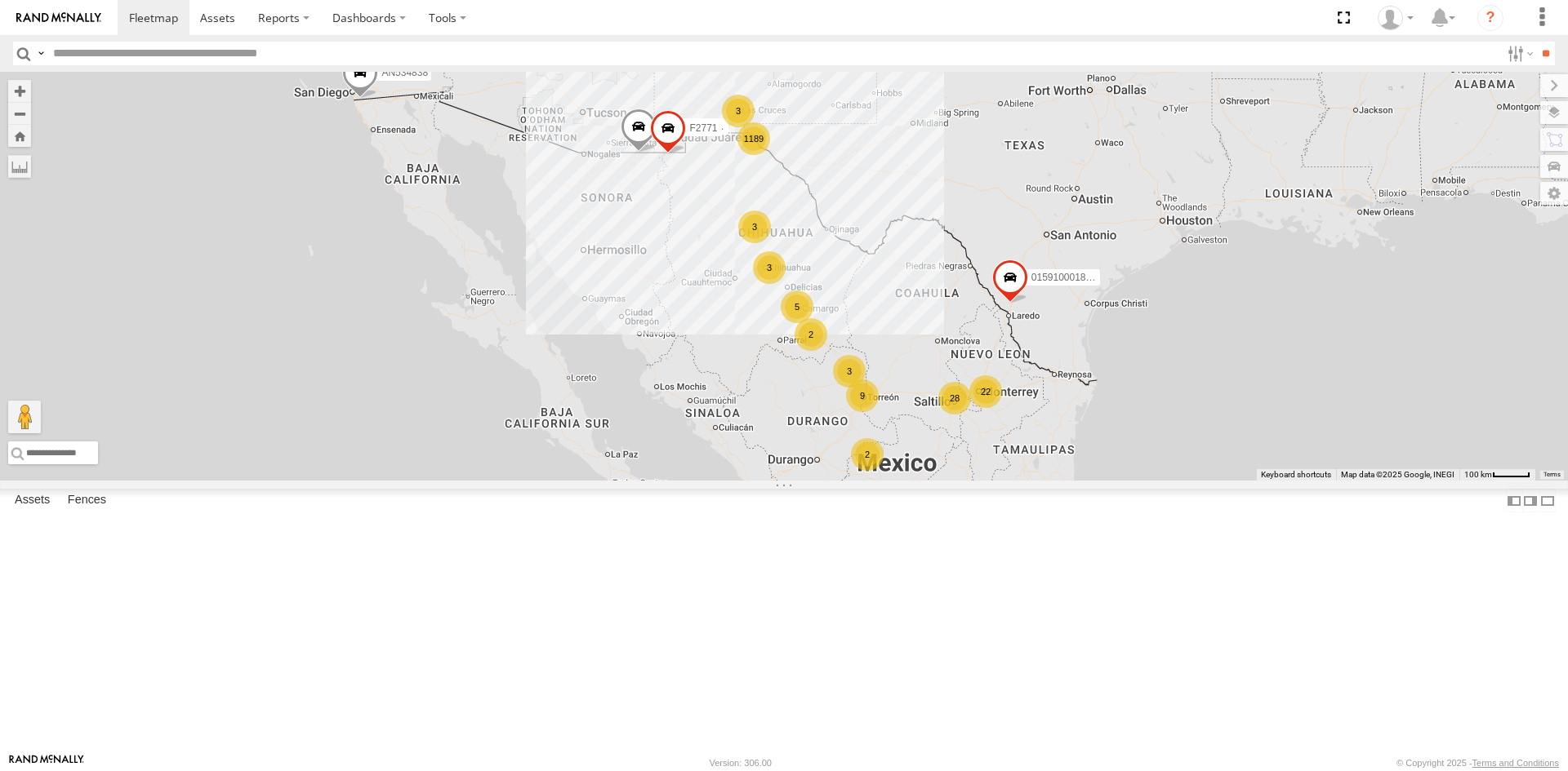
click at [608, 450] on div "1189 5 6 2 28 4 3 22 3 3 9 2 015910001935363 3 3 2 015910001811580 AN534838 ZJ5…" at bounding box center [784, 276] width 1568 height 409
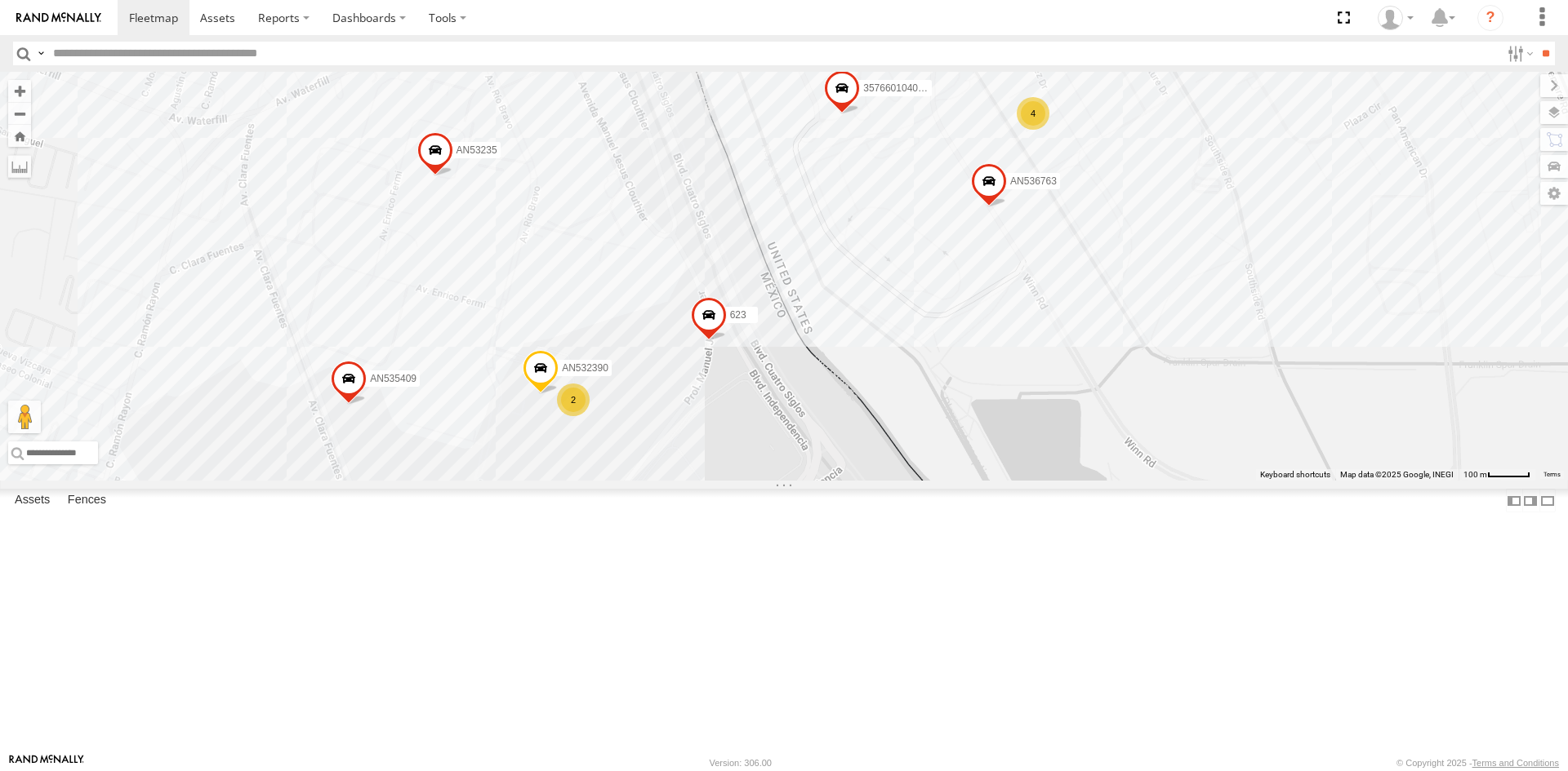
drag, startPoint x: 751, startPoint y: 339, endPoint x: 796, endPoint y: 479, distance: 147.1
click at [796, 479] on div "015910001935363 015910001811580 AN534838 ZJ535914 F2771 112 181 357660104096649…" at bounding box center [784, 276] width 1568 height 409
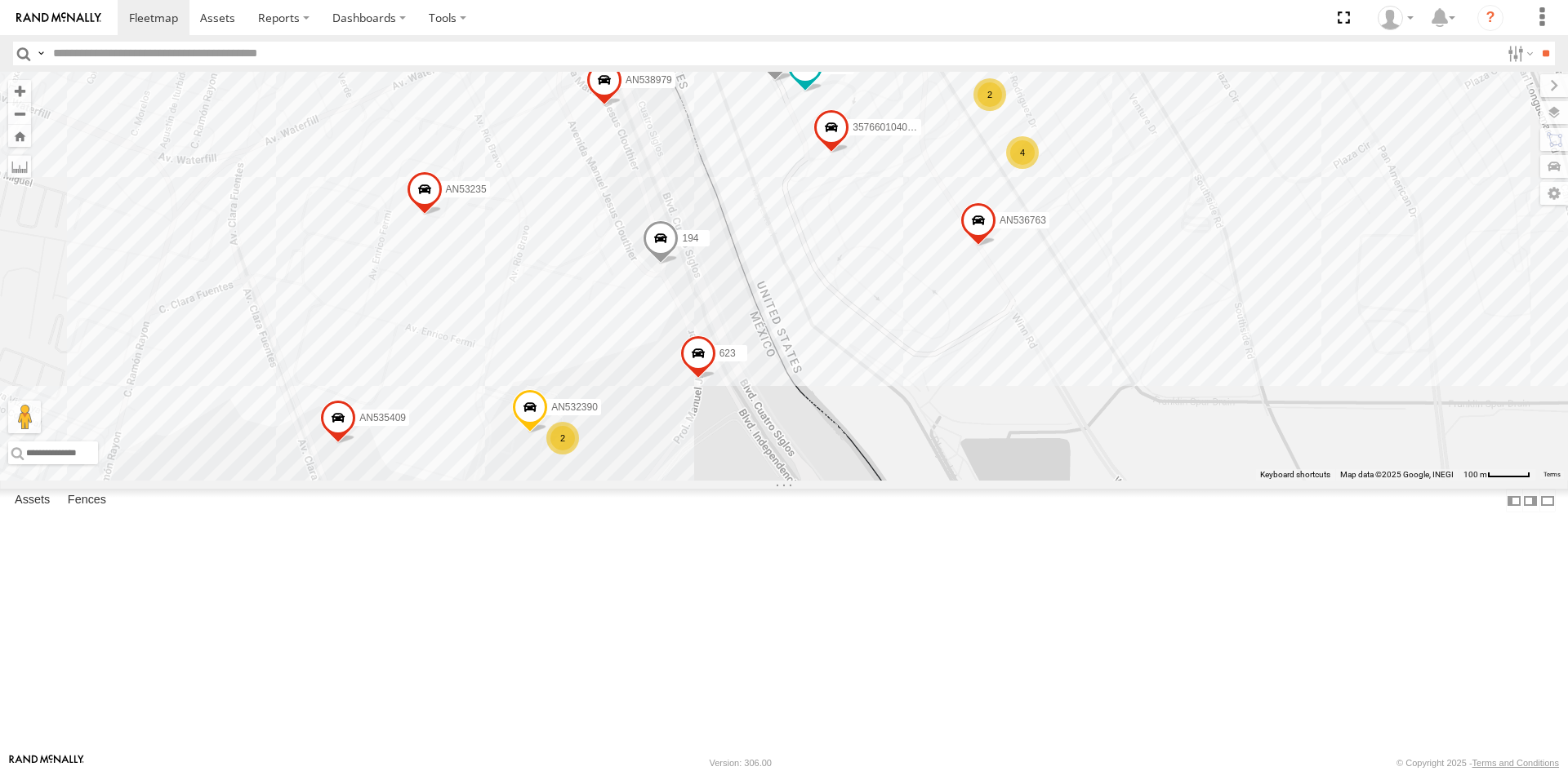
drag, startPoint x: 773, startPoint y: 393, endPoint x: 761, endPoint y: 429, distance: 37.9
click at [761, 434] on div "357660104096649 015910001918898 AN536763 c145 AN532390 AN539158 587 AN535545 55…" at bounding box center [784, 276] width 1568 height 409
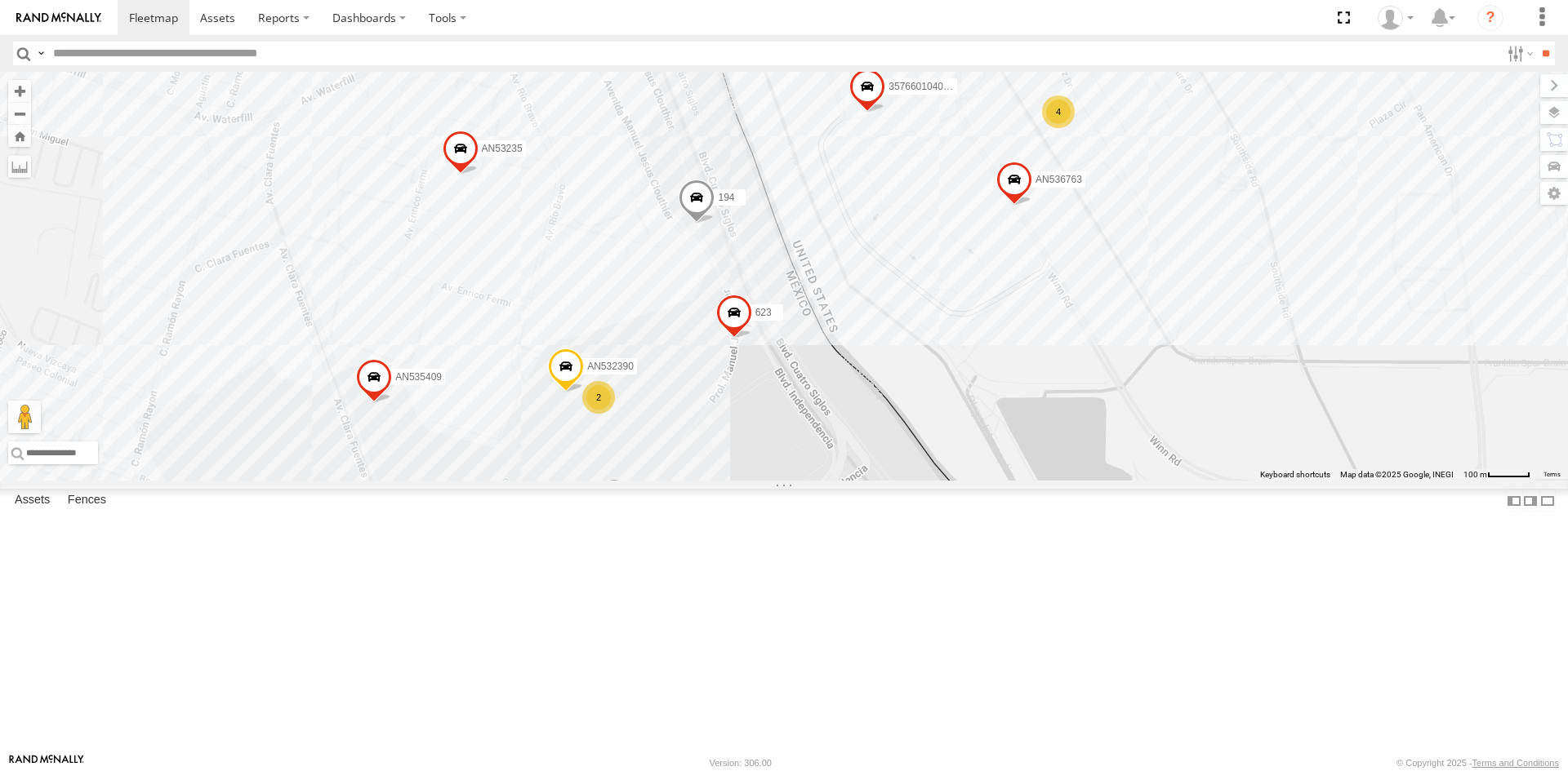
drag, startPoint x: 832, startPoint y: 524, endPoint x: 869, endPoint y: 485, distance: 53.8
click at [869, 481] on div "357660104096649 015910001918898 AN536763 c145 AN532390 AN539158 587 AN535545 55…" at bounding box center [784, 276] width 1568 height 409
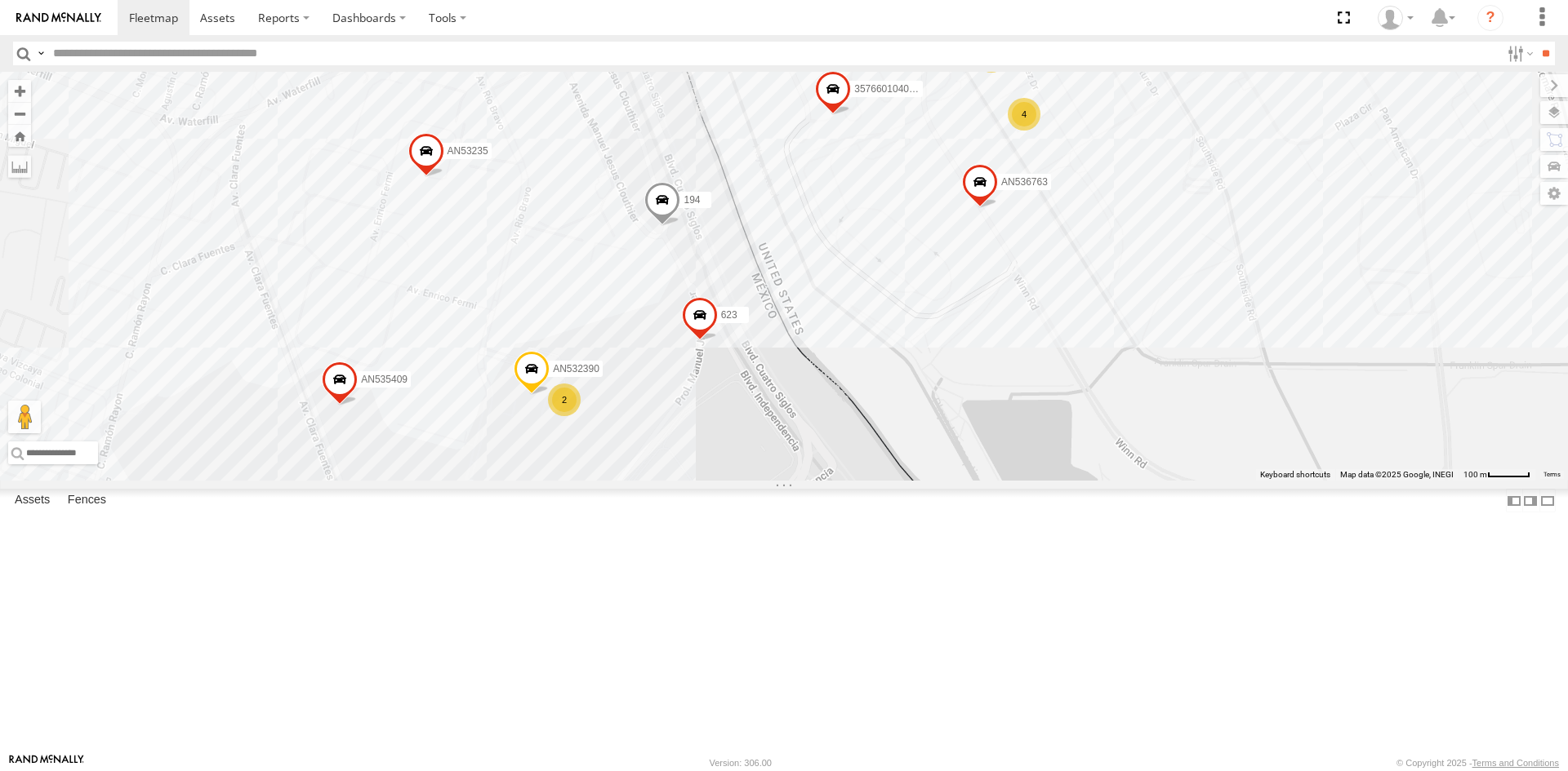
drag, startPoint x: 914, startPoint y: 459, endPoint x: 878, endPoint y: 463, distance: 36.2
click at [878, 463] on div "357660104096649 015910001918898 AN536763 c145 AN532390 AN539158 587 AN535545 55…" at bounding box center [784, 276] width 1568 height 409
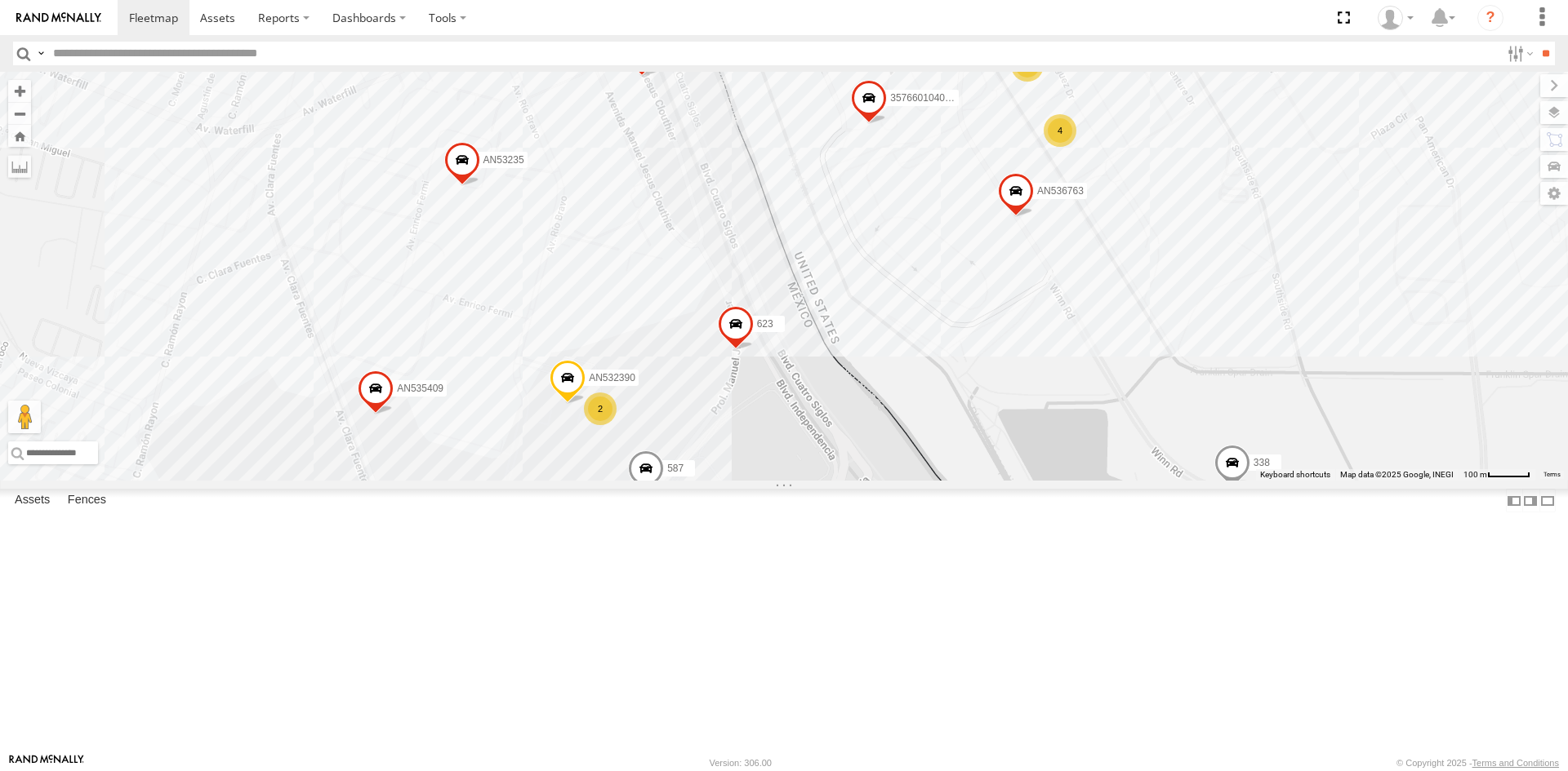
drag, startPoint x: 749, startPoint y: 337, endPoint x: 797, endPoint y: 339, distance: 48.0
click at [797, 340] on div "181 357660104096649 AN536763 AN532390 587 AN535545 558 AN535409 623 5938 338 AN…" at bounding box center [784, 276] width 1568 height 409
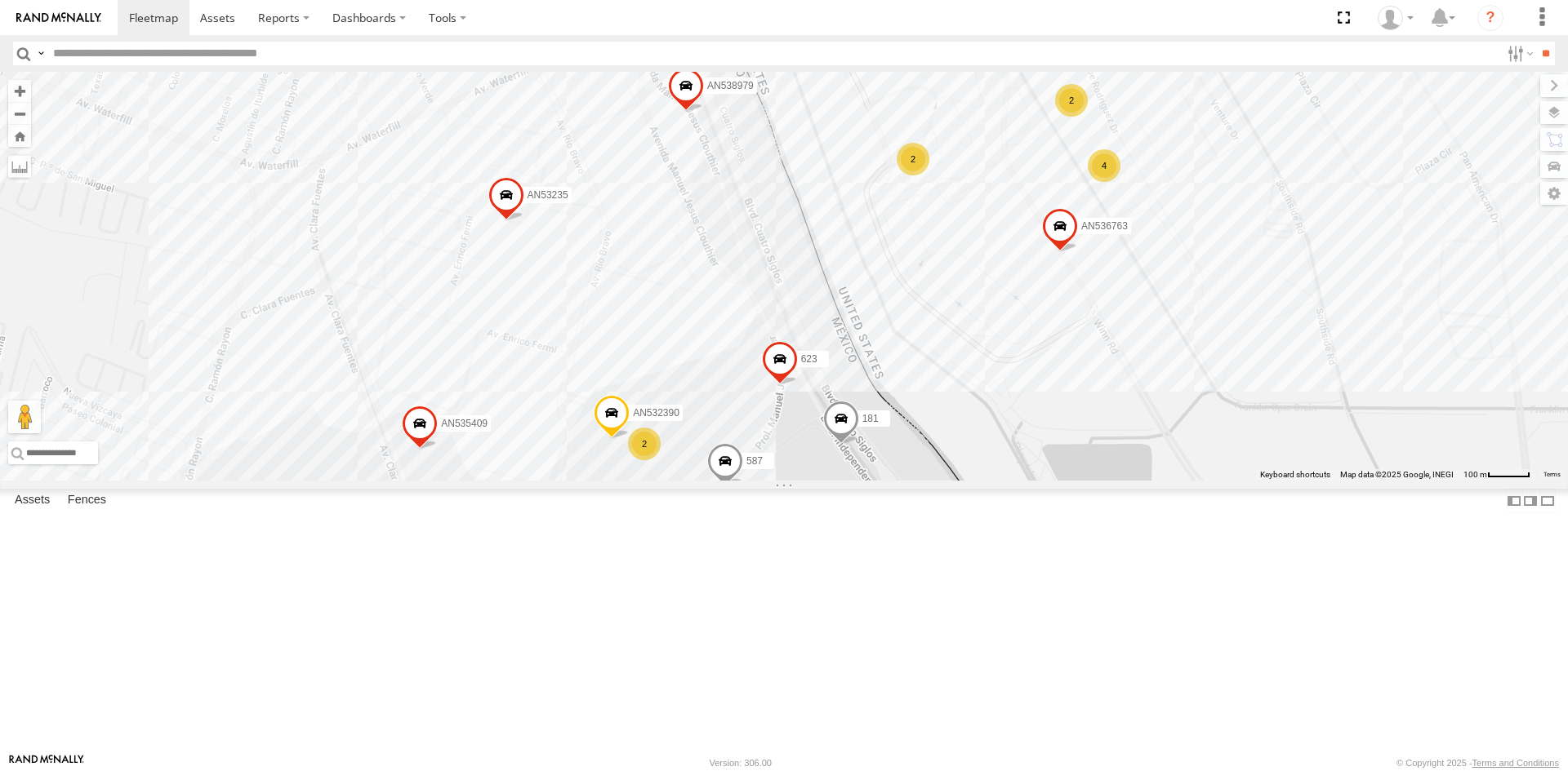
drag, startPoint x: 937, startPoint y: 499, endPoint x: 947, endPoint y: 544, distance: 46.1
click at [947, 481] on div "181 015910001918898 AN536763 AN532390 AN539158 587 AN535545 558 AN535409 623 59…" at bounding box center [784, 276] width 1568 height 409
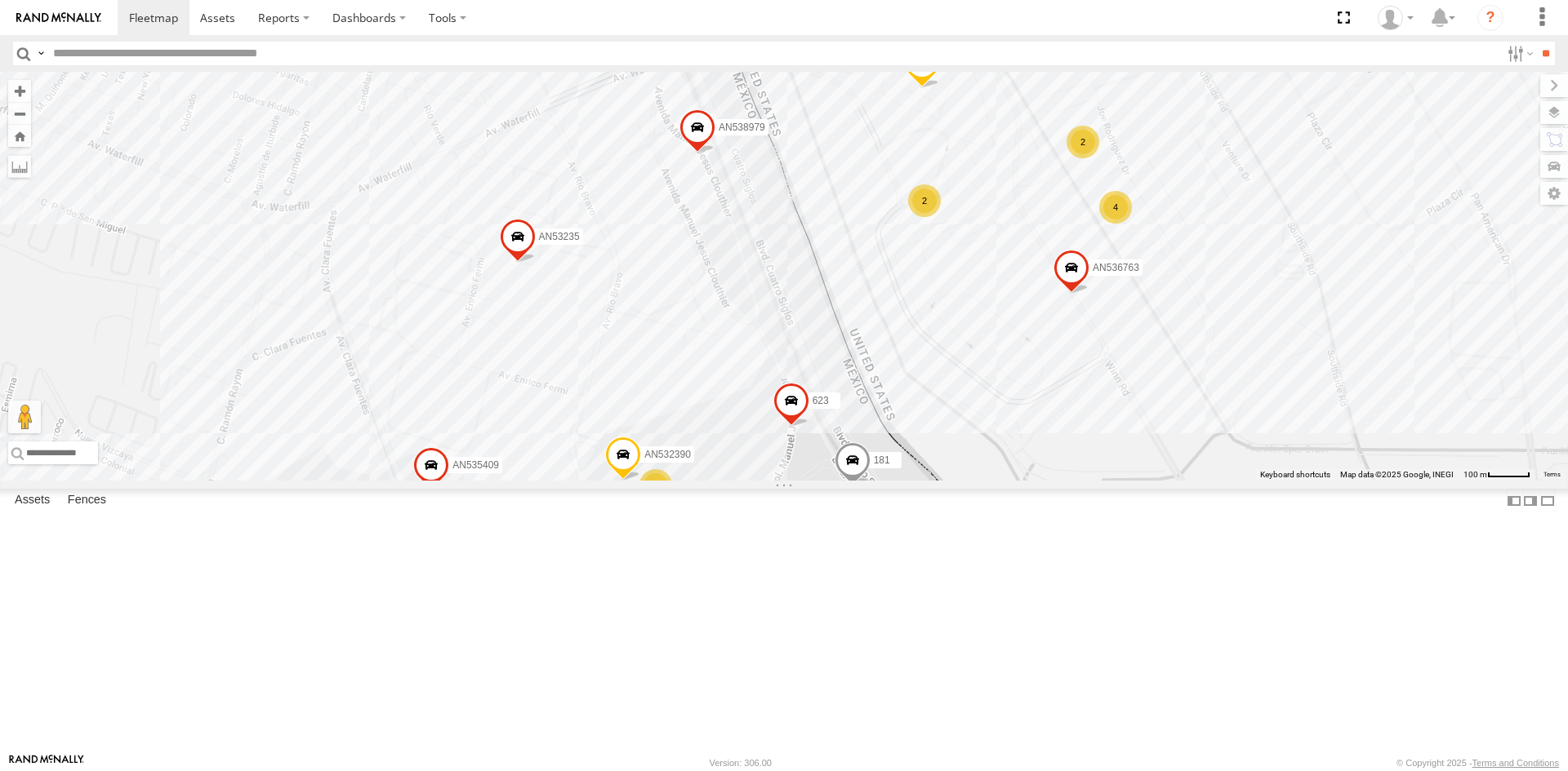
drag, startPoint x: 899, startPoint y: 381, endPoint x: 910, endPoint y: 425, distance: 45.4
click at [910, 425] on div "181 015910001918898 AN536763 AN532390 AN539158 587 AN535545 558 AN535409 623 59…" at bounding box center [784, 276] width 1568 height 409
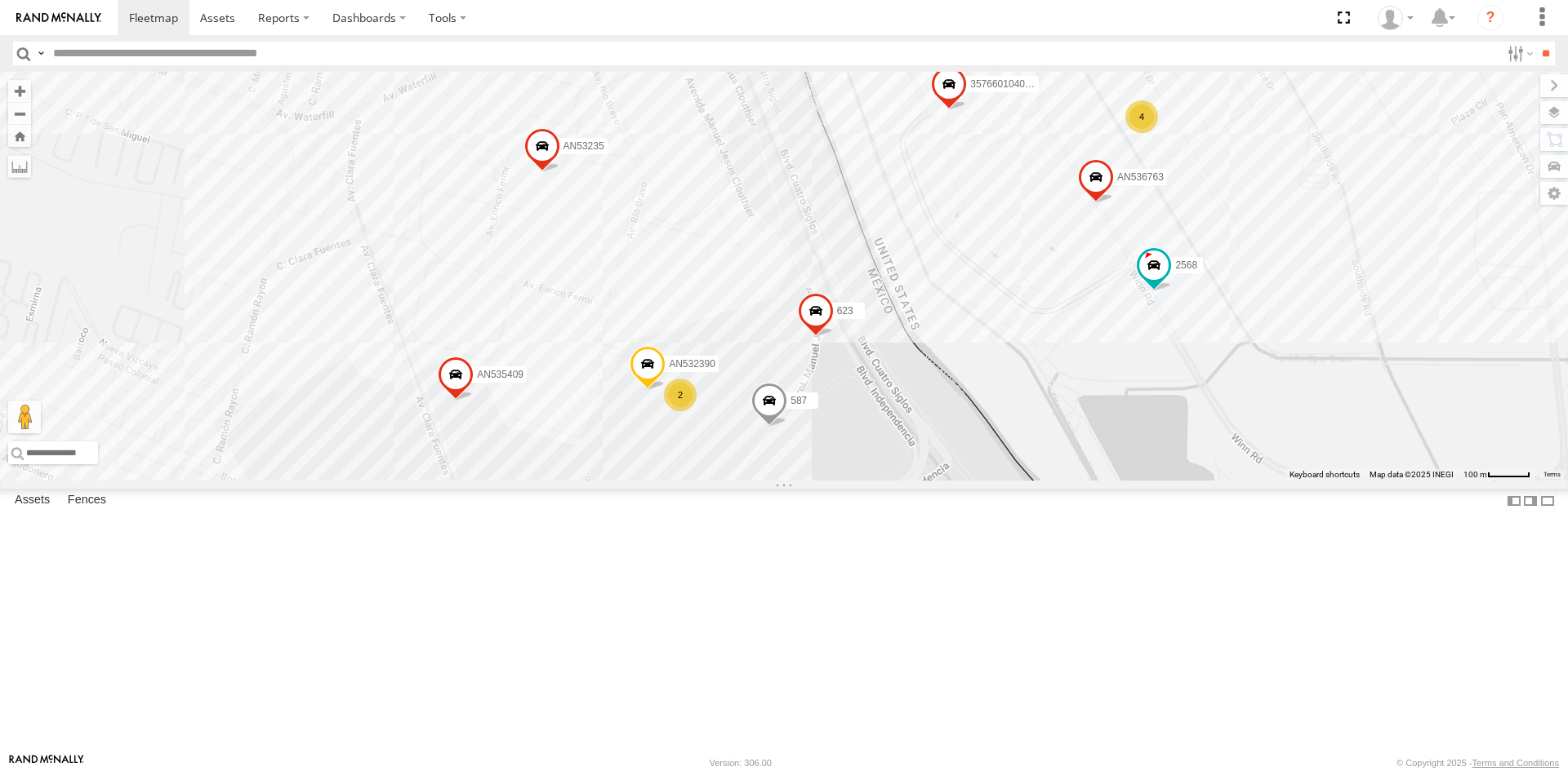
drag, startPoint x: 890, startPoint y: 567, endPoint x: 843, endPoint y: 636, distance: 83.5
click at [845, 481] on div "112 181 357660104096649 AN536763 c145 AN539158 587 AN535545 L722 AN535409 623 5…" at bounding box center [784, 276] width 1568 height 409
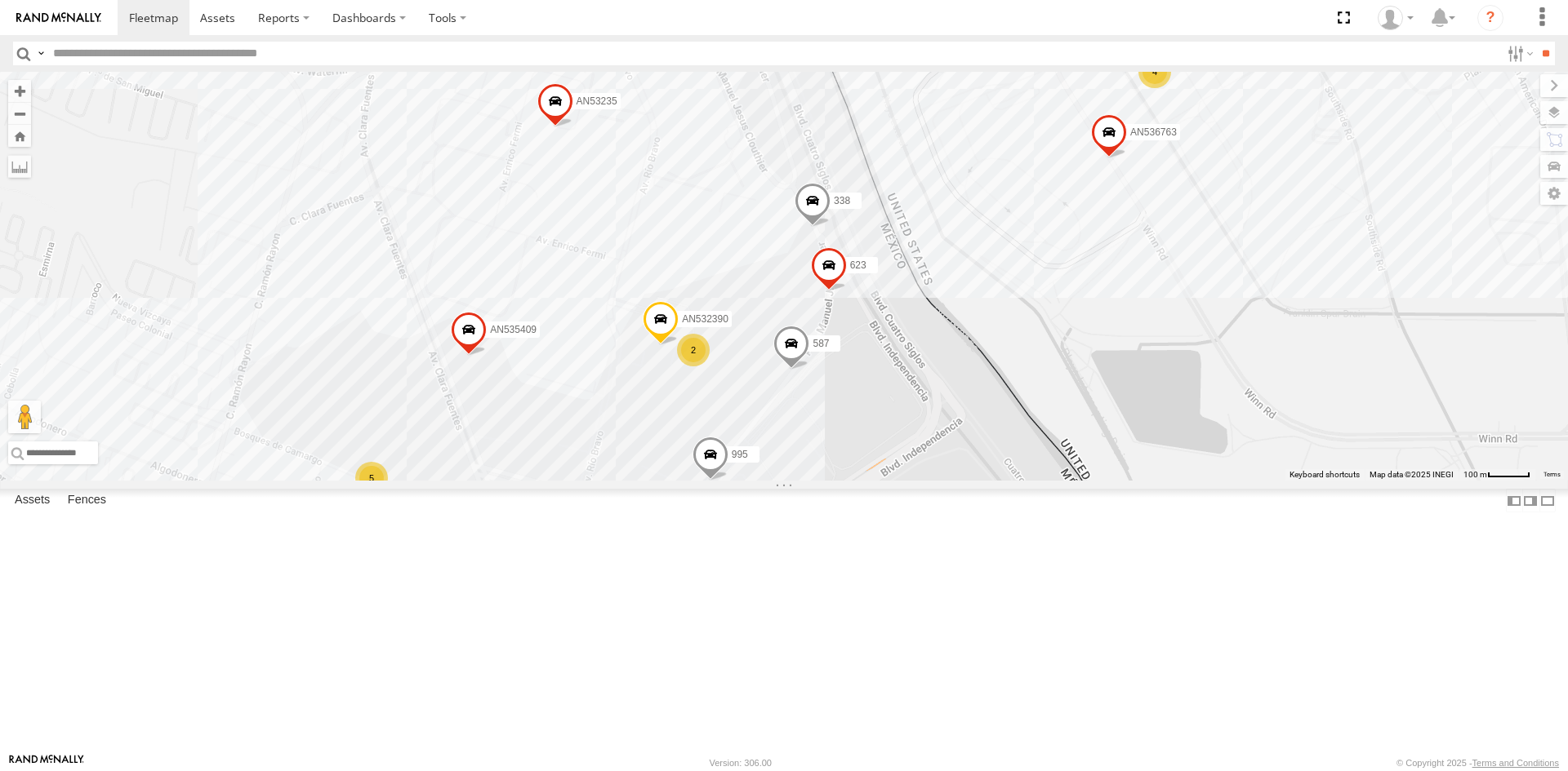
drag, startPoint x: 773, startPoint y: 592, endPoint x: 804, endPoint y: 465, distance: 130.7
click at [804, 479] on div "357660104096649 AN536763 AN532390 AN539158 587 AN535545 1109 558 AN535409 623 5…" at bounding box center [784, 276] width 1568 height 409
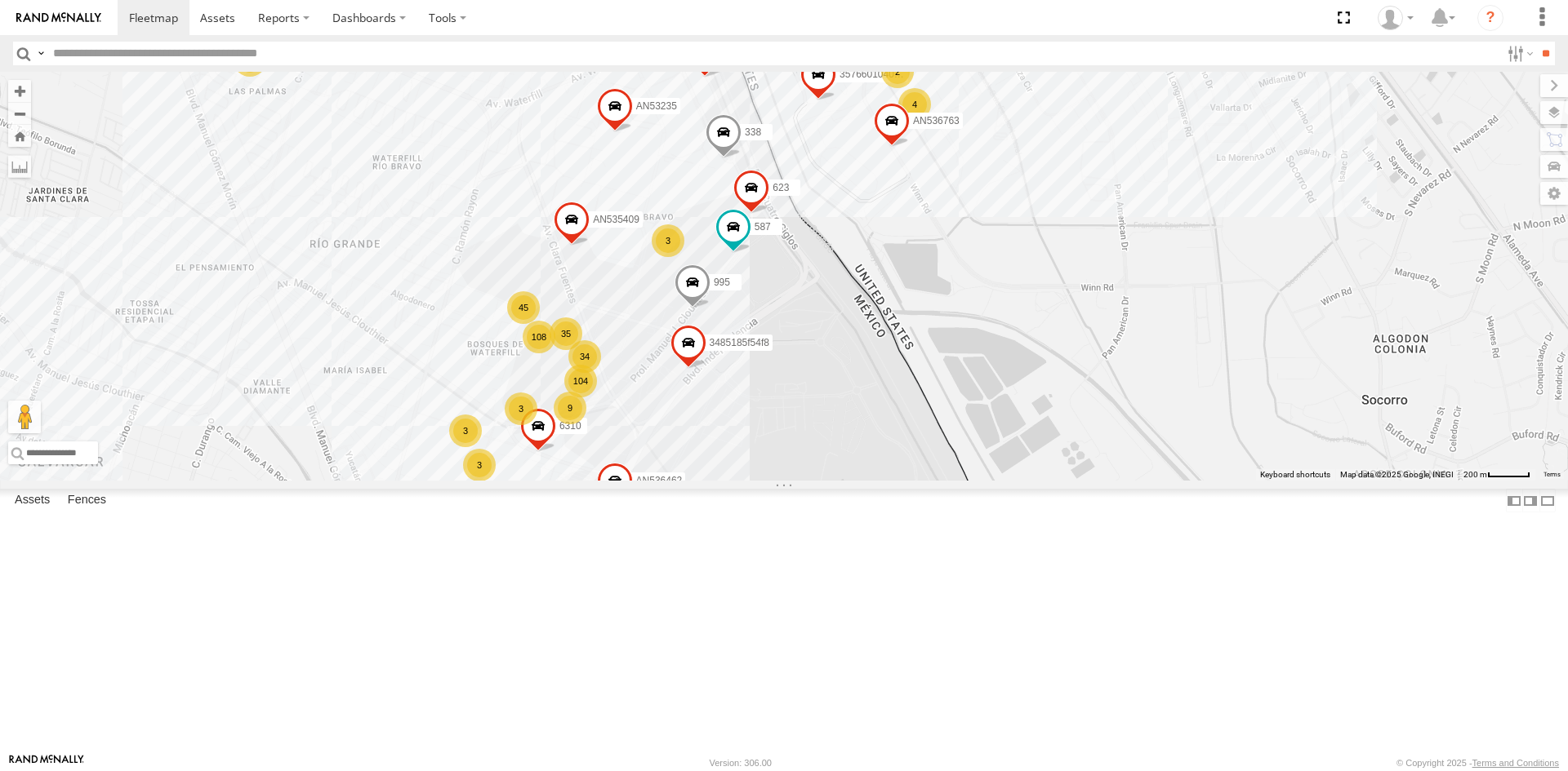
drag, startPoint x: 872, startPoint y: 328, endPoint x: 839, endPoint y: 448, distance: 124.5
click at [839, 448] on div "AN535566 015910001811580 AN534838 ZJ535914 AN5310637 410 553 C972 AN53575 AN537…" at bounding box center [784, 276] width 1568 height 409
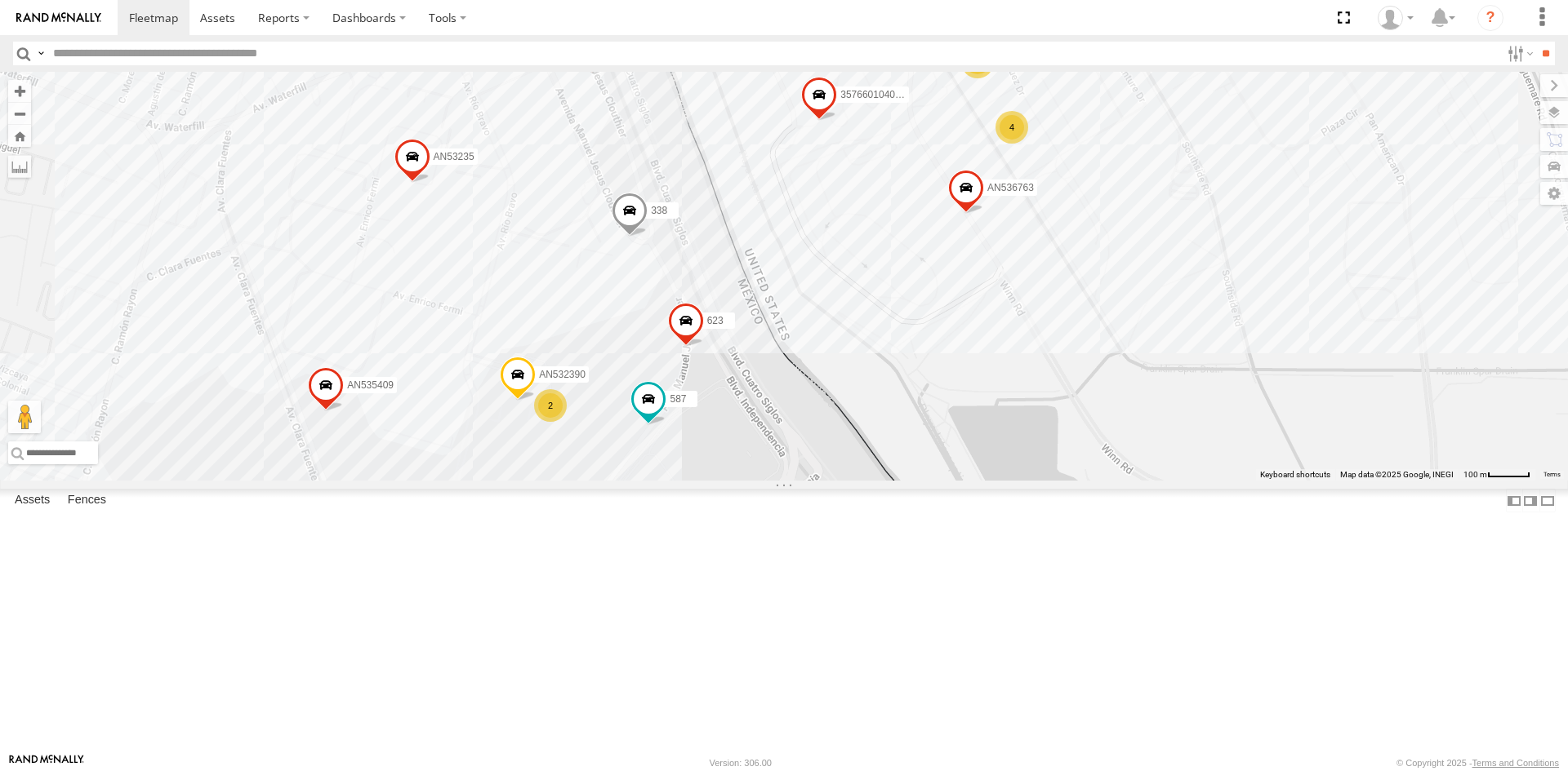
drag, startPoint x: 846, startPoint y: 444, endPoint x: 879, endPoint y: 452, distance: 34.0
click at [867, 460] on div "AN535566 015910001811580 AN534838 ZJ535914 AN5310637 410 553 C972 AN53575 AN537…" at bounding box center [784, 276] width 1568 height 409
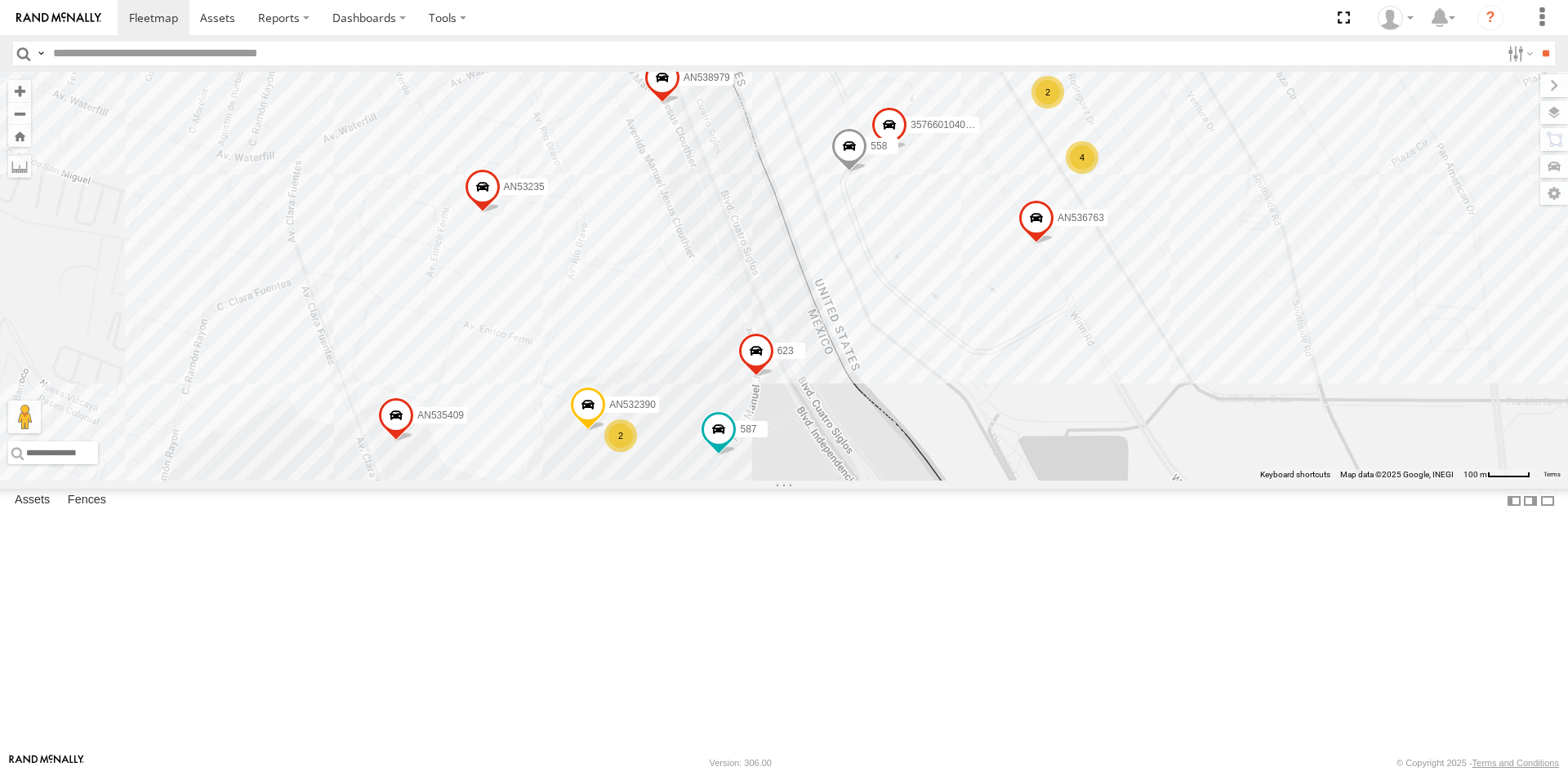
drag, startPoint x: 440, startPoint y: 448, endPoint x: 529, endPoint y: 475, distance: 93.0
click at [518, 479] on div "AN535566 015910001811580 AN534838 ZJ535914 AN5310637 410 553 C972 AN53575 AN537…" at bounding box center [784, 276] width 1568 height 409
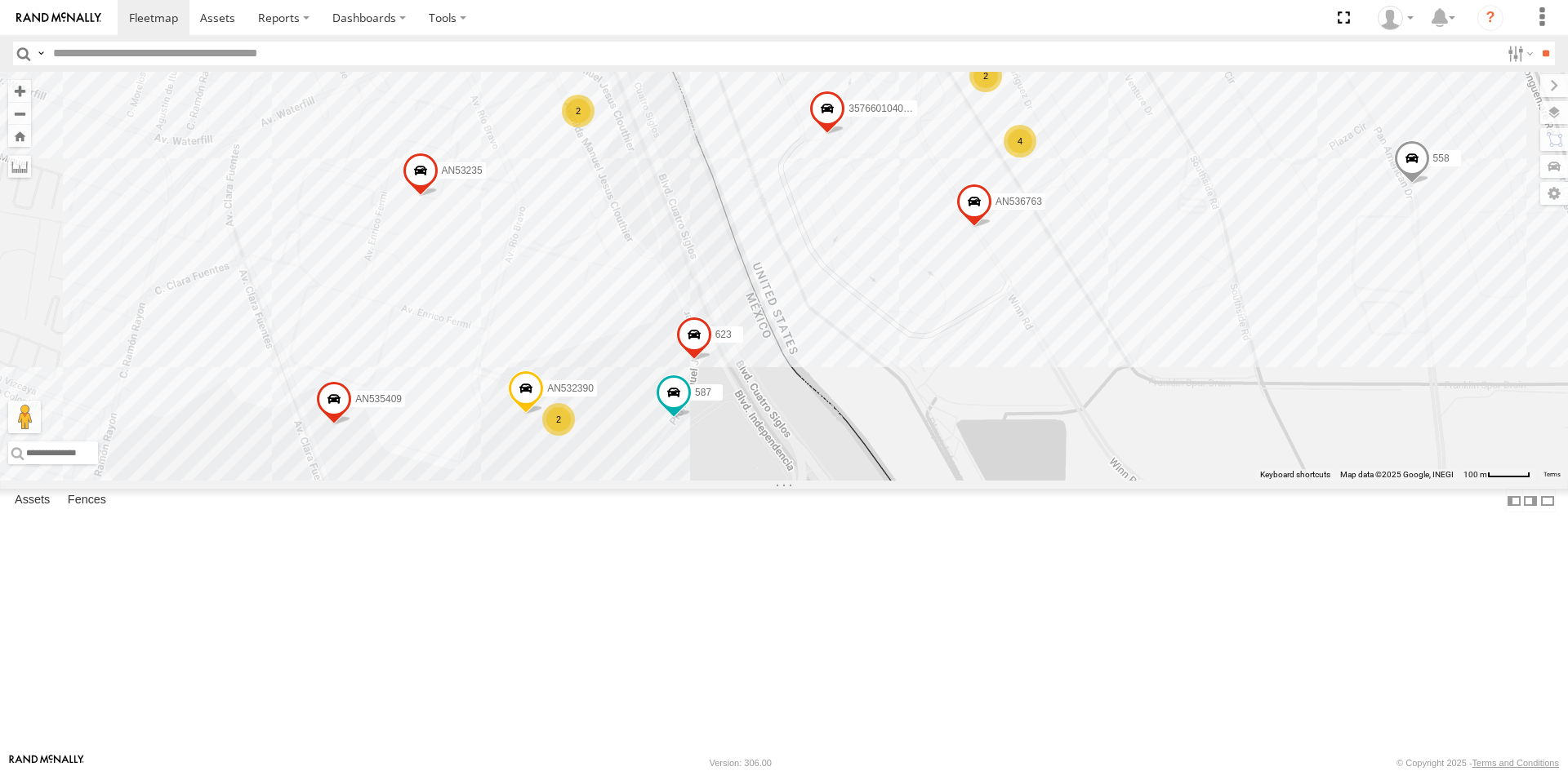
drag, startPoint x: 738, startPoint y: 375, endPoint x: 659, endPoint y: 354, distance: 81.7
click at [660, 358] on div "357660104096649 015910001918898 AN536763 AN532390 AN539158 587 AN535545 558 AN5…" at bounding box center [784, 276] width 1568 height 409
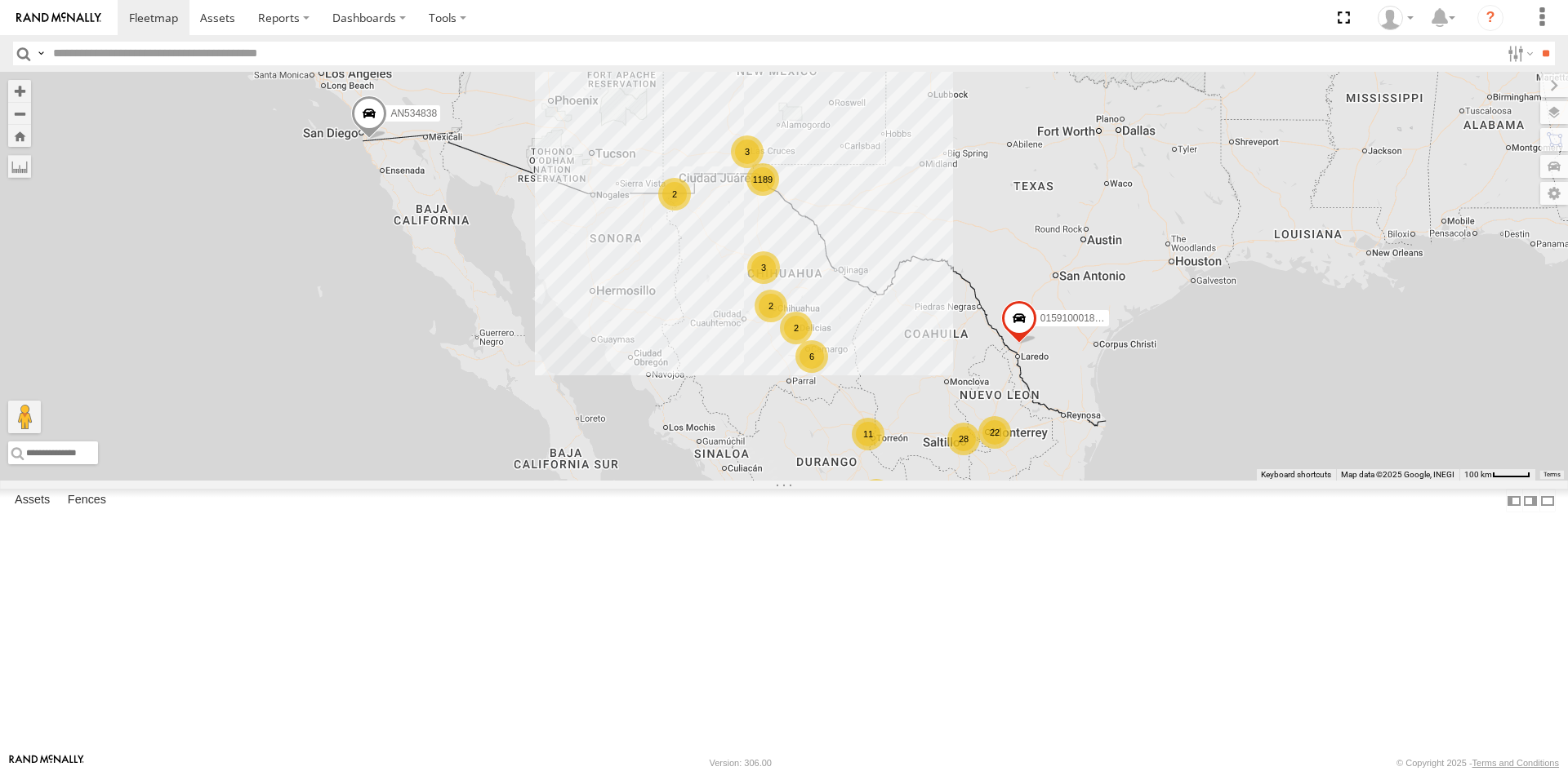
drag, startPoint x: 646, startPoint y: 427, endPoint x: 592, endPoint y: 518, distance: 105.8
click at [592, 481] on div "015910001811580 AN534838 1189 6 6 2 28 4 2 11 22 3 3 2 2 3 AN535566 ZJ535914 2" at bounding box center [784, 276] width 1568 height 409
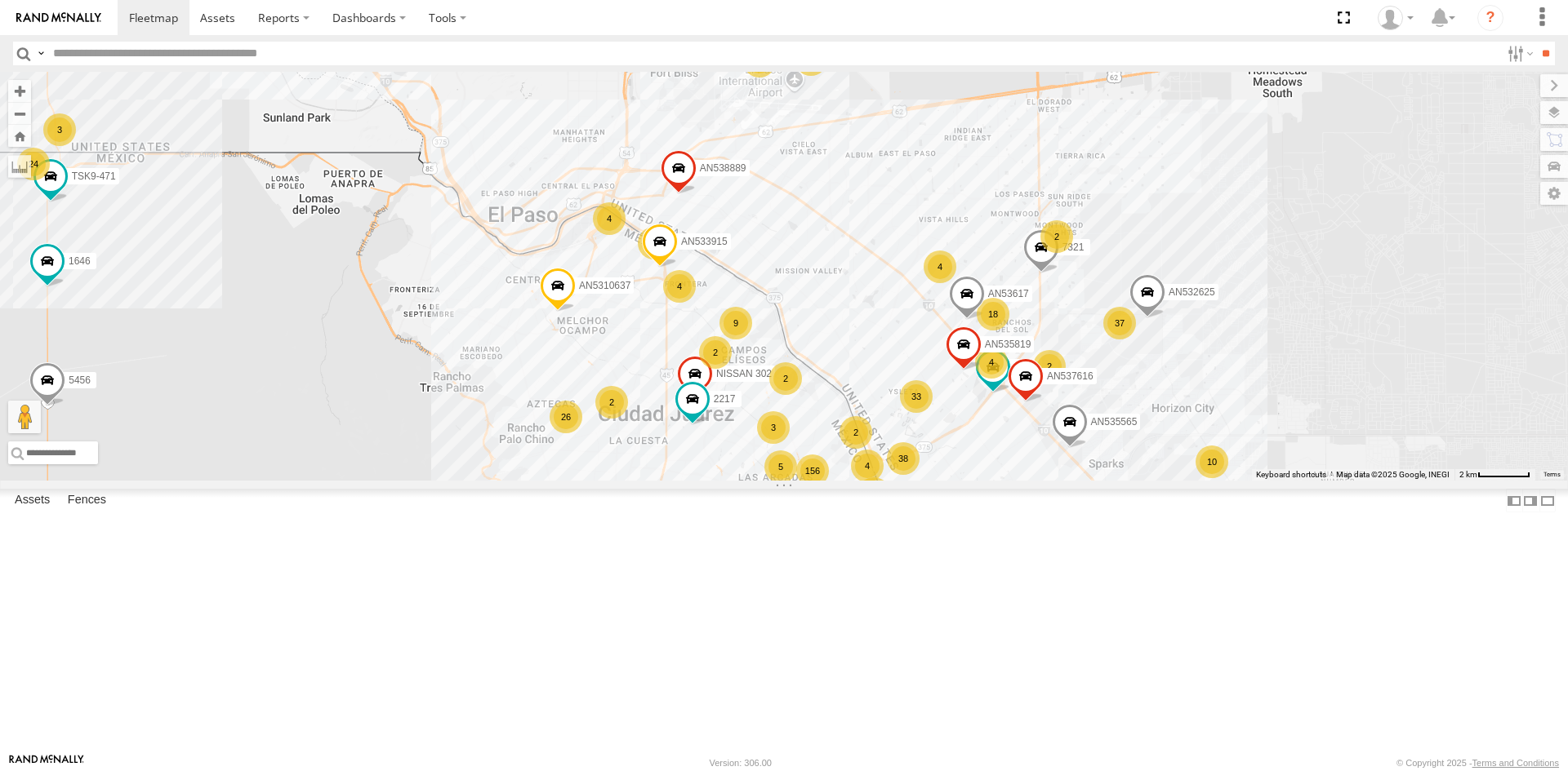
click at [840, 416] on div "2" at bounding box center [856, 432] width 32 height 32
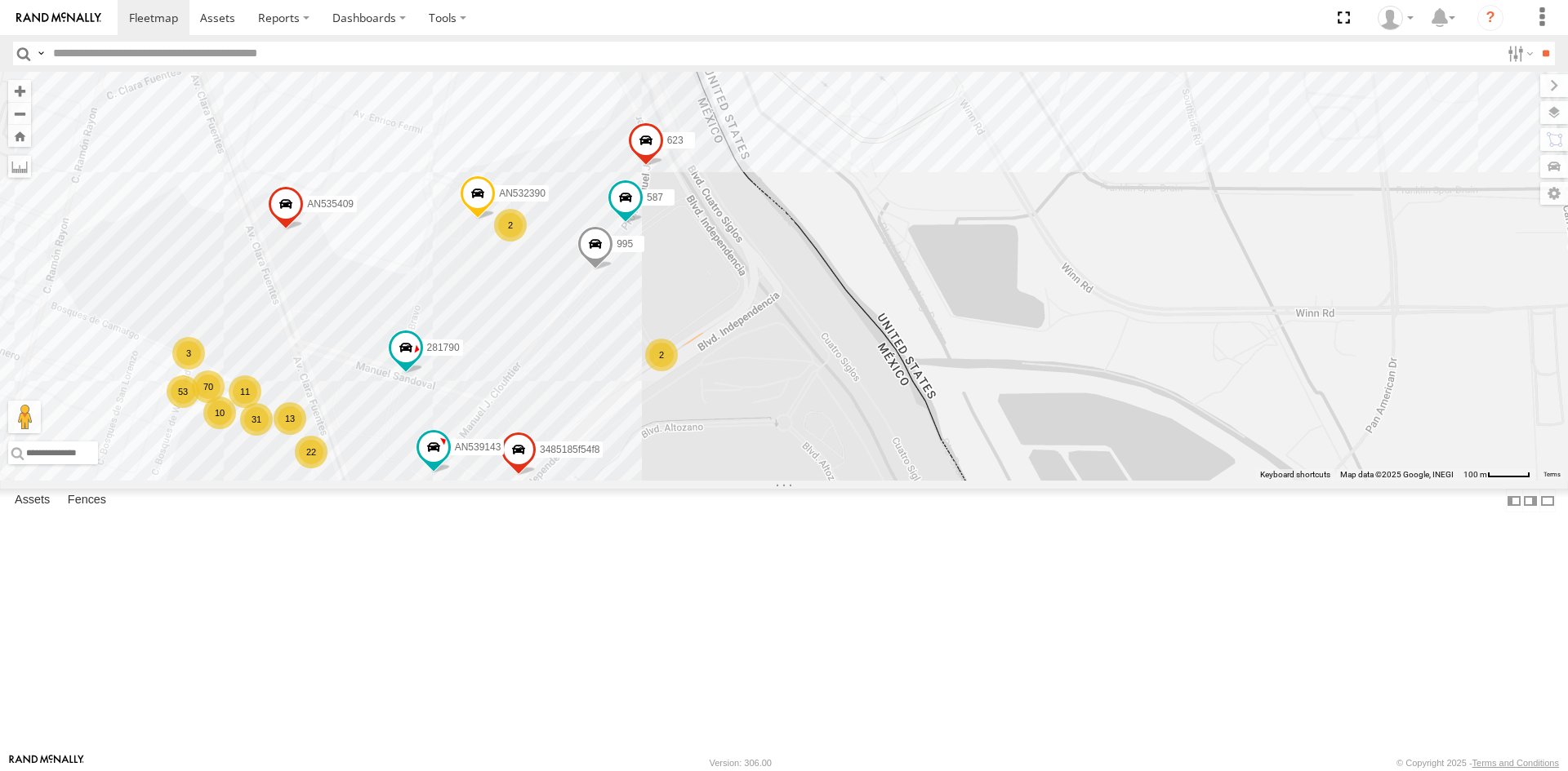
drag, startPoint x: 735, startPoint y: 342, endPoint x: 754, endPoint y: 564, distance: 222.8
click at [754, 481] on div "015910001811580 AN534838 AN535566 ZJ535914 5456 AN5310637 7937 1646 553 AN53617…" at bounding box center [784, 276] width 1568 height 409
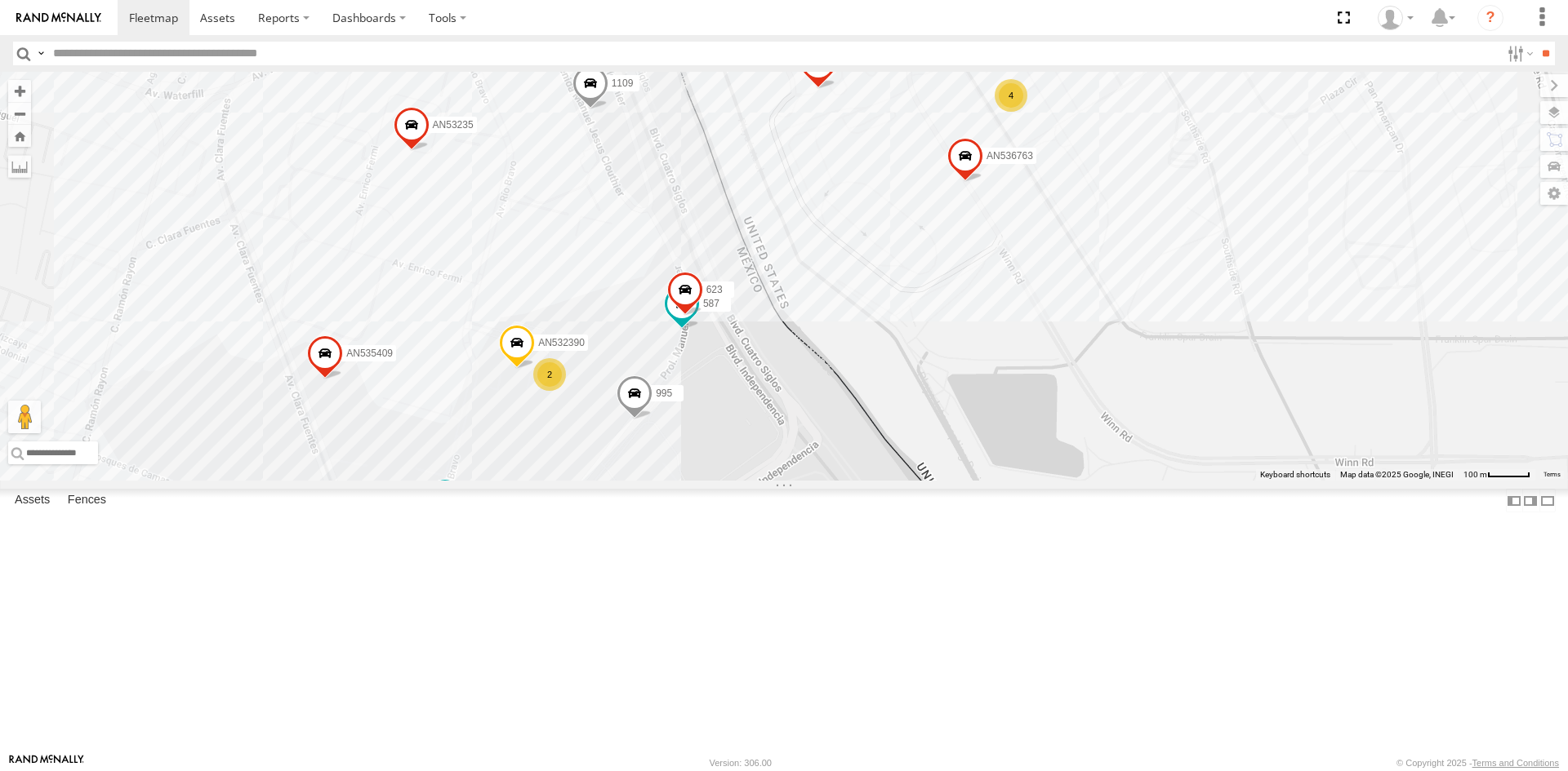
drag, startPoint x: 744, startPoint y: 501, endPoint x: 779, endPoint y: 614, distance: 118.3
click at [779, 481] on div "015910001811580 AN534838 AN535566 ZJ535914 5456 AN5310637 7937 1646 553 AN53617…" at bounding box center [784, 276] width 1568 height 409
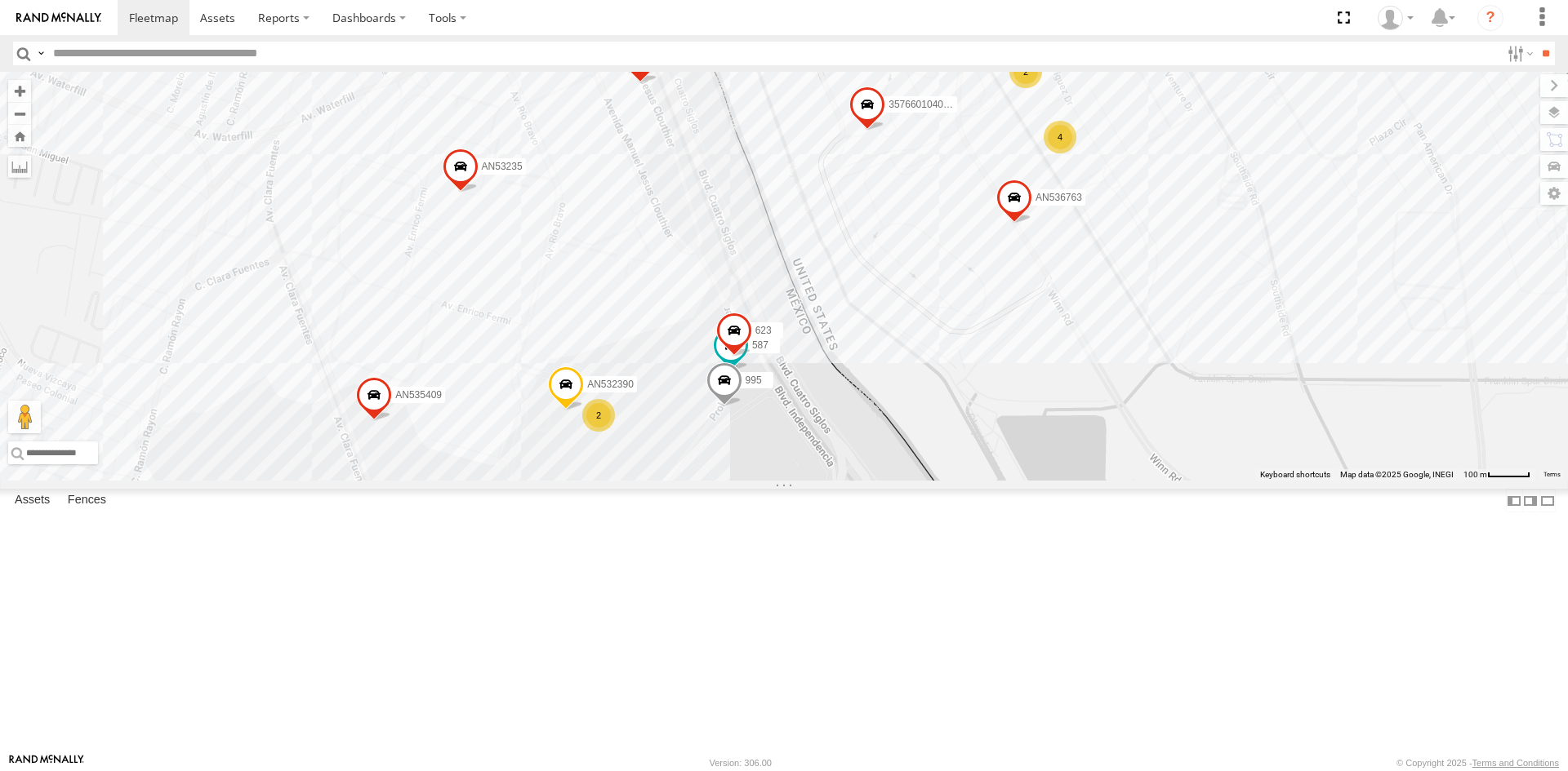
drag, startPoint x: 882, startPoint y: 597, endPoint x: 927, endPoint y: 589, distance: 45.7
click at [927, 481] on div "015910001811580 AN534838 AN535566 ZJ535914 5456 AN5310637 7937 1646 553 AN53617…" at bounding box center [784, 276] width 1568 height 409
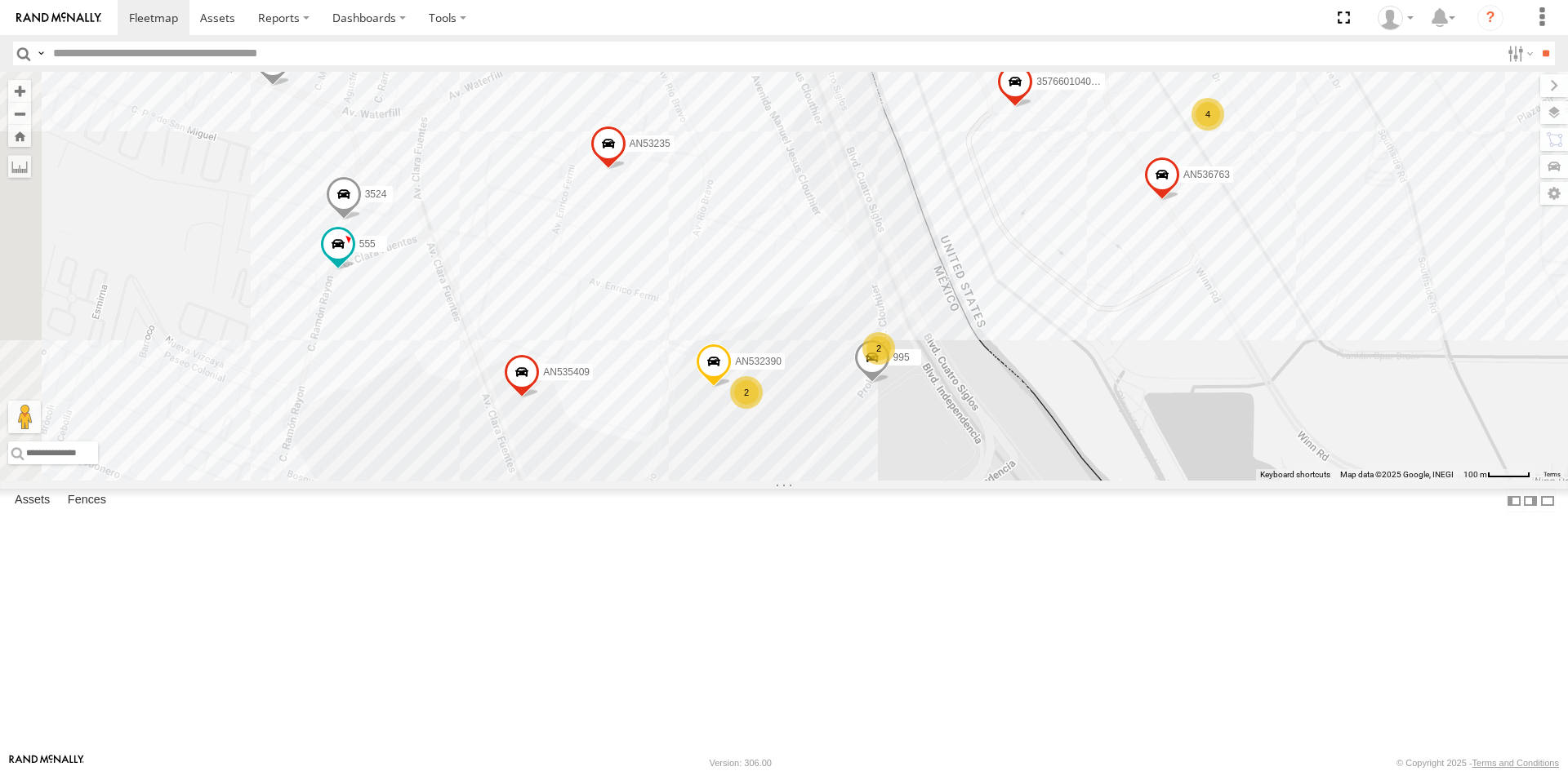
drag, startPoint x: 662, startPoint y: 510, endPoint x: 821, endPoint y: 474, distance: 163.0
click at [820, 478] on div "357660104096649 015910001918898 AN536763 AN532390 281790 AN539158 AN535545 654 …" at bounding box center [784, 276] width 1568 height 409
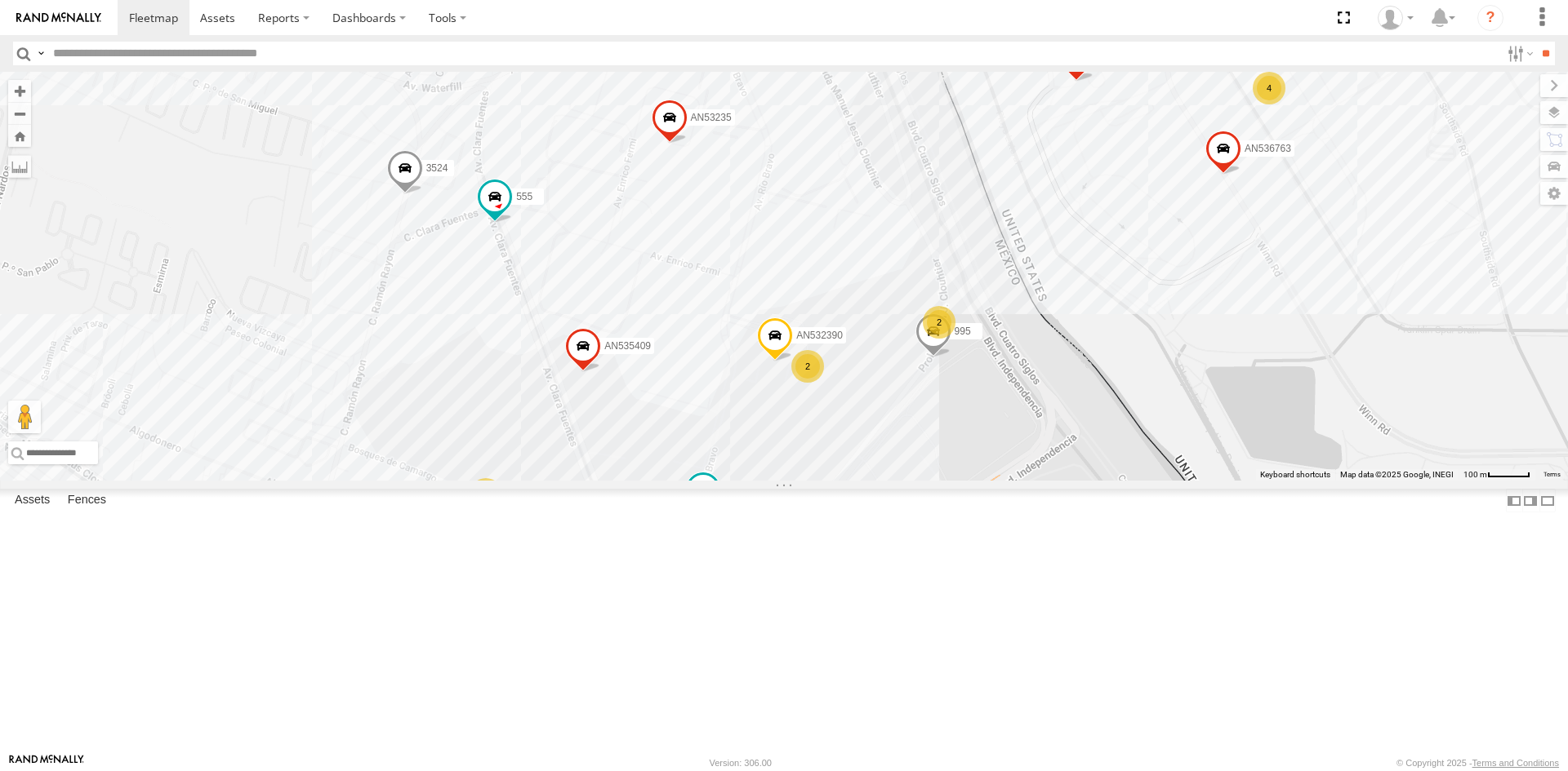
drag, startPoint x: 937, startPoint y: 631, endPoint x: 957, endPoint y: 535, distance: 98.1
click at [957, 481] on div "357660104096649 015910001918898 AN536763 AN532390 281790 AN539158 AN535545 654 …" at bounding box center [784, 276] width 1568 height 409
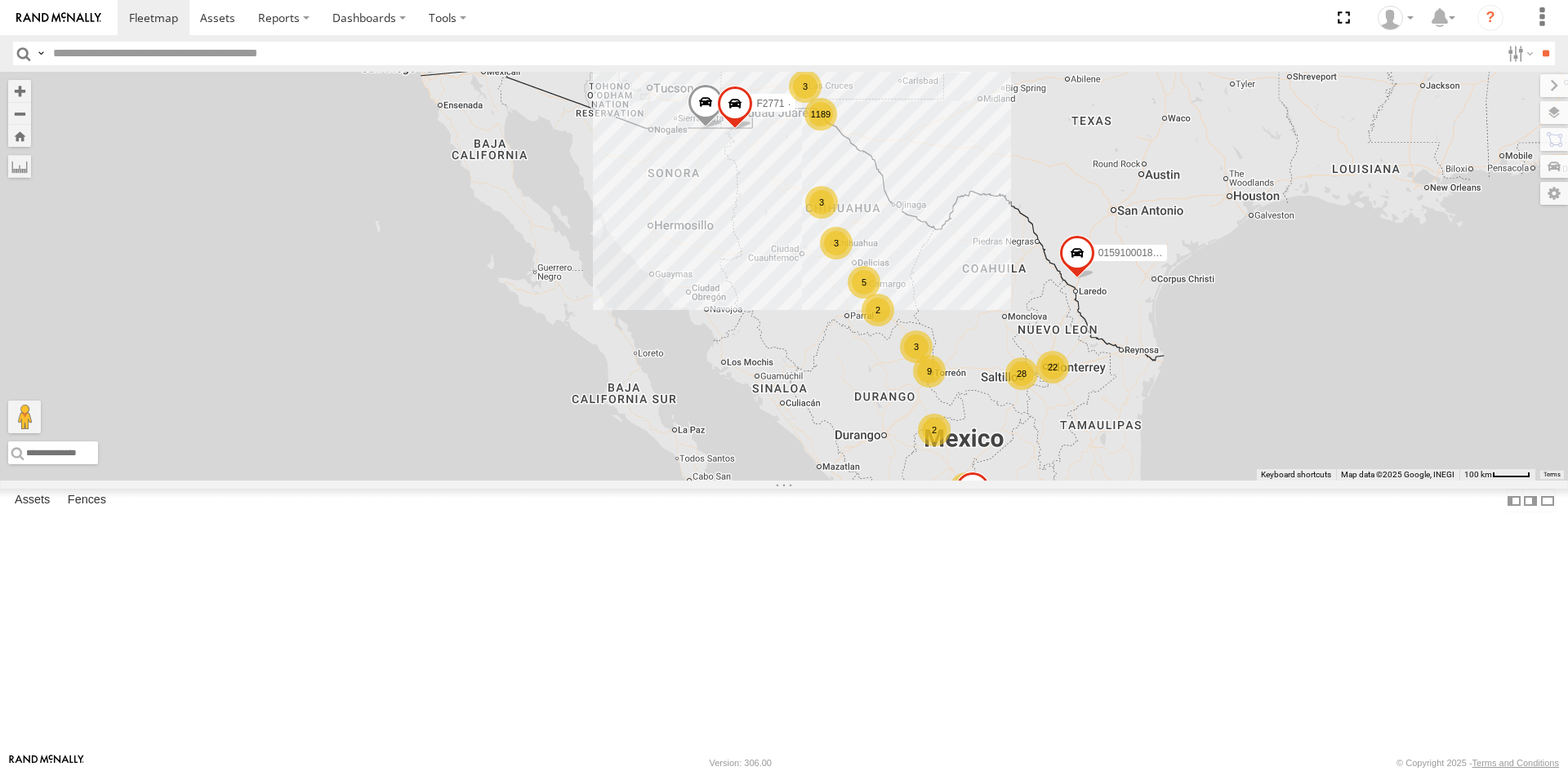
drag, startPoint x: 815, startPoint y: 199, endPoint x: 744, endPoint y: 368, distance: 183.3
click at [744, 368] on div "1189 5 6 2 28 4 3 22 3 3 9 2 015910001935363 3 3 2 015910001811580 AN534838 ZJ5…" at bounding box center [784, 276] width 1568 height 409
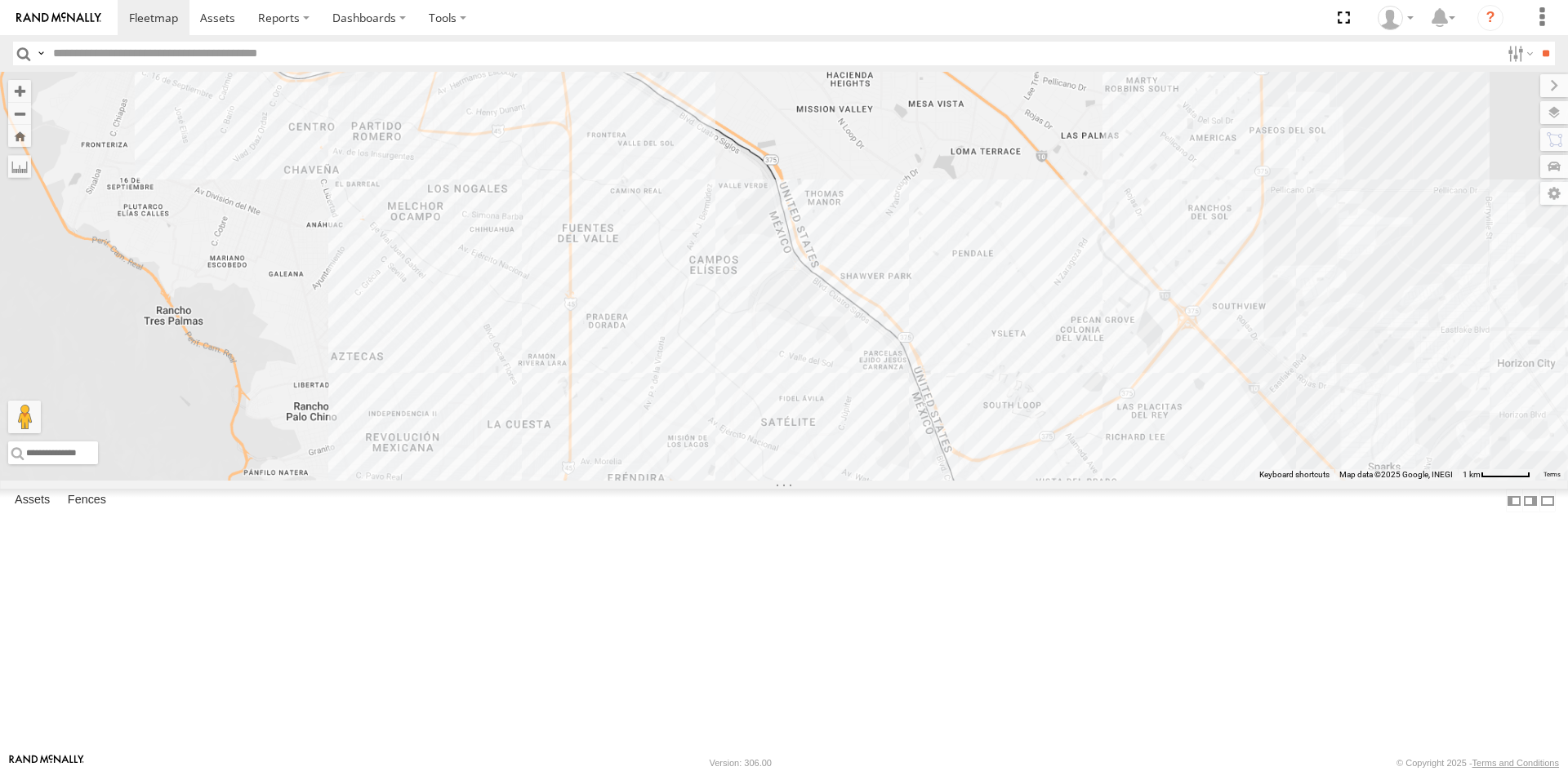
drag, startPoint x: 552, startPoint y: 368, endPoint x: 610, endPoint y: 535, distance: 176.8
click at [615, 481] on div "015910001935363 015910001811580 AN534838 ZJ535914 F2771" at bounding box center [784, 276] width 1568 height 409
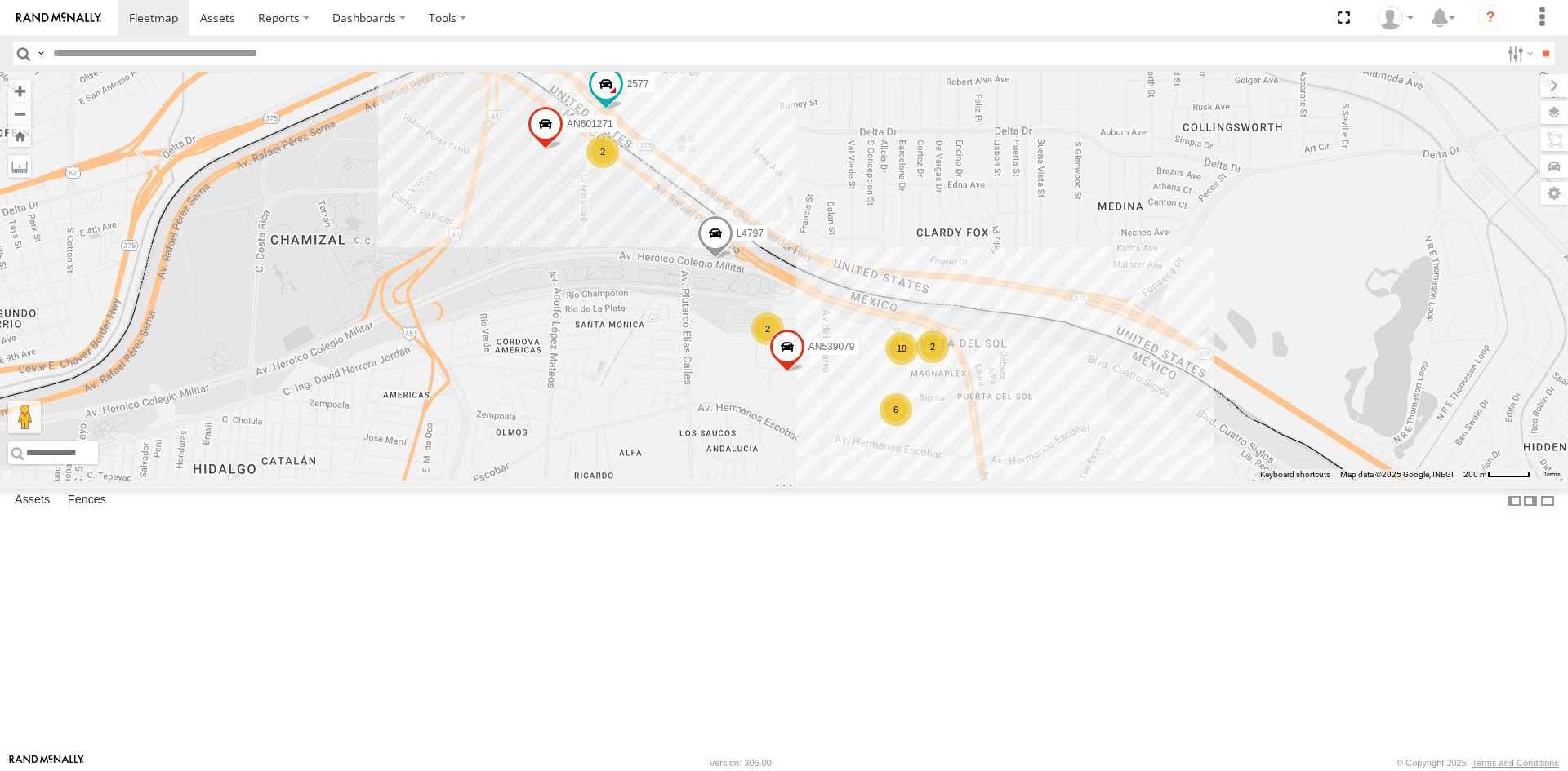
drag, startPoint x: 546, startPoint y: 444, endPoint x: 560, endPoint y: 595, distance: 151.6
click at [560, 481] on div "015910001935363 015910001811580 AN534838 ZJ535914 F2771 C143 10 2 2 2 6 3 639 A…" at bounding box center [784, 276] width 1568 height 409
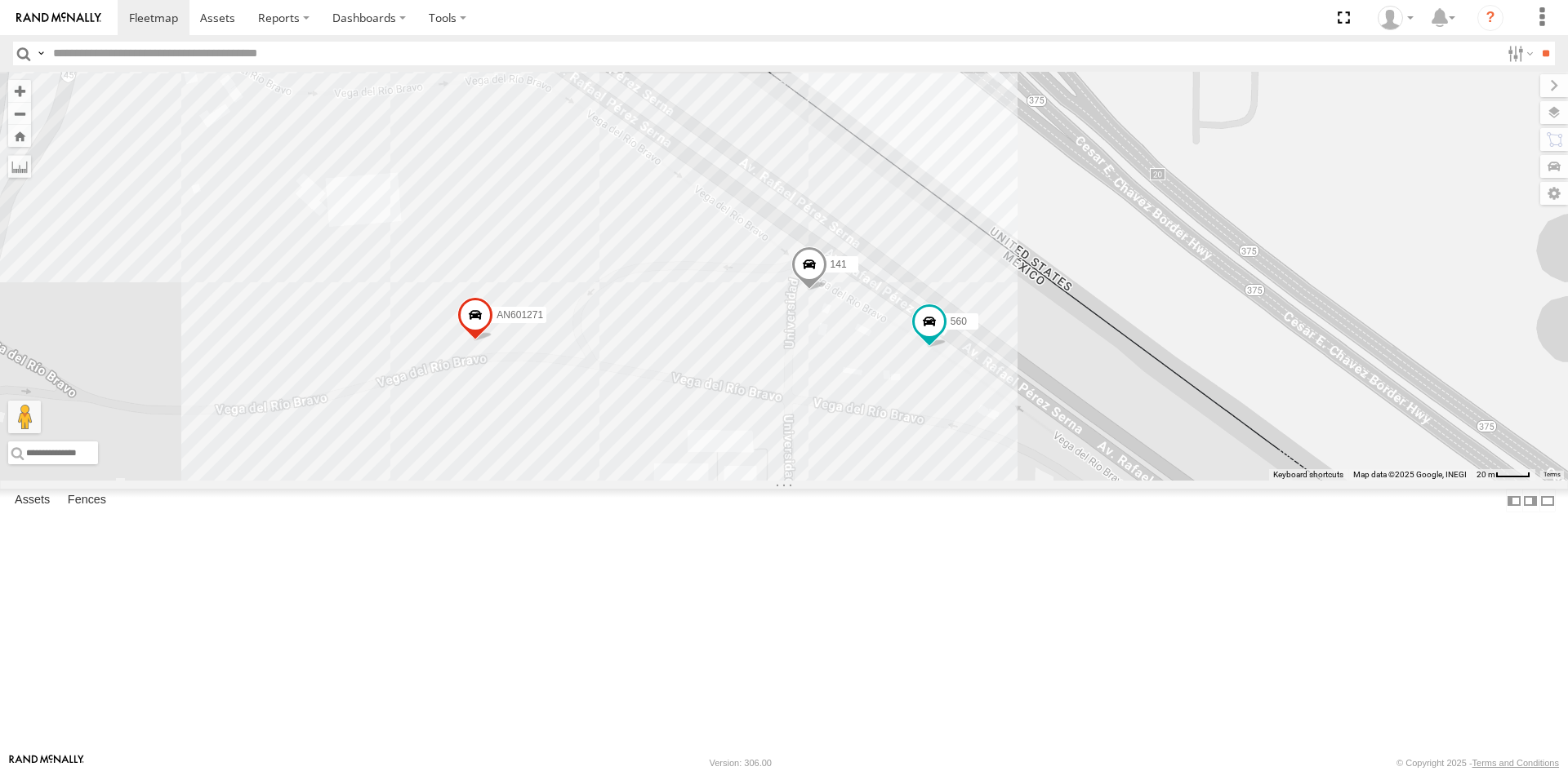
drag, startPoint x: 690, startPoint y: 353, endPoint x: 717, endPoint y: 535, distance: 184.0
click at [702, 481] on div "015910001935363 015910001811580 AN534838 ZJ535914 F2771 C143 639 AN601271 C144 …" at bounding box center [784, 276] width 1568 height 409
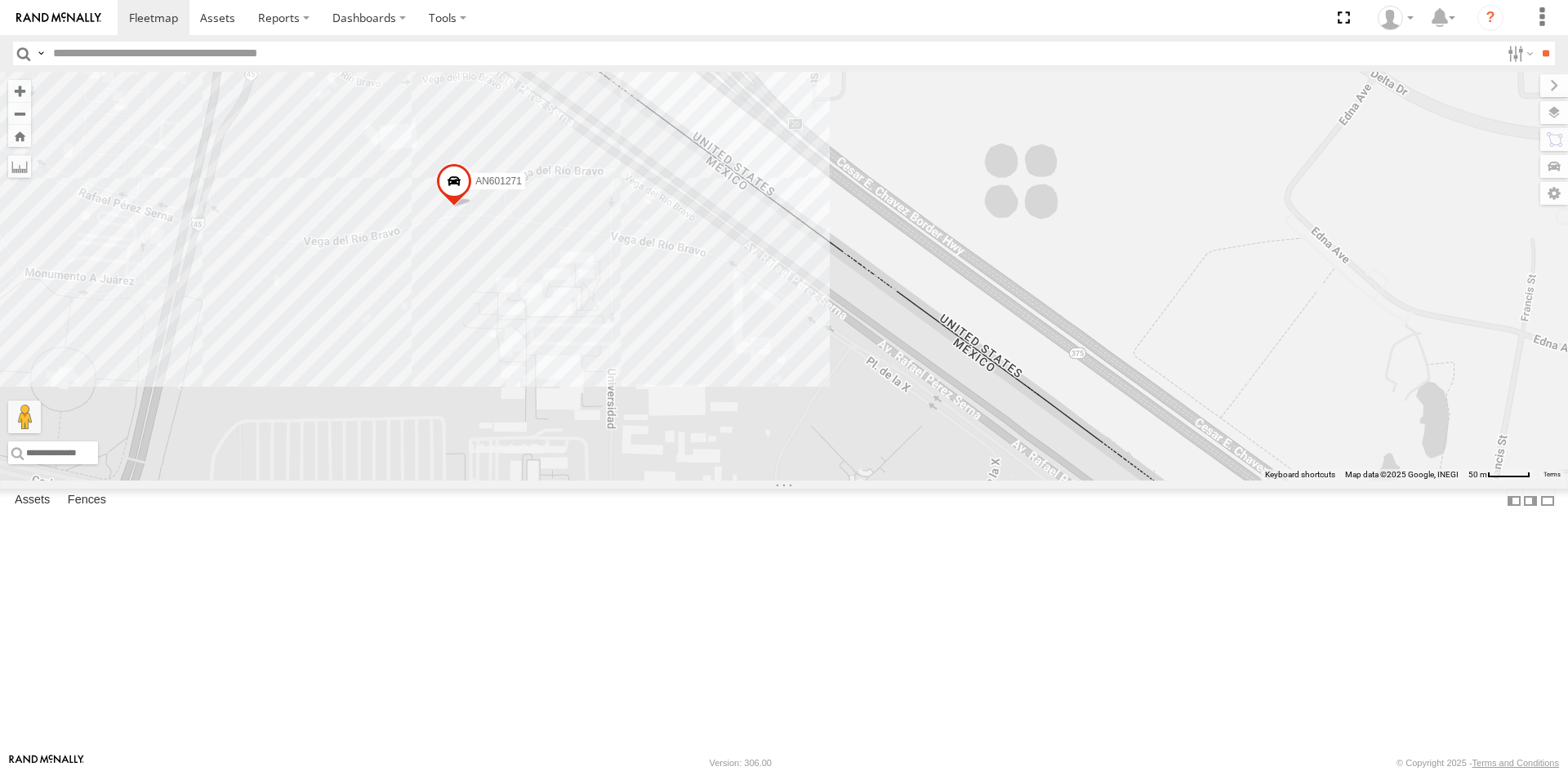
drag, startPoint x: 370, startPoint y: 610, endPoint x: 365, endPoint y: 460, distance: 150.1
click at [355, 466] on div "AN601271" at bounding box center [784, 276] width 1568 height 409
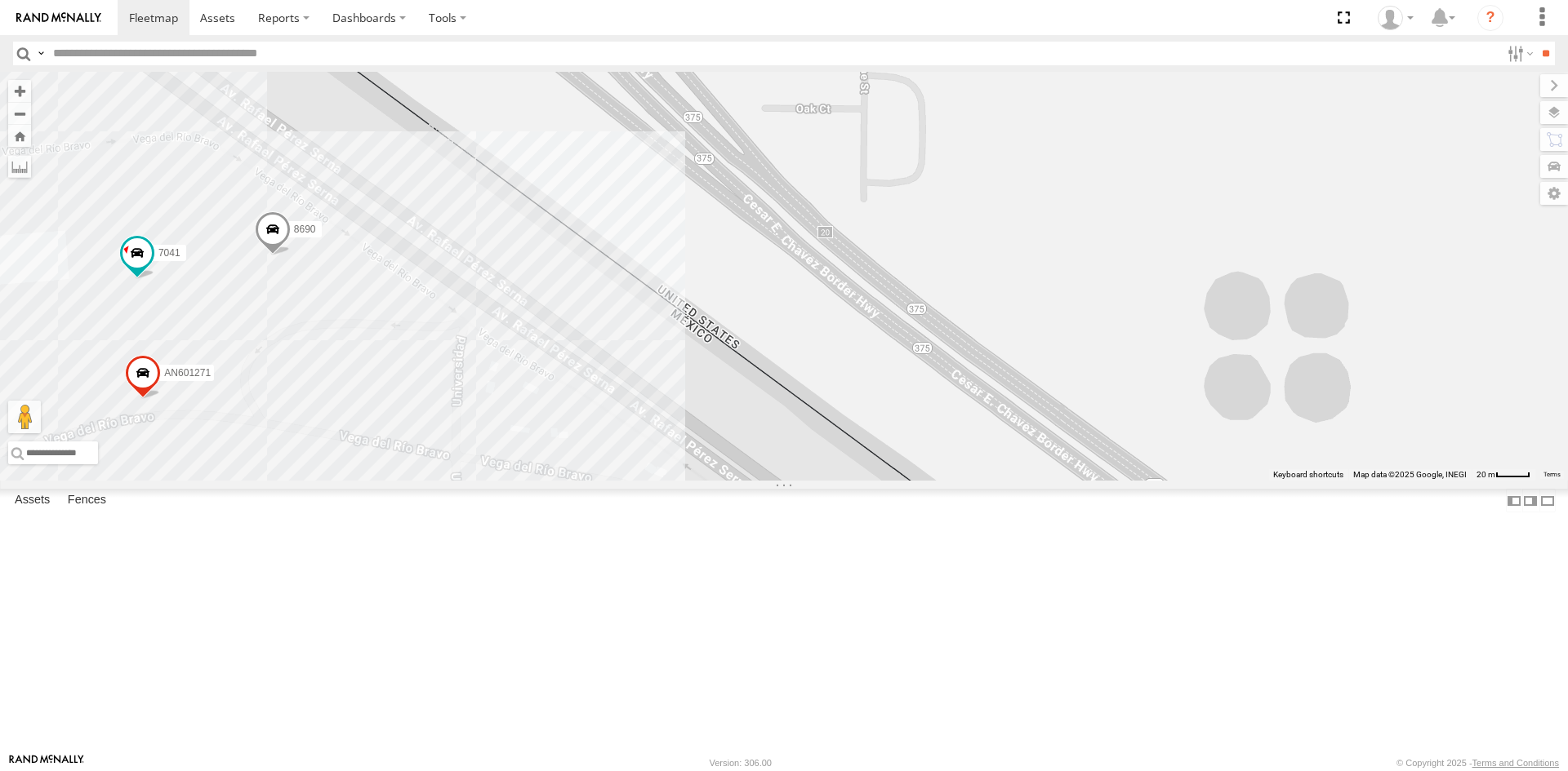
drag, startPoint x: 407, startPoint y: 566, endPoint x: 449, endPoint y: 465, distance: 109.4
click at [448, 469] on div "639 AN601271 AN601523 L4797 AN539203 7041 8690" at bounding box center [784, 276] width 1568 height 409
